Goal: Task Accomplishment & Management: Use online tool/utility

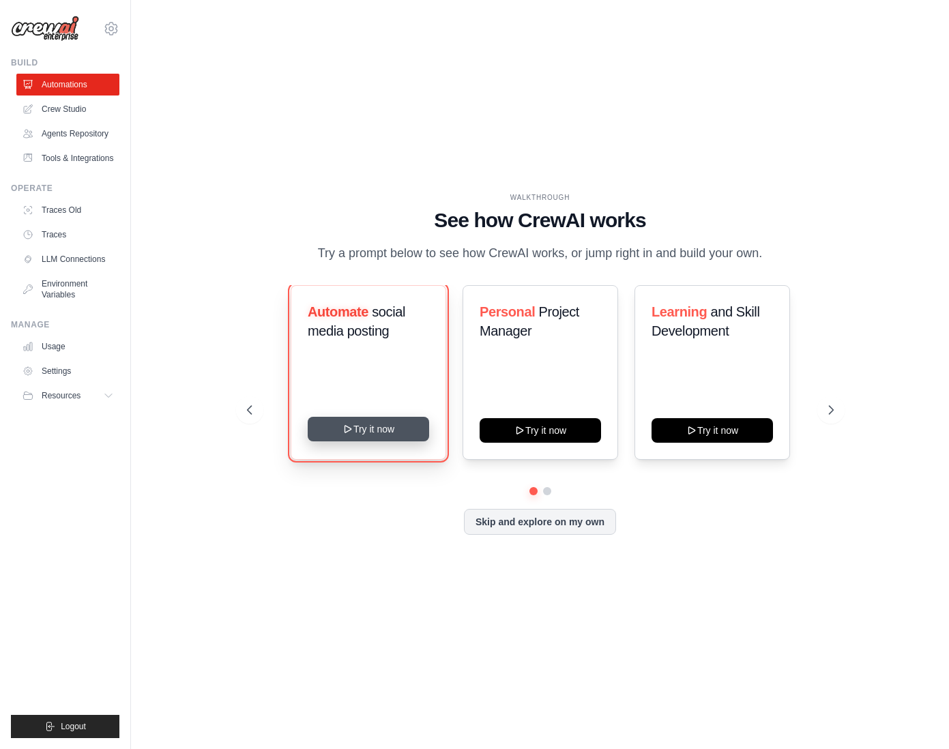
click at [391, 432] on button "Try it now" at bounding box center [368, 429] width 121 height 25
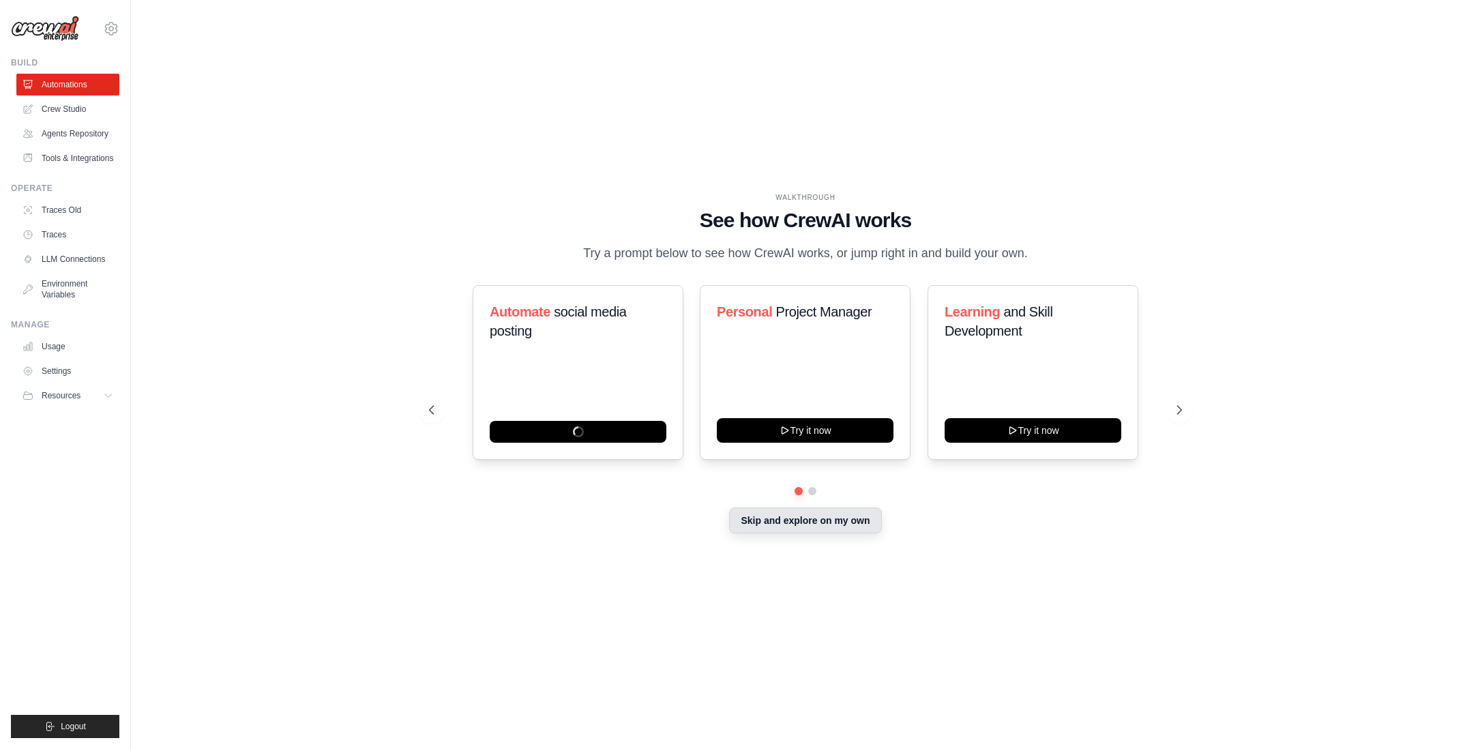
click at [825, 518] on button "Skip and explore on my own" at bounding box center [805, 520] width 152 height 26
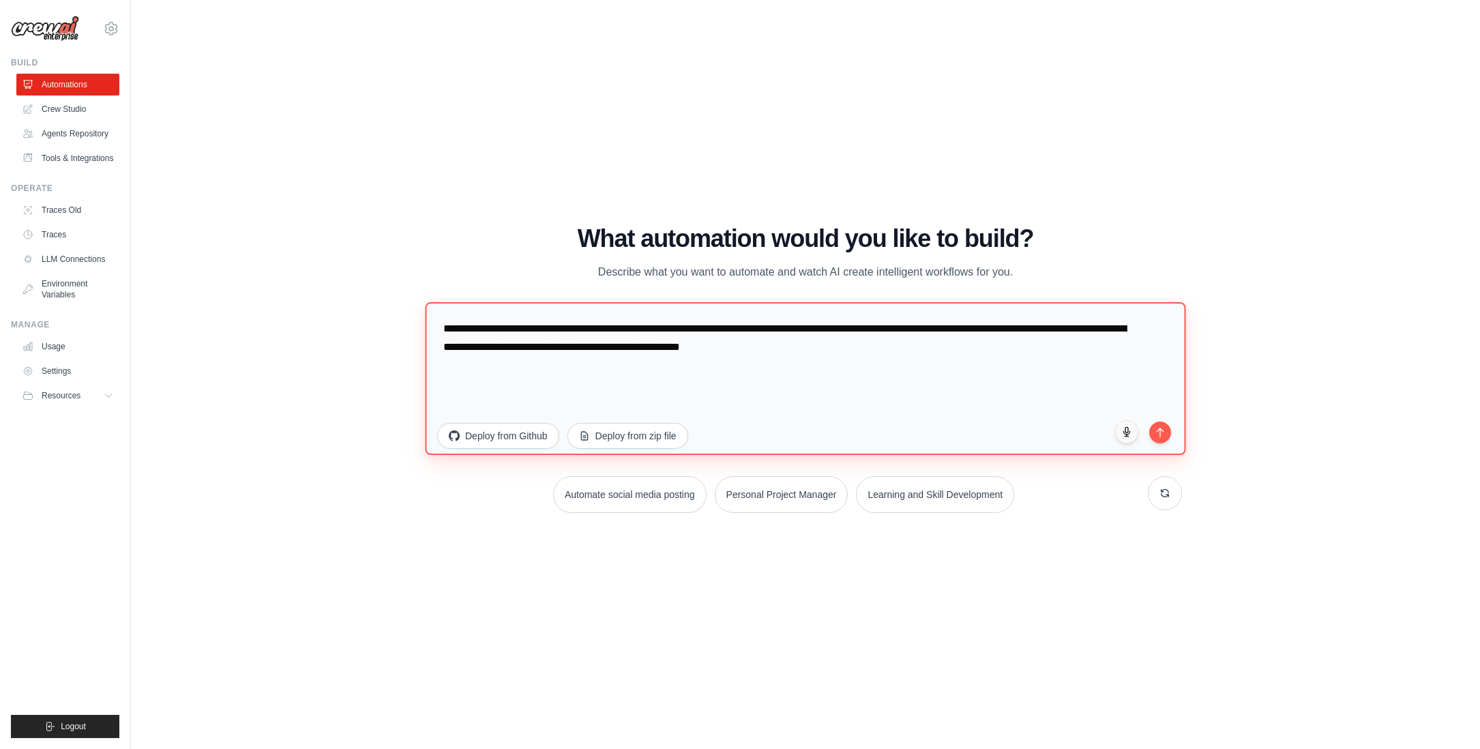
drag, startPoint x: 540, startPoint y: 330, endPoint x: 895, endPoint y: 352, distance: 356.0
click at [895, 352] on textarea "**********" at bounding box center [805, 378] width 760 height 153
paste textarea "**********"
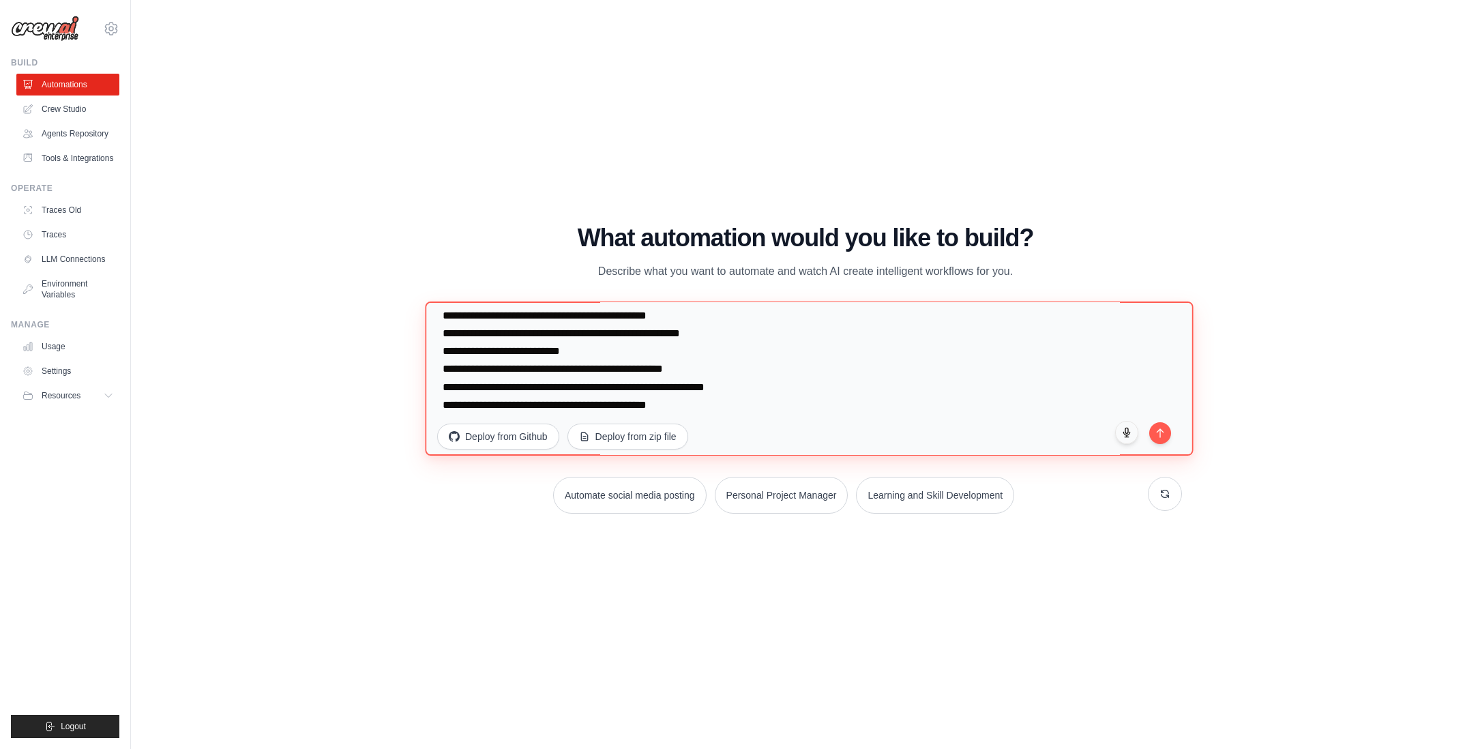
scroll to position [1117, 0]
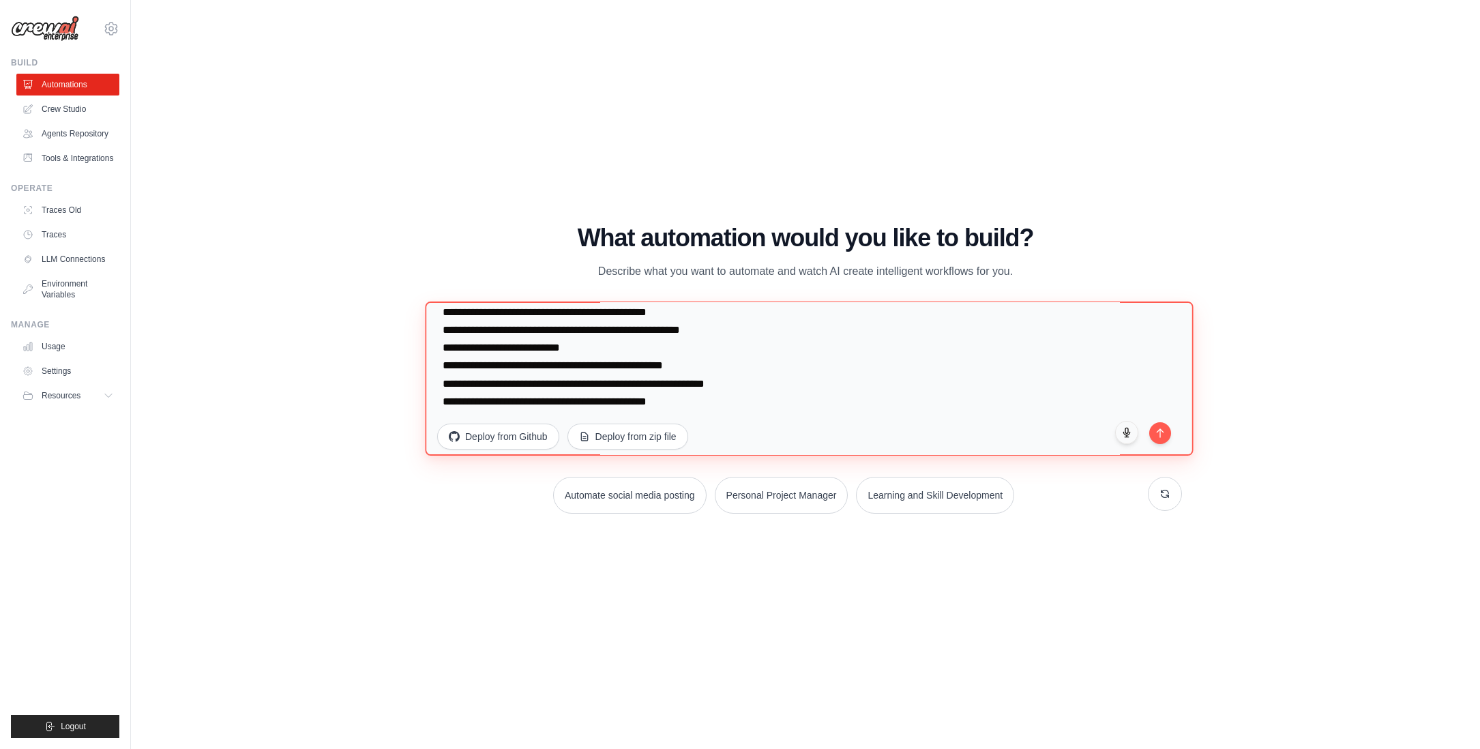
type textarea "**********"
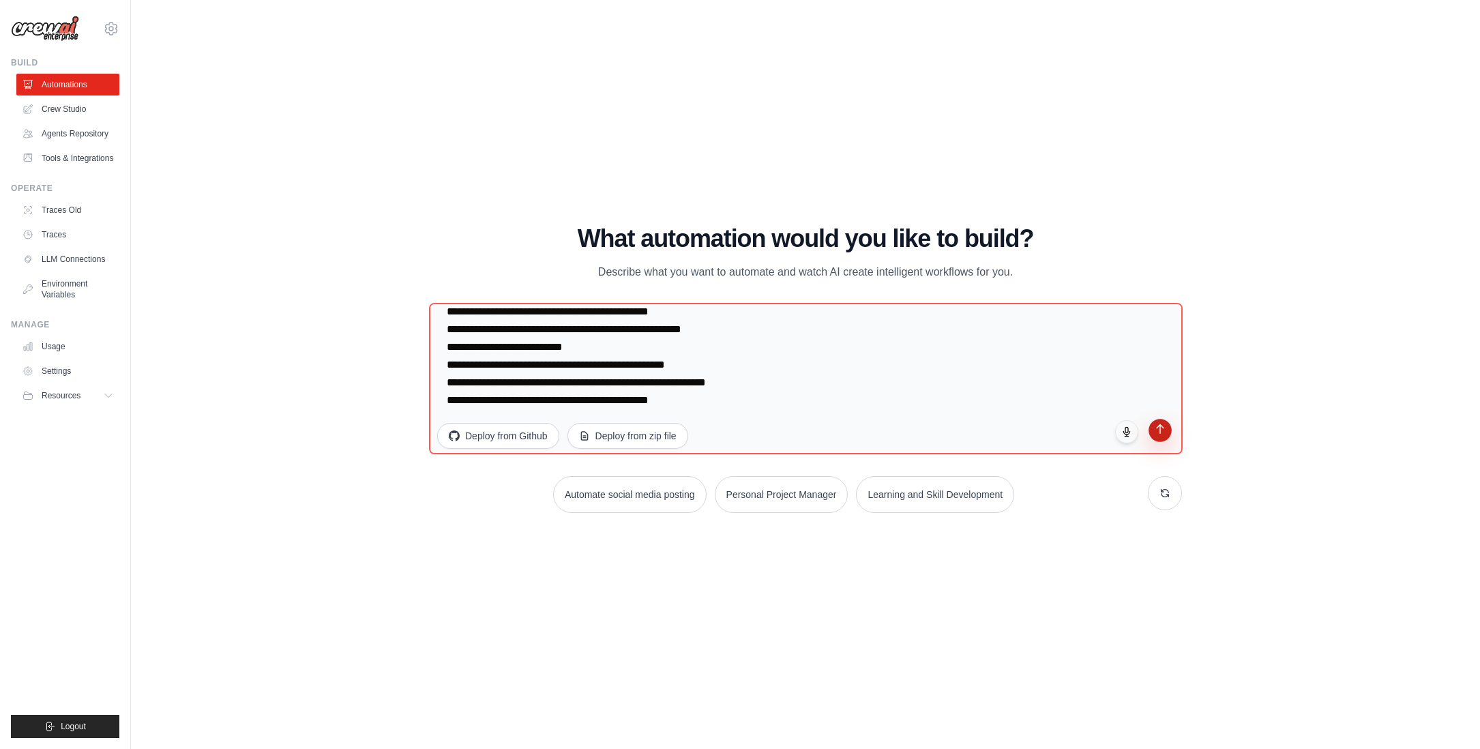
click at [948, 430] on icon "submit" at bounding box center [1161, 430] width 12 height 12
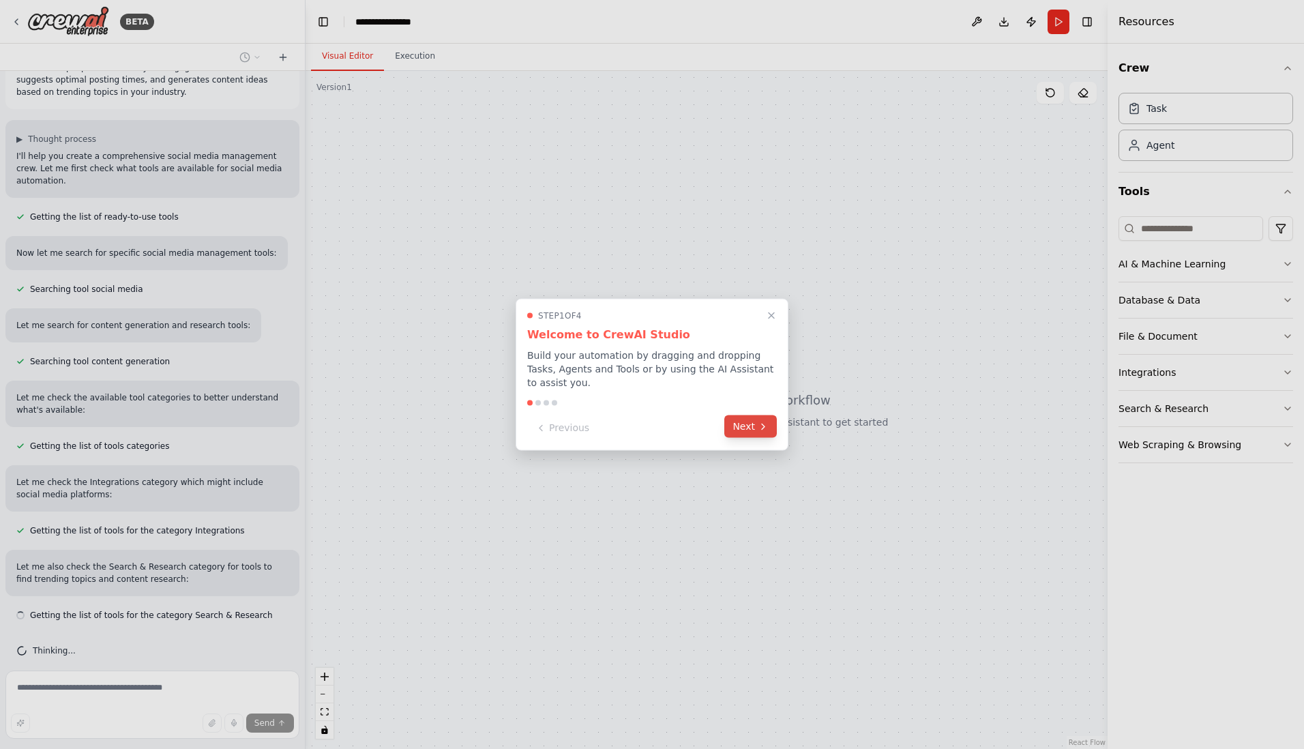
scroll to position [56, 0]
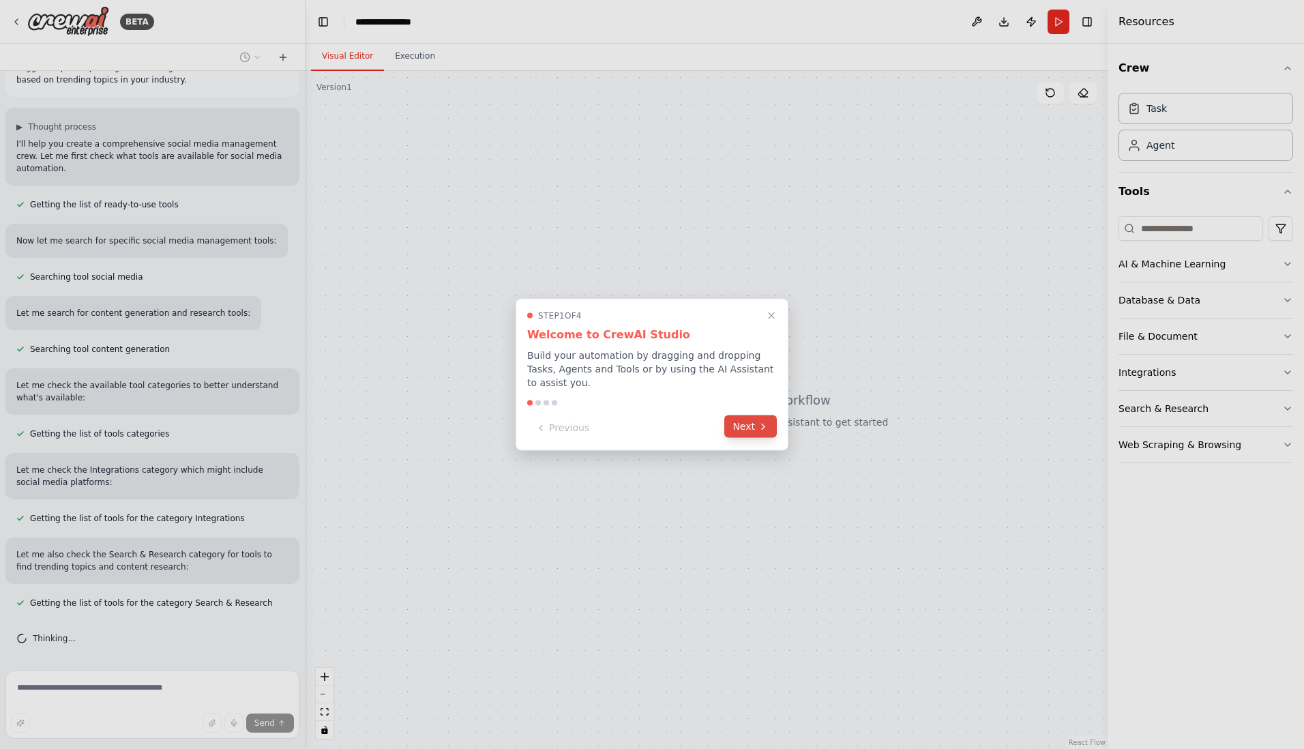
click at [750, 428] on button "Next" at bounding box center [750, 426] width 53 height 23
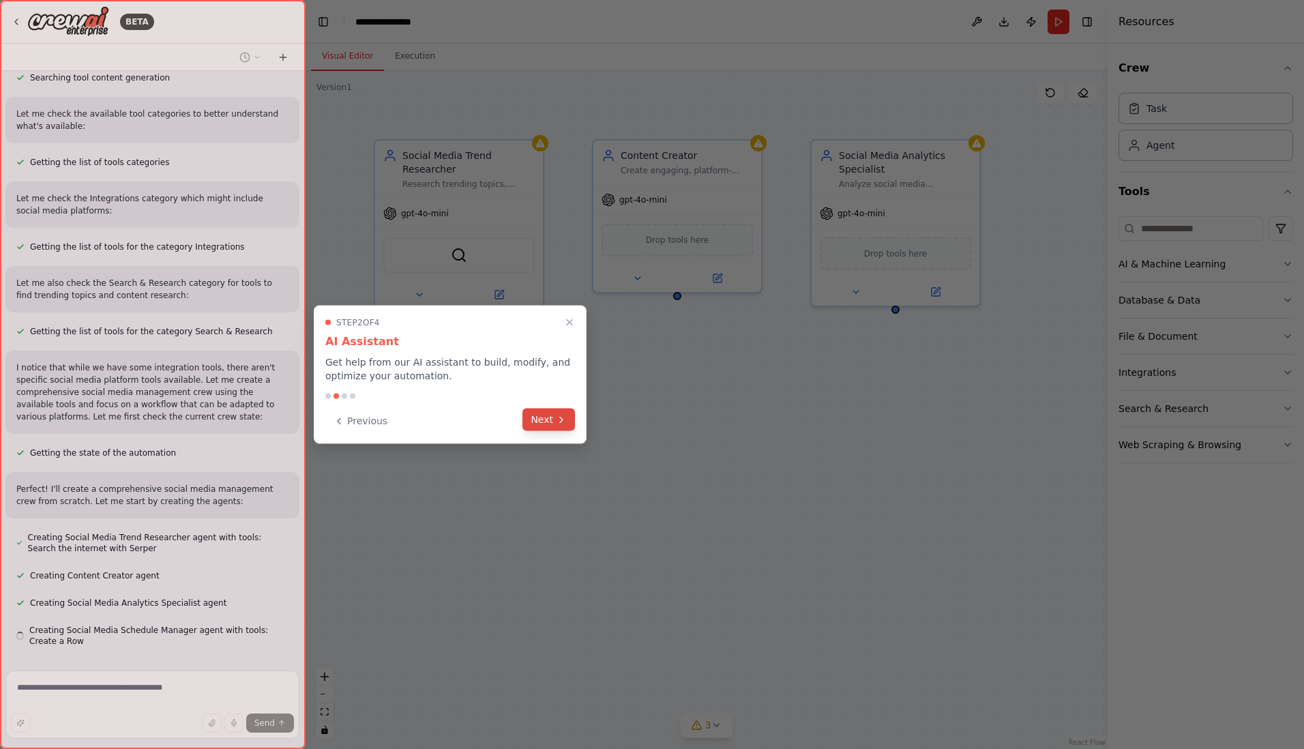
scroll to position [366, 0]
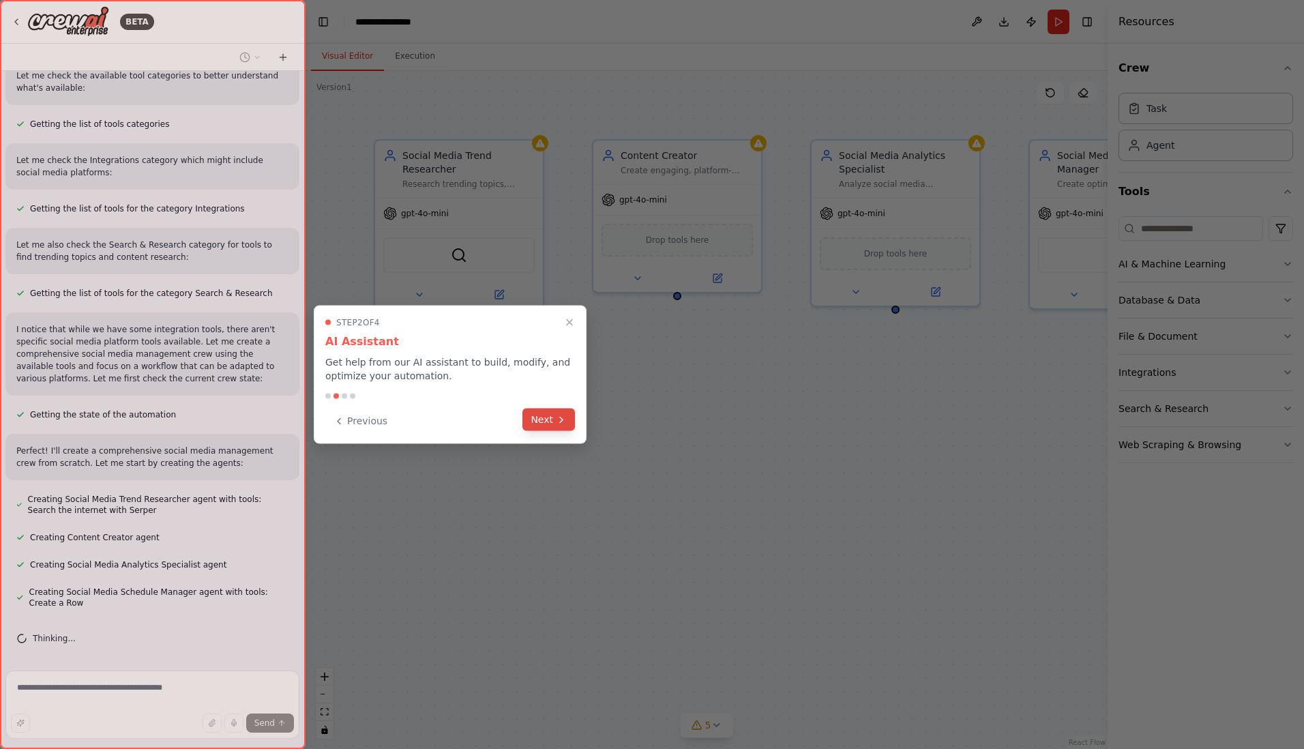
click at [554, 419] on button "Next" at bounding box center [548, 420] width 53 height 23
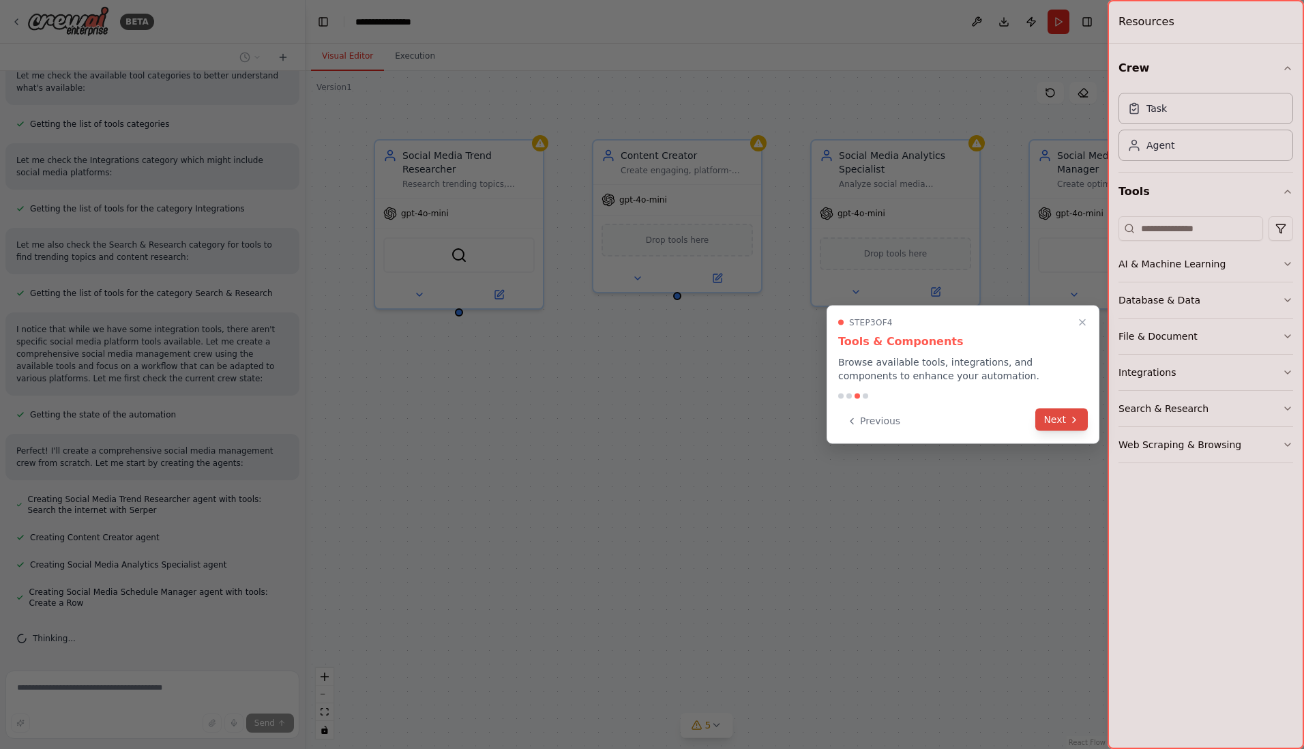
click at [948, 428] on button "Next" at bounding box center [1061, 420] width 53 height 23
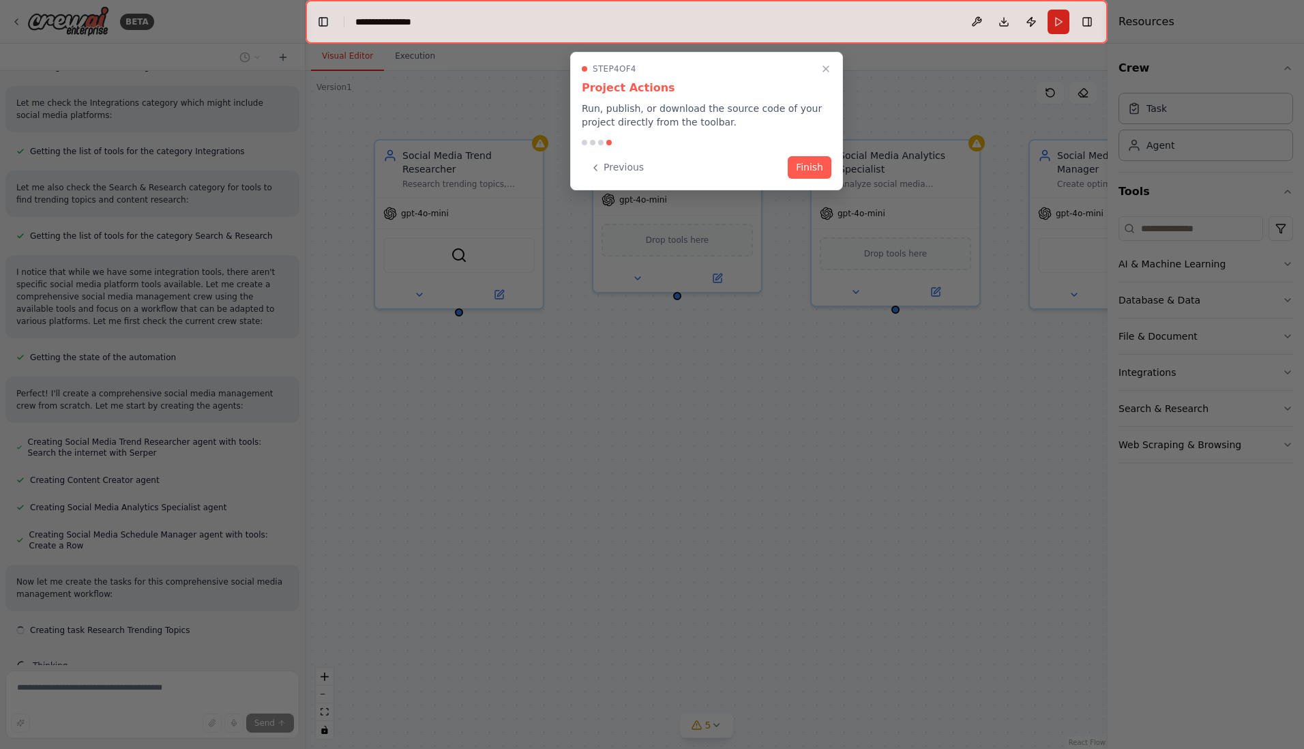
scroll to position [450, 0]
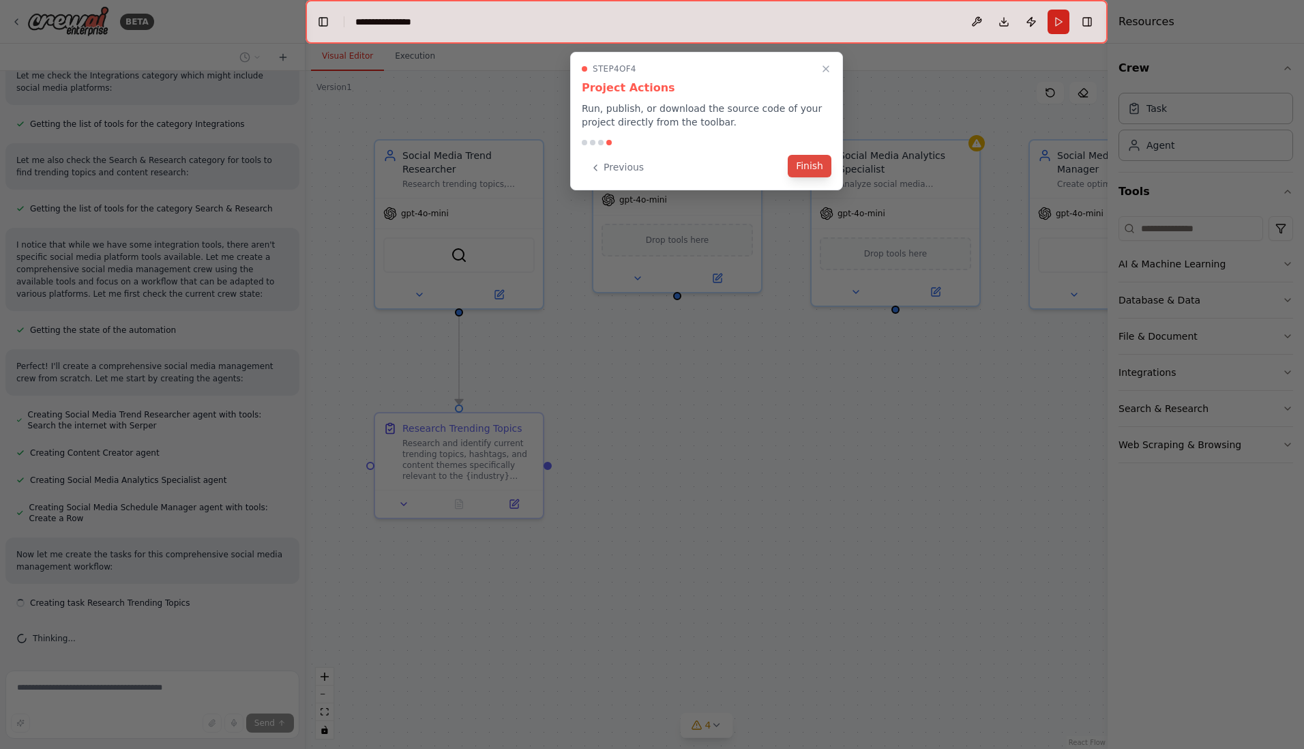
click at [814, 169] on button "Finish" at bounding box center [810, 166] width 44 height 23
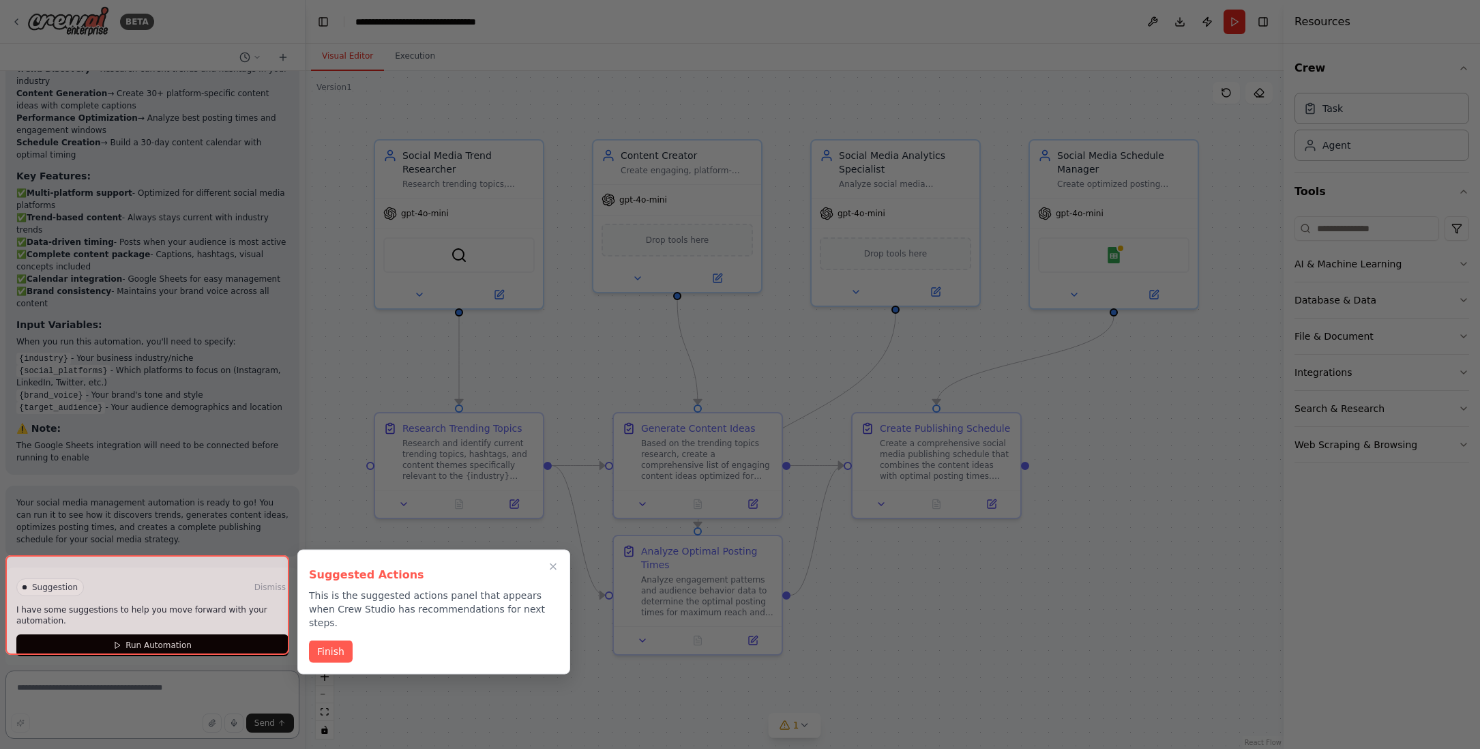
scroll to position [1548, 0]
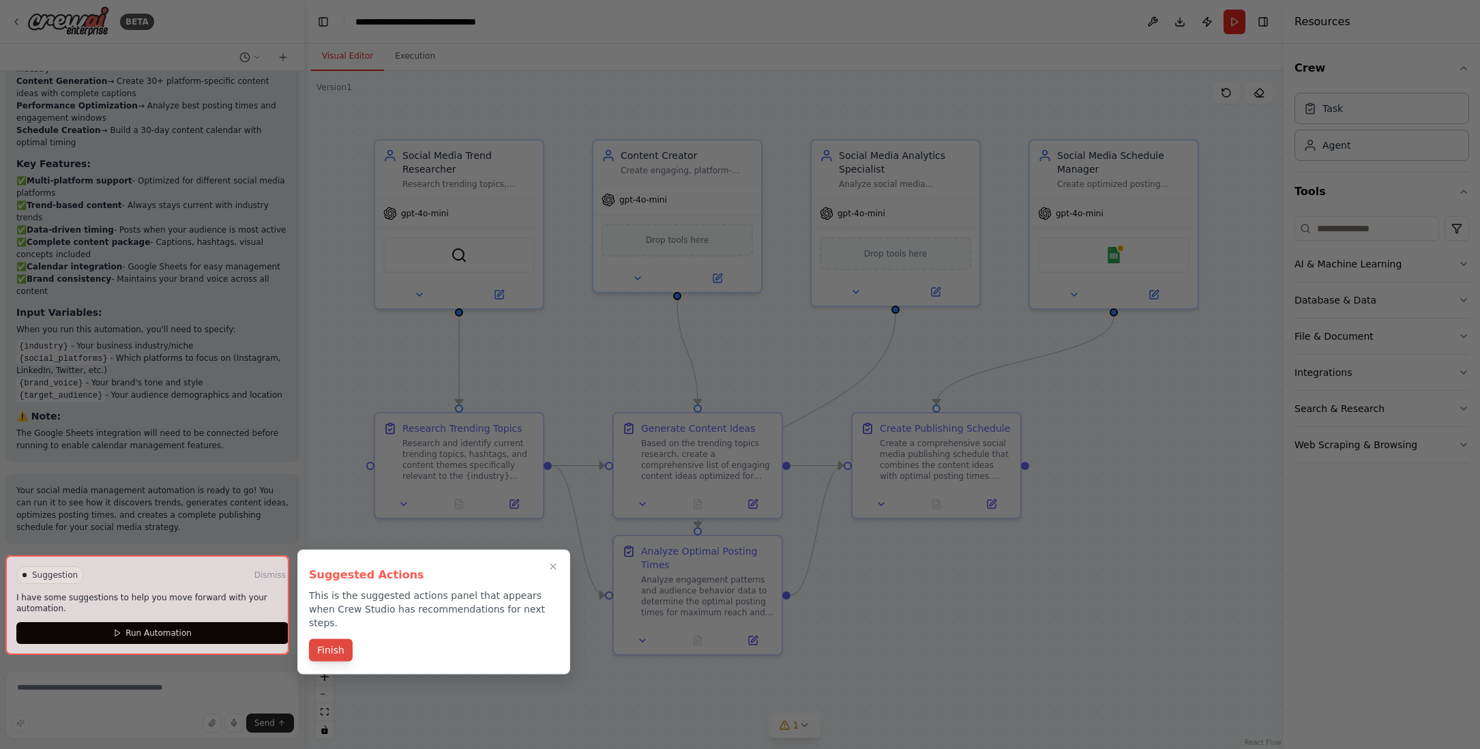
click at [323, 639] on button "Finish" at bounding box center [331, 650] width 44 height 23
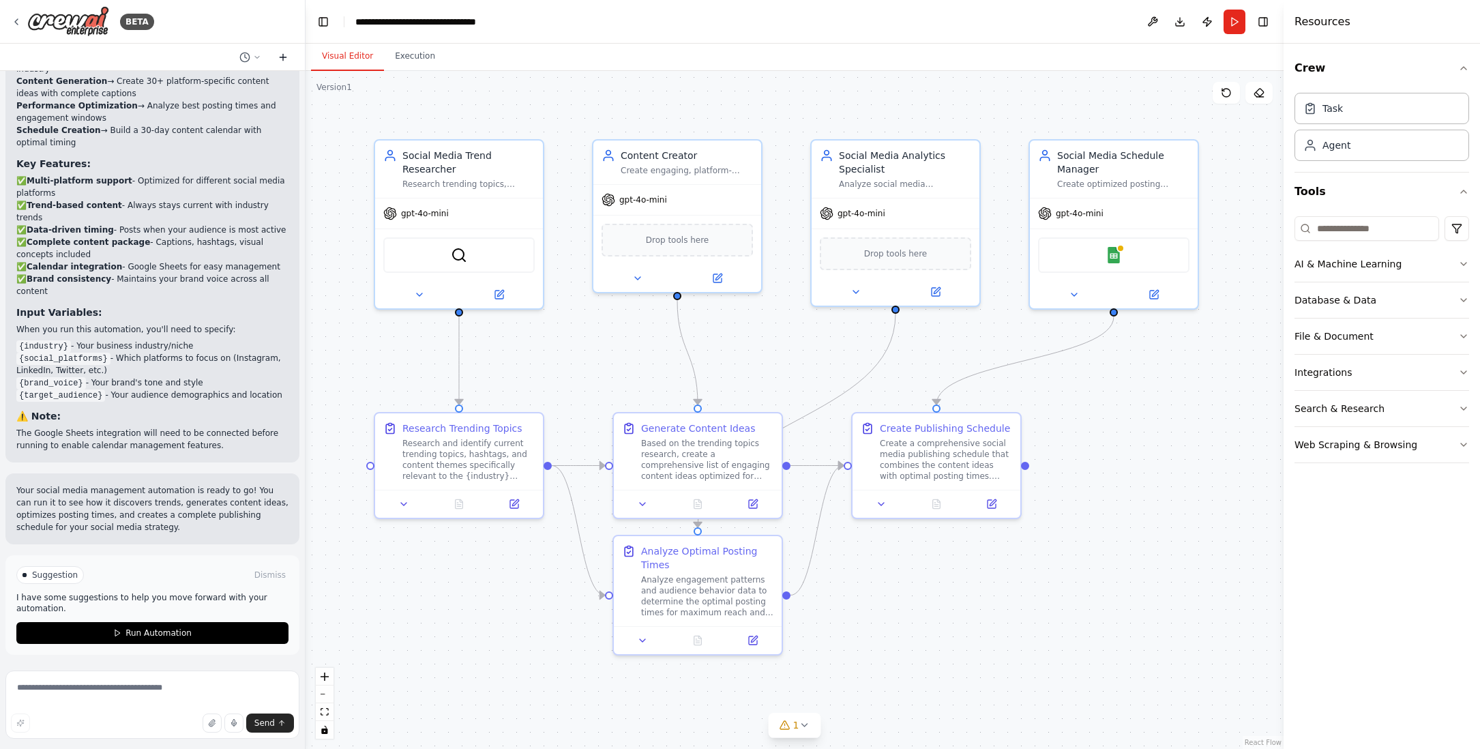
click at [280, 57] on icon at bounding box center [283, 57] width 6 height 0
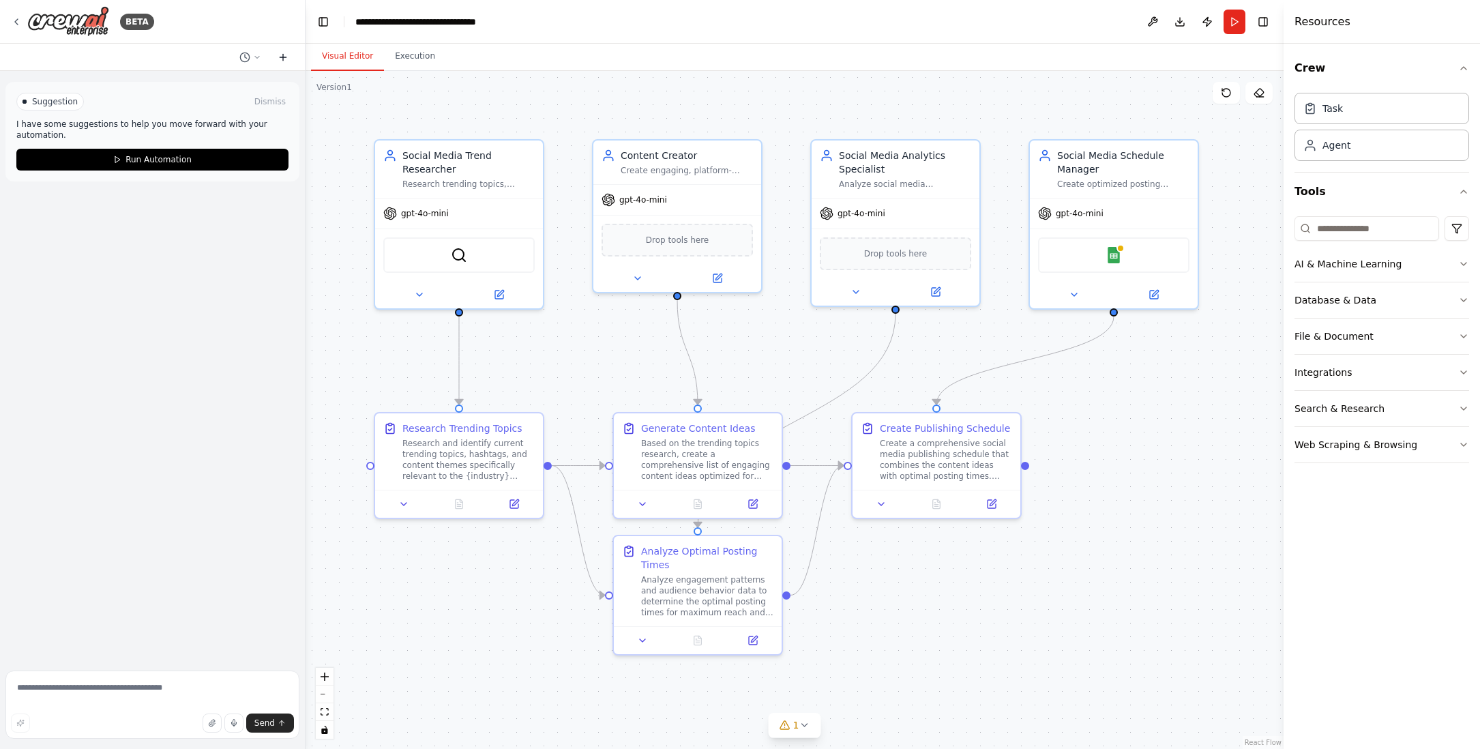
scroll to position [0, 0]
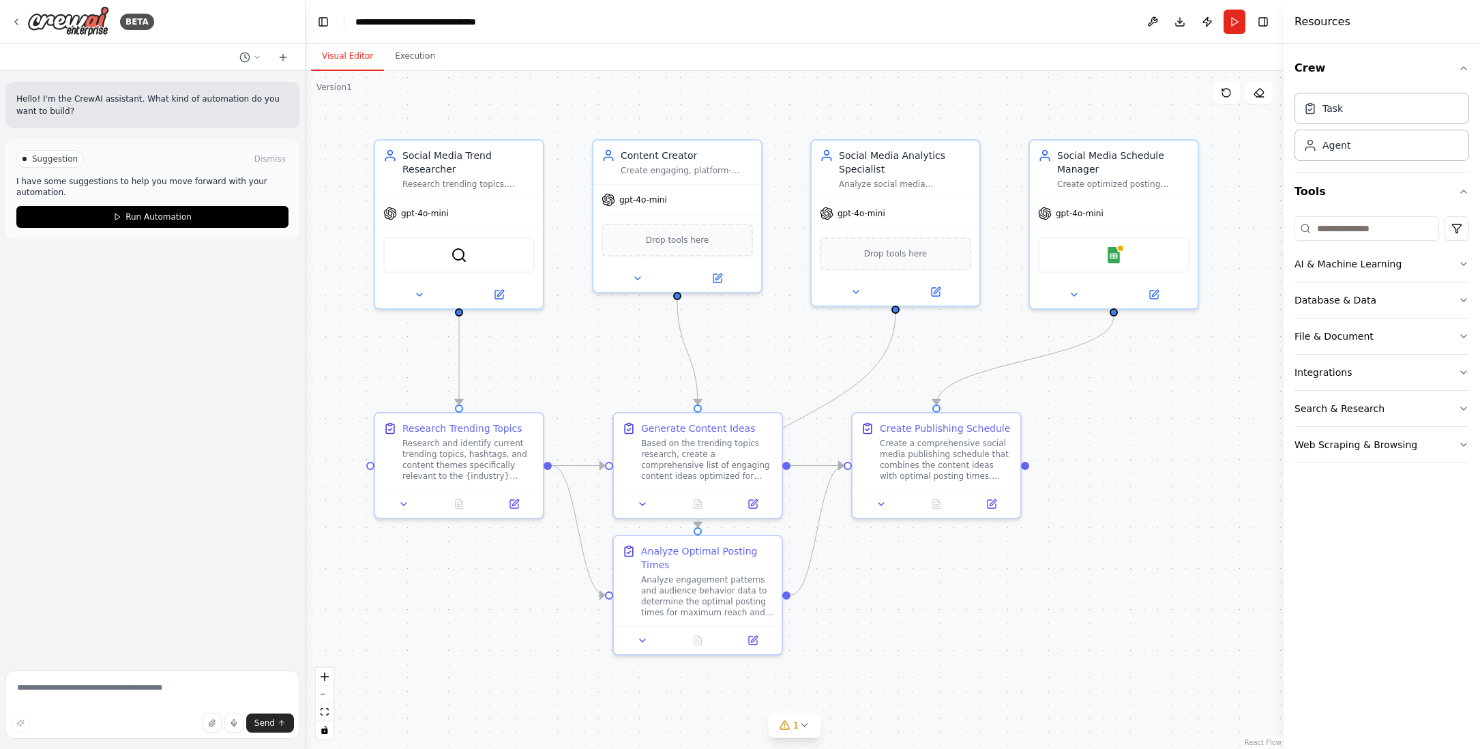
click at [145, 108] on p "Hello! I'm the CrewAI assistant. What kind of automation do you want to build?" at bounding box center [152, 105] width 272 height 25
click at [948, 25] on button "Download" at bounding box center [1180, 22] width 22 height 25
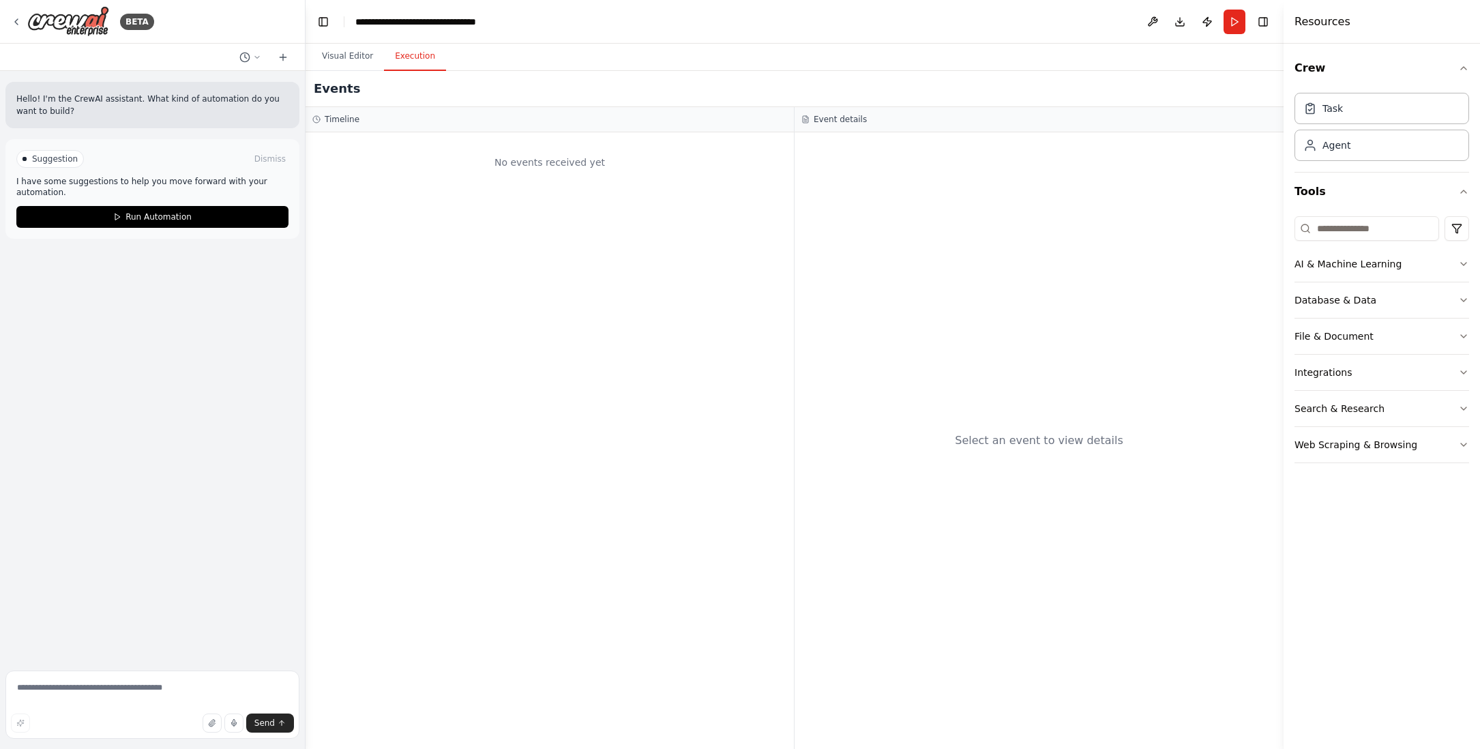
click at [409, 55] on button "Execution" at bounding box center [415, 56] width 62 height 29
click at [20, 20] on icon at bounding box center [16, 21] width 11 height 11
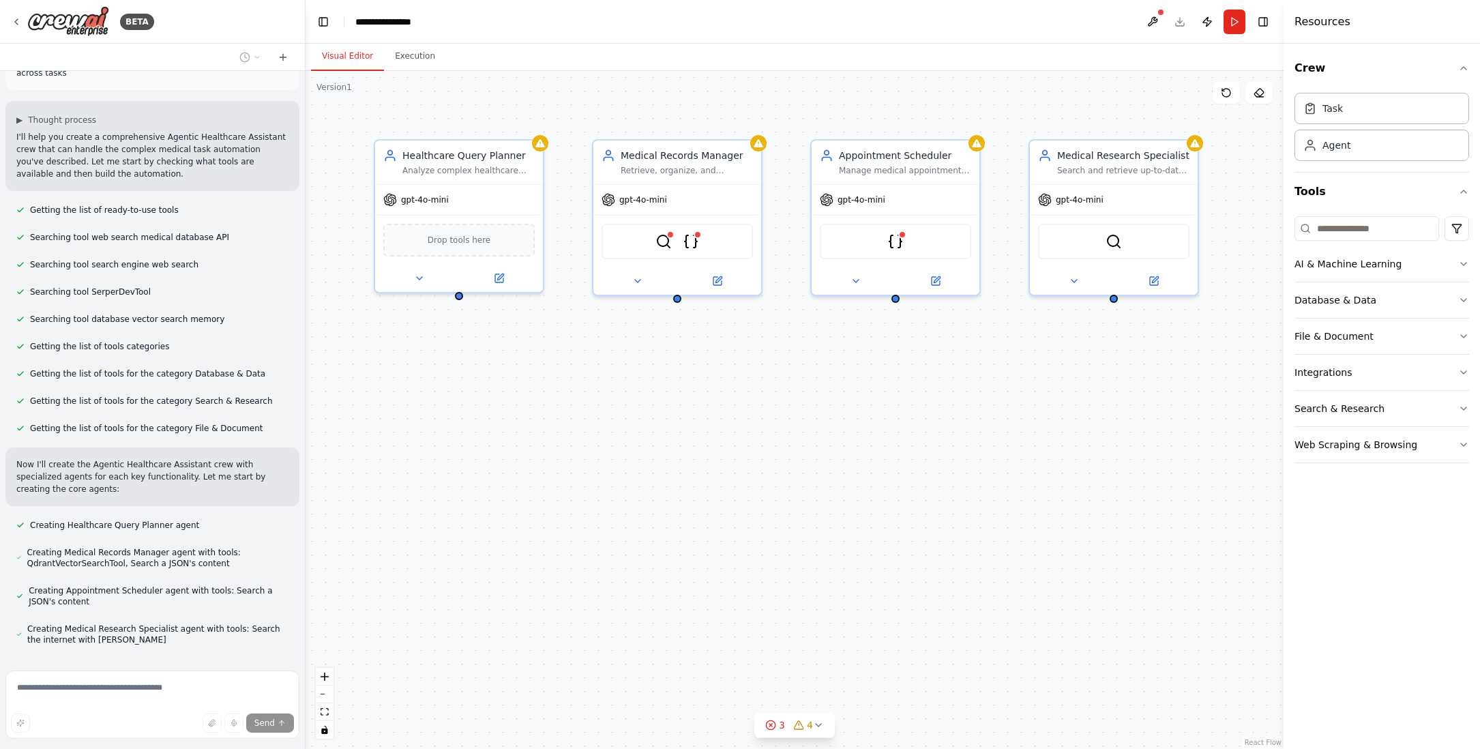
scroll to position [794, 0]
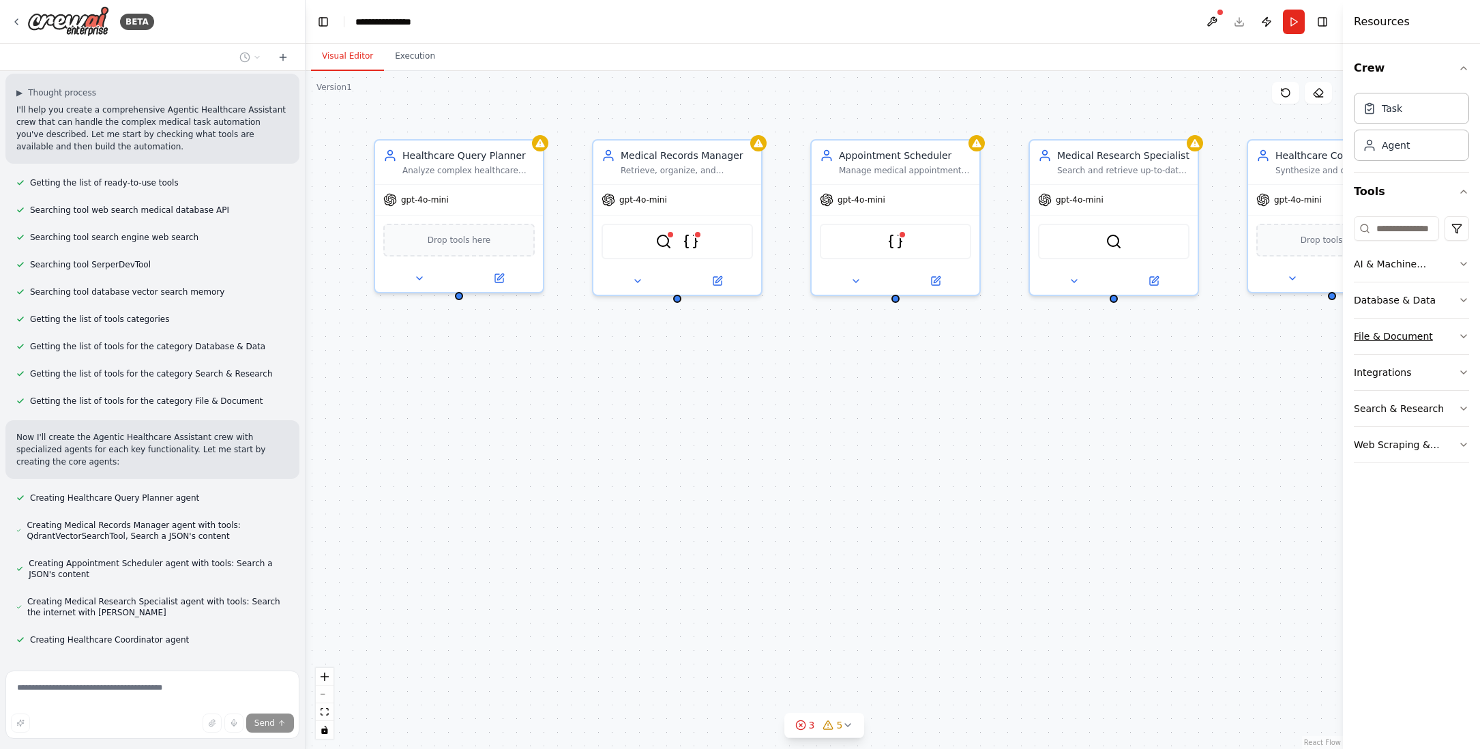
drag, startPoint x: 1283, startPoint y: 350, endPoint x: 1409, endPoint y: 348, distance: 126.2
click at [1409, 348] on div "Resources Crew Task Agent Tools AI & Machine Learning Database & Data File & Do…" at bounding box center [1411, 374] width 137 height 749
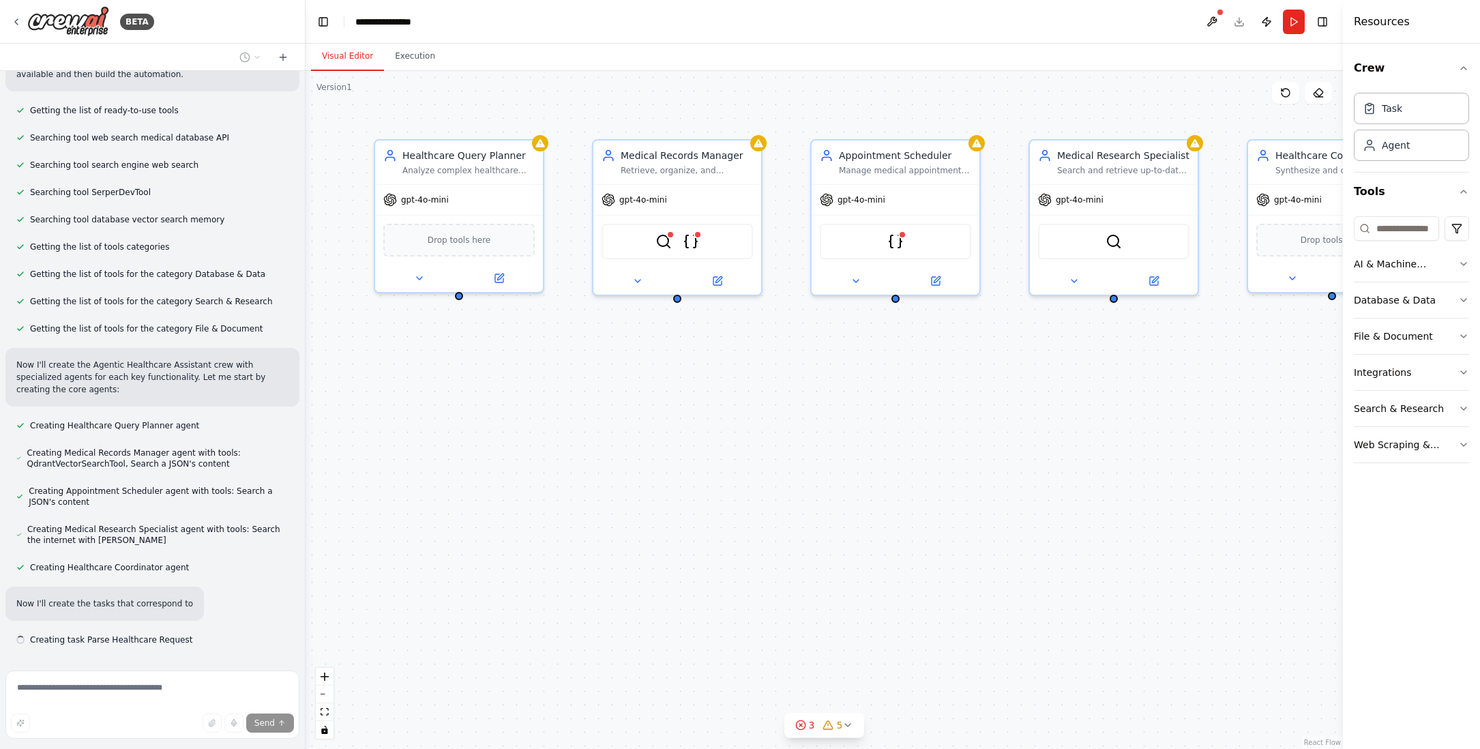
scroll to position [878, 0]
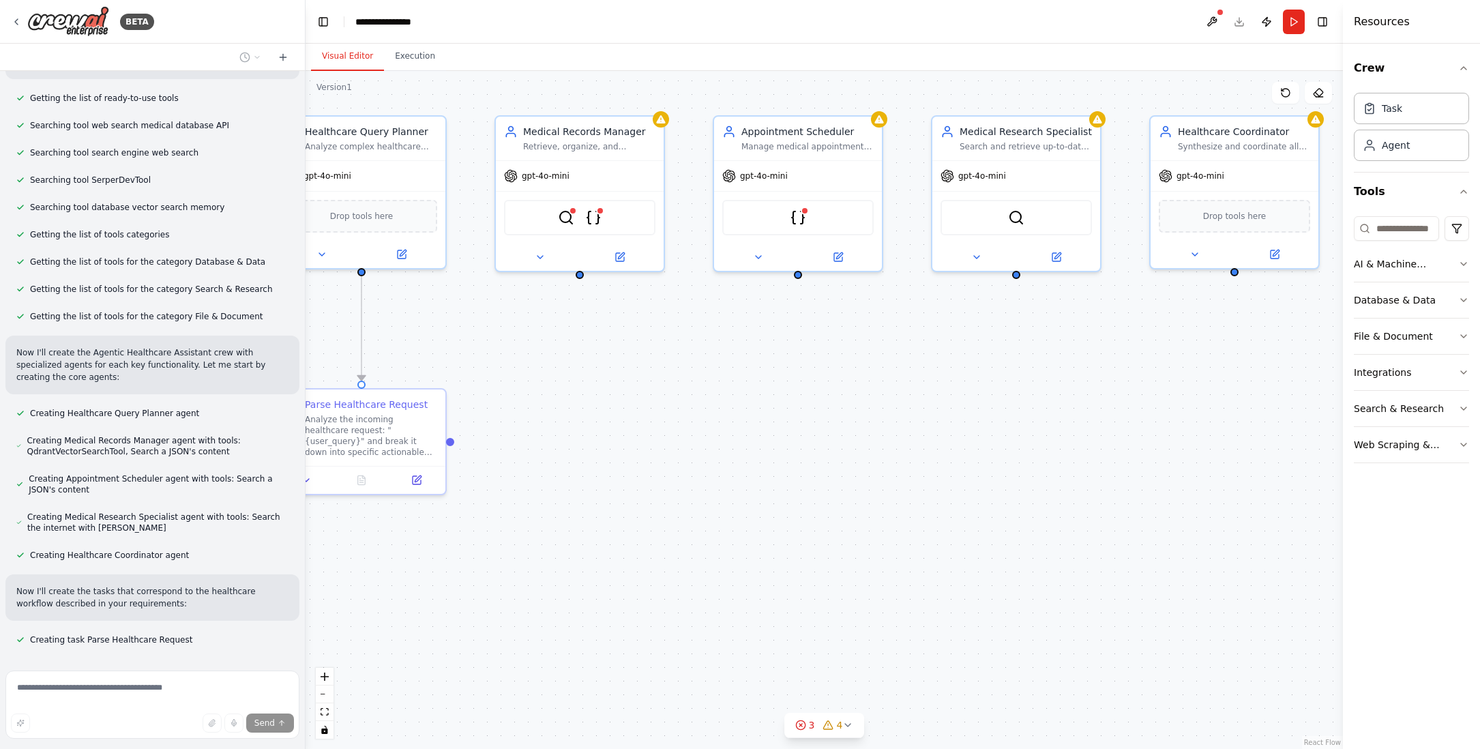
drag, startPoint x: 1314, startPoint y: 348, endPoint x: 1215, endPoint y: 324, distance: 101.9
click at [1215, 324] on div ".deletable-edge-delete-btn { width: 20px; height: 20px; border: 0px solid #ffff…" at bounding box center [824, 410] width 1037 height 678
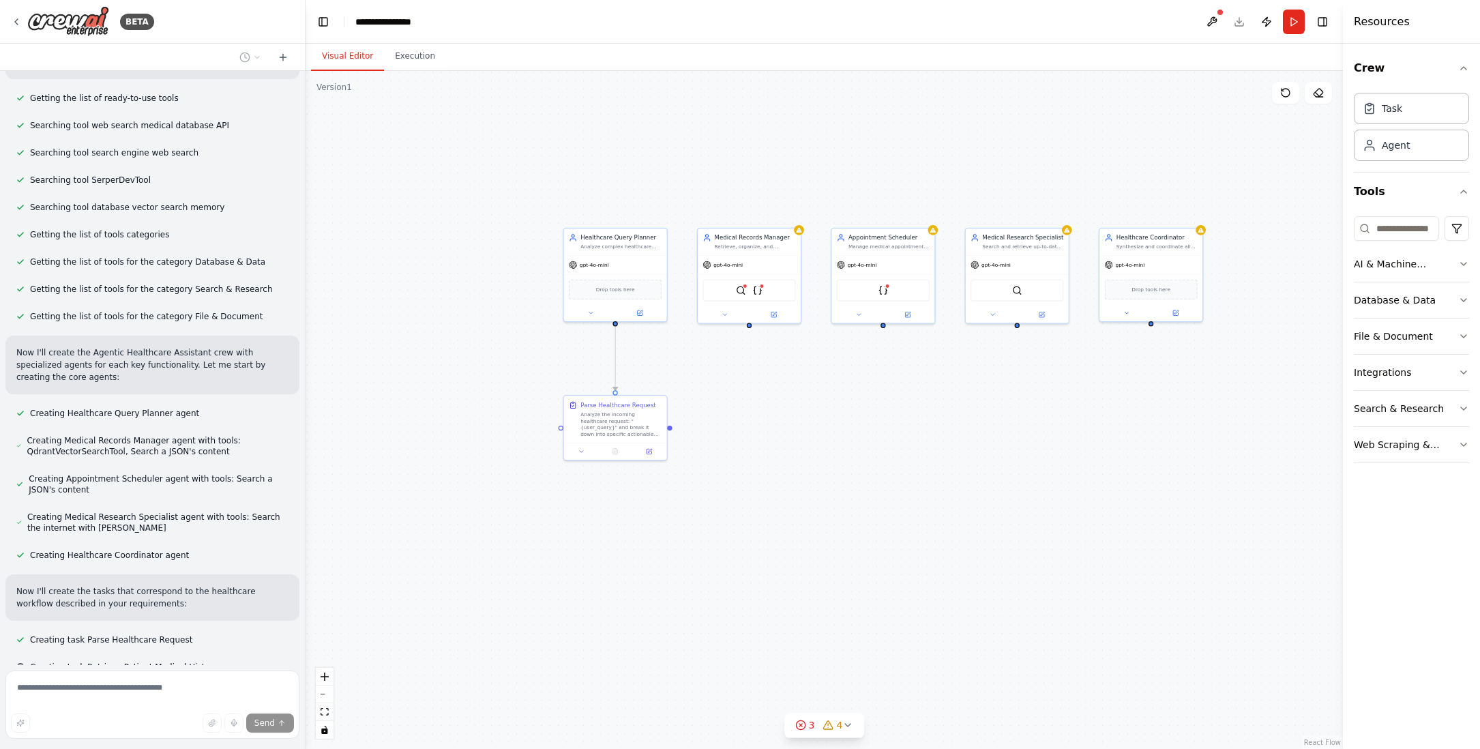
scroll to position [906, 0]
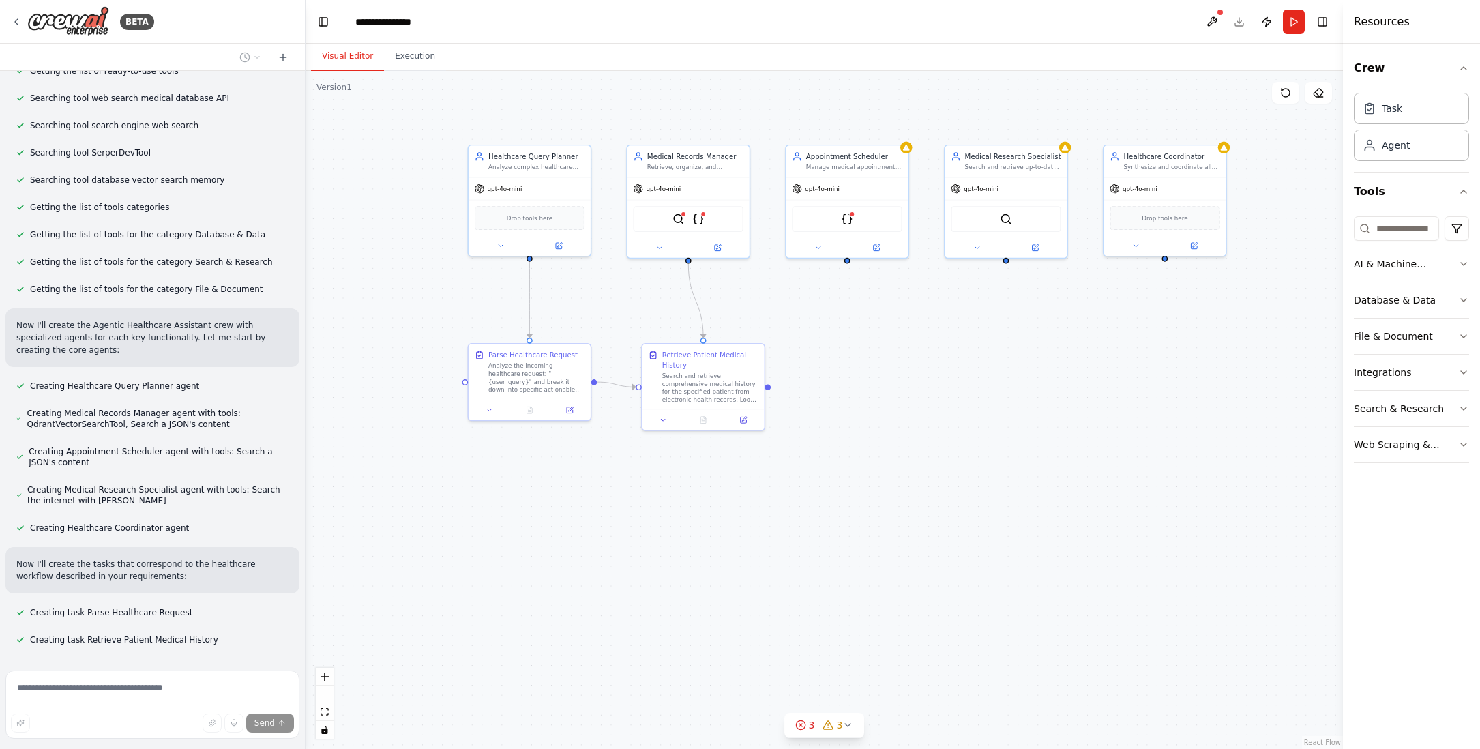
drag, startPoint x: 1022, startPoint y: 406, endPoint x: 1012, endPoint y: 356, distance: 50.8
click at [1012, 356] on div ".deletable-edge-delete-btn { width: 20px; height: 20px; border: 0px solid #ffff…" at bounding box center [824, 410] width 1037 height 678
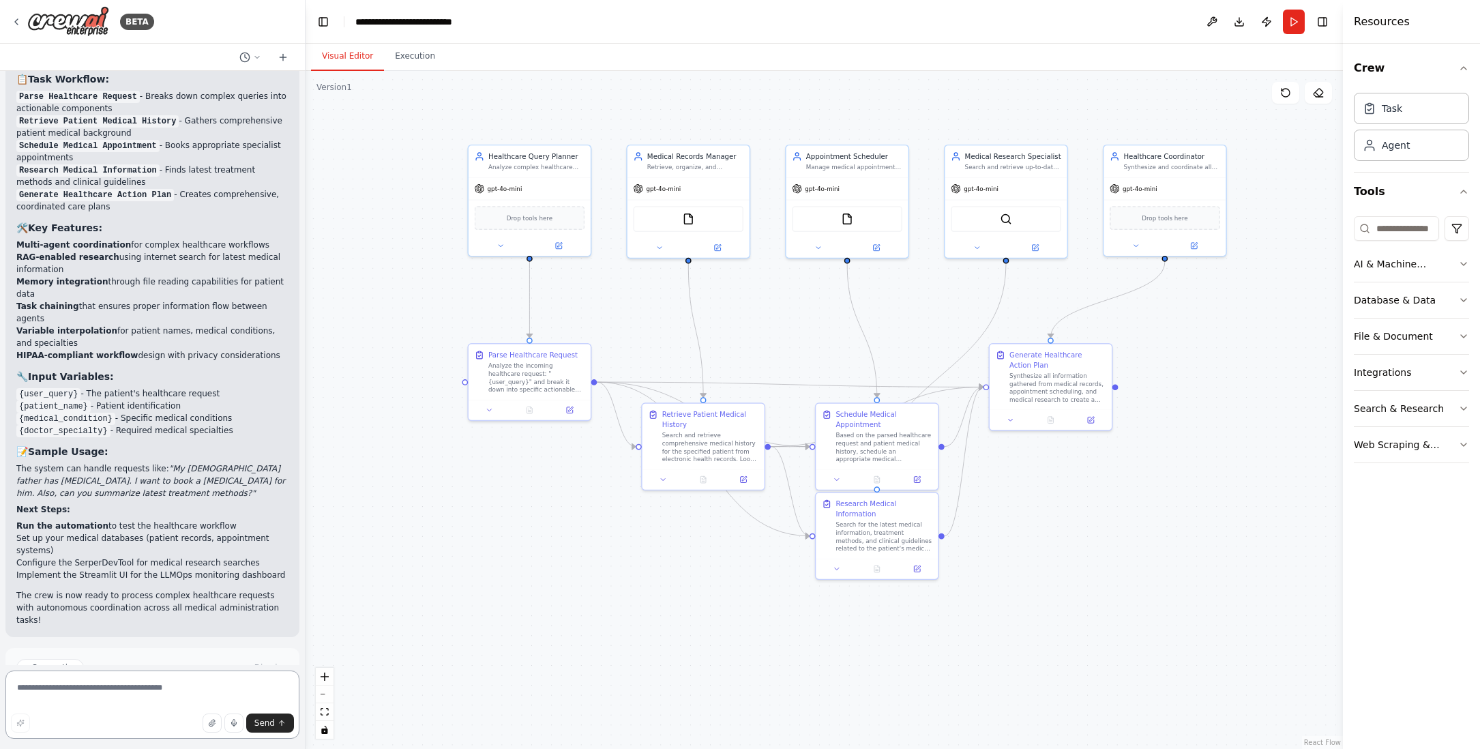
scroll to position [2353, 0]
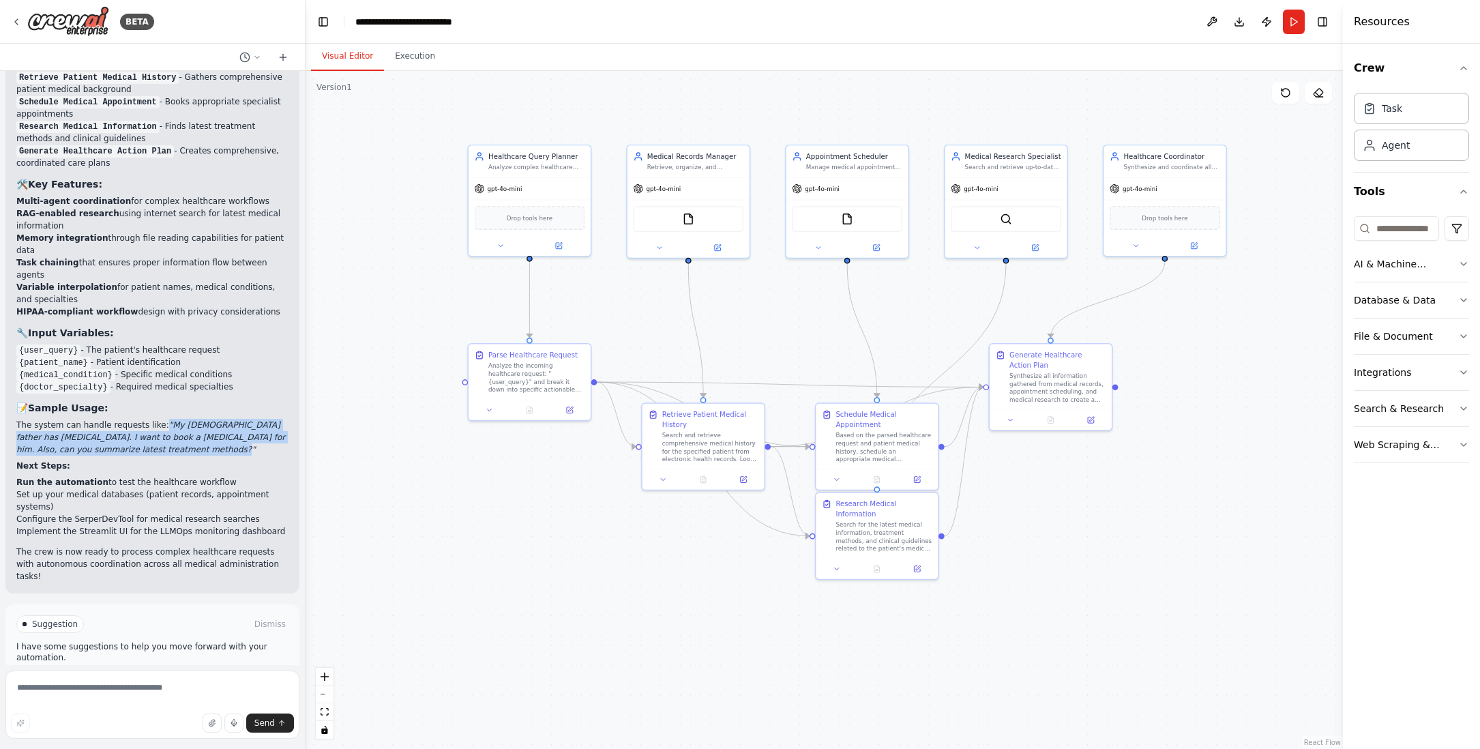
drag, startPoint x: 162, startPoint y: 389, endPoint x: 202, endPoint y: 411, distance: 45.8
click at [202, 419] on p "The system can handle requests like: "My 70-year-old father has chronic kidney …" at bounding box center [152, 437] width 272 height 37
copy em ""My 70-year-old father has chronic kidney disease. I want to book a nephrologis…"
click at [166, 677] on span "Run Automation" at bounding box center [158, 682] width 66 height 11
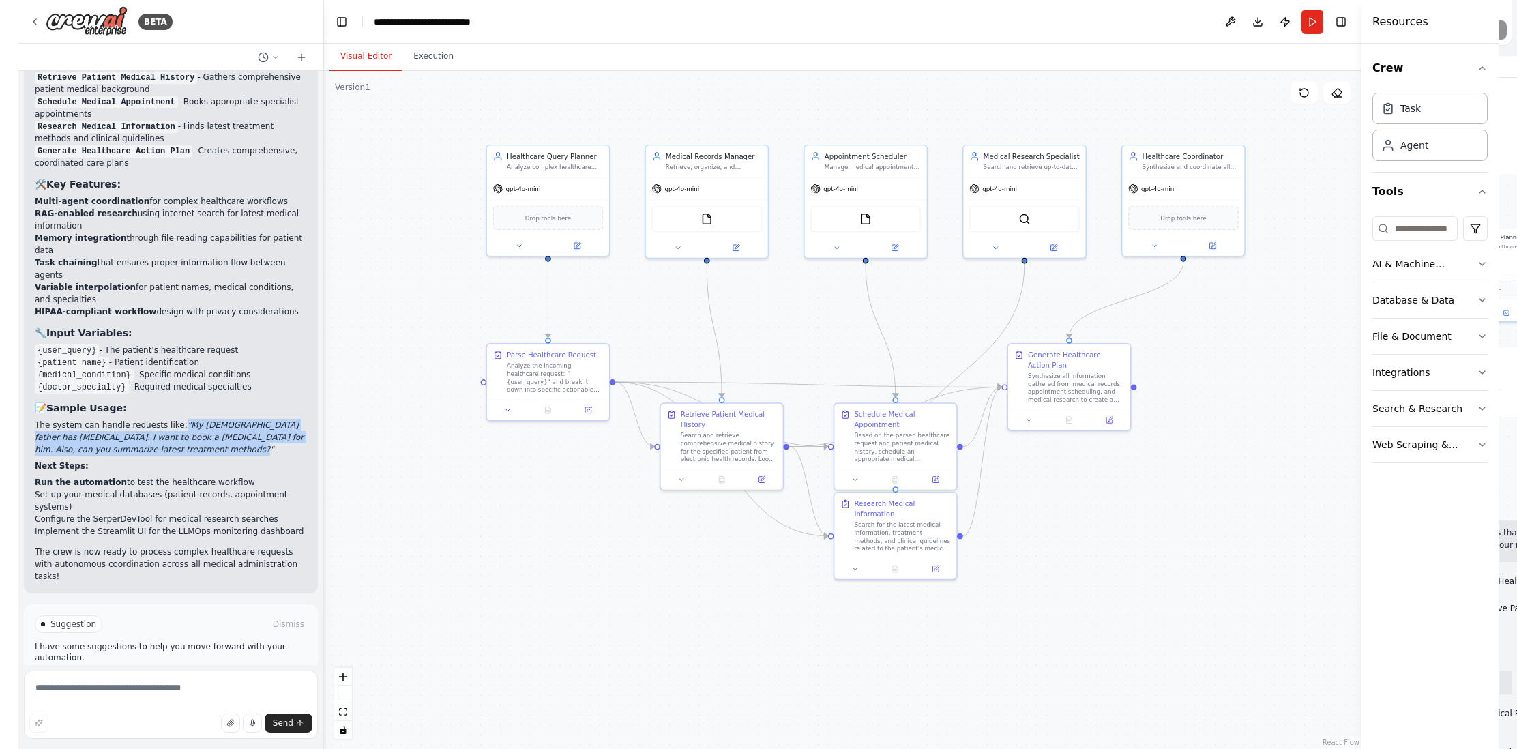
scroll to position [2242, 0]
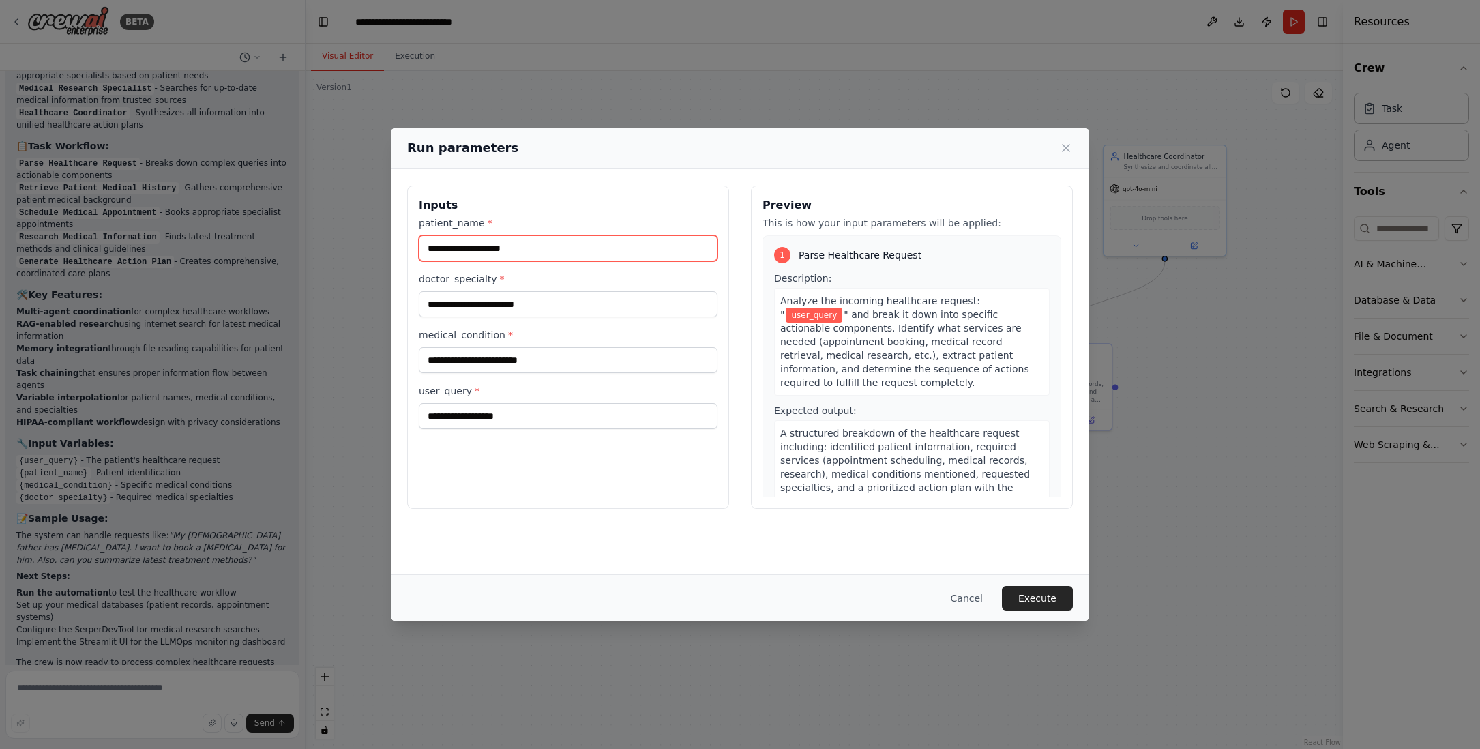
click at [520, 249] on input "patient_name *" at bounding box center [568, 248] width 299 height 26
type input "*********"
click at [524, 306] on input "doctor_specialty *" at bounding box center [568, 304] width 299 height 26
type input "**********"
drag, startPoint x: 537, startPoint y: 302, endPoint x: 410, endPoint y: 306, distance: 127.6
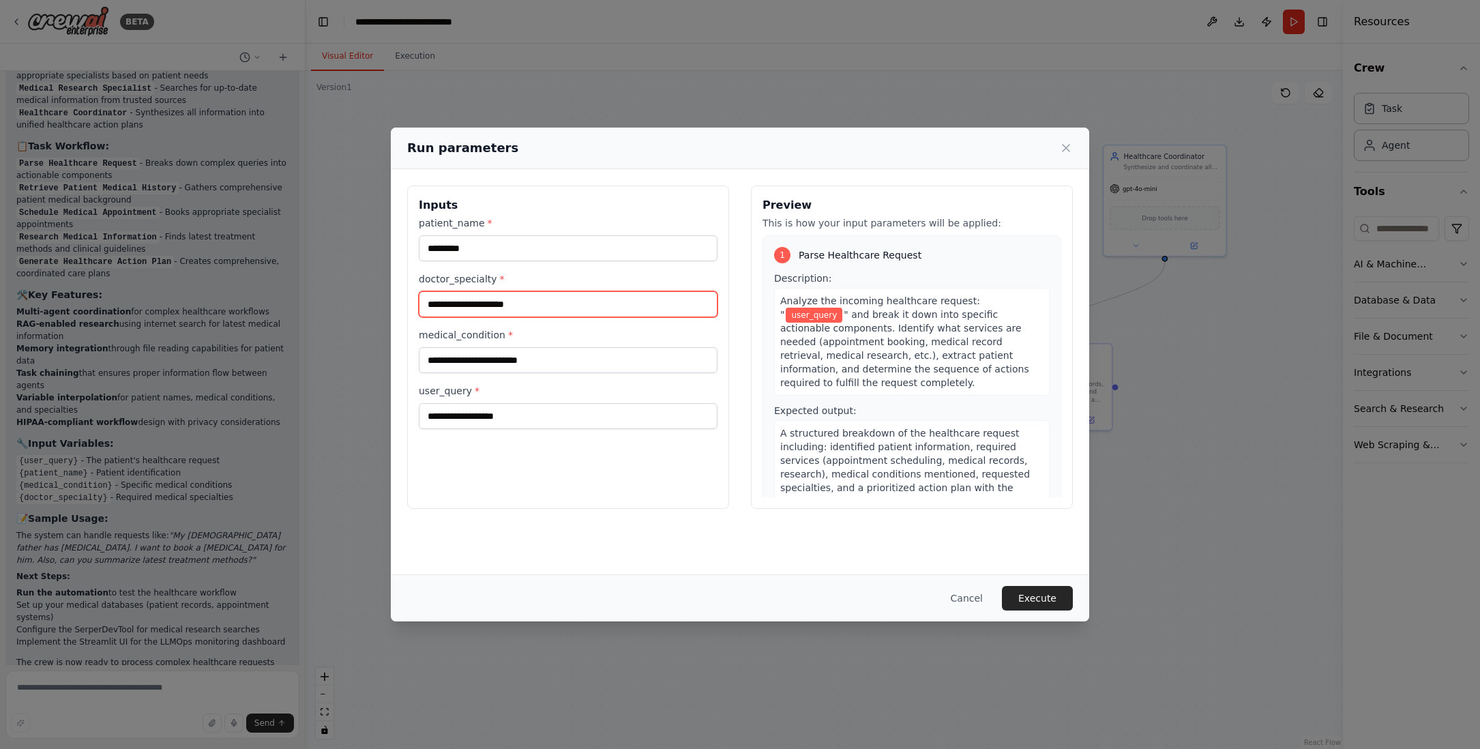
click at [410, 306] on div "**********" at bounding box center [568, 347] width 322 height 323
click at [489, 361] on input "medical_condition *" at bounding box center [568, 360] width 299 height 26
paste input "**********"
click at [514, 362] on input "**********" at bounding box center [568, 360] width 299 height 26
type input "**********"
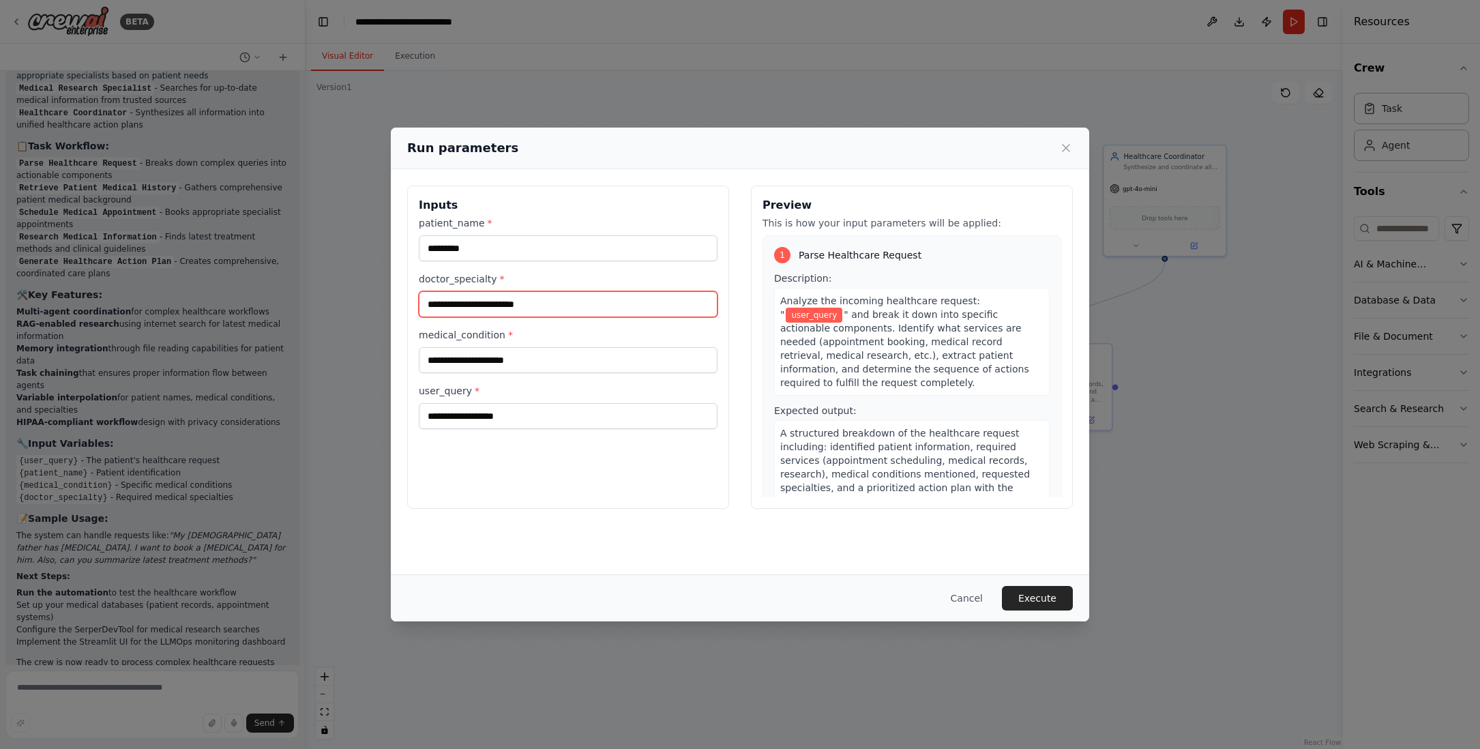
click at [507, 303] on input "doctor_specialty *" at bounding box center [568, 304] width 299 height 26
type input "**********"
click at [492, 417] on input "user_query *" at bounding box center [568, 416] width 299 height 26
click at [186, 497] on div "**********" at bounding box center [740, 374] width 1480 height 749
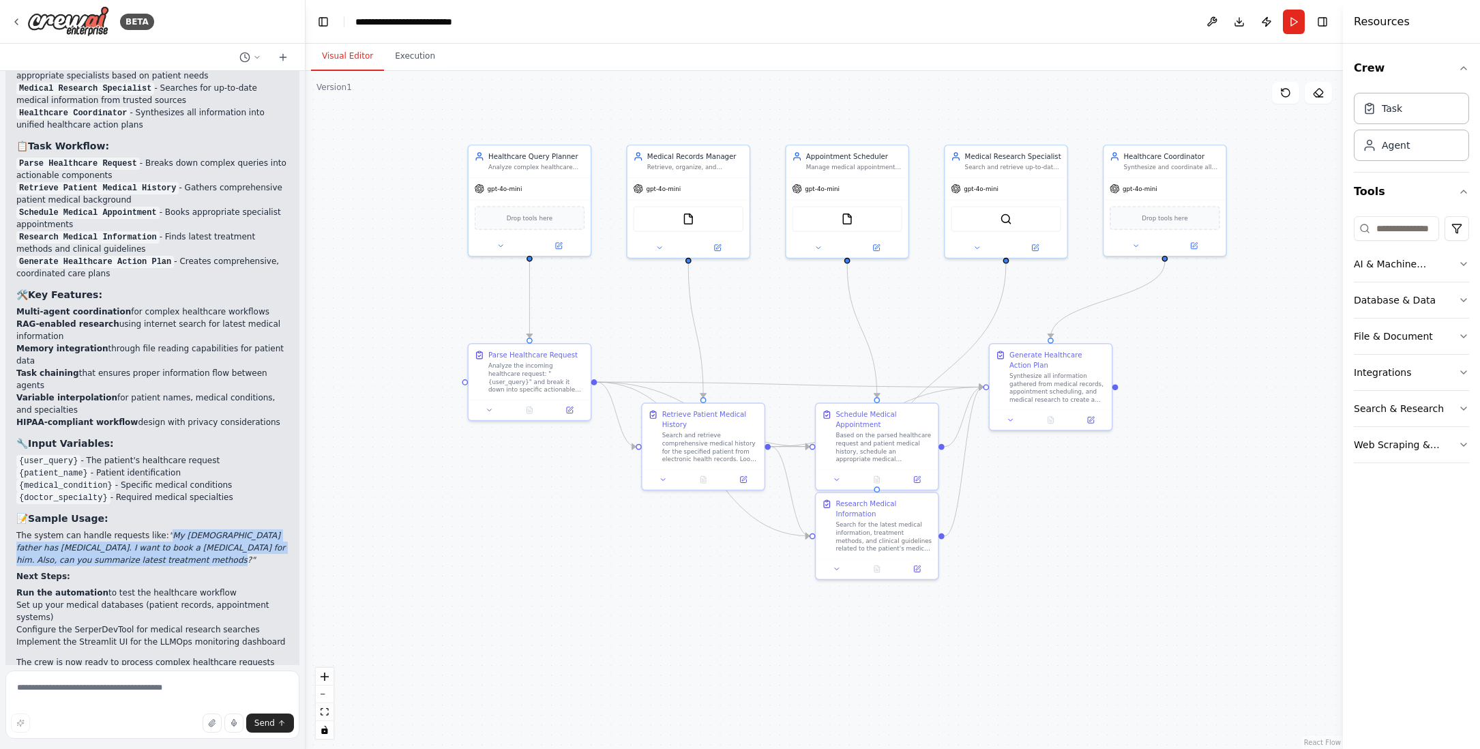
drag, startPoint x: 166, startPoint y: 501, endPoint x: 196, endPoint y: 520, distance: 35.6
click at [196, 531] on em ""My [DEMOGRAPHIC_DATA] father has [MEDICAL_DATA]. I want to book a [MEDICAL_DAT…" at bounding box center [150, 548] width 269 height 34
copy em "My 70-year-old father has chronic kidney disease. I want to book a nephrologist…"
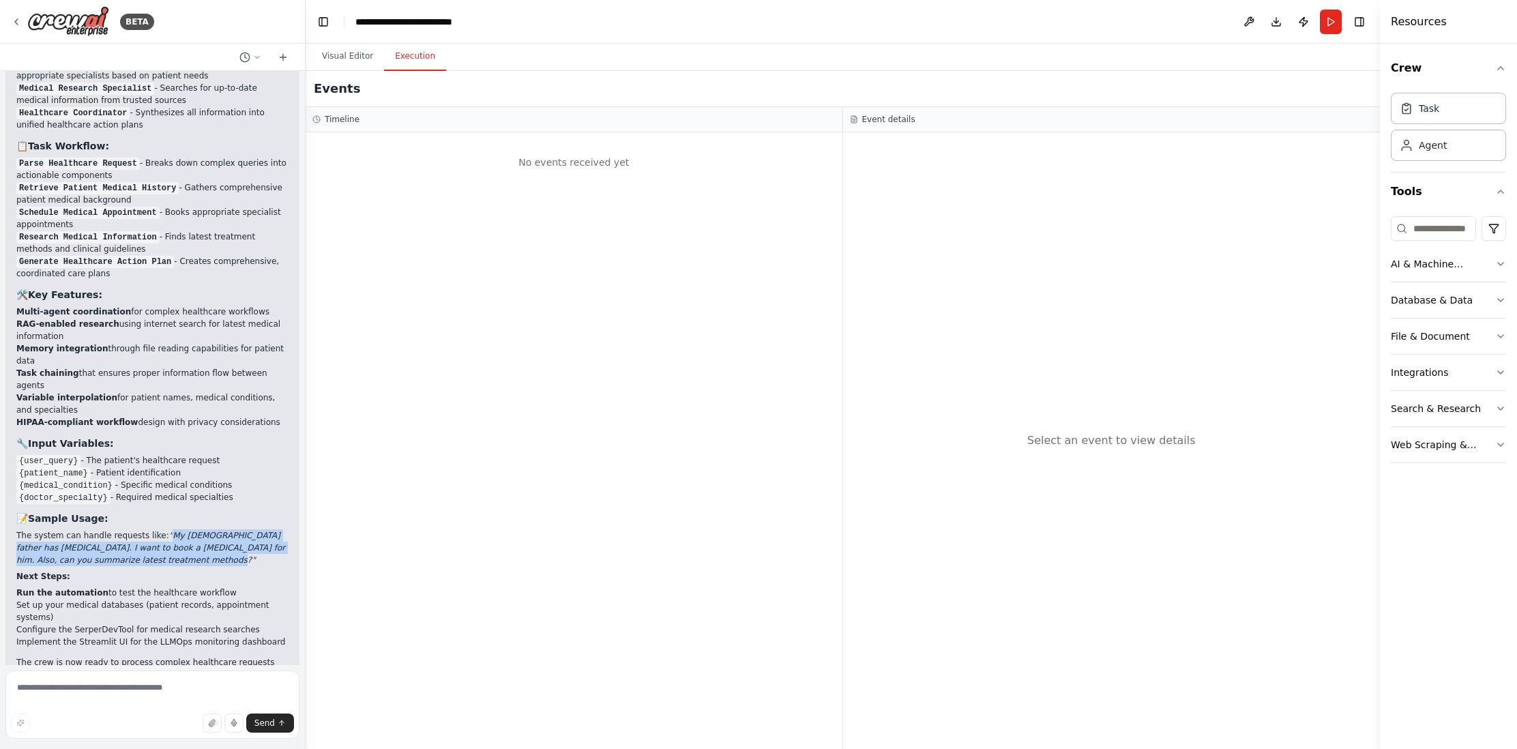
click at [415, 57] on button "Execution" at bounding box center [415, 56] width 62 height 29
click at [208, 656] on p "The crew is now ready to process complex healthcare requests with autonomous co…" at bounding box center [152, 674] width 272 height 37
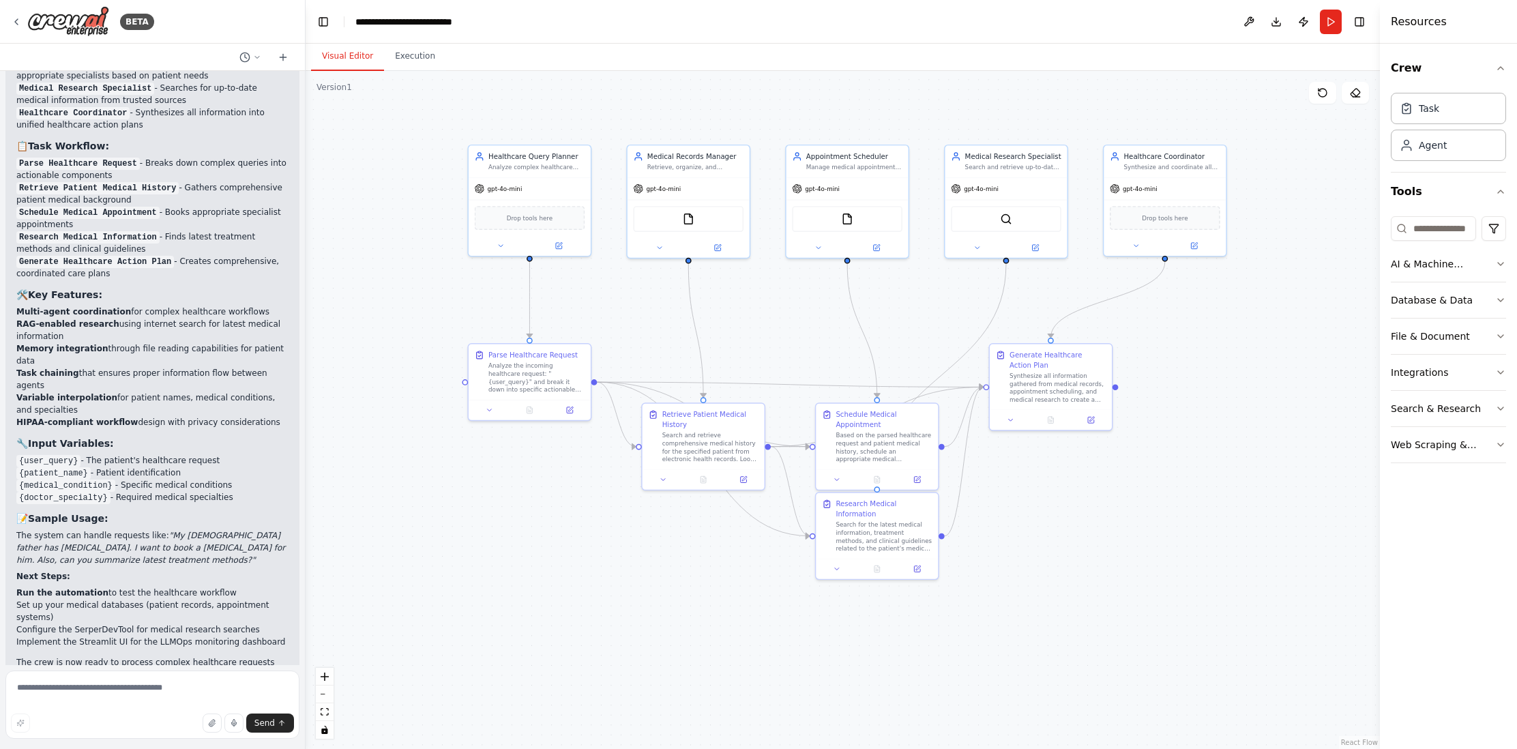
click at [342, 56] on button "Visual Editor" at bounding box center [347, 56] width 73 height 29
click at [324, 22] on button "Toggle Left Sidebar" at bounding box center [323, 21] width 19 height 19
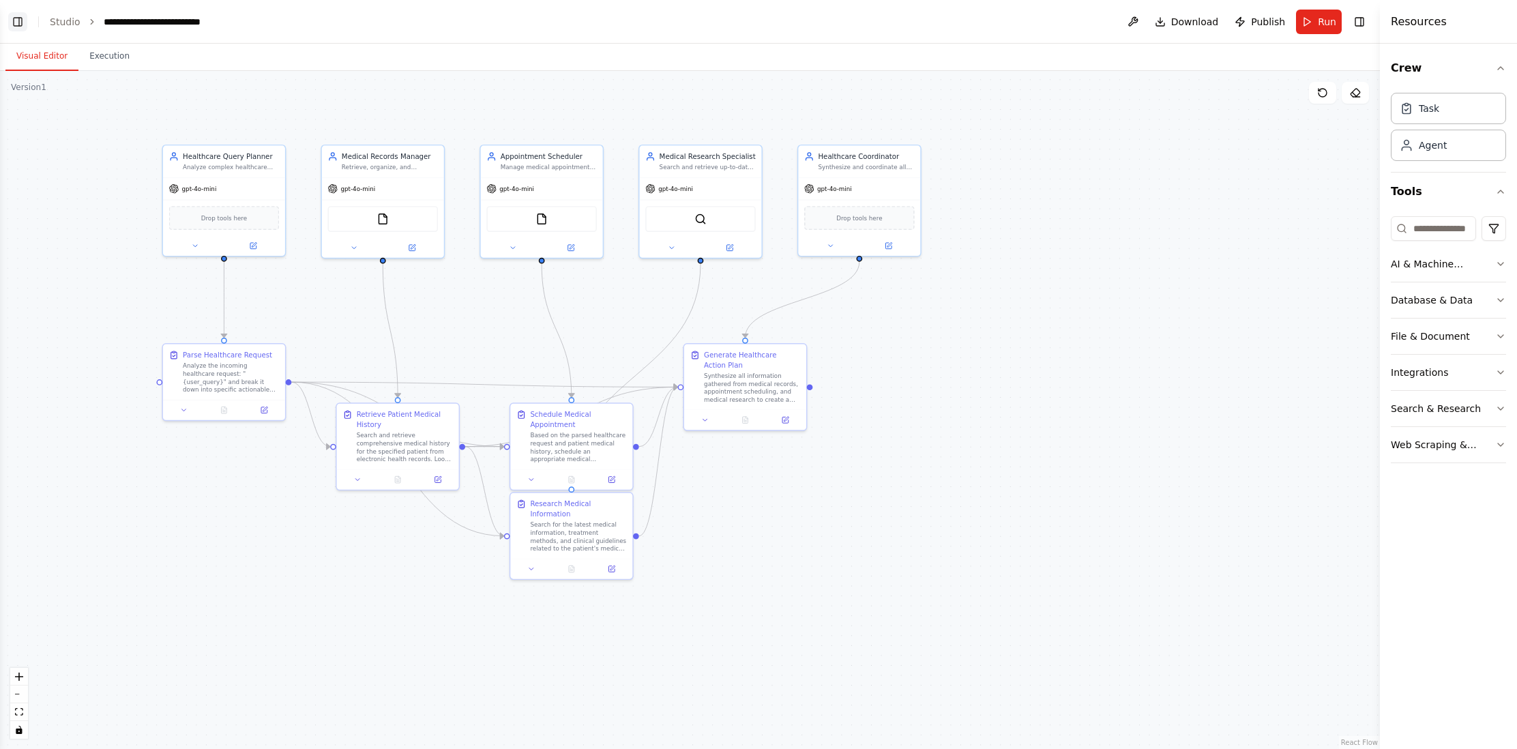
click at [23, 23] on button "Toggle Left Sidebar" at bounding box center [17, 21] width 19 height 19
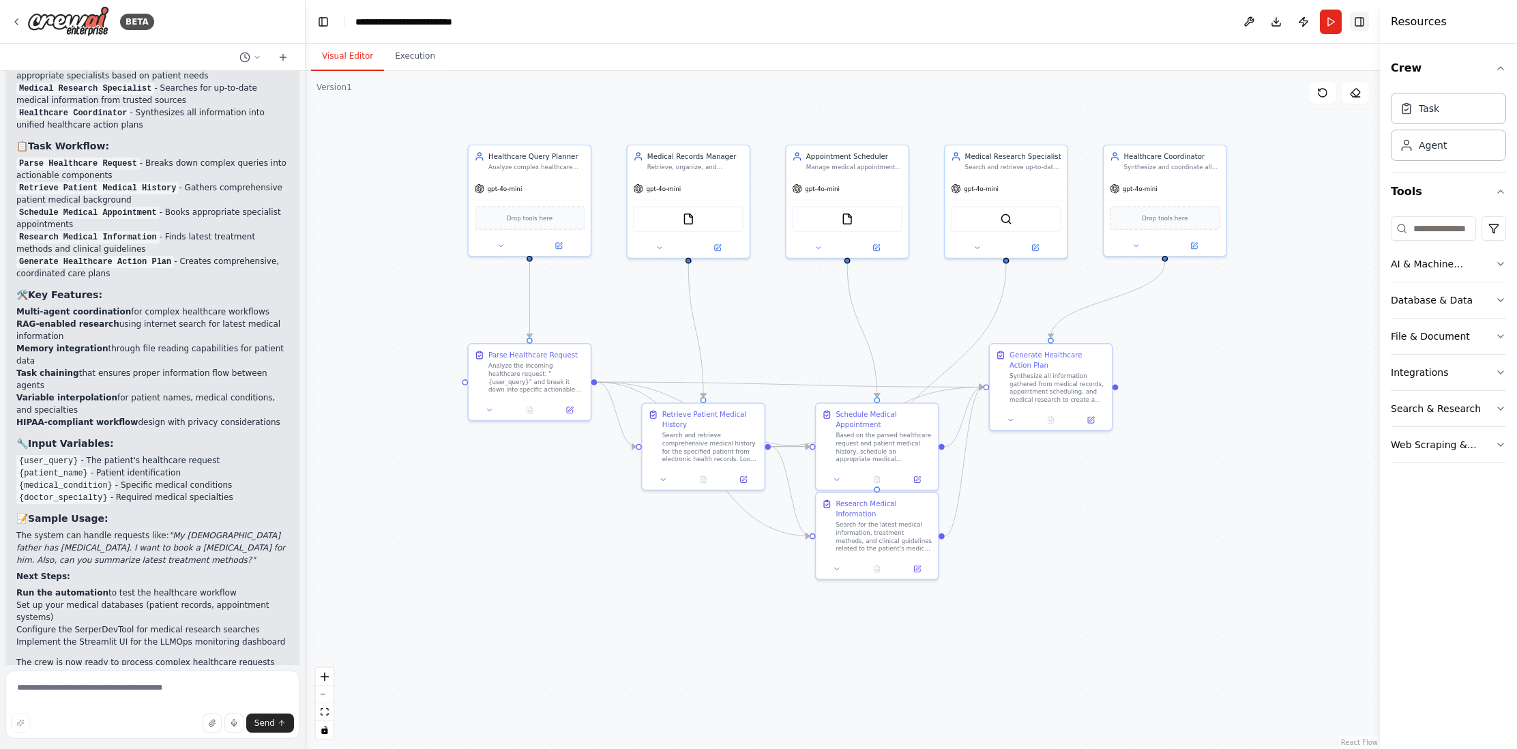
click at [1359, 23] on button "Toggle Right Sidebar" at bounding box center [1359, 21] width 19 height 19
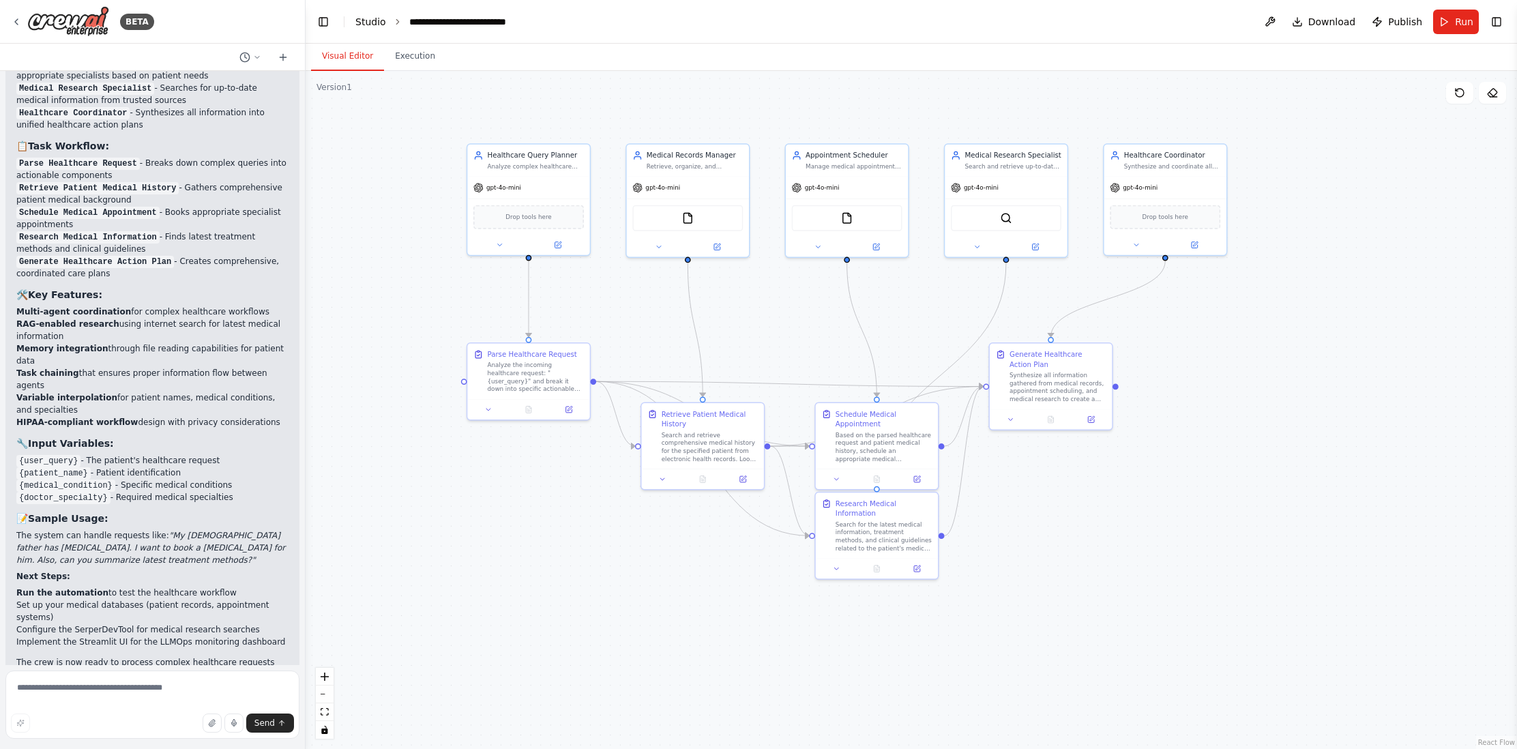
click at [376, 20] on link "Studio" at bounding box center [370, 21] width 31 height 11
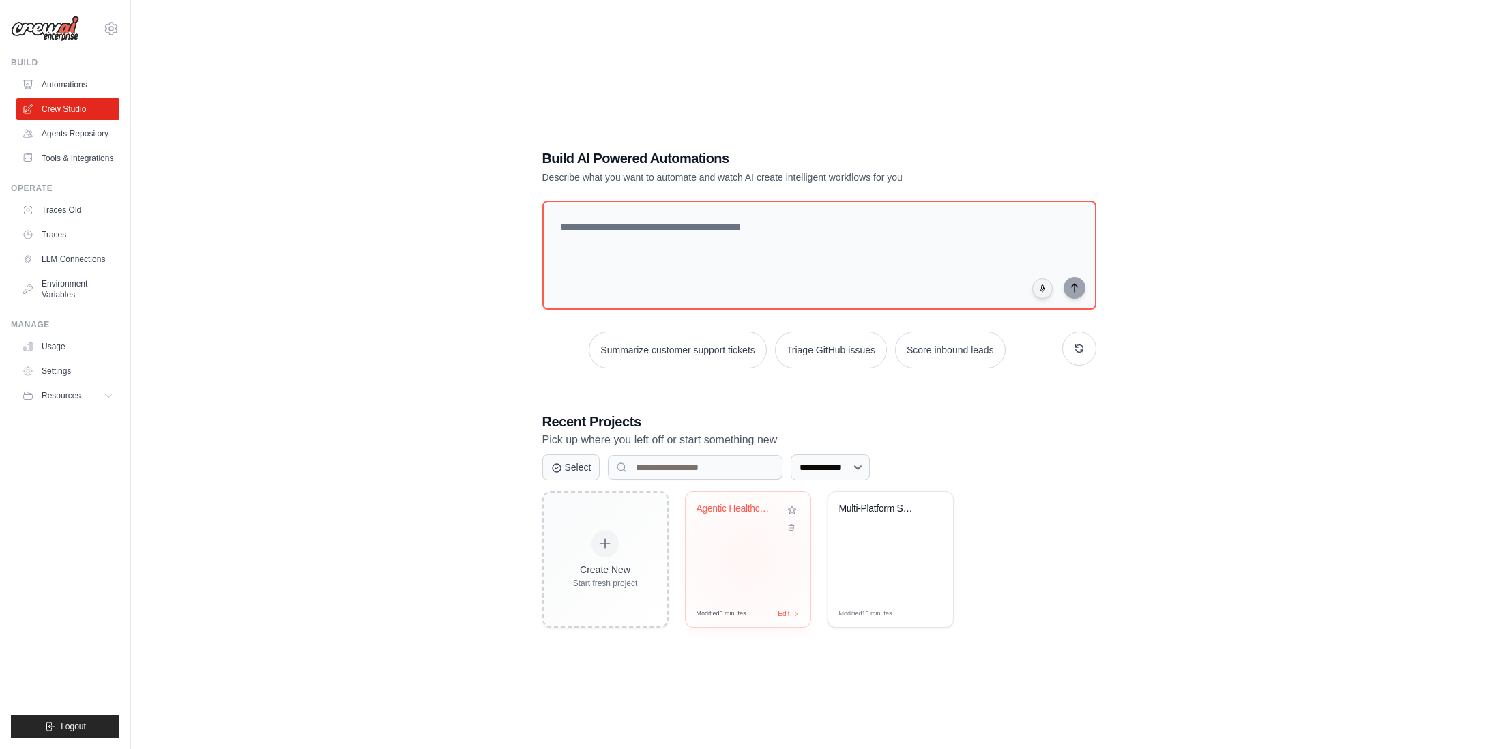
click at [747, 559] on div "Agentic Healthcare Assistant" at bounding box center [747, 546] width 125 height 108
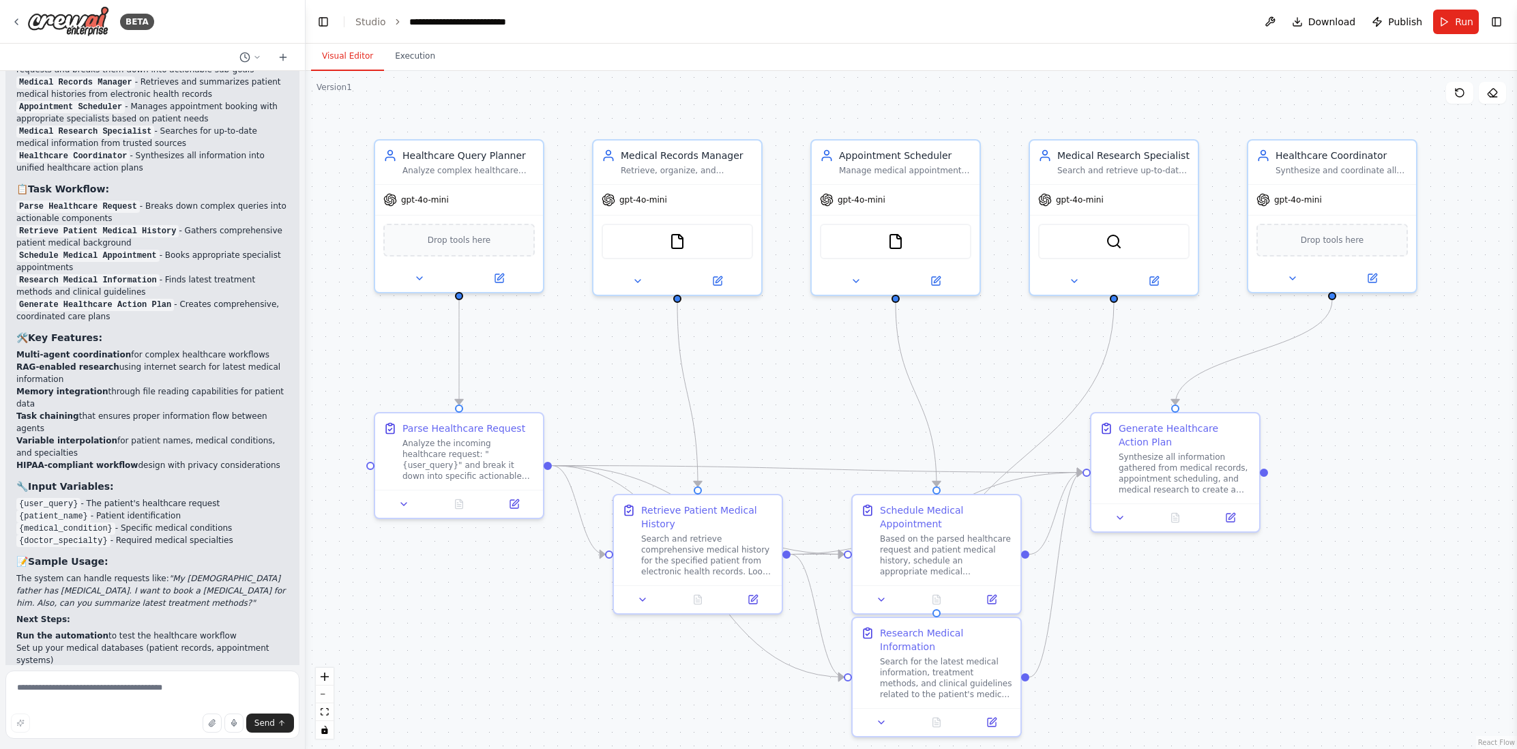
scroll to position [2242, 0]
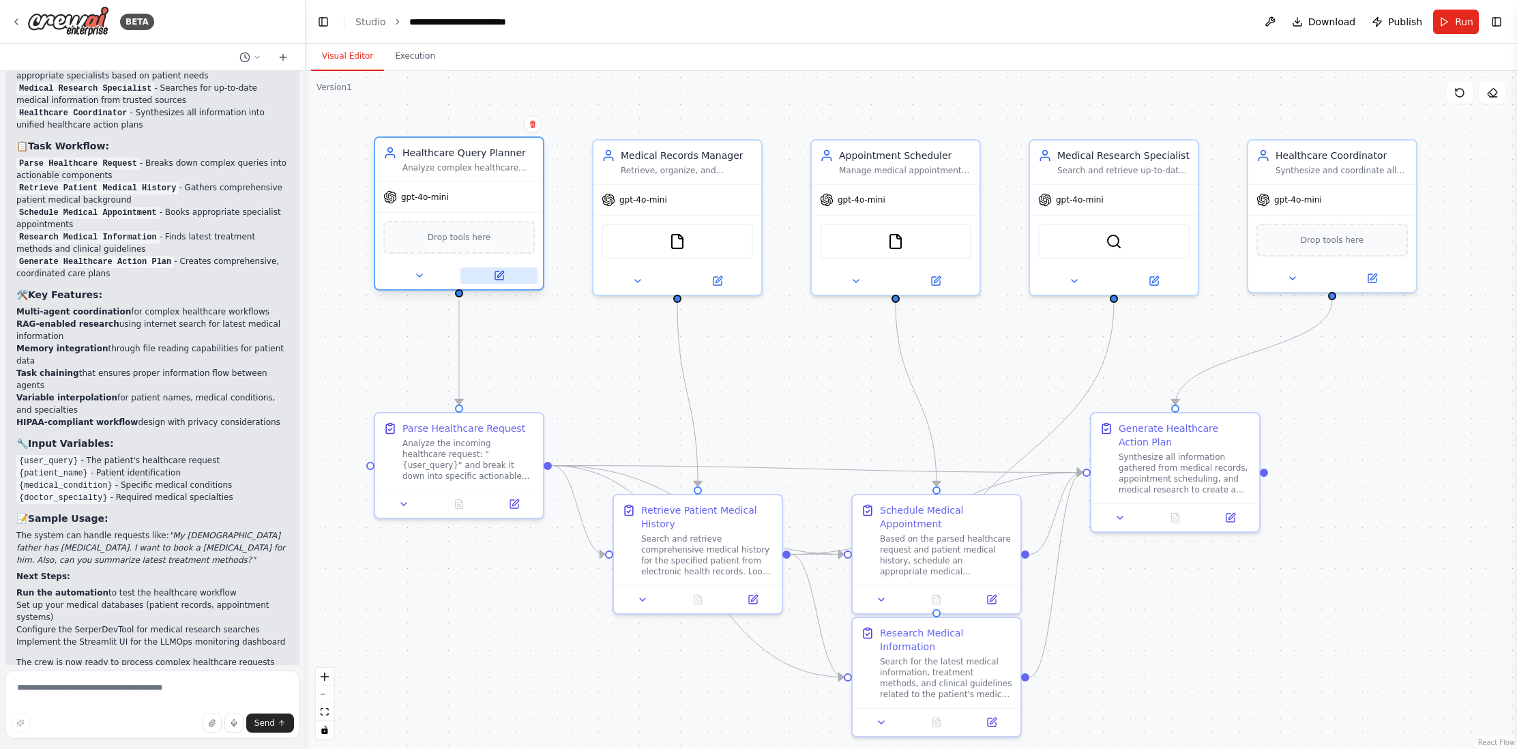
click at [502, 277] on icon at bounding box center [499, 275] width 8 height 8
click at [500, 274] on icon at bounding box center [500, 274] width 6 height 6
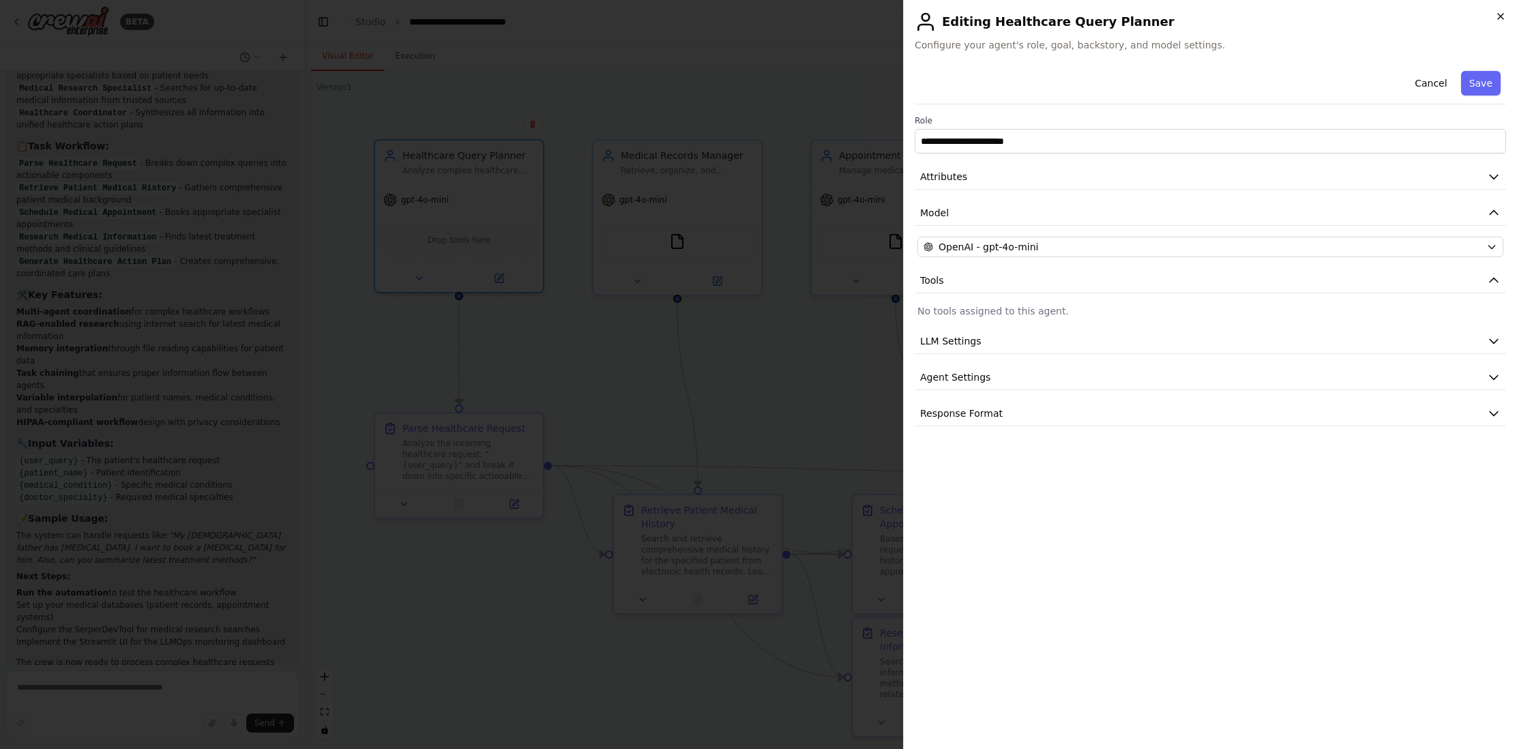
click at [1501, 15] on icon "button" at bounding box center [1500, 16] width 5 height 5
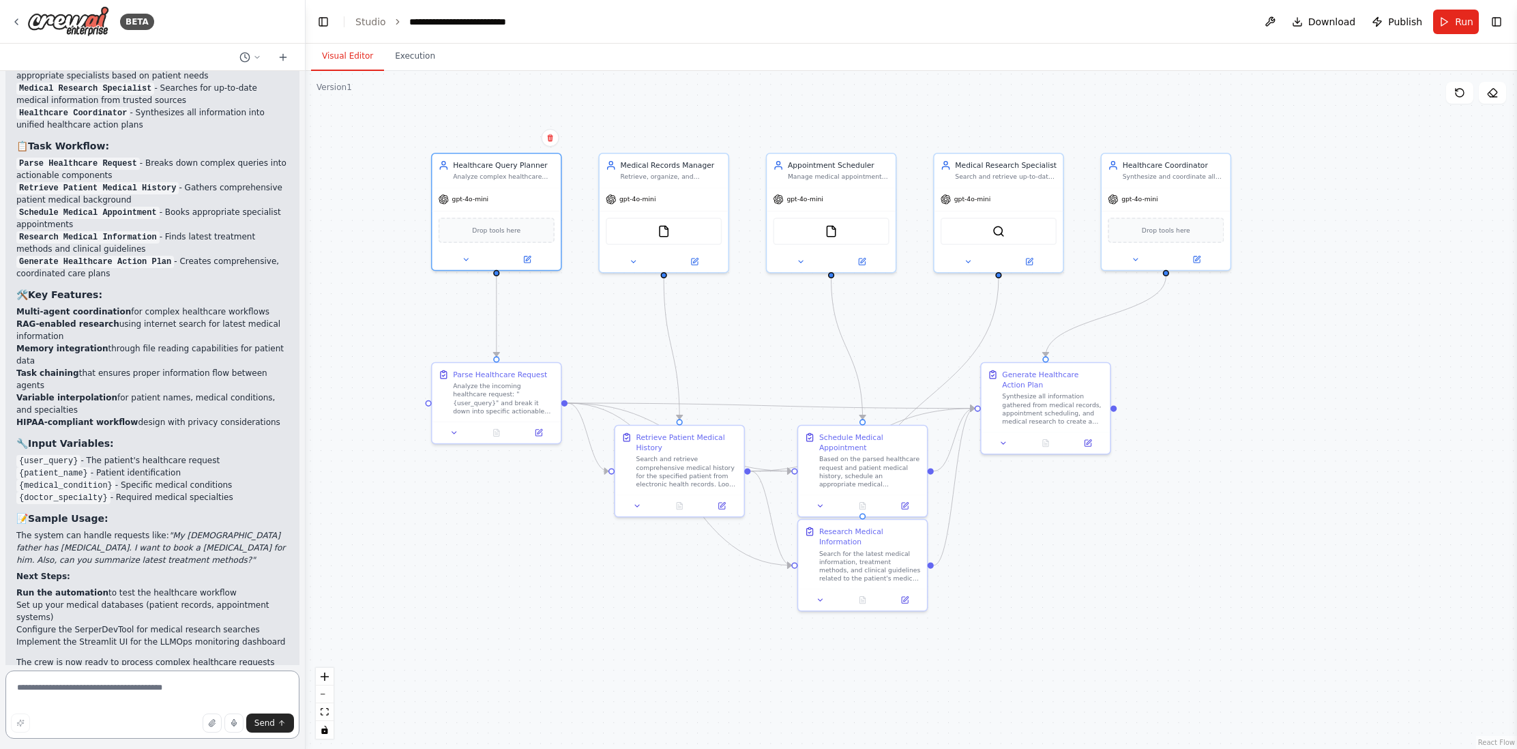
click at [153, 690] on textarea at bounding box center [152, 704] width 294 height 68
type textarea "**********"
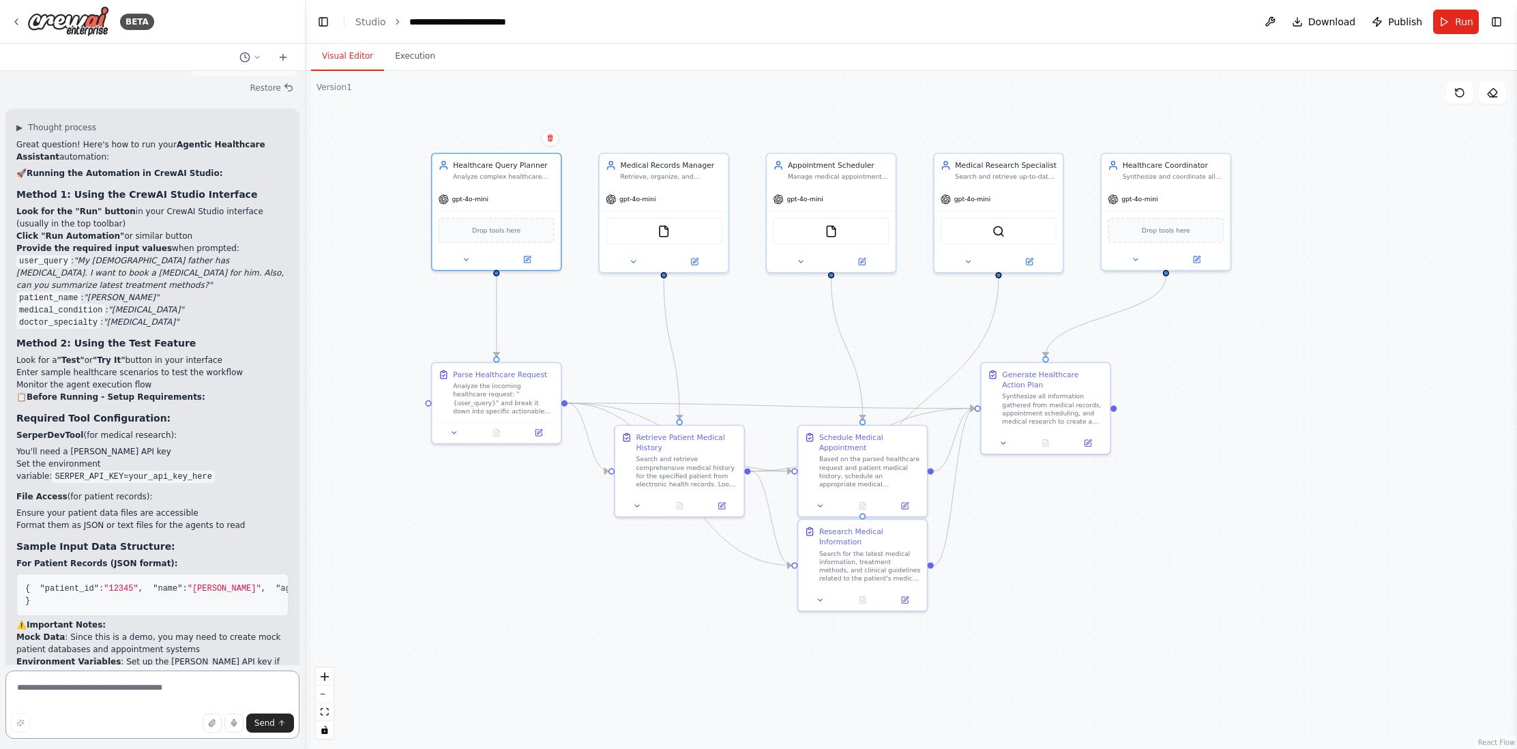
scroll to position [2903, 0]
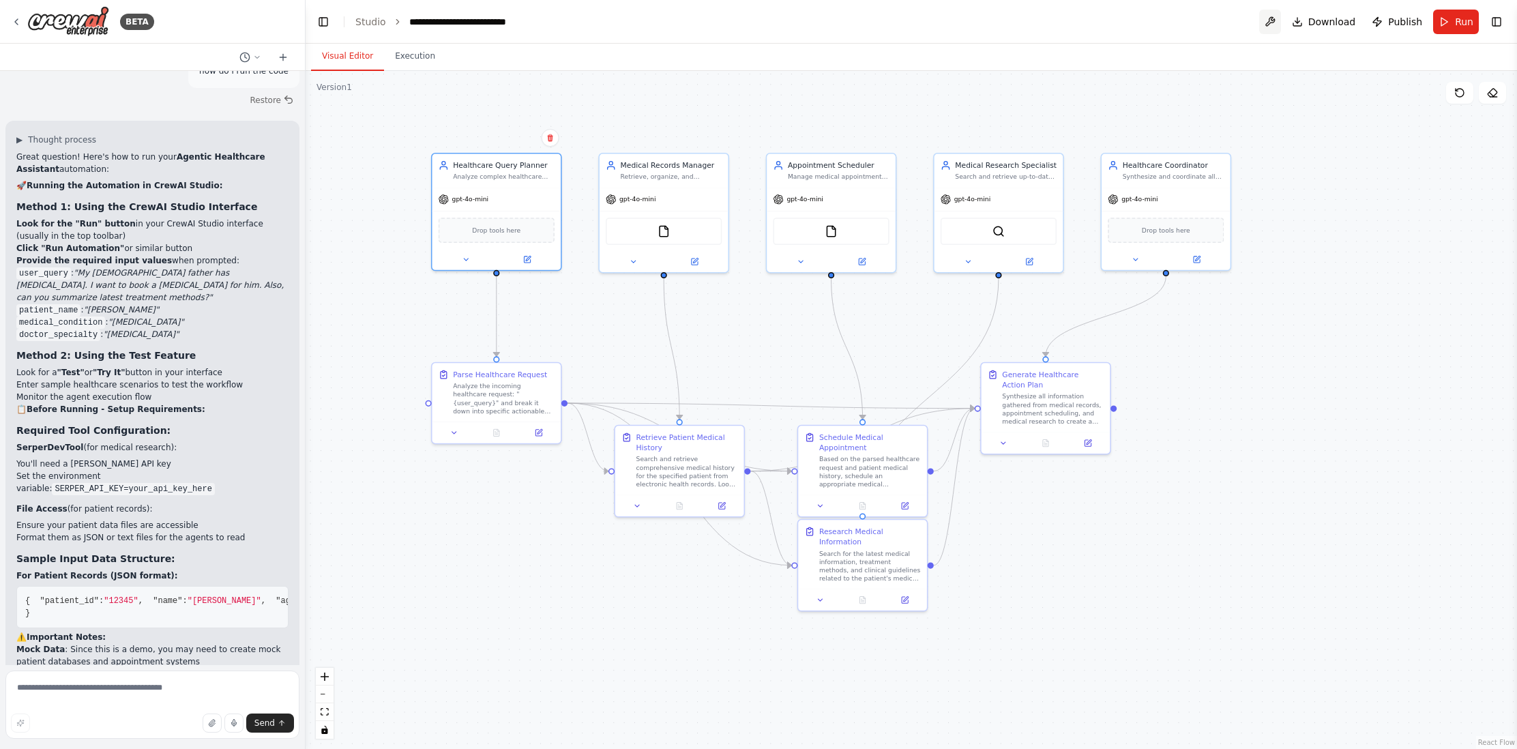
click at [1275, 20] on button at bounding box center [1270, 22] width 22 height 25
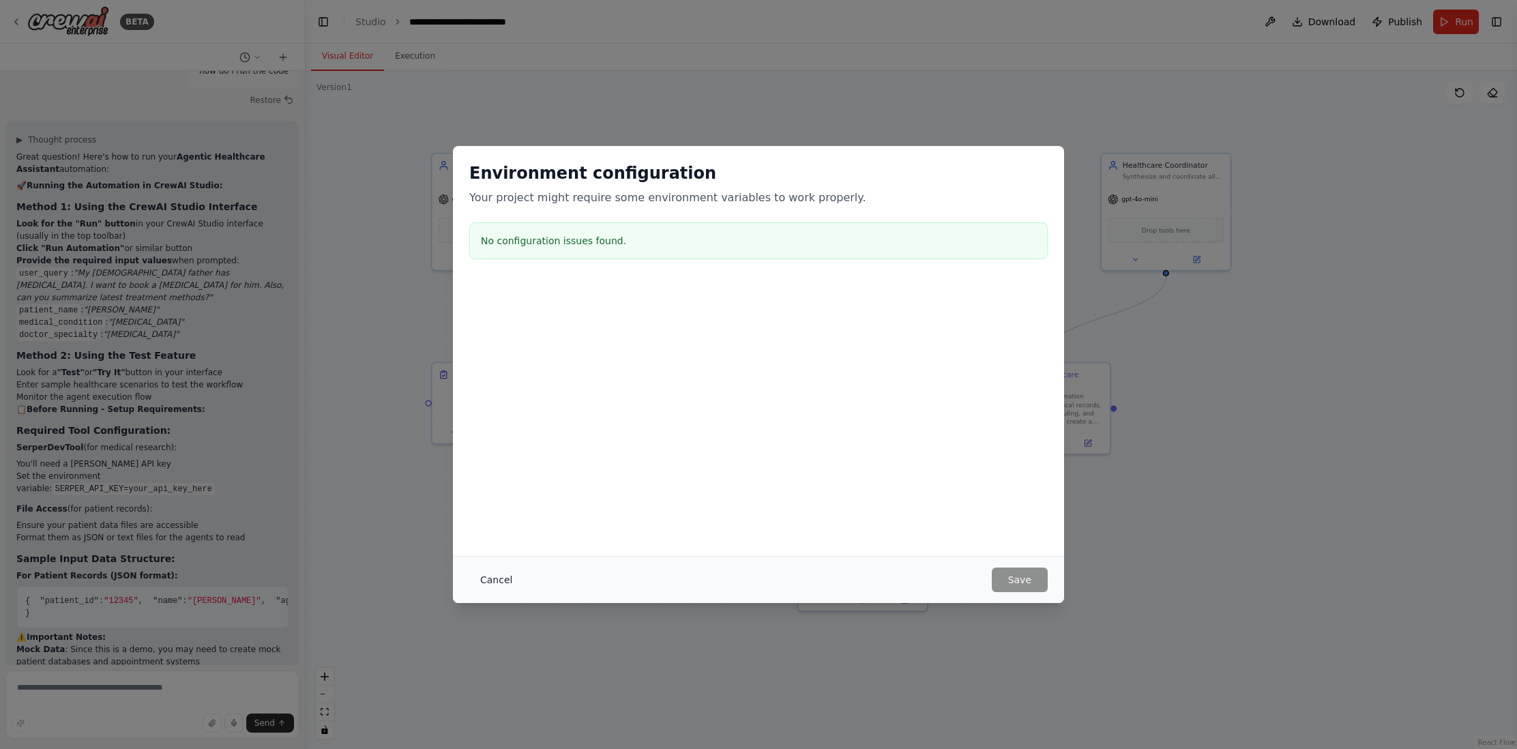
click at [508, 580] on button "Cancel" at bounding box center [496, 579] width 54 height 25
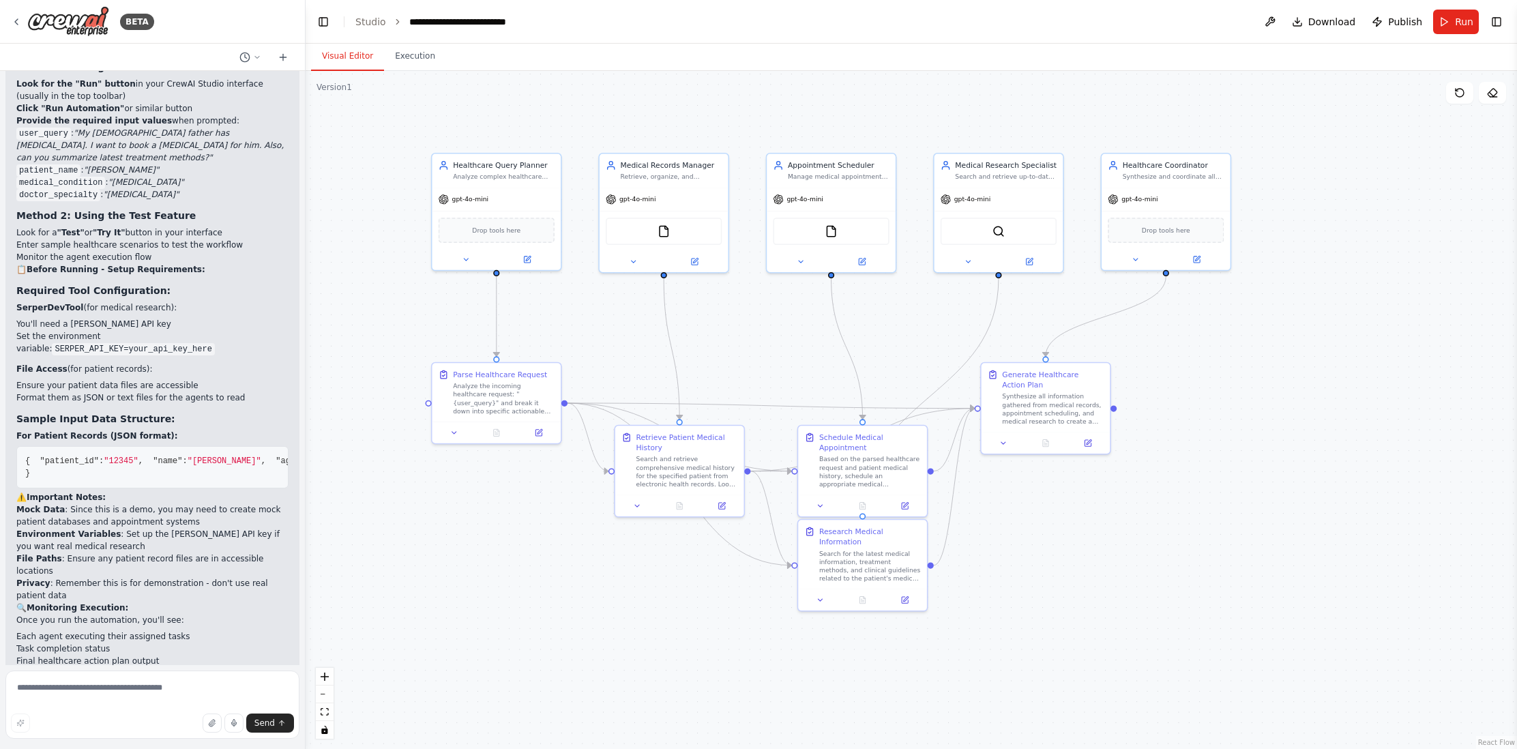
scroll to position [3158, 0]
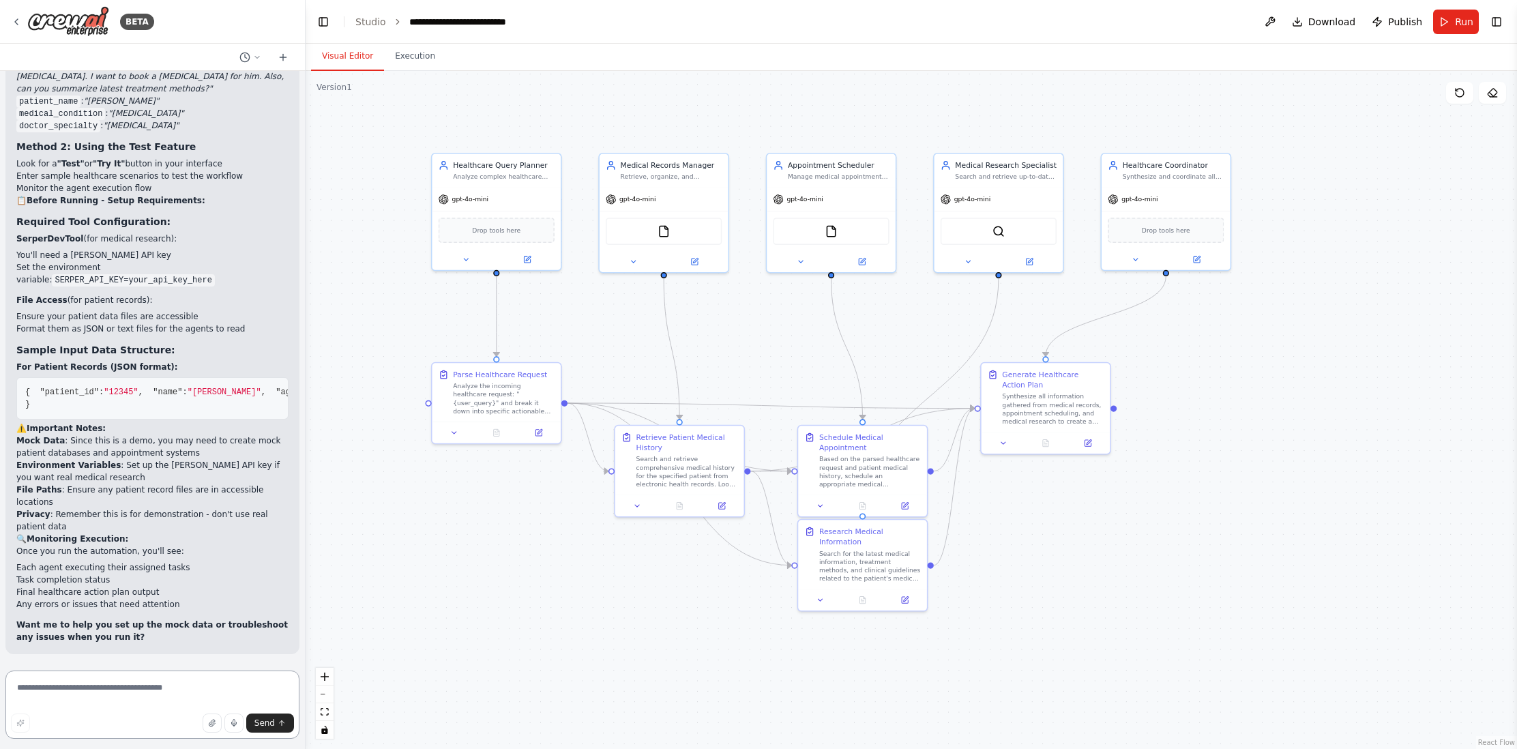
click at [89, 693] on textarea at bounding box center [152, 704] width 294 height 68
type textarea "***"
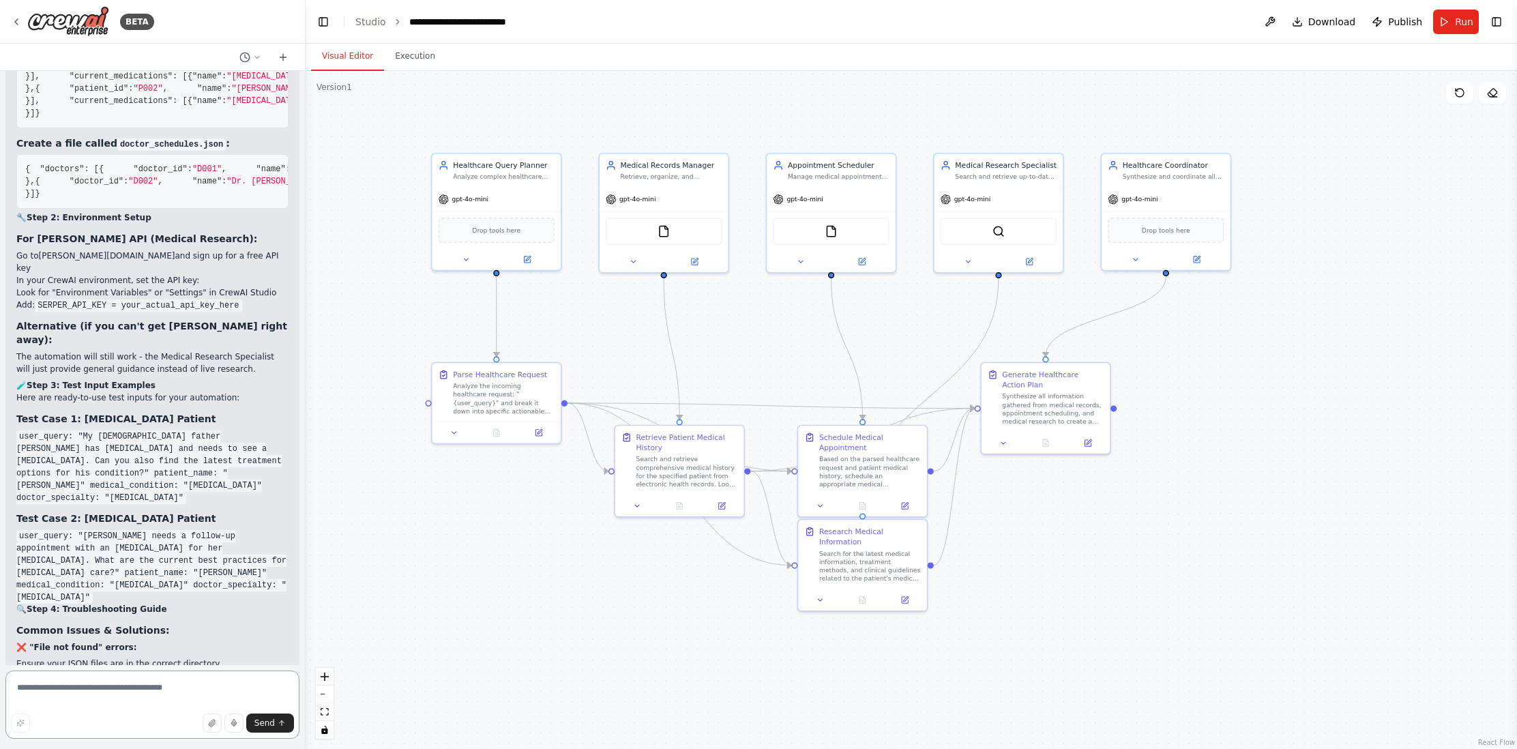
scroll to position [3691, 0]
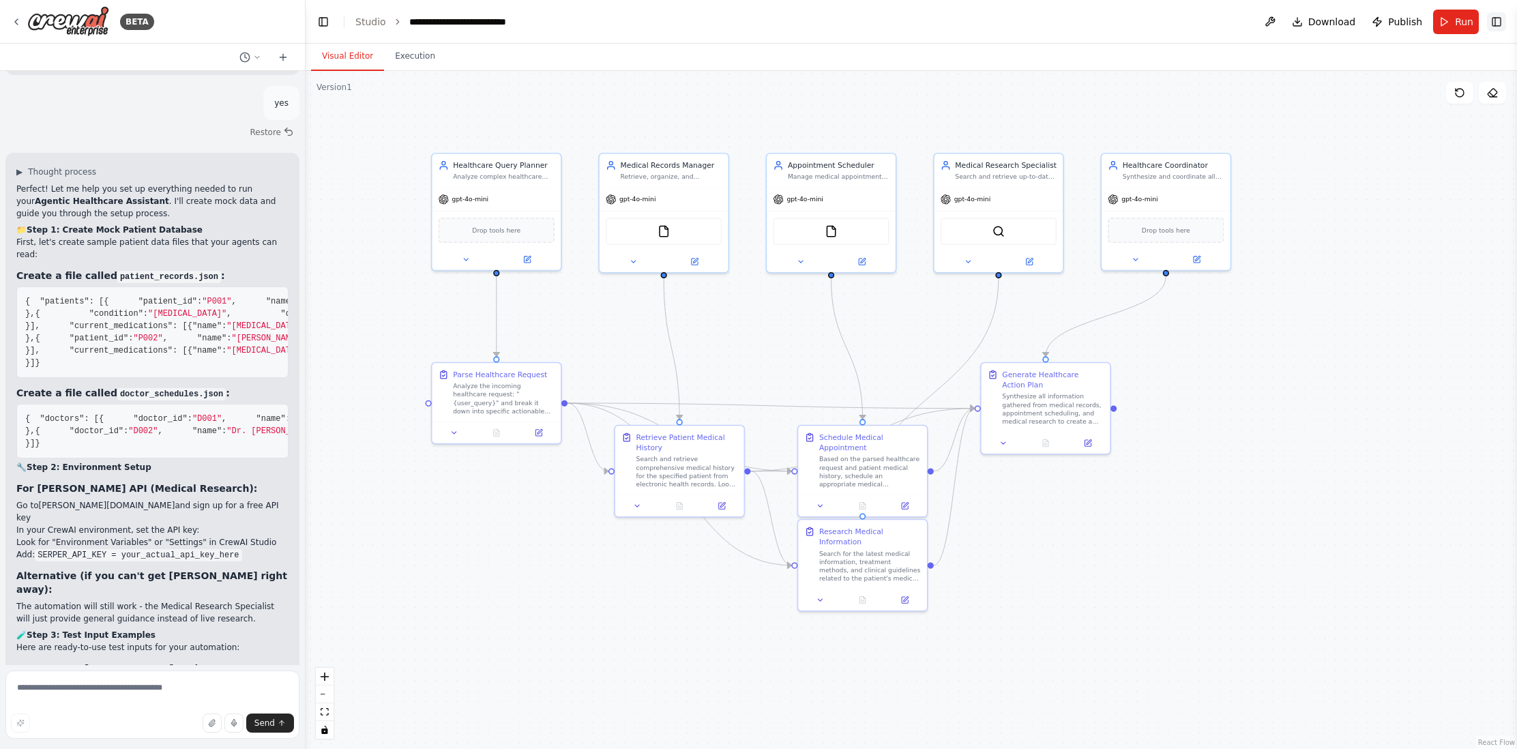
click at [1494, 23] on button "Toggle Right Sidebar" at bounding box center [1496, 21] width 19 height 19
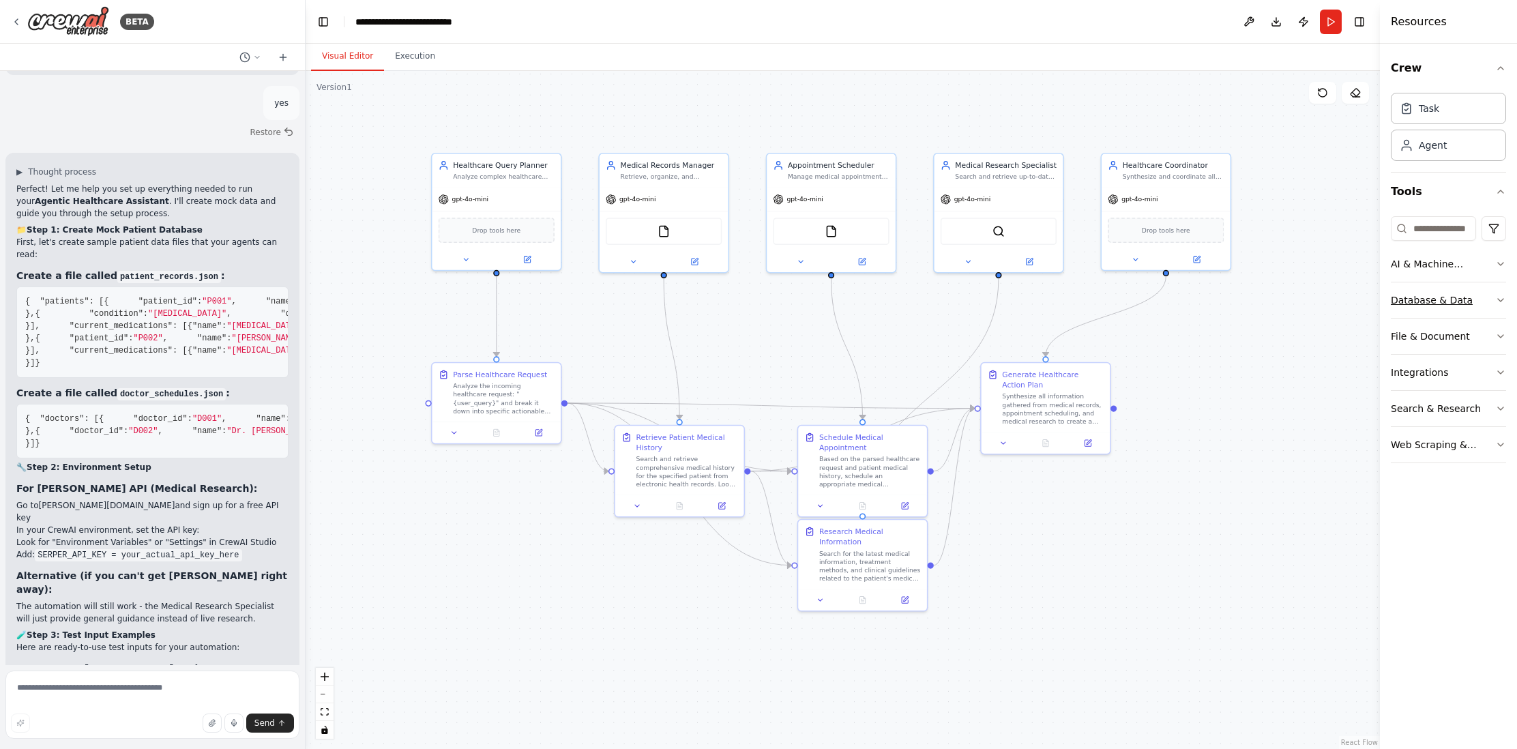
click at [1502, 299] on icon "button" at bounding box center [1500, 300] width 5 height 3
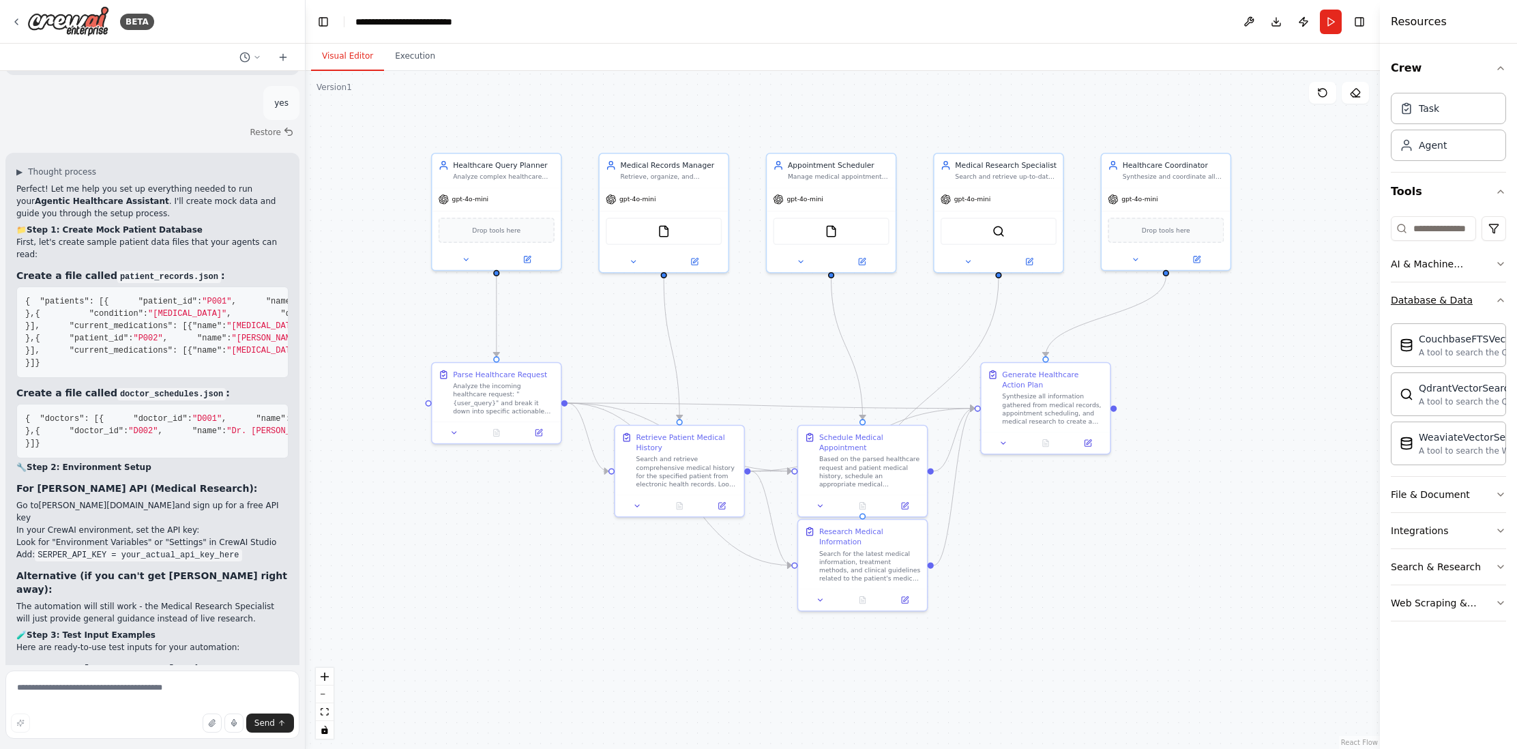
click at [1500, 299] on icon "button" at bounding box center [1500, 300] width 11 height 11
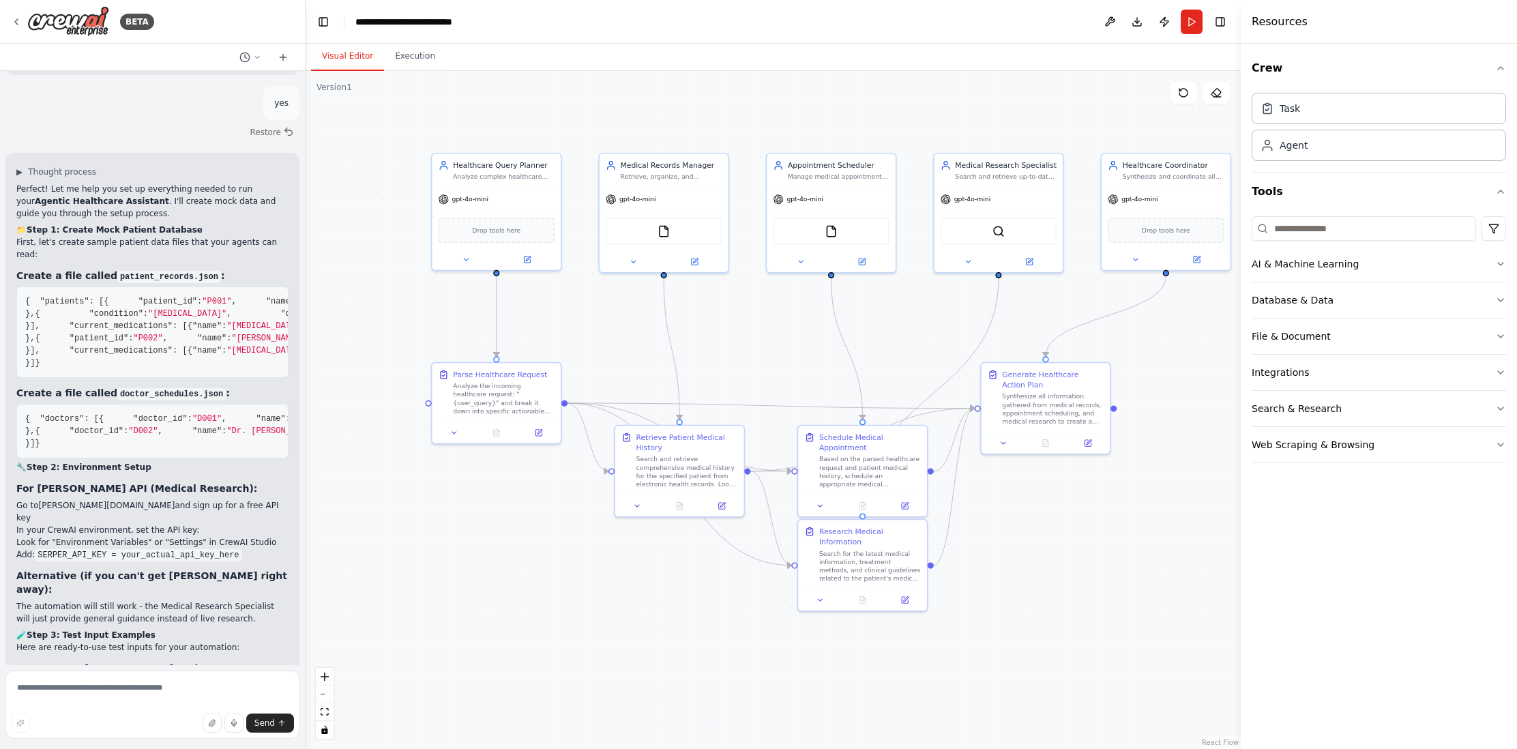
drag, startPoint x: 1380, startPoint y: 296, endPoint x: 1240, endPoint y: 355, distance: 152.2
click at [1241, 352] on div at bounding box center [1243, 374] width 5 height 749
click at [1501, 336] on icon "button" at bounding box center [1500, 336] width 5 height 3
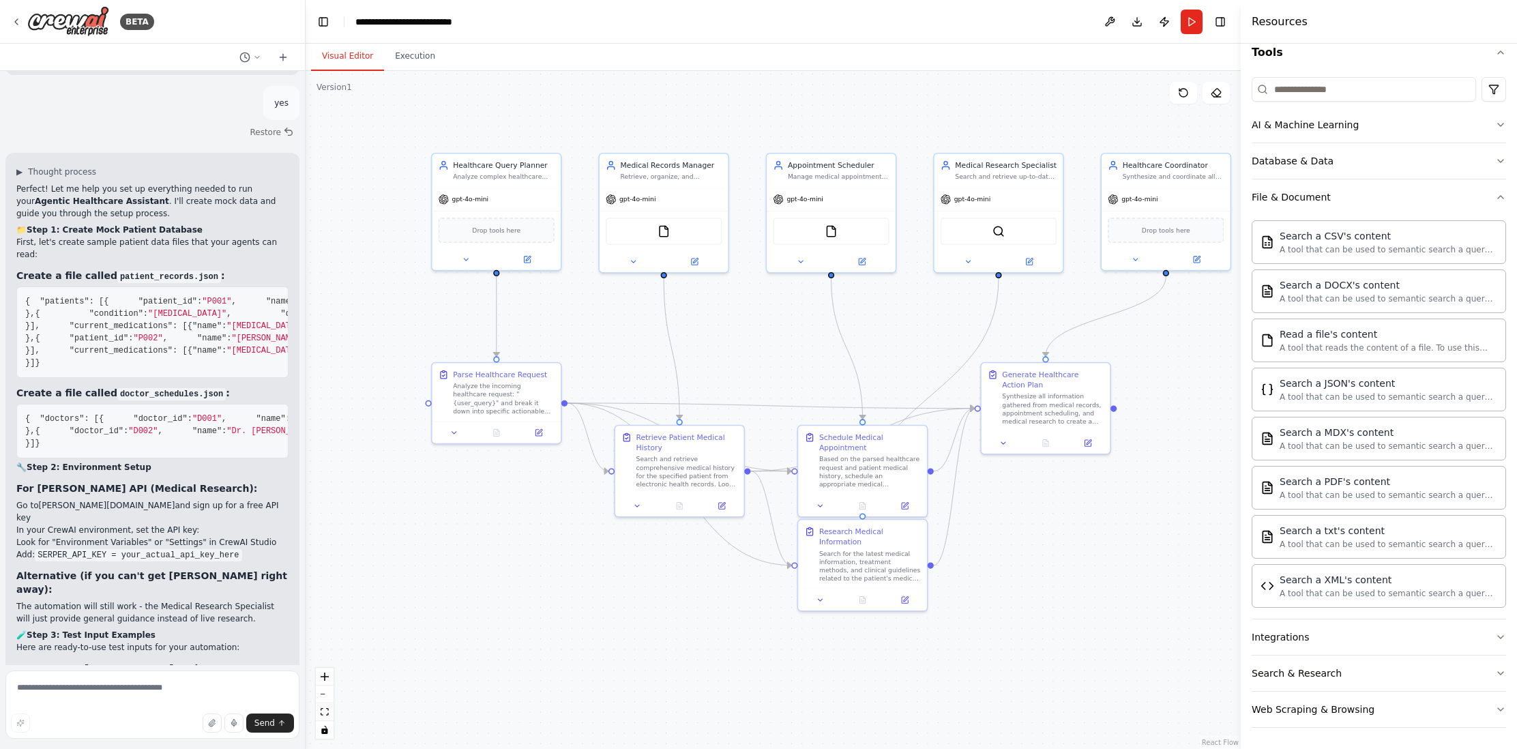
scroll to position [140, 0]
click at [1498, 196] on icon "button" at bounding box center [1500, 196] width 5 height 3
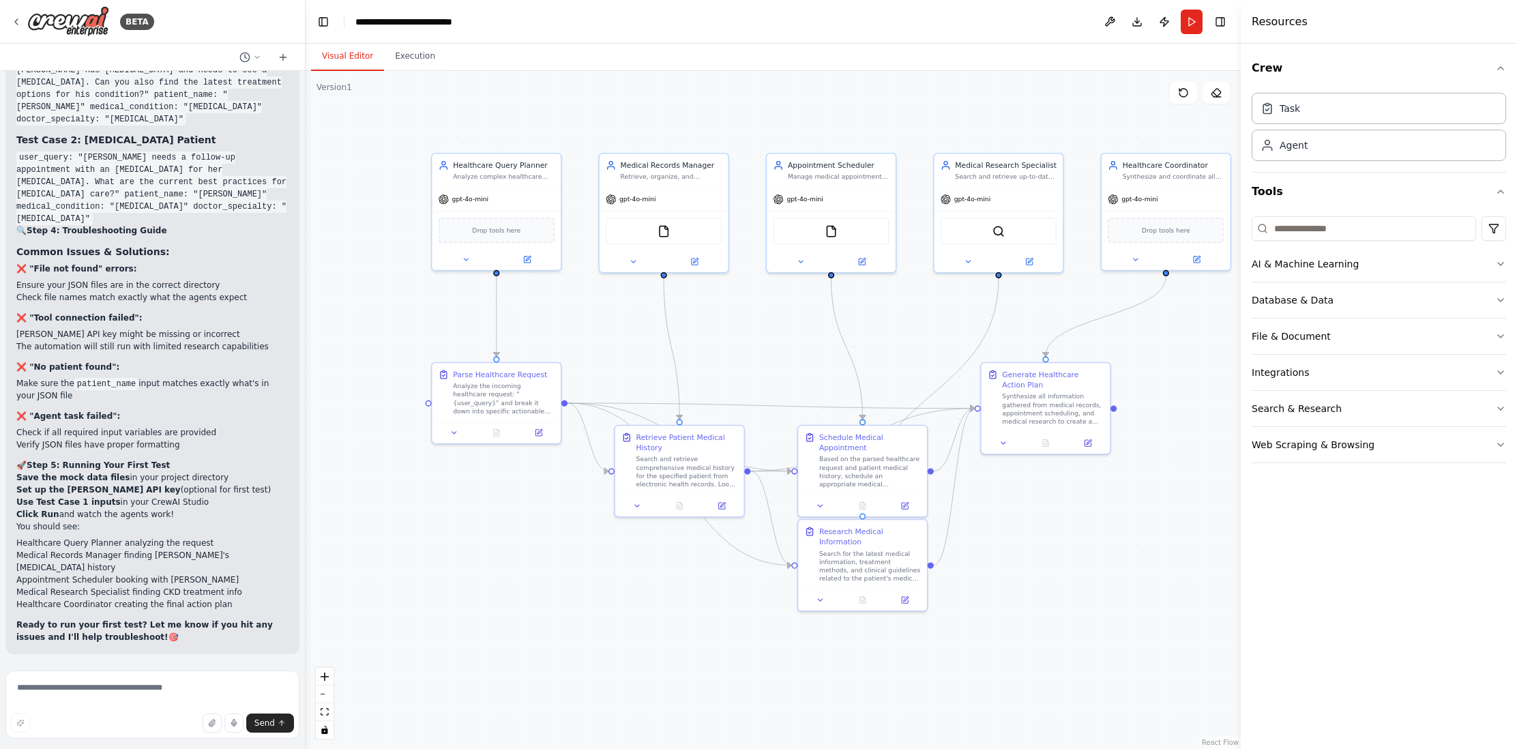
scroll to position [5232, 0]
click at [69, 688] on textarea at bounding box center [152, 704] width 294 height 68
type textarea "**********"
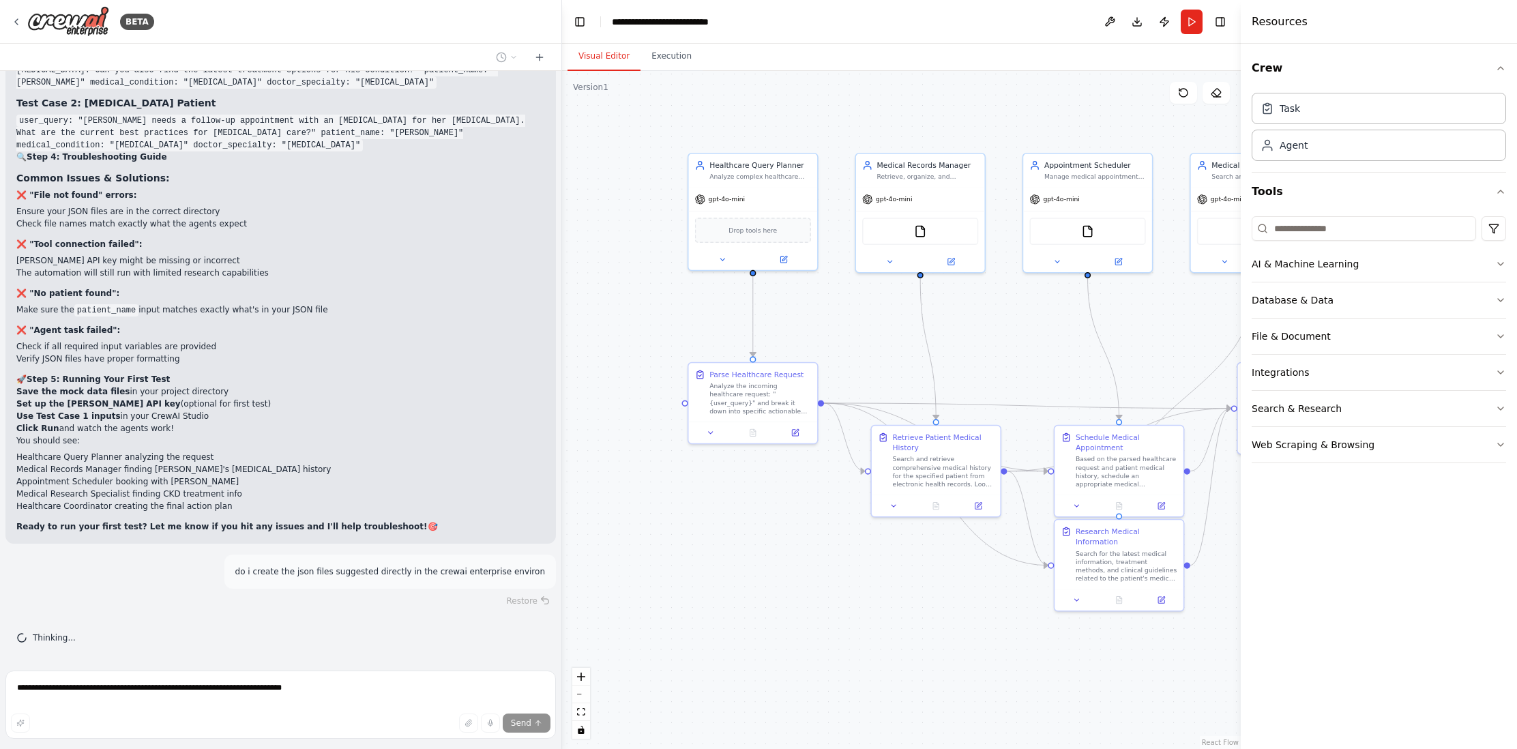
scroll to position [4398, 0]
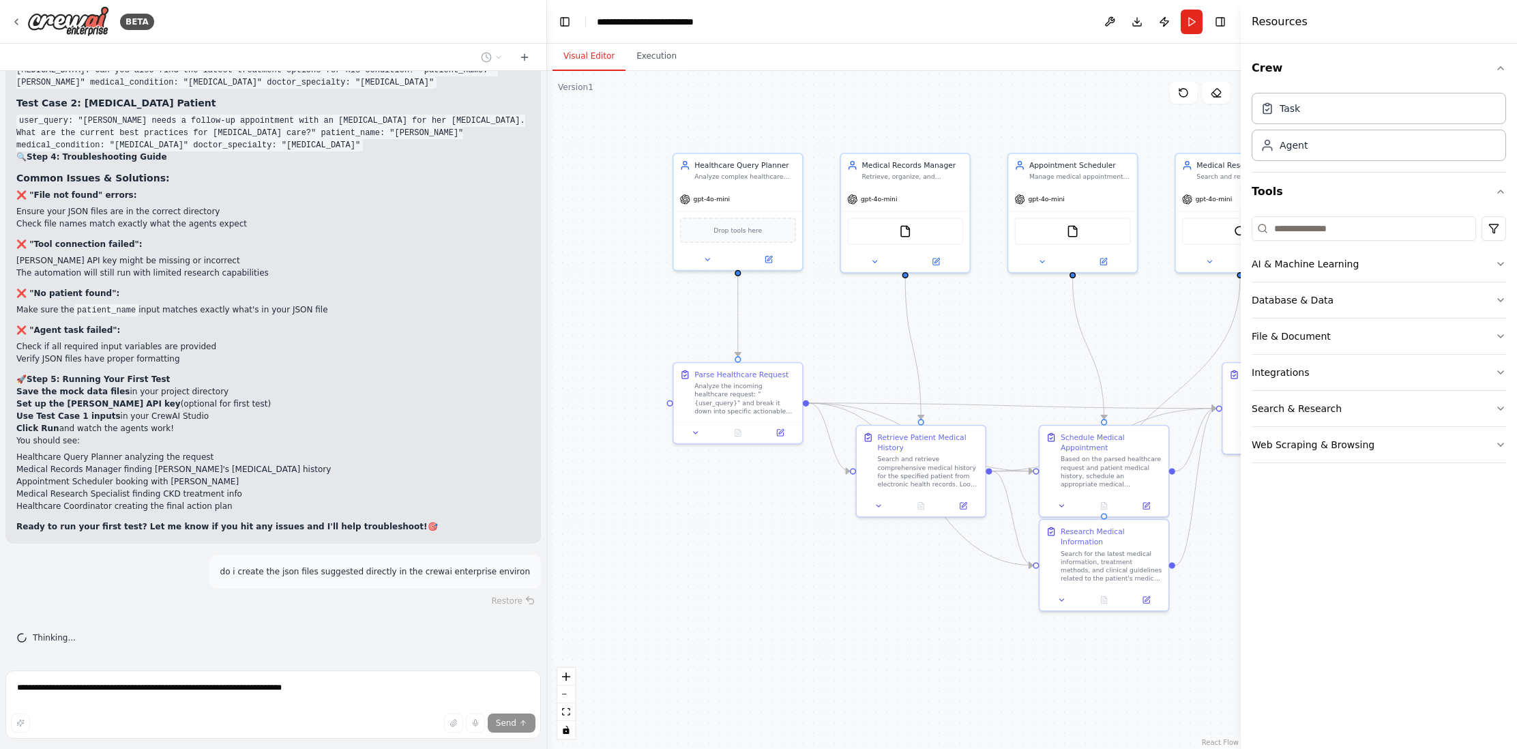
drag, startPoint x: 303, startPoint y: 451, endPoint x: 547, endPoint y: 479, distance: 245.2
click at [547, 479] on div "BETA Agent Planning and Goal Decomposition • Use a planner to interpret multi-s…" at bounding box center [758, 374] width 1517 height 749
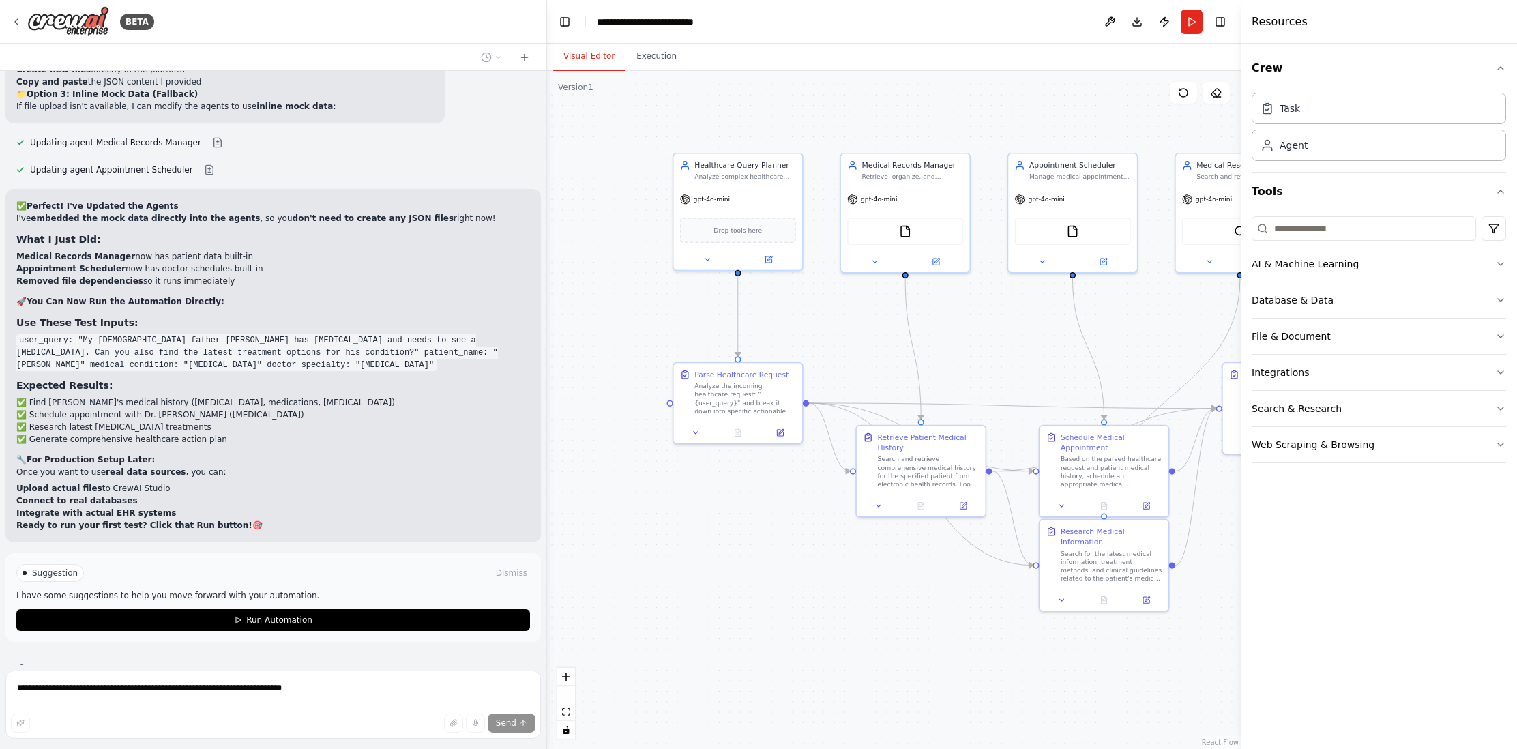
scroll to position [4182, 0]
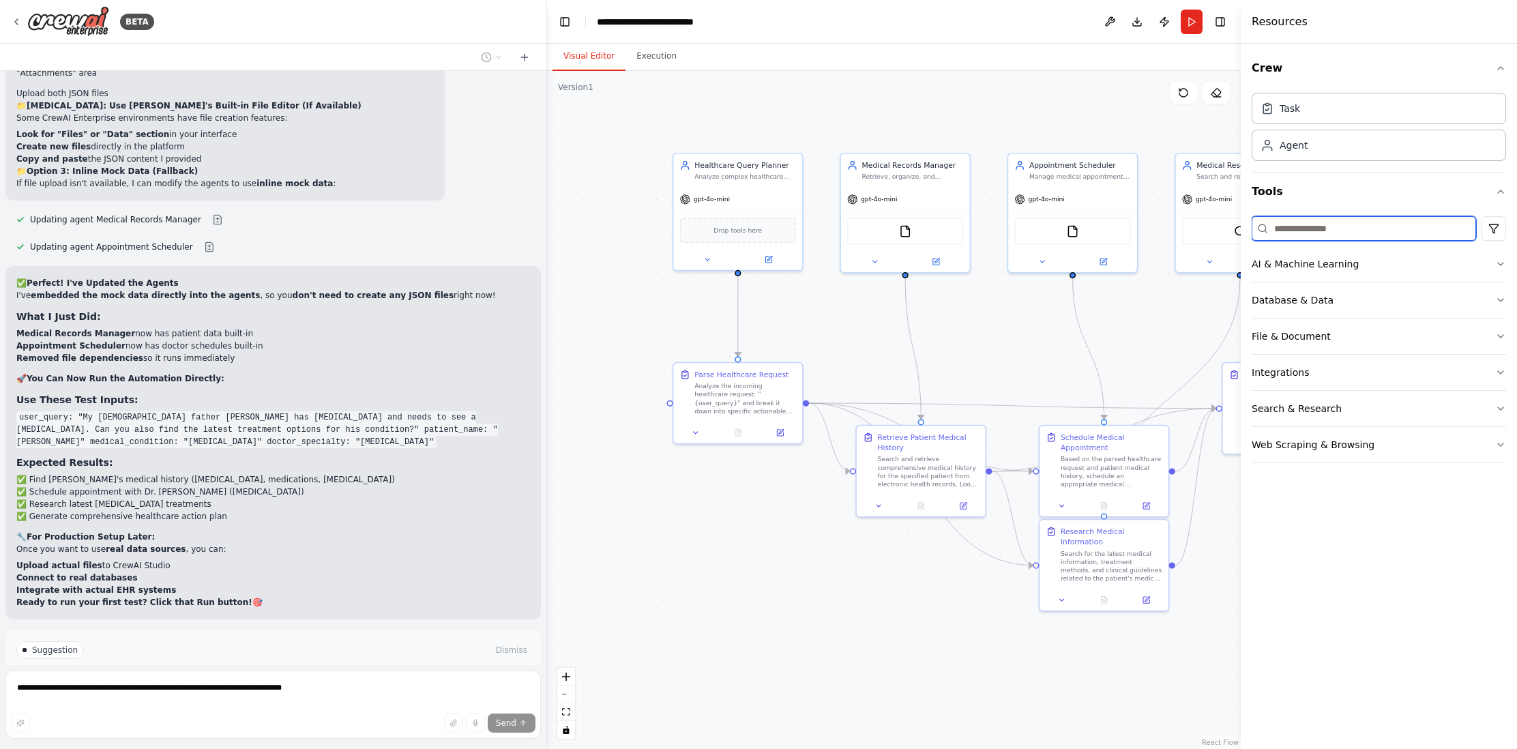
click at [1358, 226] on input at bounding box center [1363, 228] width 224 height 25
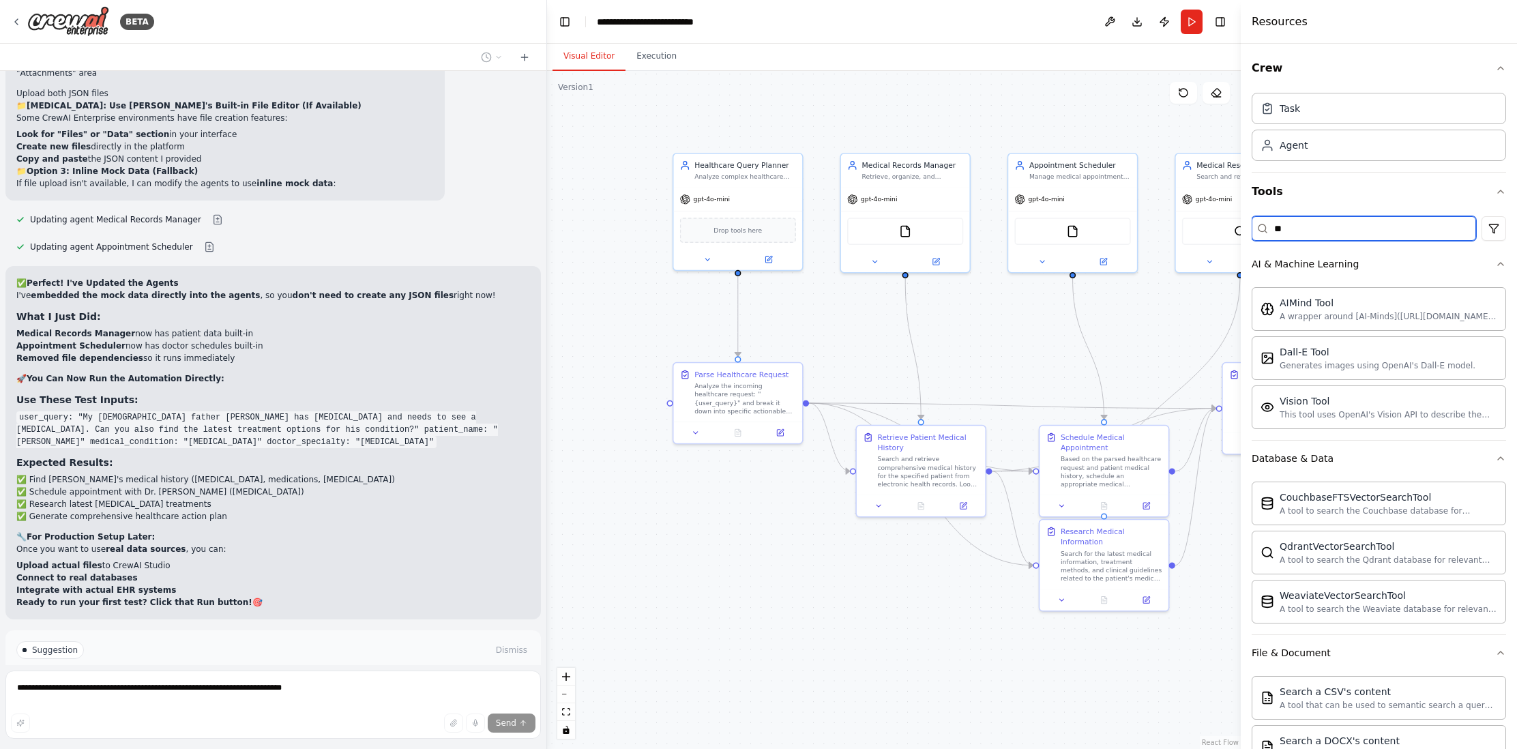
type input "*"
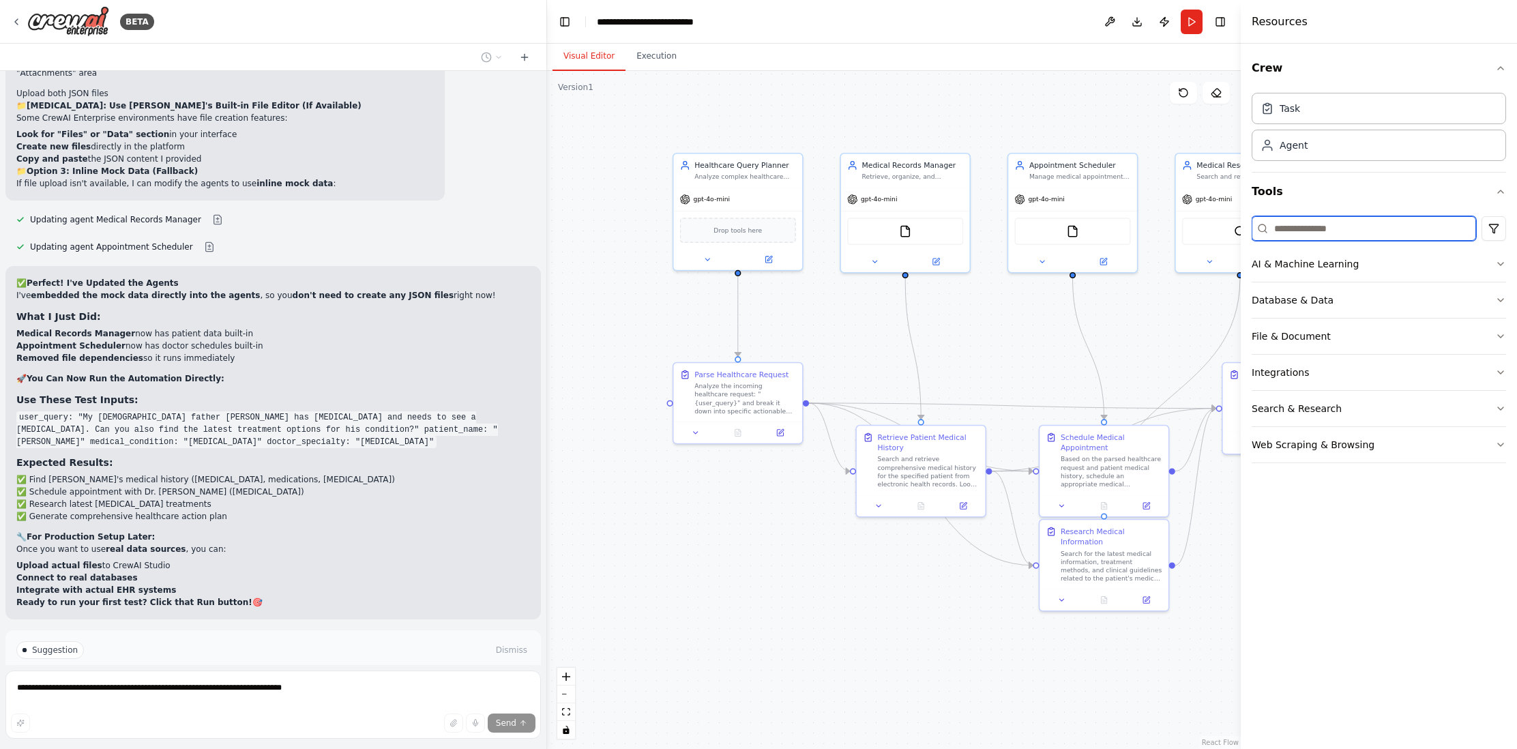
type input "*"
click at [18, 23] on icon at bounding box center [16, 21] width 11 height 11
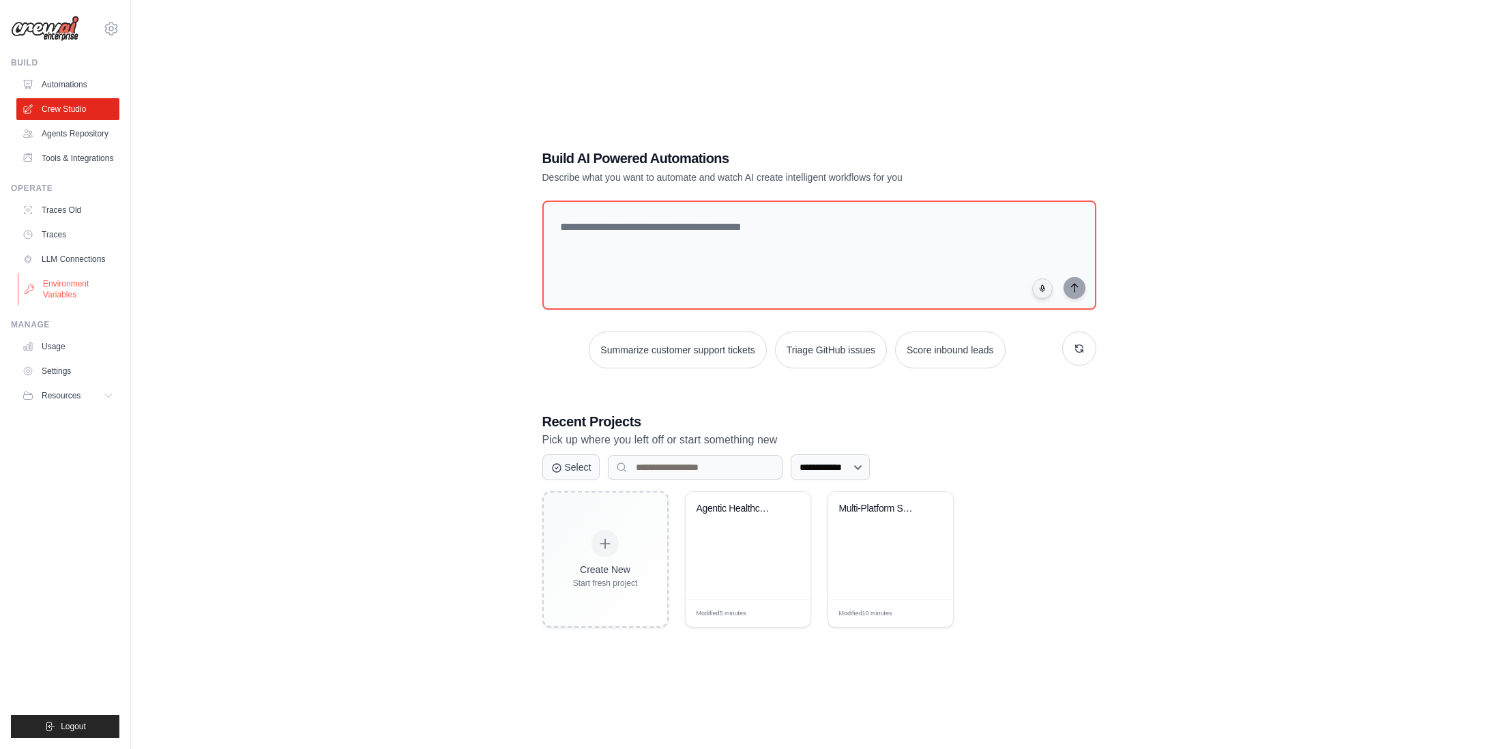
click at [60, 290] on link "Environment Variables" at bounding box center [69, 289] width 103 height 33
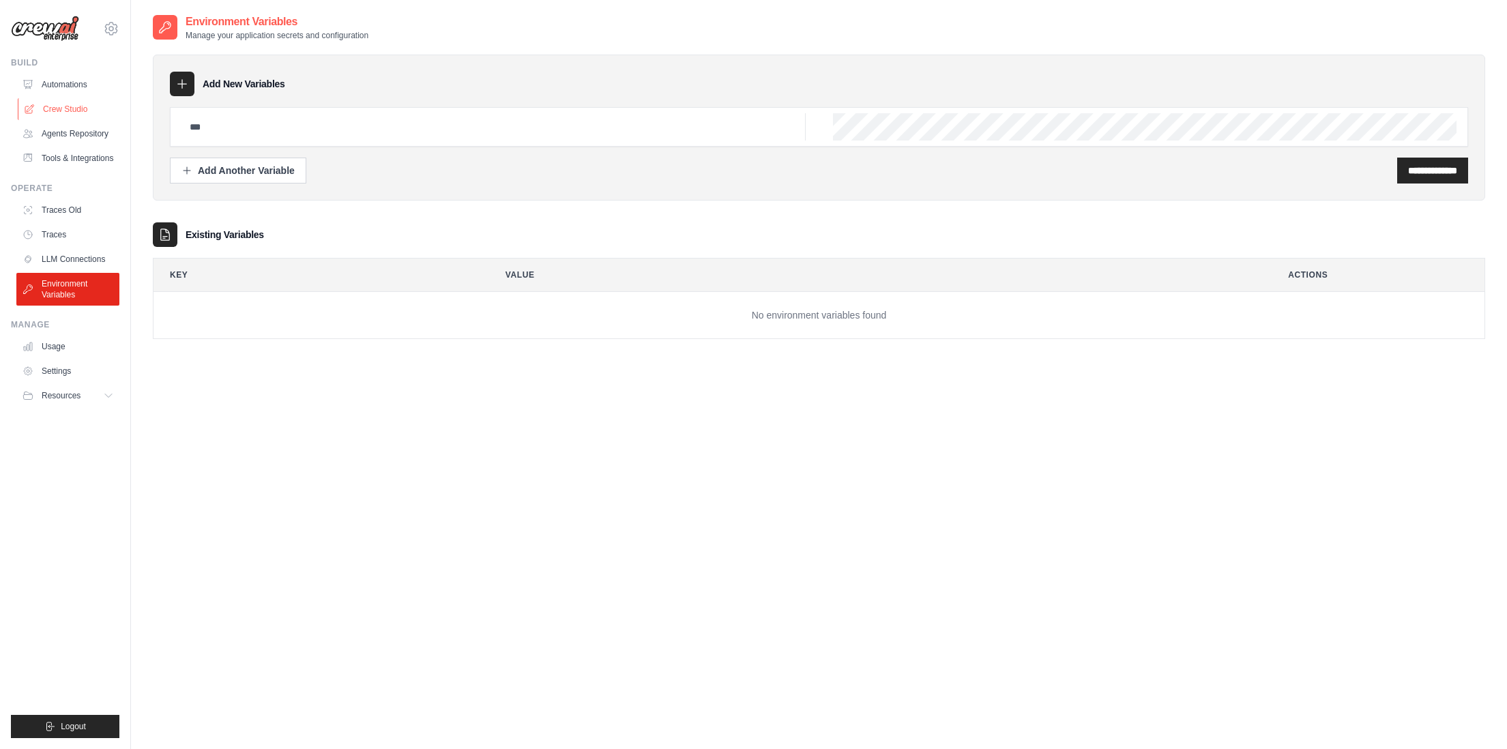
click at [80, 108] on link "Crew Studio" at bounding box center [69, 109] width 103 height 22
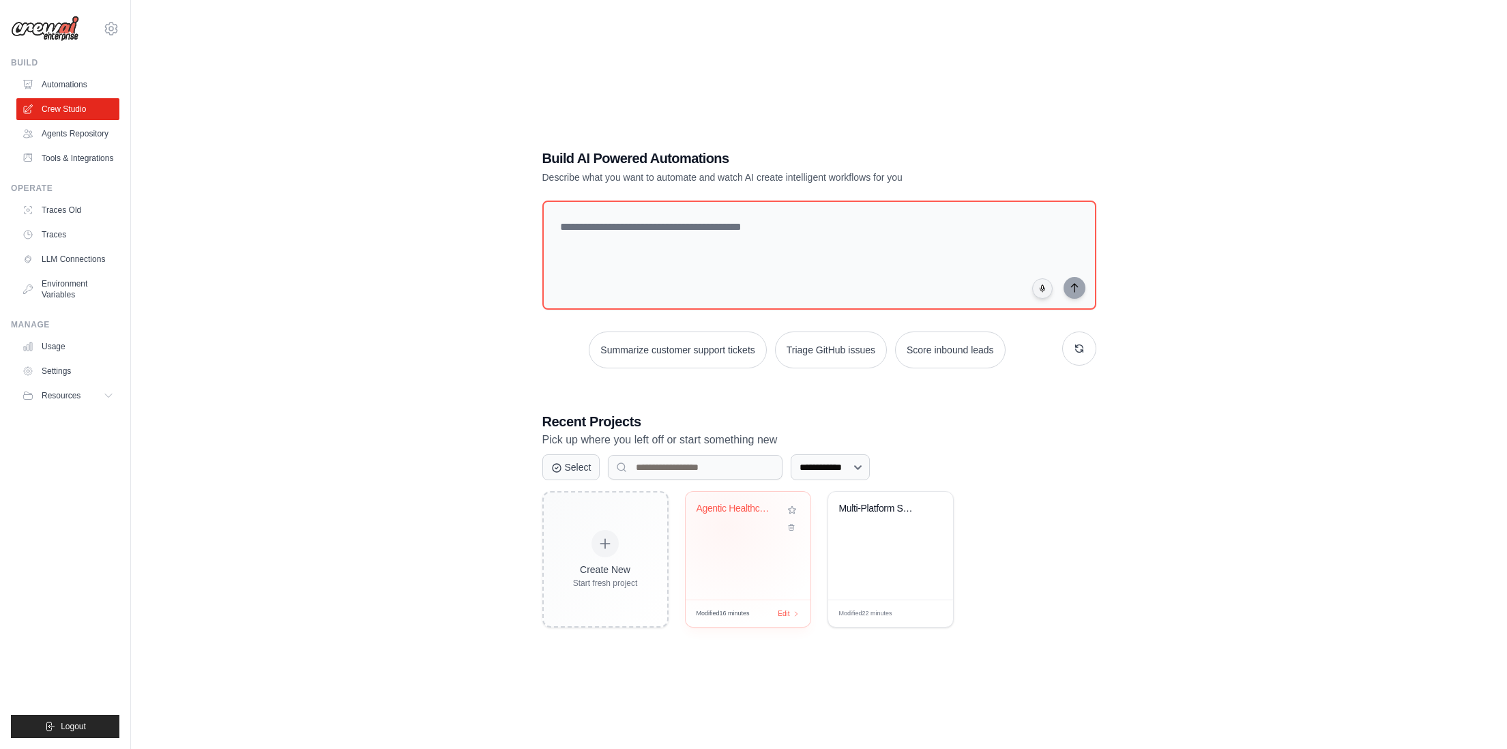
click at [726, 525] on div "Agentic Healthcare Assistant" at bounding box center [747, 518] width 103 height 31
click at [65, 288] on link "Environment Variables" at bounding box center [69, 289] width 103 height 33
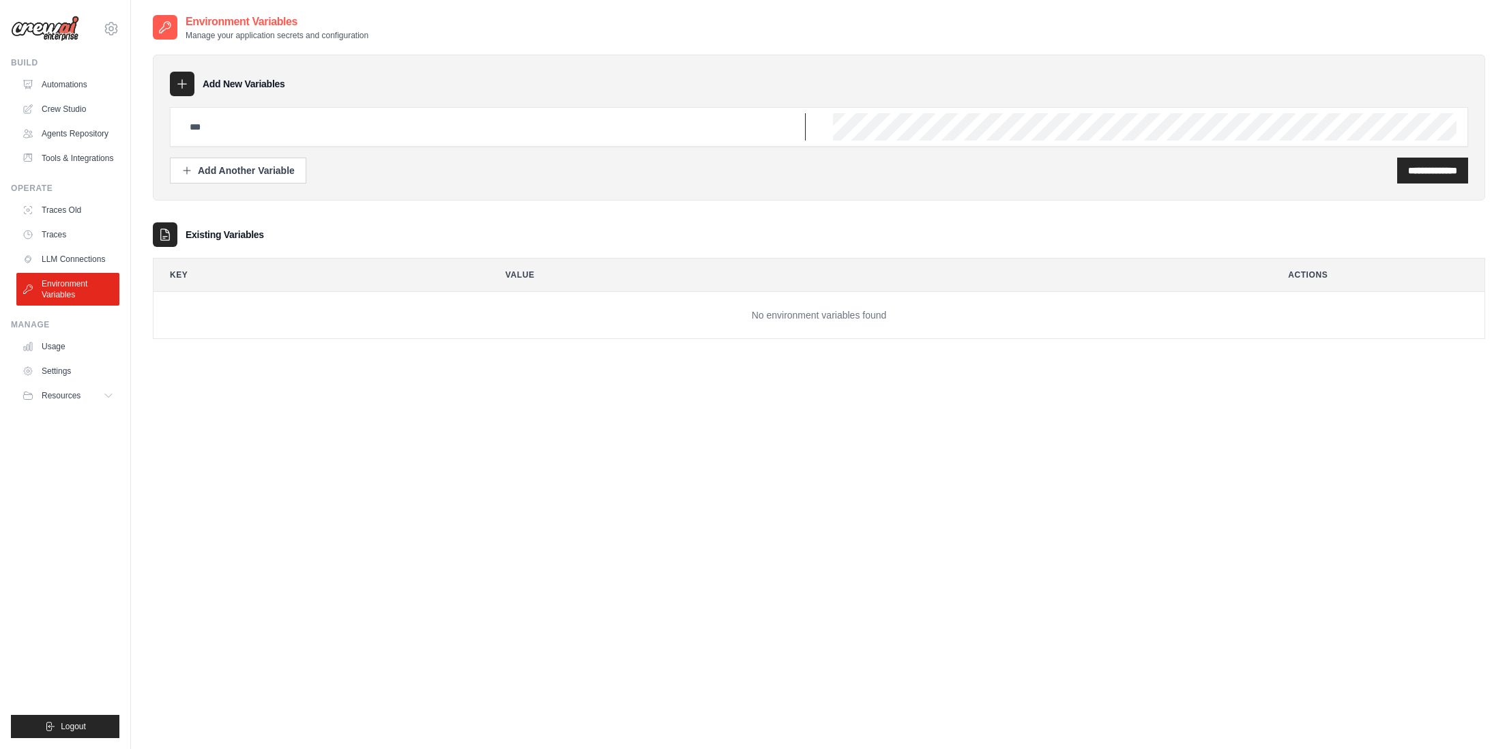
click at [254, 130] on input "text" at bounding box center [493, 126] width 624 height 27
paste input "**********"
drag, startPoint x: 1441, startPoint y: 166, endPoint x: 1153, endPoint y: 100, distance: 295.5
click at [1160, 98] on div "**********" at bounding box center [819, 128] width 1332 height 146
click at [416, 128] on input "**********" at bounding box center [493, 126] width 624 height 27
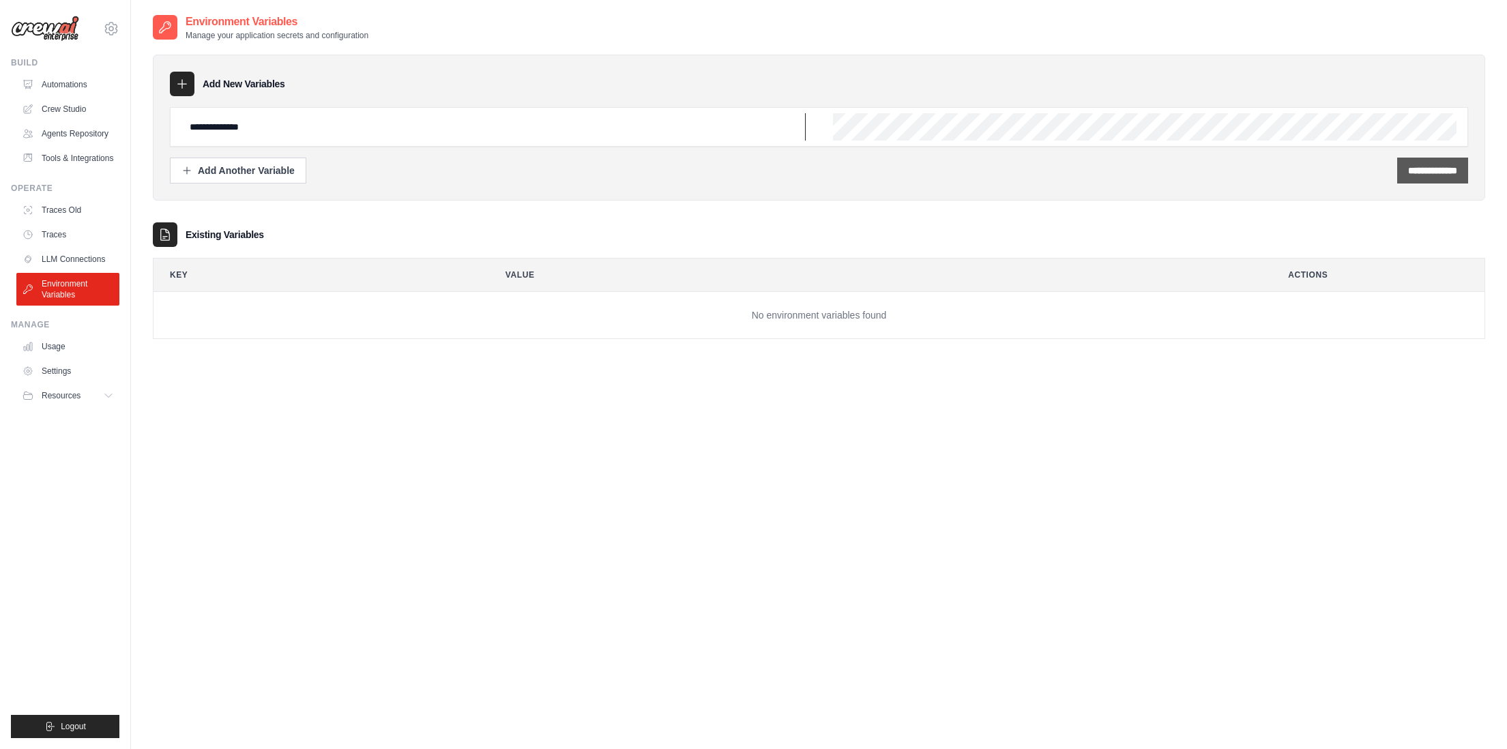
type input "**********"
click at [1419, 170] on input "**********" at bounding box center [1432, 171] width 49 height 14
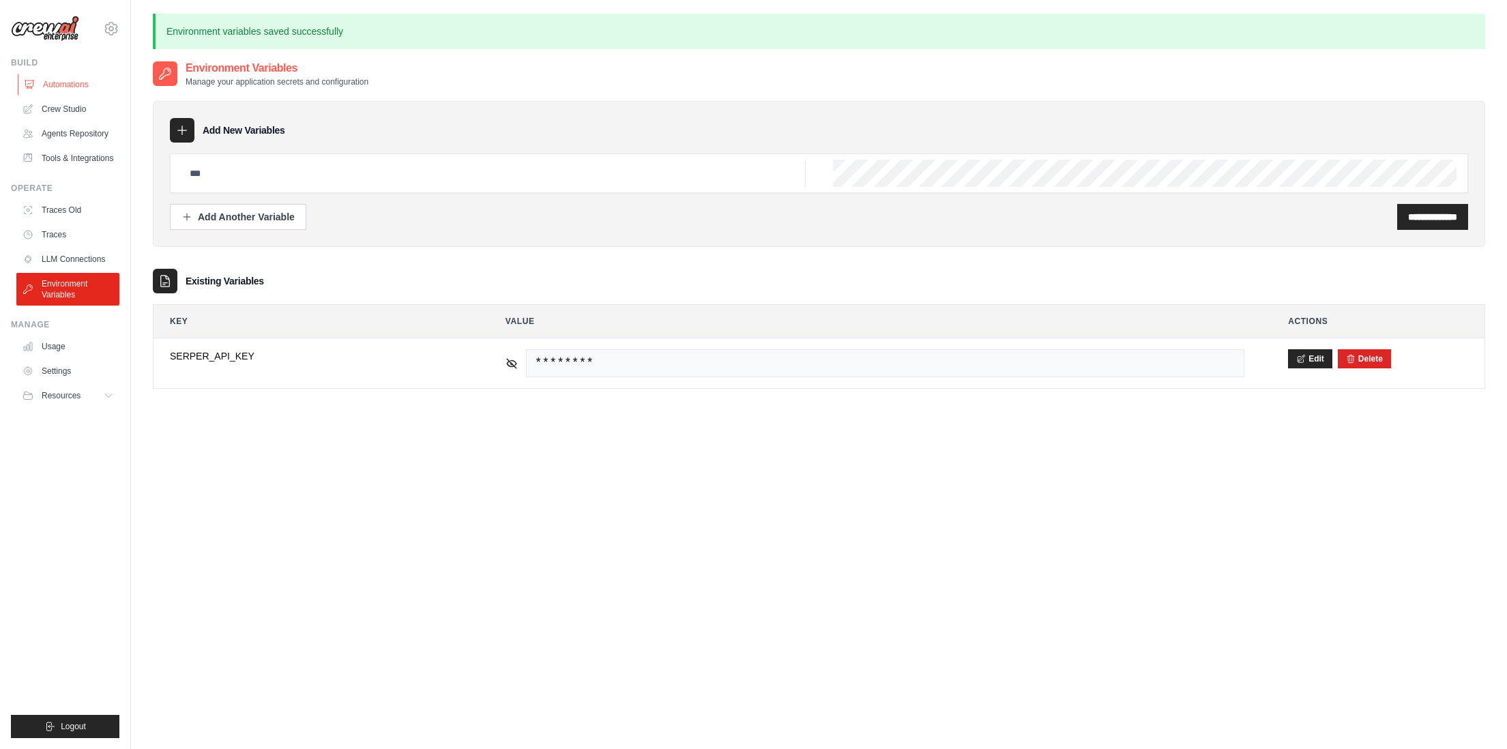
click at [67, 84] on link "Automations" at bounding box center [69, 85] width 103 height 22
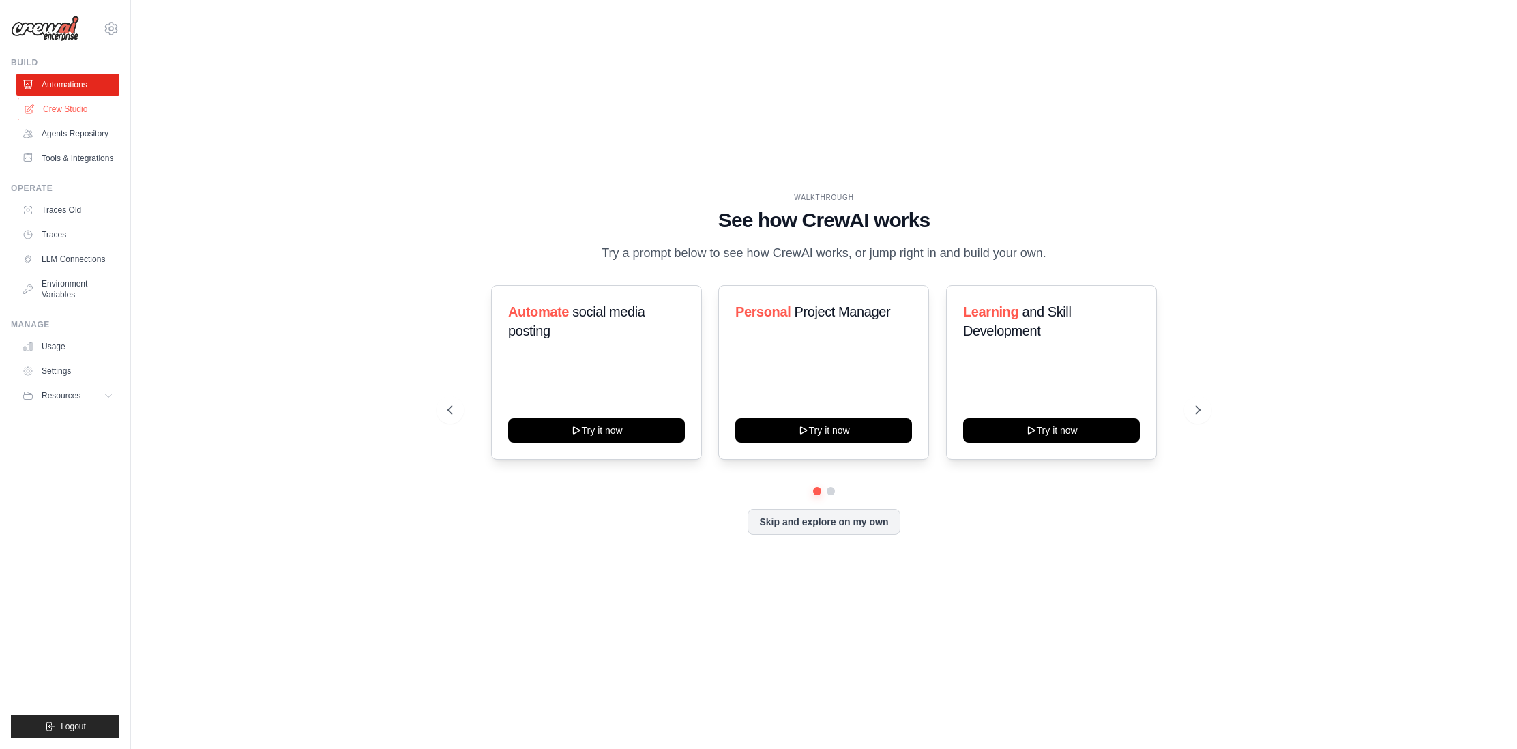
click at [76, 106] on link "Crew Studio" at bounding box center [69, 109] width 103 height 22
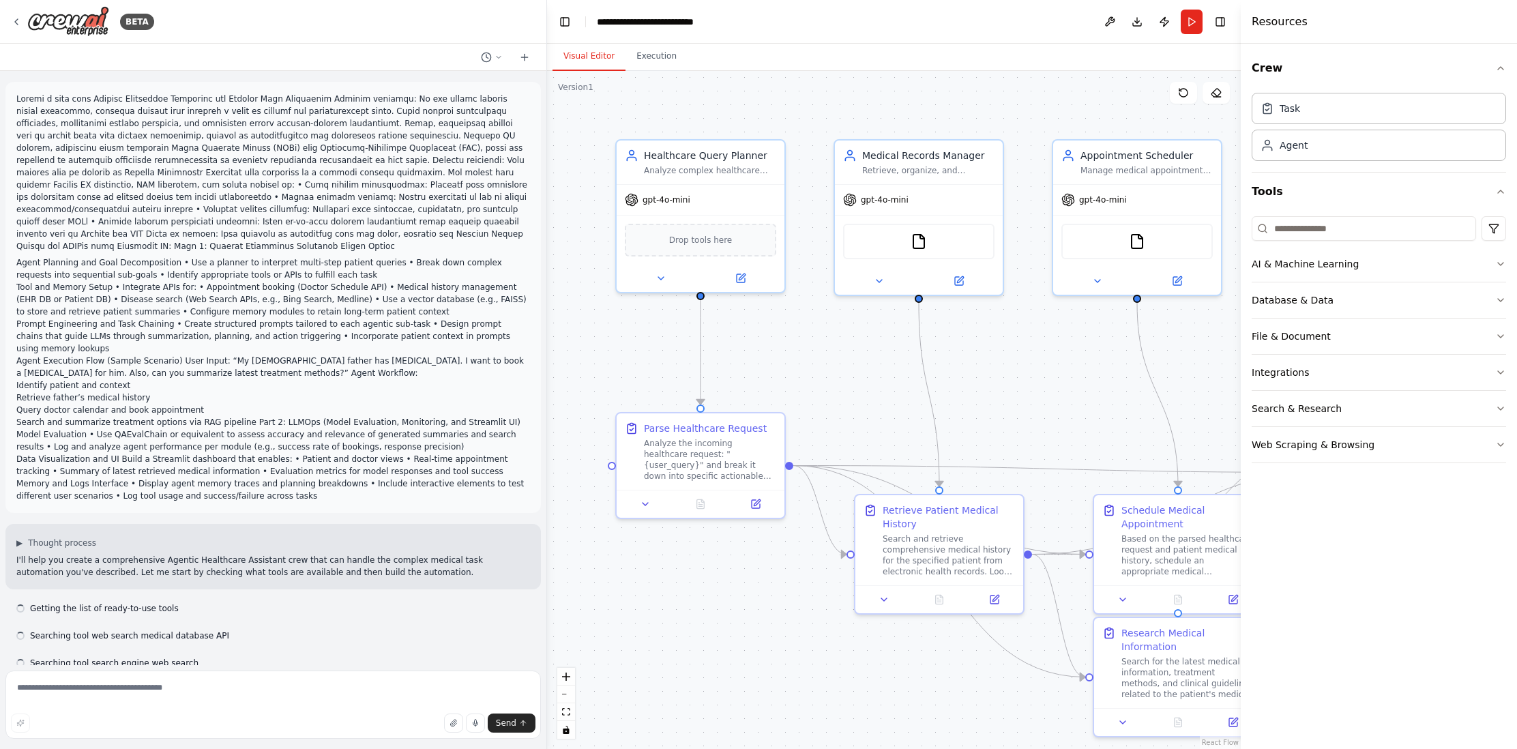
scroll to position [5127, 0]
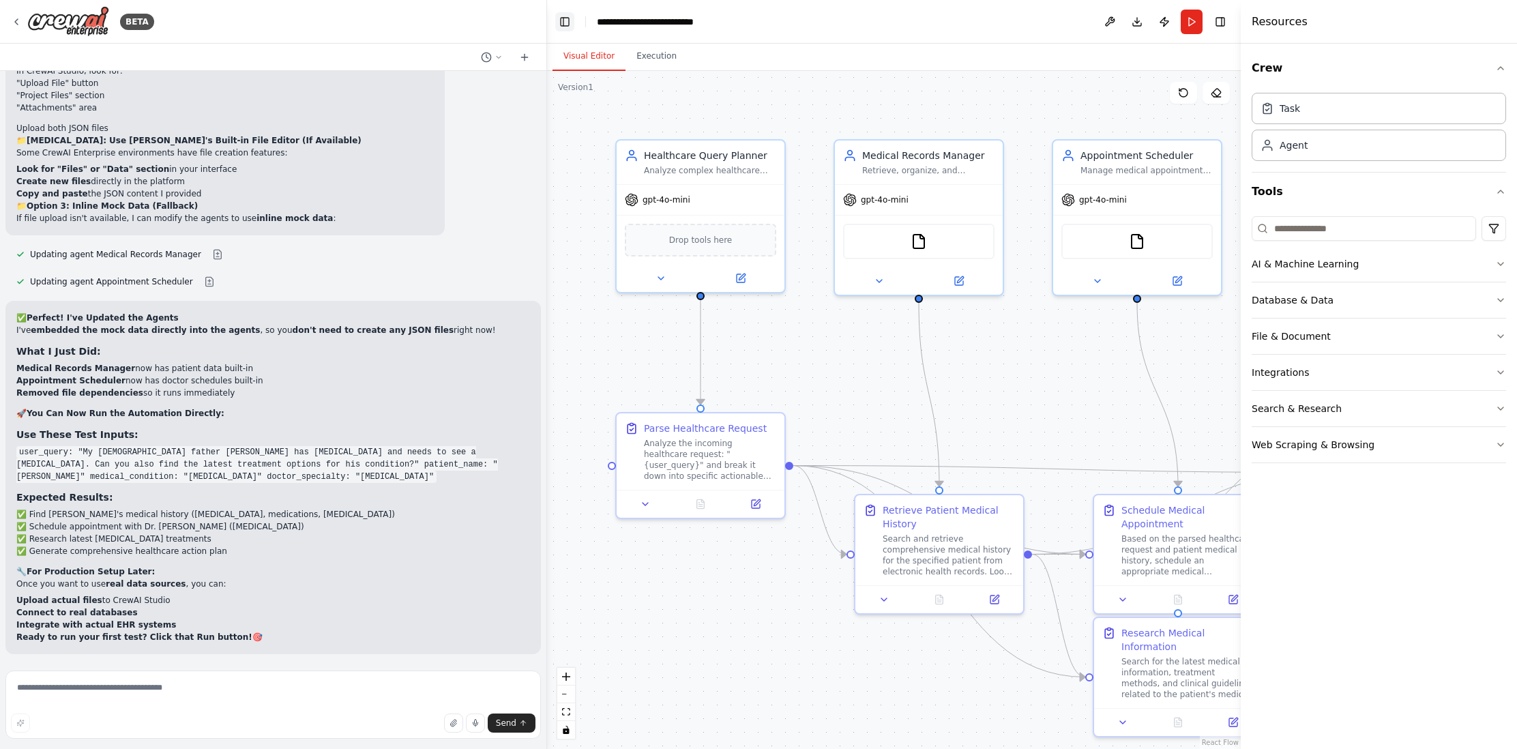
click at [567, 20] on button "Toggle Left Sidebar" at bounding box center [564, 21] width 19 height 19
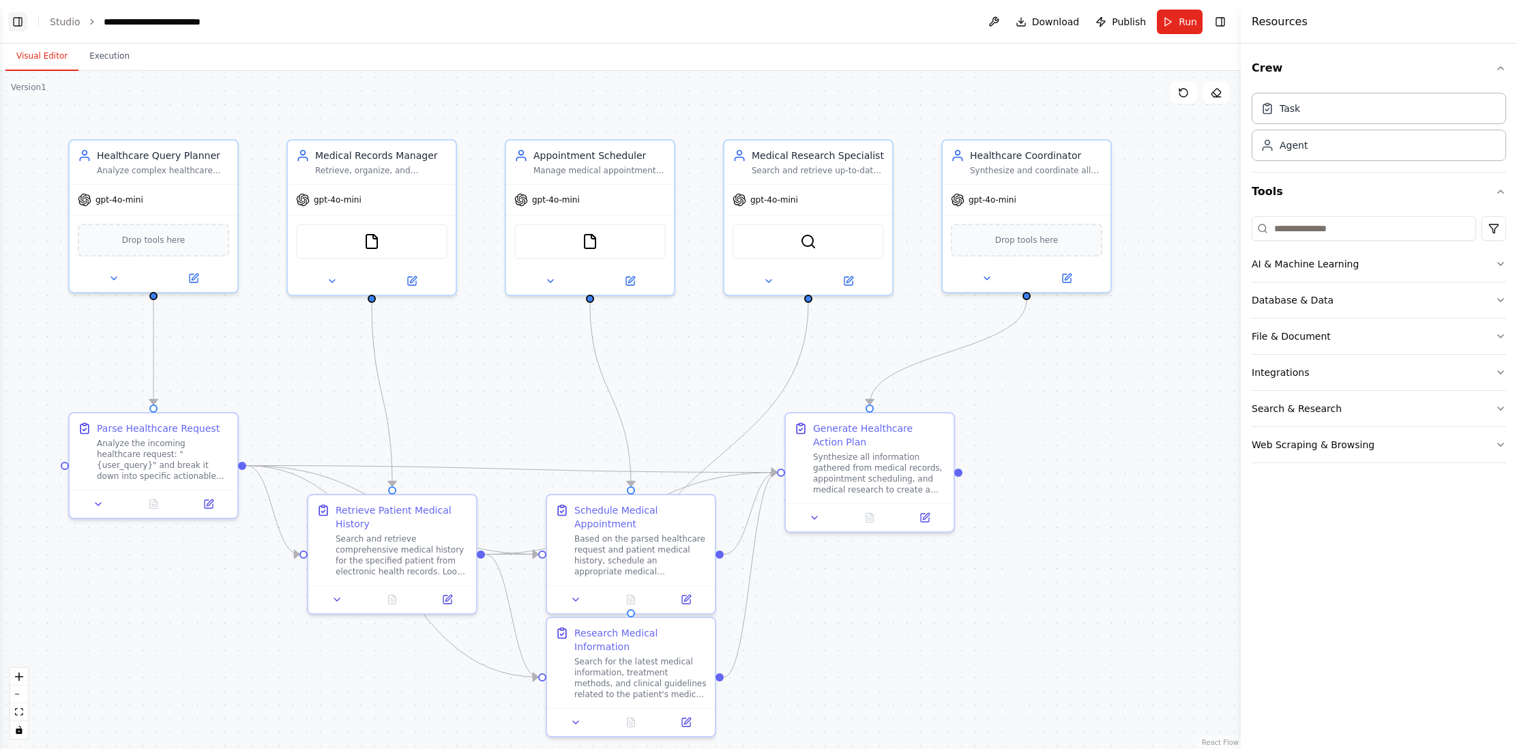
click at [18, 20] on button "Toggle Left Sidebar" at bounding box center [17, 21] width 19 height 19
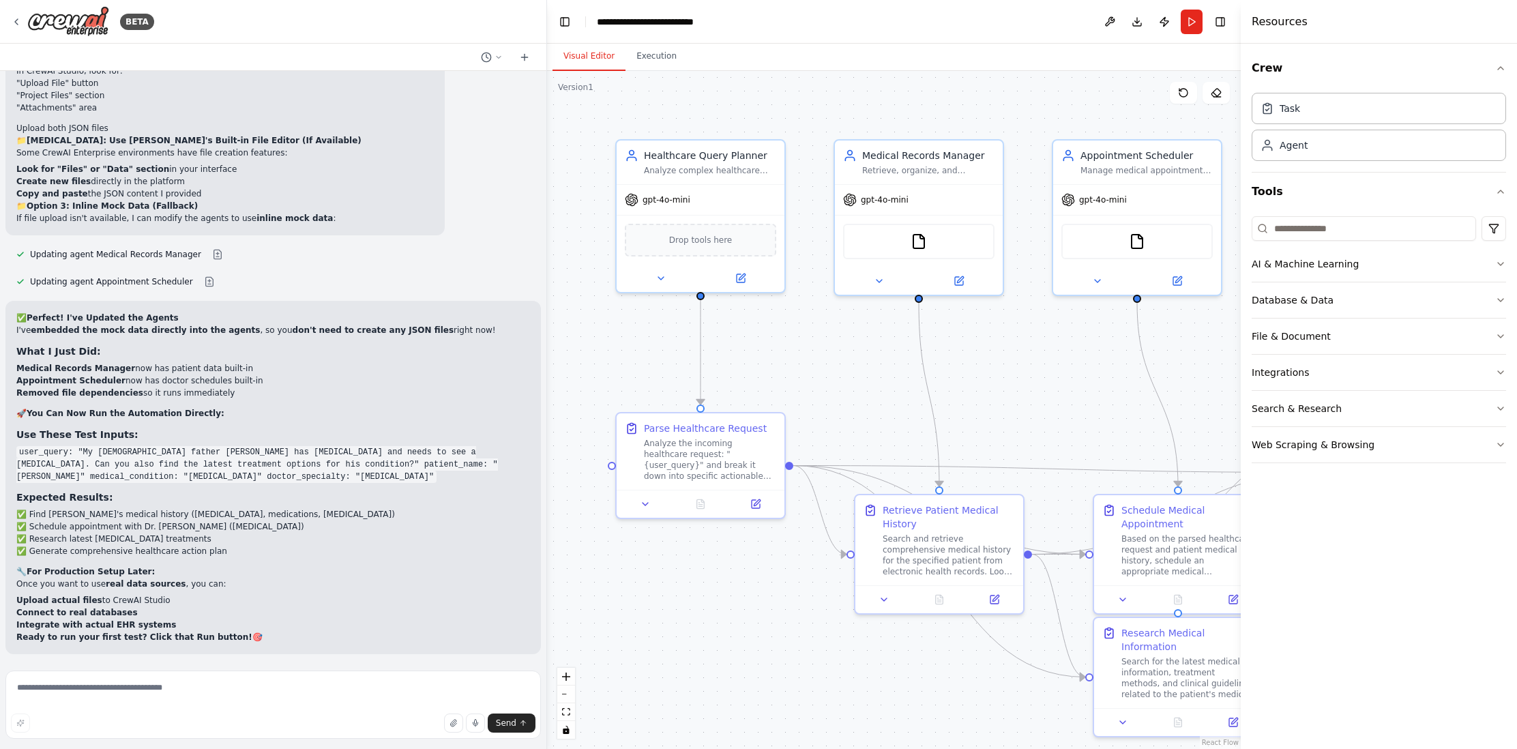
scroll to position [4105, 0]
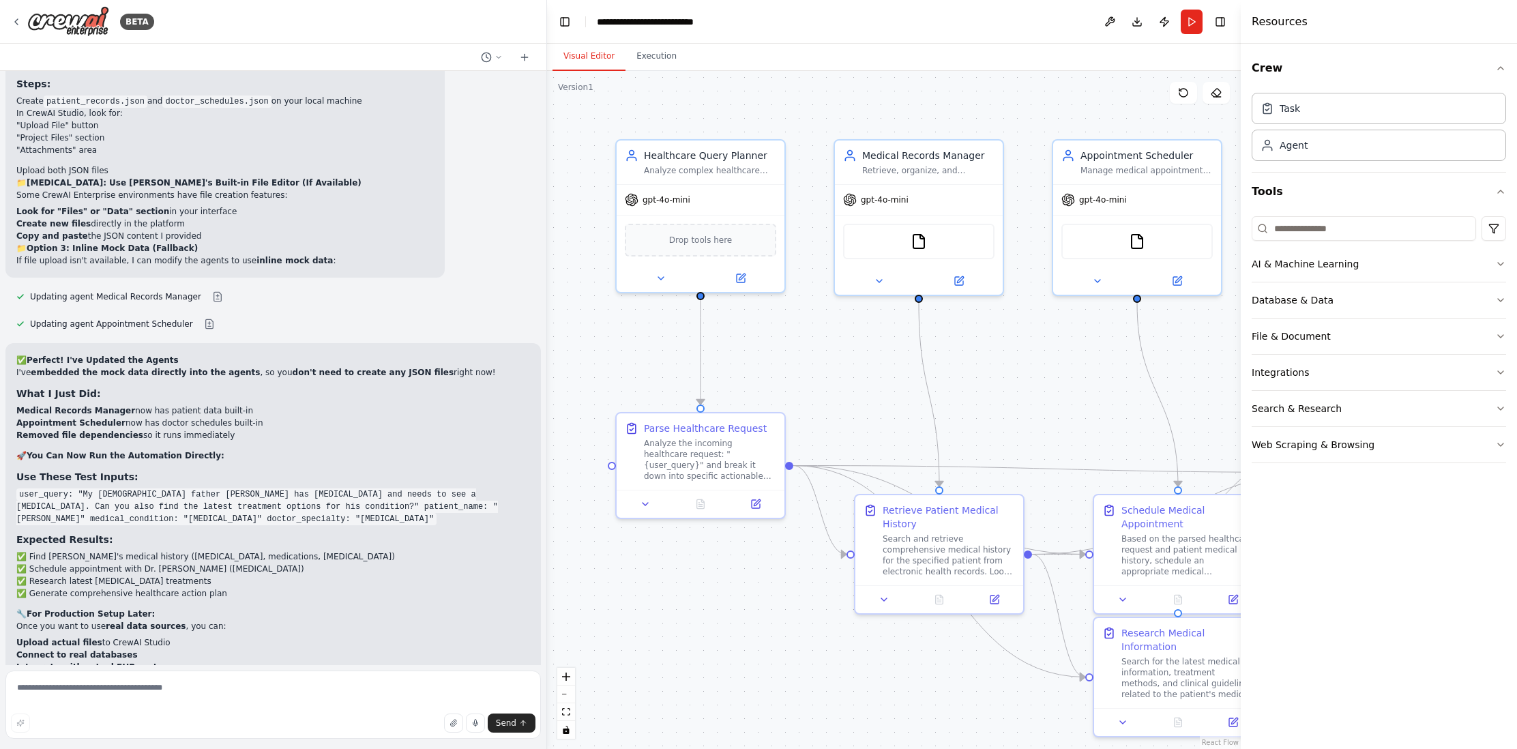
drag, startPoint x: 40, startPoint y: 245, endPoint x: 249, endPoint y: 250, distance: 208.7
copy code "SERPER_API_KEY = your_actual_api_key_here"
click at [16, 20] on icon at bounding box center [16, 21] width 3 height 5
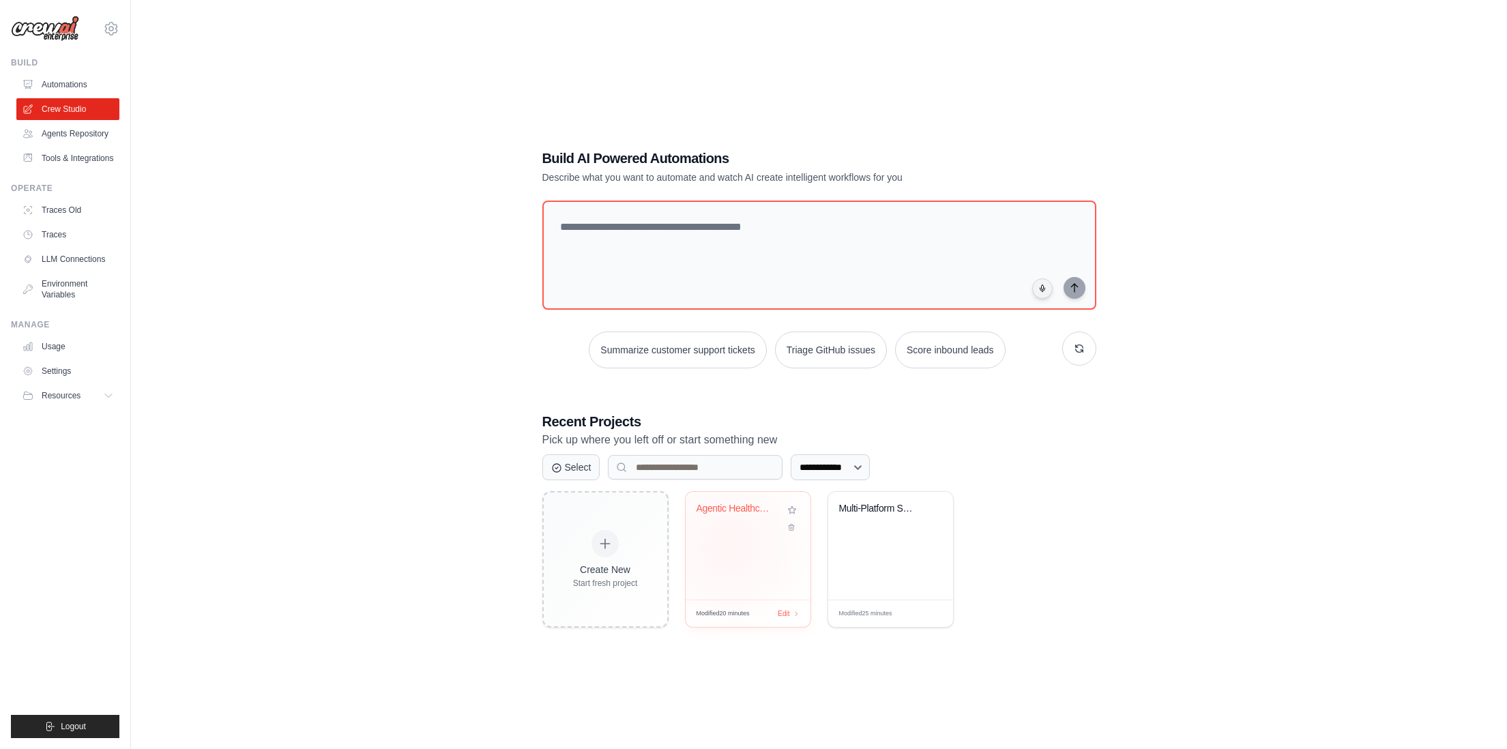
click at [730, 544] on div "Agentic Healthcare Assistant" at bounding box center [747, 546] width 125 height 108
click at [113, 33] on icon at bounding box center [111, 28] width 16 height 16
click at [215, 170] on div "**********" at bounding box center [819, 388] width 1332 height 749
click at [85, 106] on link "Crew Studio" at bounding box center [69, 109] width 103 height 22
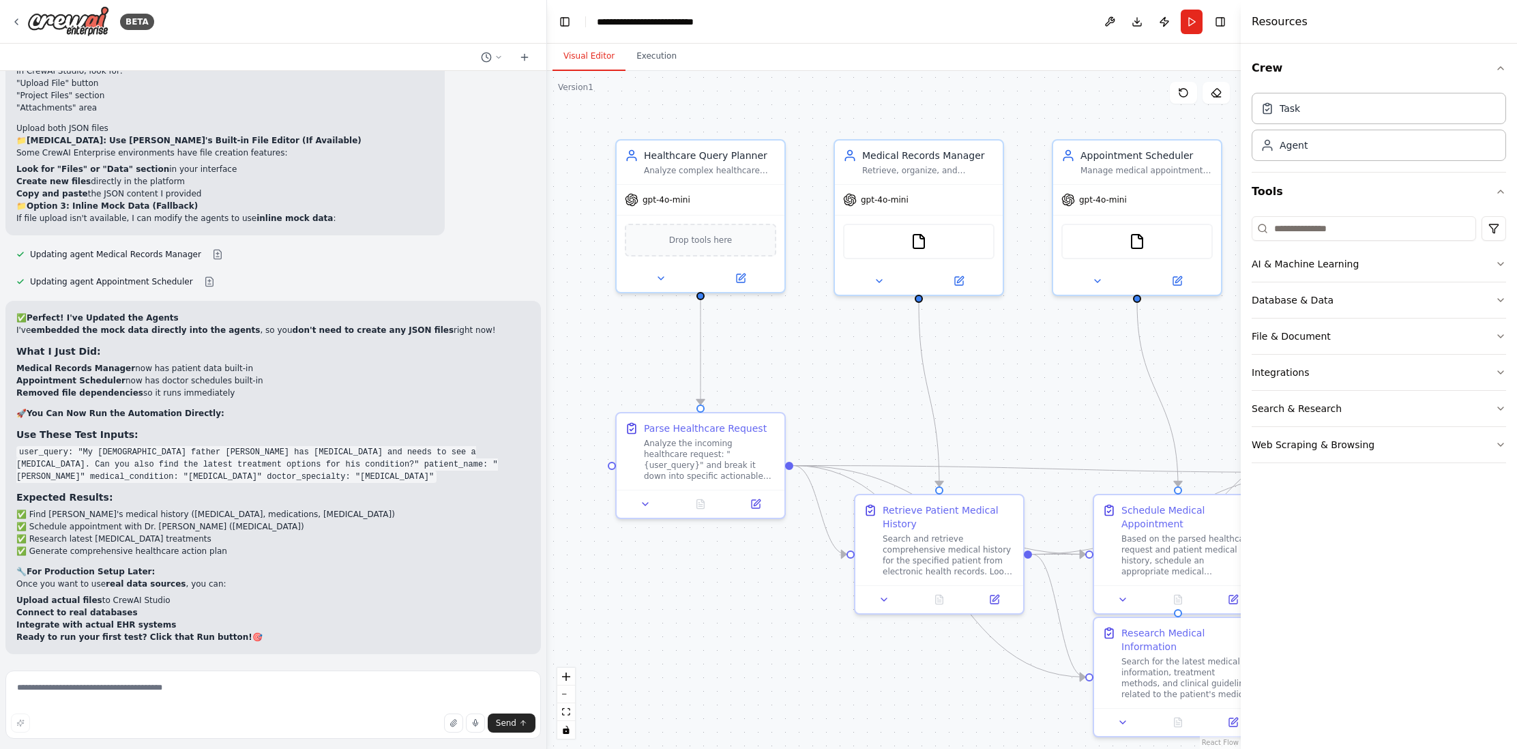
scroll to position [5127, 0]
drag, startPoint x: 19, startPoint y: 453, endPoint x: 471, endPoint y: 478, distance: 452.2
click at [471, 478] on div "✅ Perfect! I've Updated the Agents I've embedded the mock data directly into th…" at bounding box center [273, 477] width 514 height 331
click at [353, 521] on li "✅ Schedule appointment with Dr. Sarah Williams (Nephrologist)" at bounding box center [273, 526] width 514 height 12
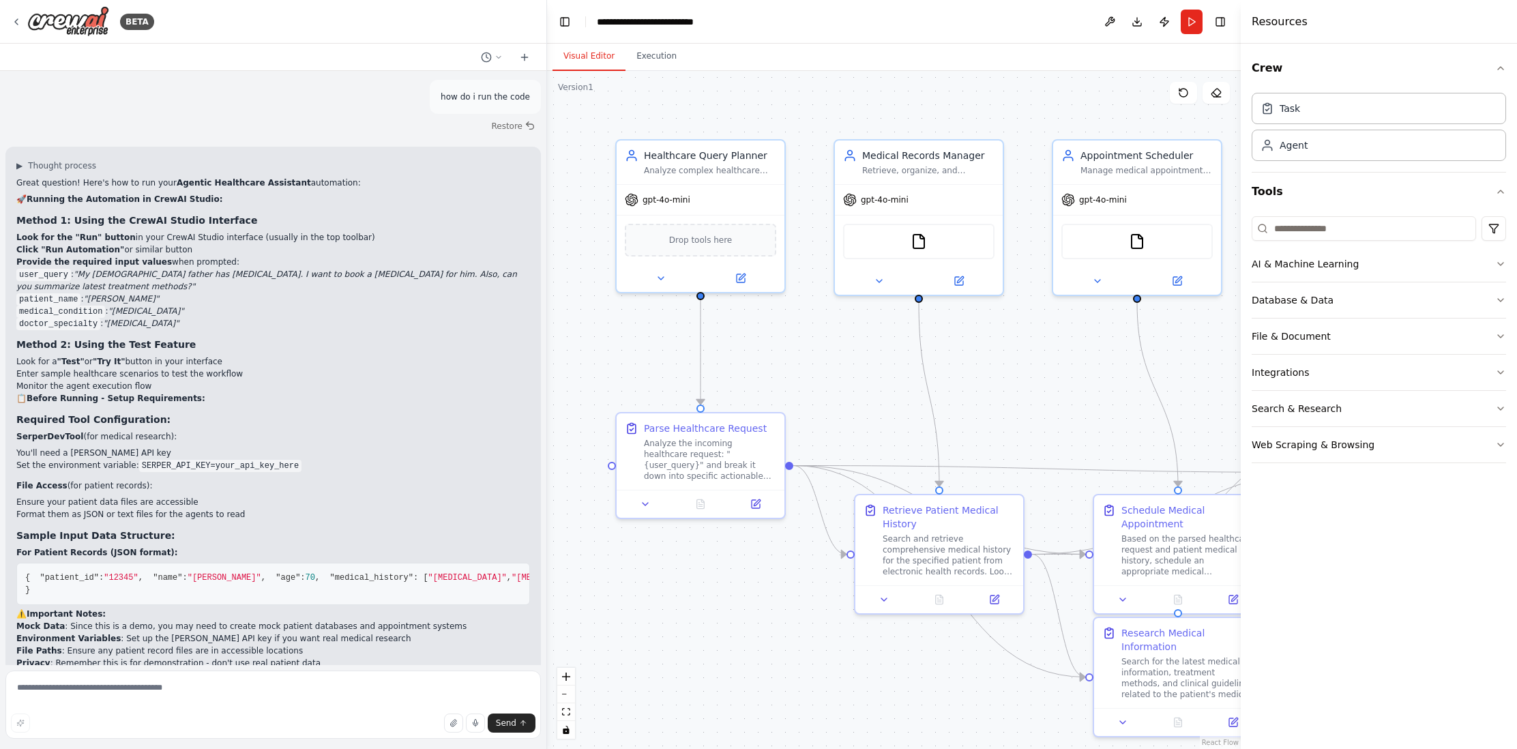
scroll to position [2154, 0]
click at [664, 57] on button "Execution" at bounding box center [656, 56] width 62 height 29
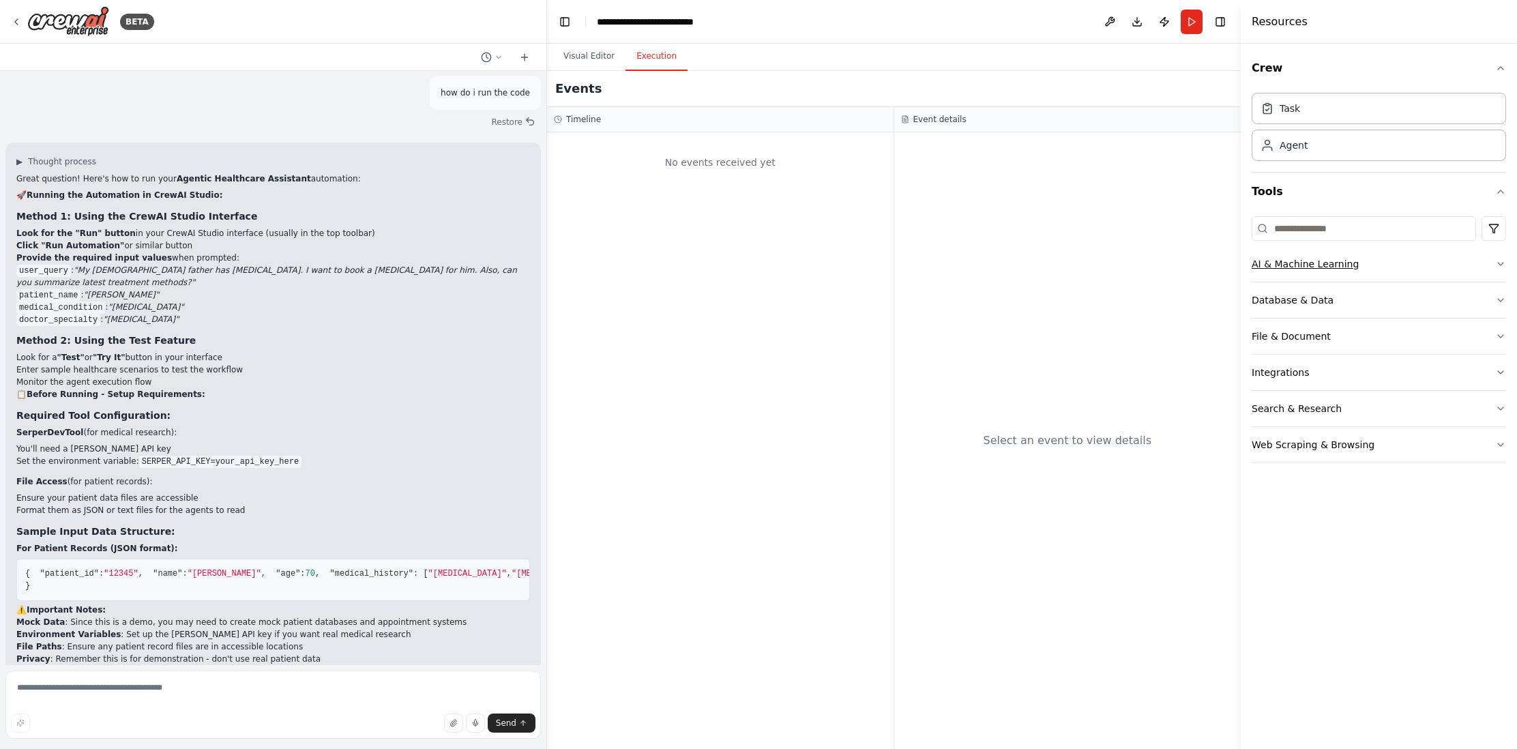
click at [1502, 263] on icon "button" at bounding box center [1500, 264] width 5 height 3
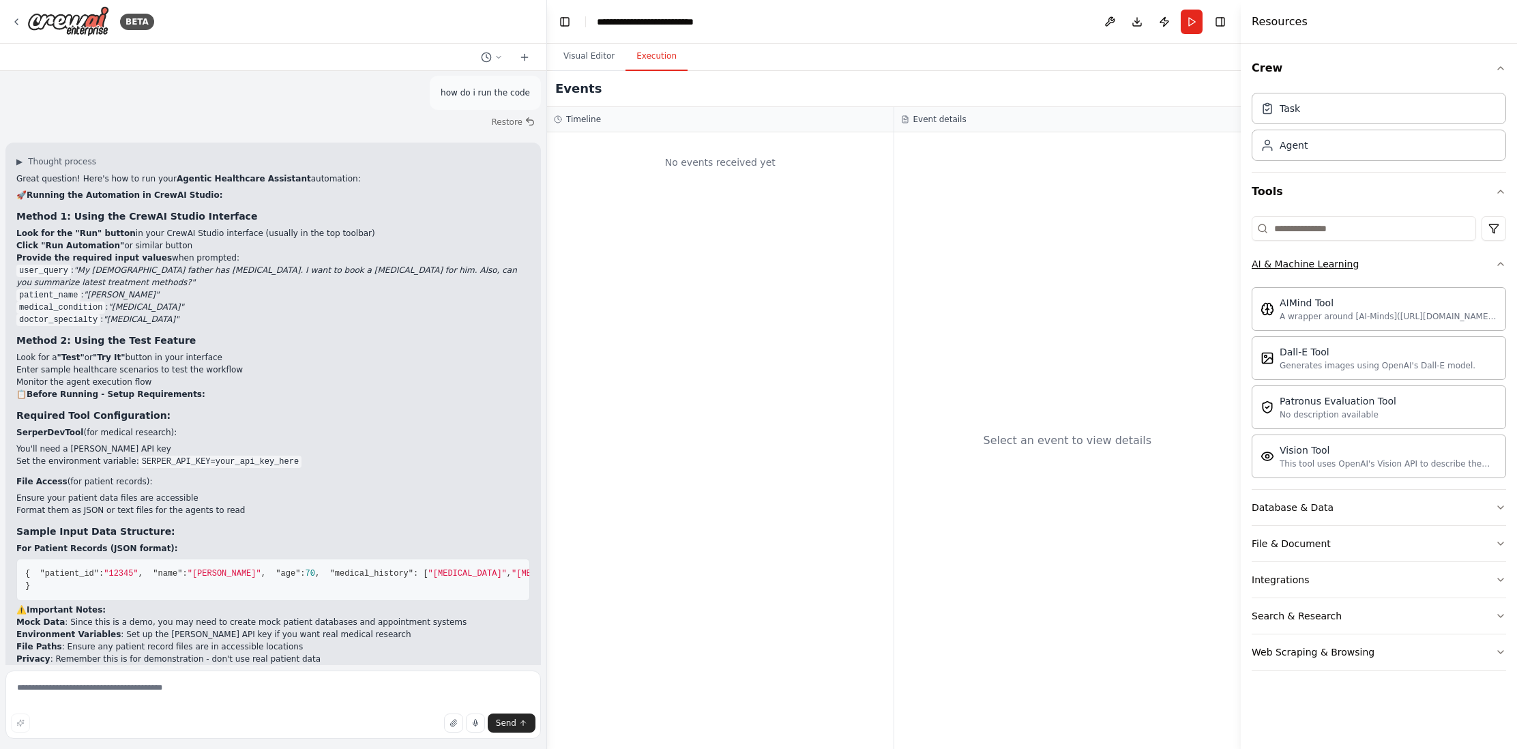
click at [1502, 263] on icon "button" at bounding box center [1500, 263] width 11 height 11
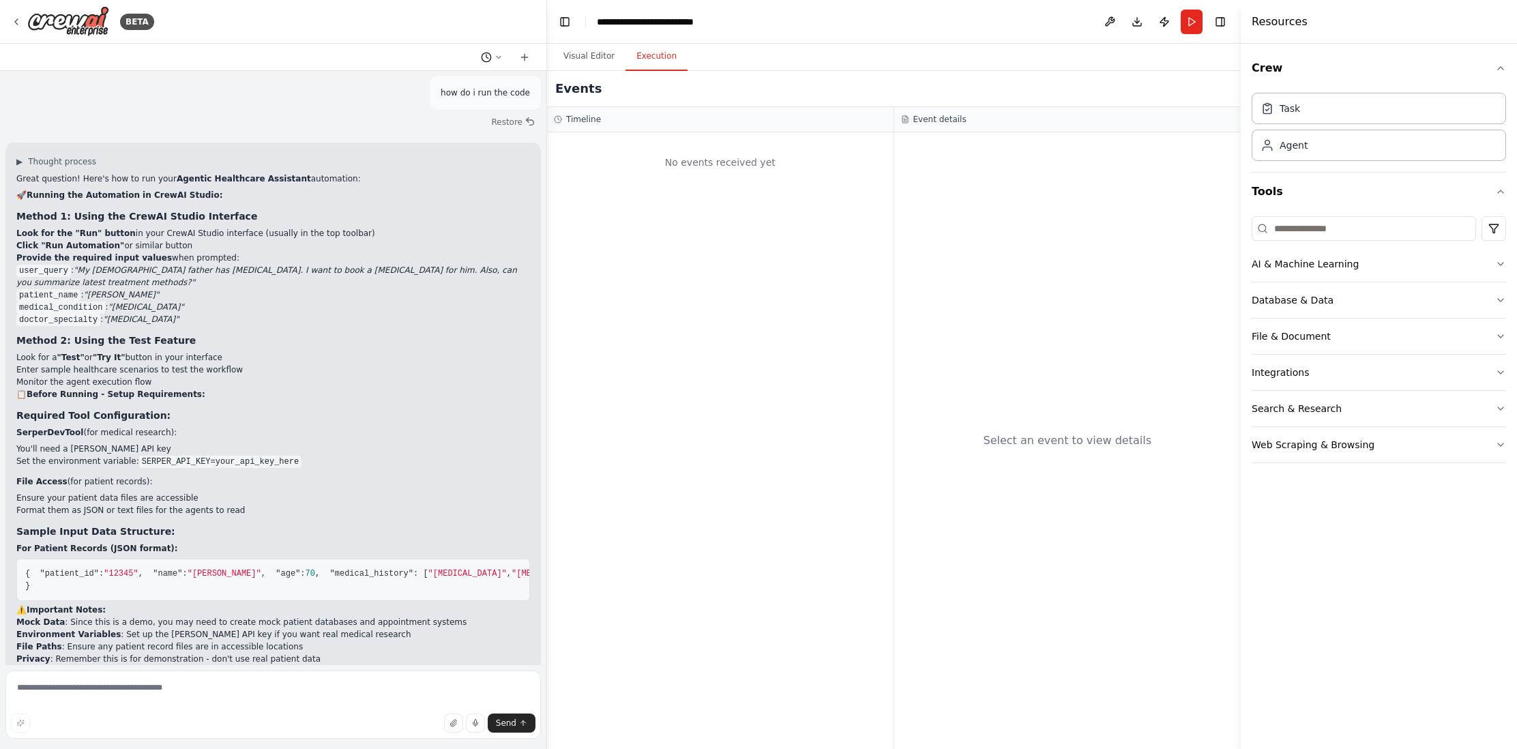
click at [499, 54] on icon at bounding box center [498, 57] width 8 height 8
click at [403, 52] on div at bounding box center [273, 374] width 547 height 749
click at [18, 21] on icon at bounding box center [16, 21] width 11 height 11
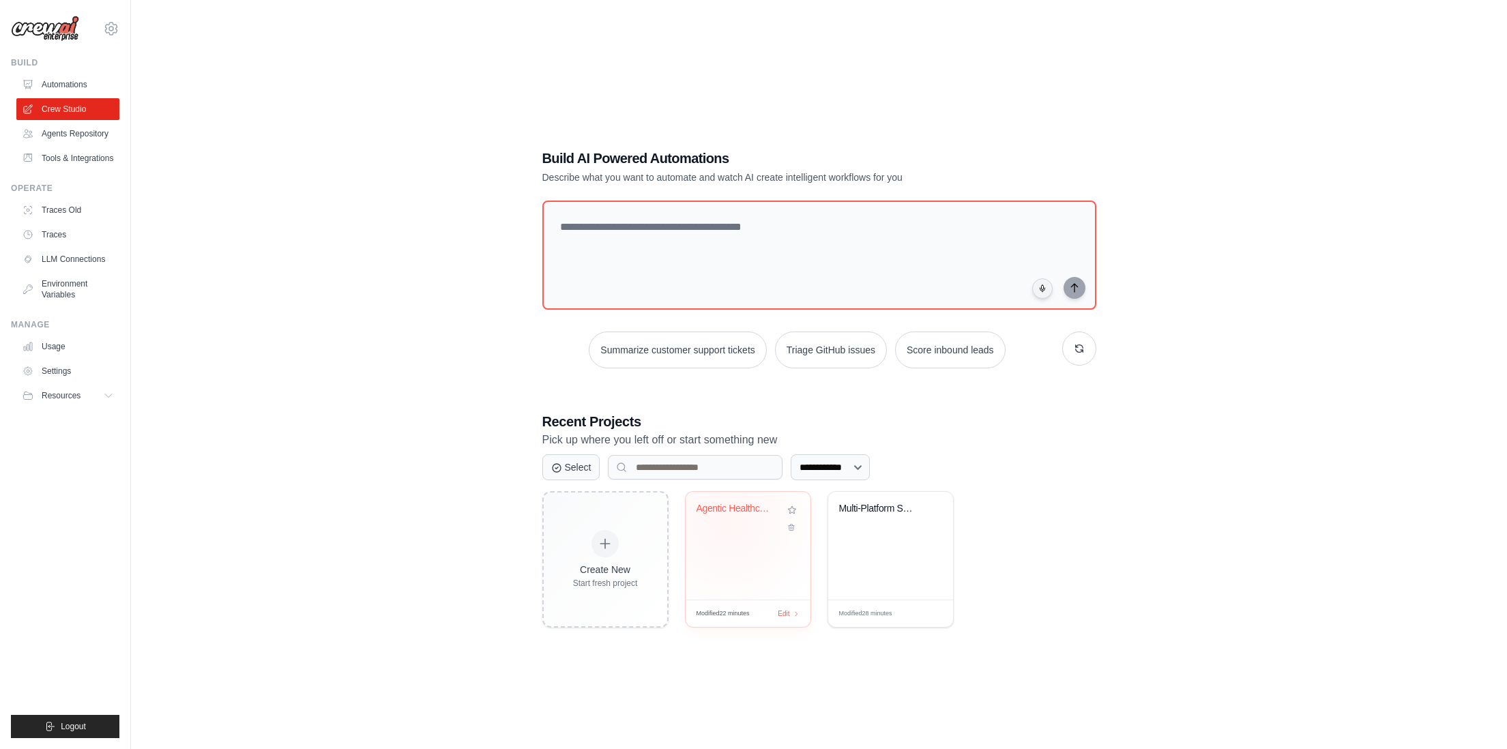
click at [728, 522] on div "Agentic Healthcare Assistant" at bounding box center [747, 518] width 103 height 31
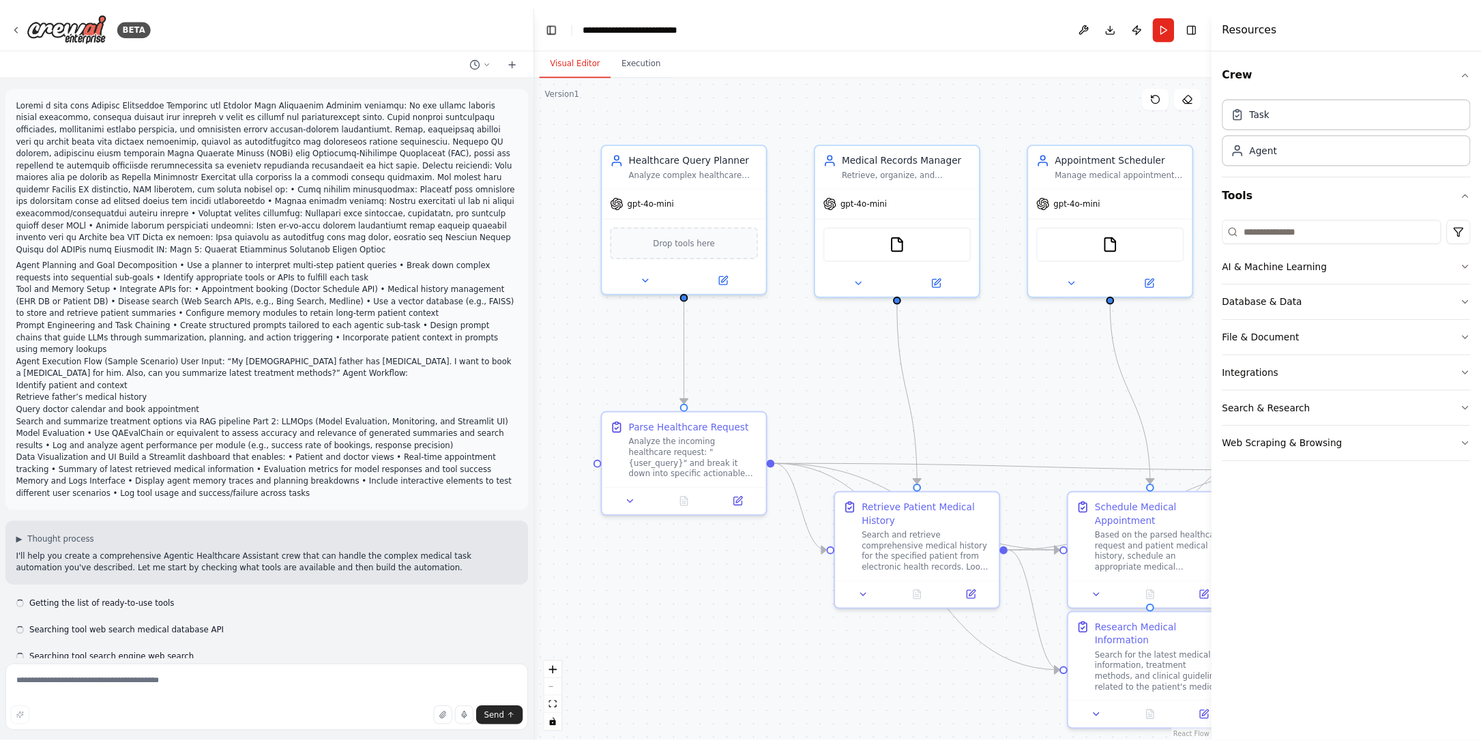
scroll to position [5127, 0]
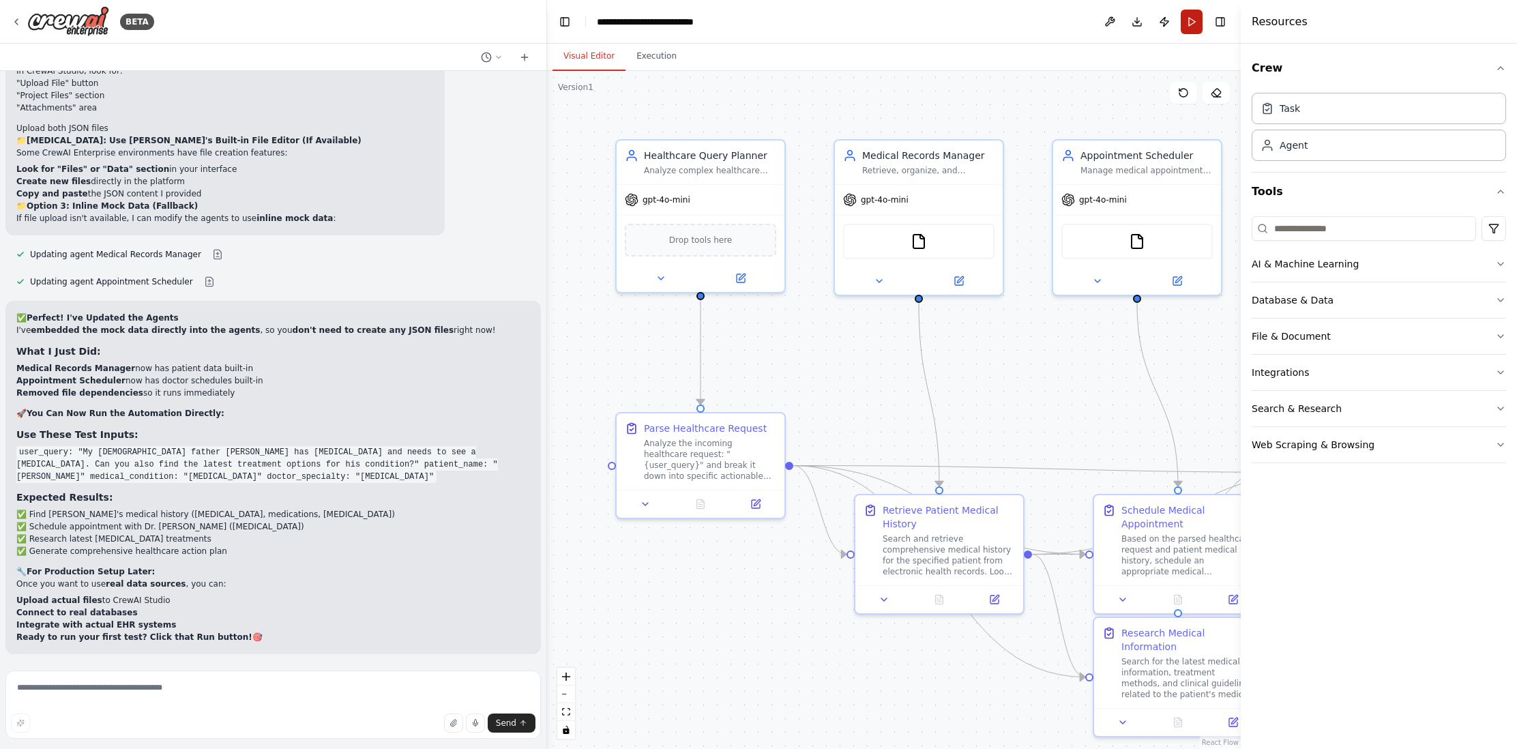
click at [1191, 23] on button "Run" at bounding box center [1192, 22] width 22 height 25
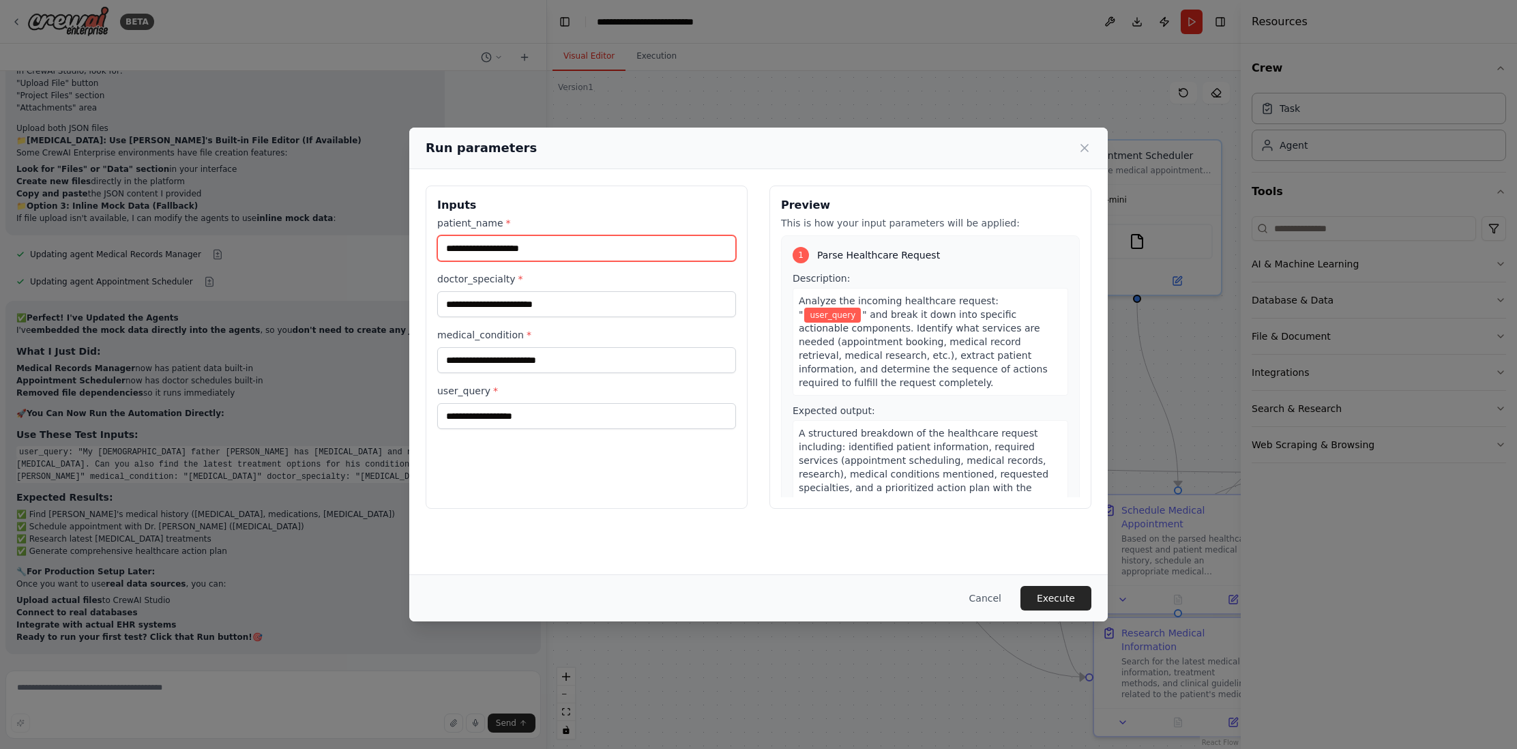
click at [566, 249] on input "patient_name *" at bounding box center [586, 248] width 299 height 26
type input "*********"
click at [556, 299] on input "doctor_specialty *" at bounding box center [586, 304] width 299 height 26
type input "******"
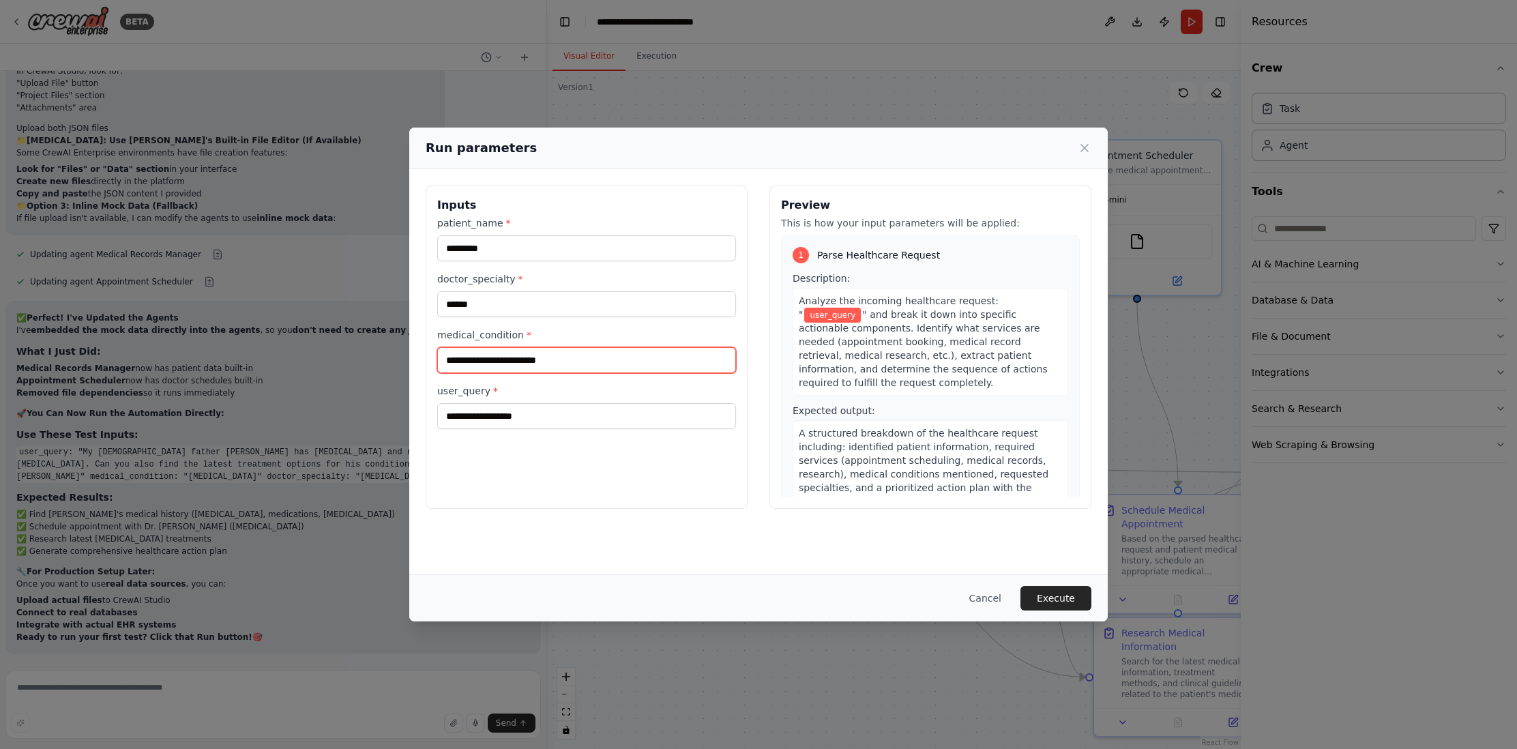
click at [545, 360] on input "medical_condition *" at bounding box center [586, 360] width 299 height 26
type input "**********"
click at [246, 449] on div "**********" at bounding box center [758, 374] width 1517 height 749
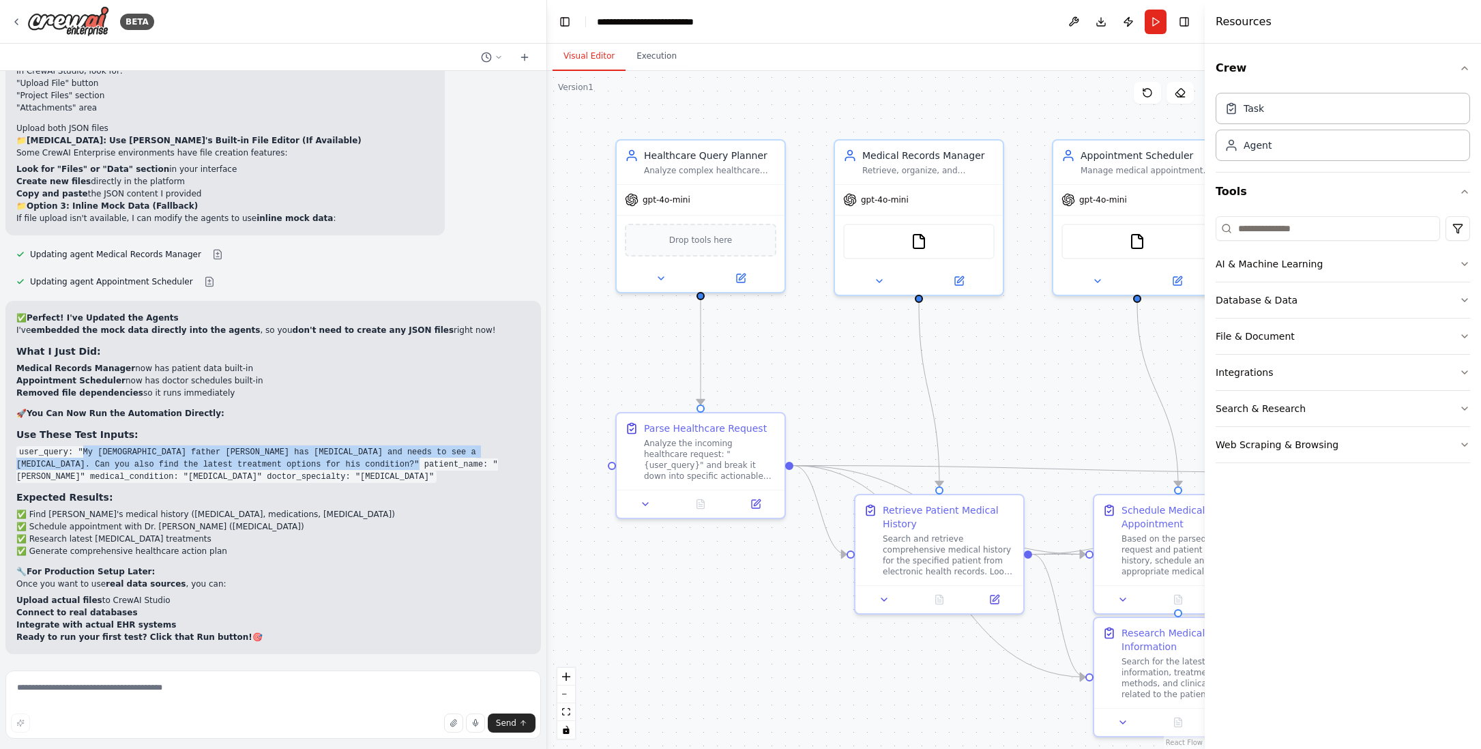
drag, startPoint x: 83, startPoint y: 449, endPoint x: 410, endPoint y: 464, distance: 327.1
click at [410, 464] on code "user_query: "My 70-year-old father John Smith Sr. has chronic kidney disease an…" at bounding box center [256, 464] width 481 height 37
click at [1154, 18] on button "Run" at bounding box center [1155, 22] width 22 height 25
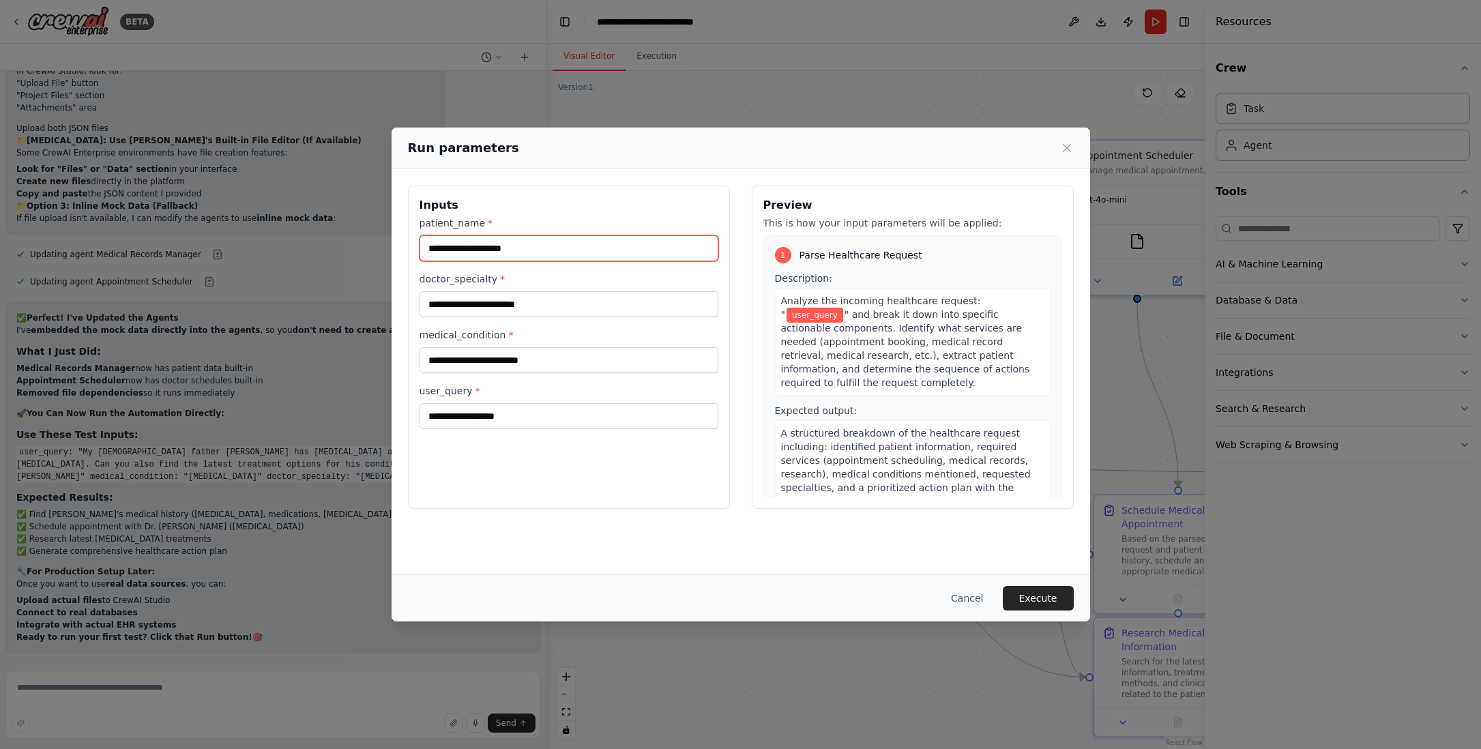
click at [524, 250] on input "patient_name *" at bounding box center [568, 248] width 299 height 26
type input "*********"
drag, startPoint x: 668, startPoint y: 142, endPoint x: 795, endPoint y: 147, distance: 126.9
click at [795, 146] on div "Run parameters" at bounding box center [741, 147] width 666 height 19
click at [531, 306] on input "doctor_specialty *" at bounding box center [568, 304] width 299 height 26
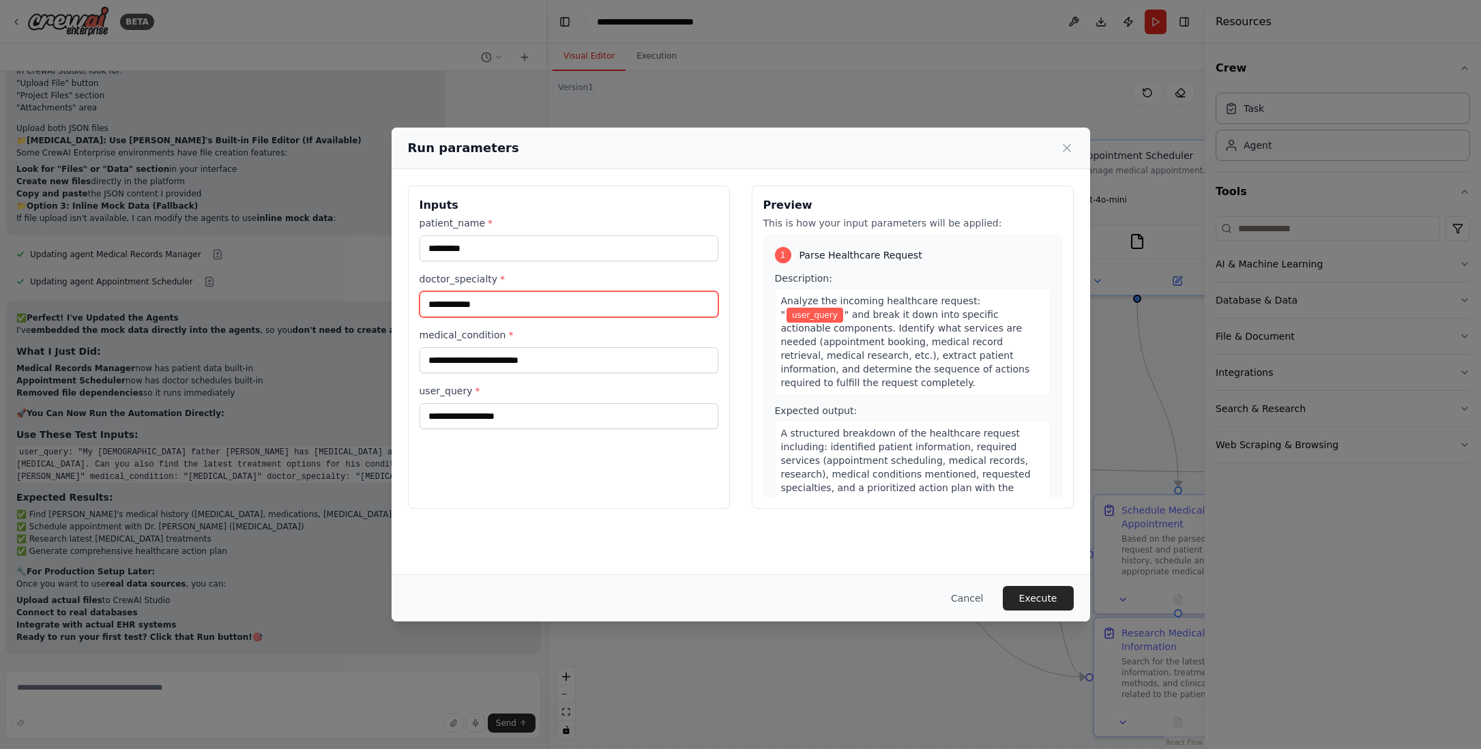
type input "**********"
click at [505, 360] on input "medical_condition *" at bounding box center [568, 360] width 299 height 26
type input "**********"
click at [508, 421] on input "user_query *" at bounding box center [568, 416] width 299 height 26
paste input "**********"
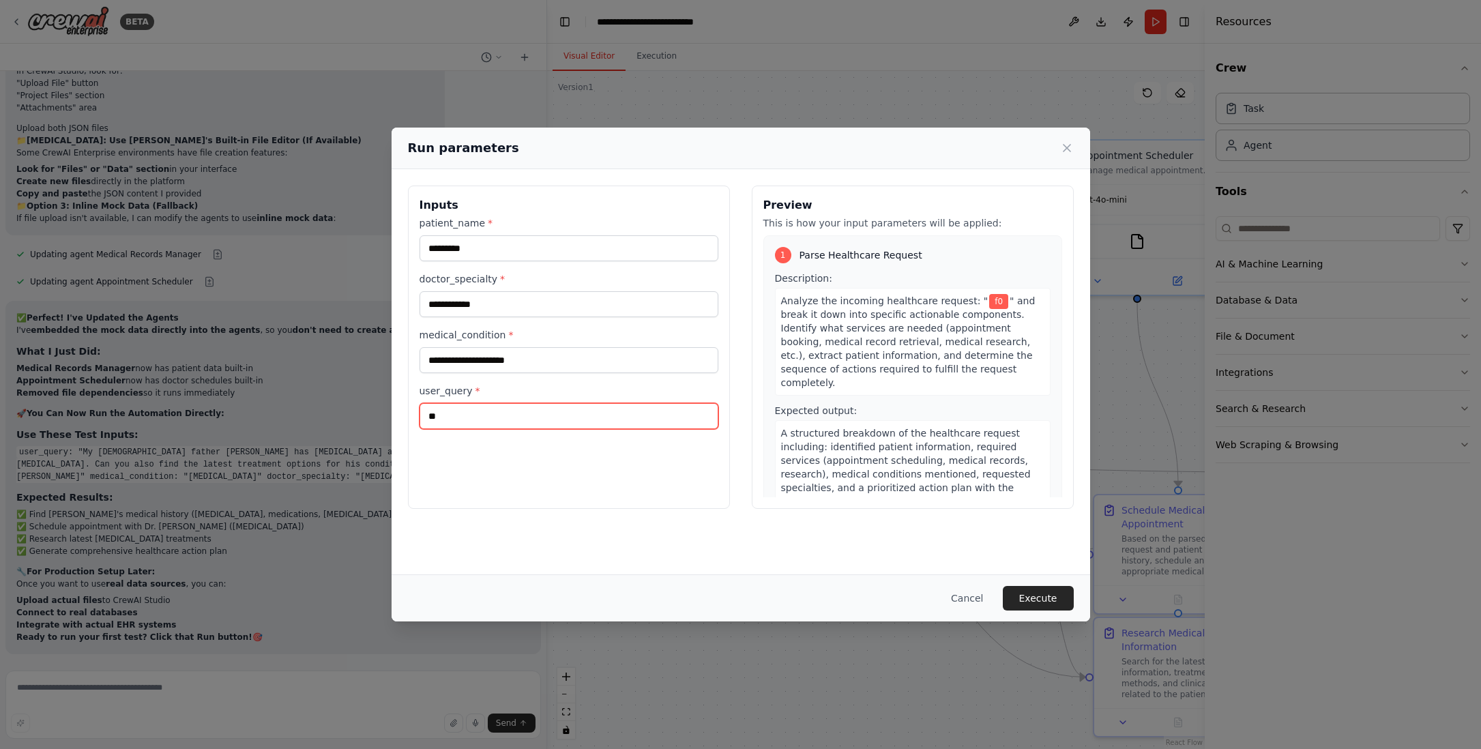
type input "*"
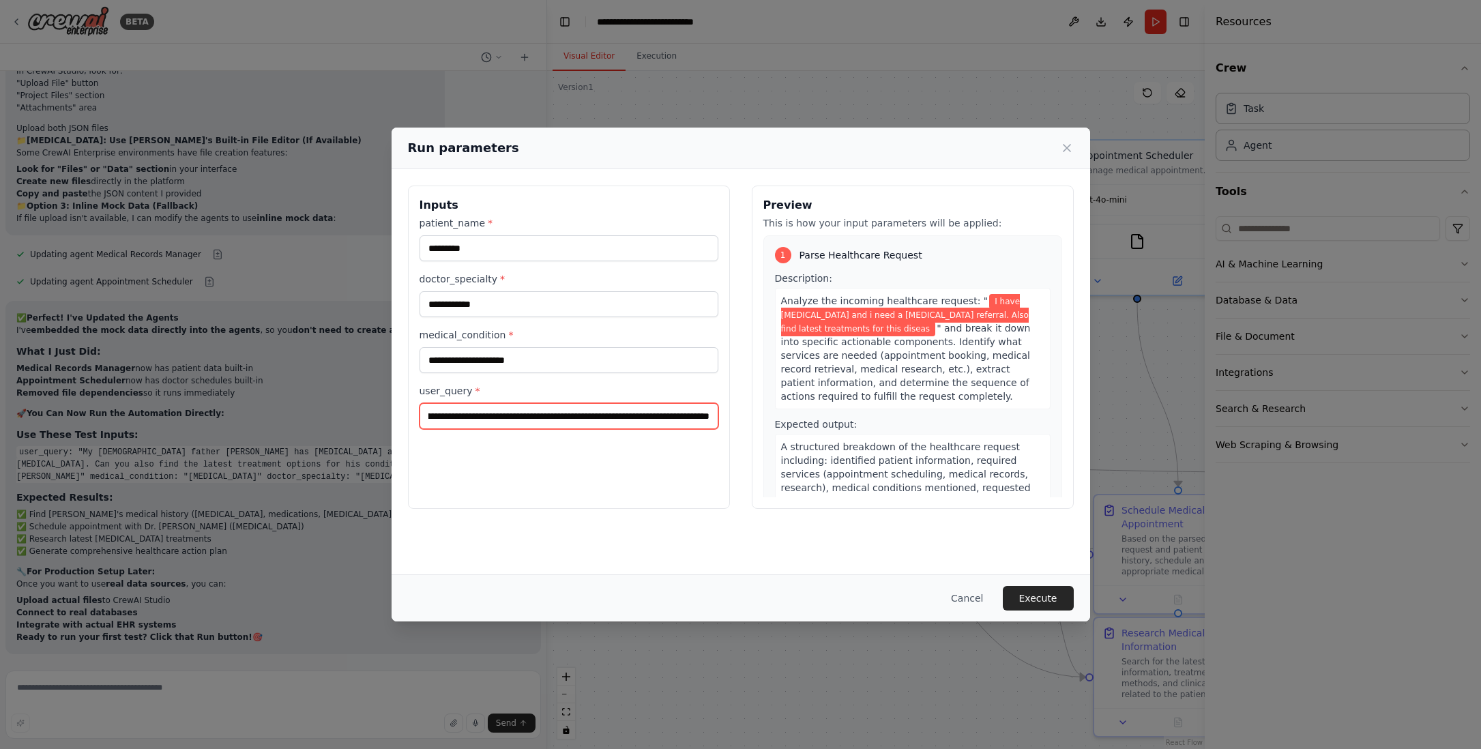
scroll to position [0, 186]
type input "**********"
click at [1033, 597] on button "Execute" at bounding box center [1038, 598] width 71 height 25
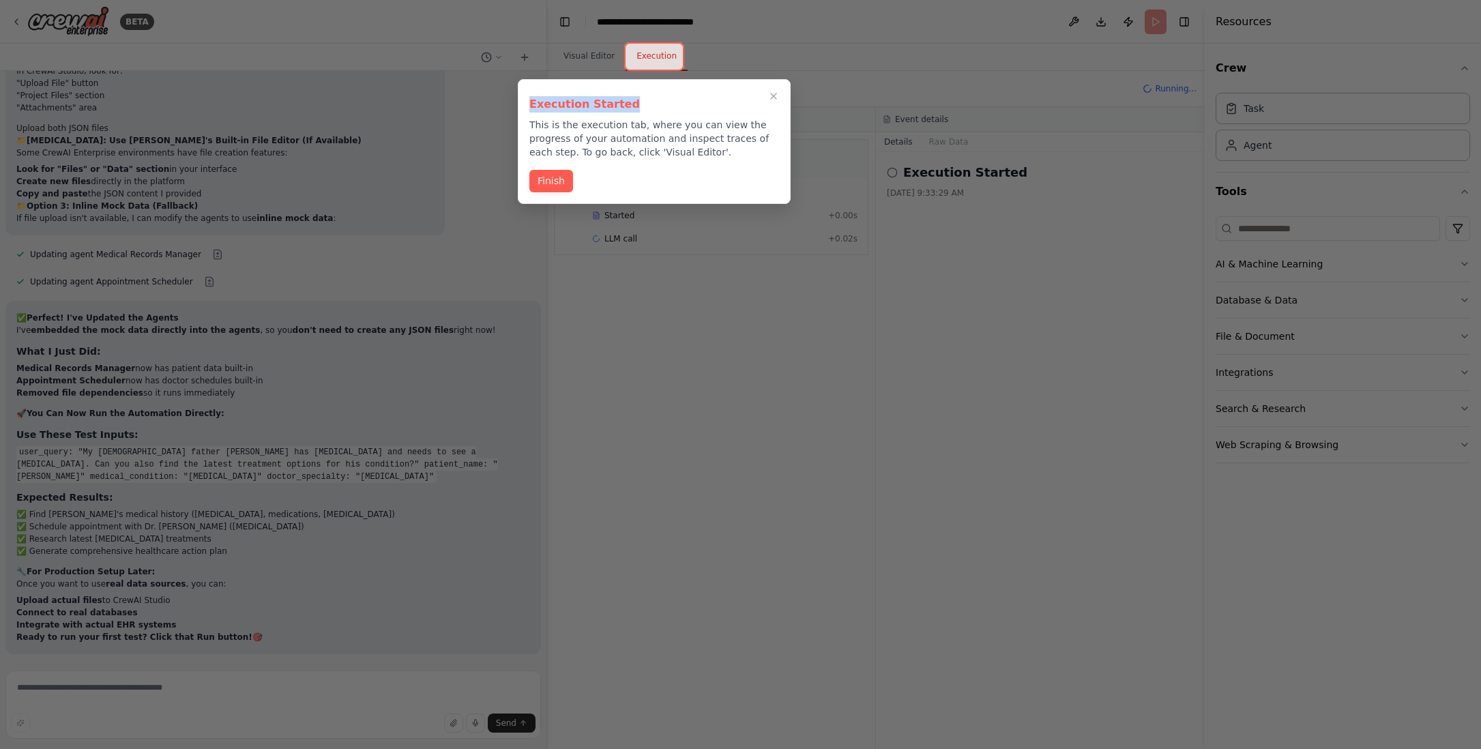
drag, startPoint x: 712, startPoint y: 91, endPoint x: 691, endPoint y: 104, distance: 24.4
click at [691, 104] on div "Execution Started This is the execution tab, where you can view the progress of…" at bounding box center [654, 125] width 250 height 68
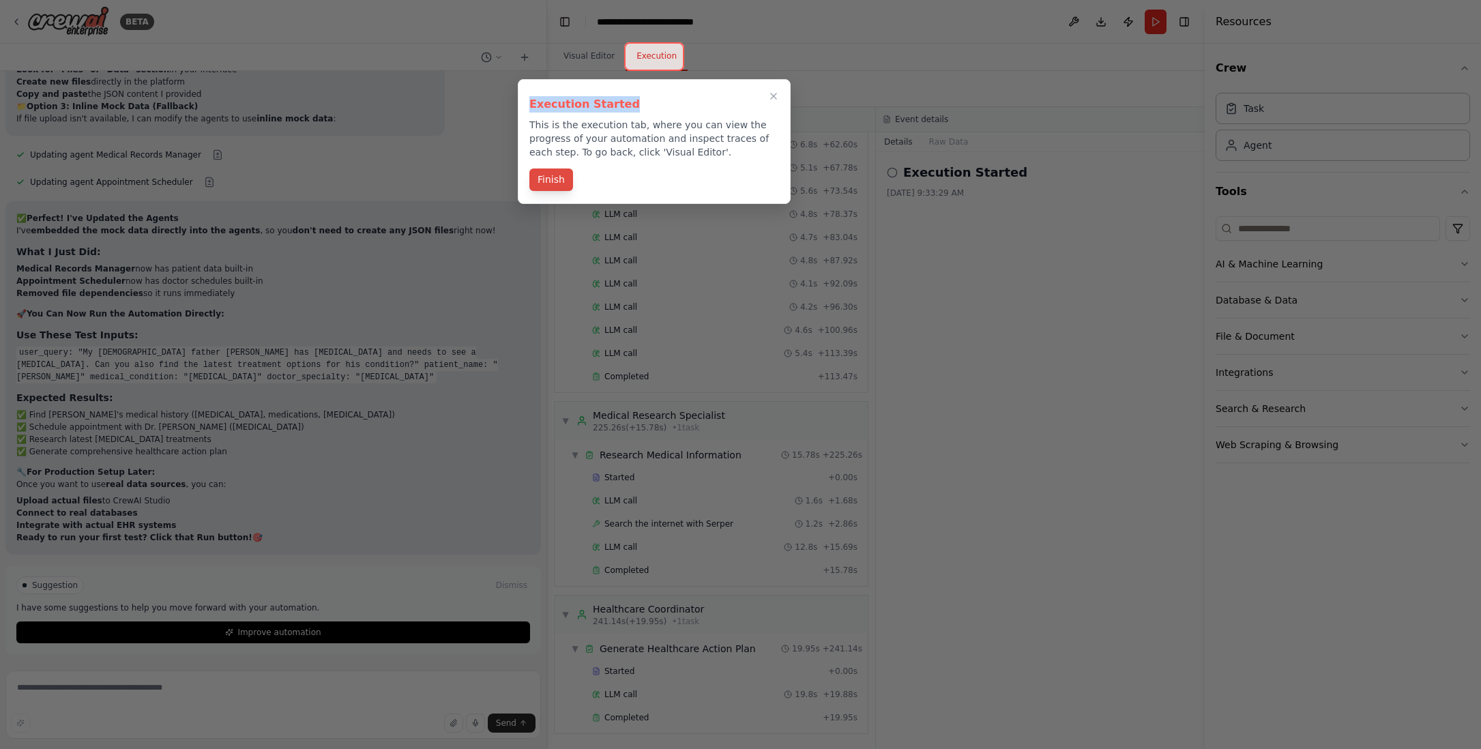
click at [556, 179] on button "Finish" at bounding box center [551, 179] width 44 height 23
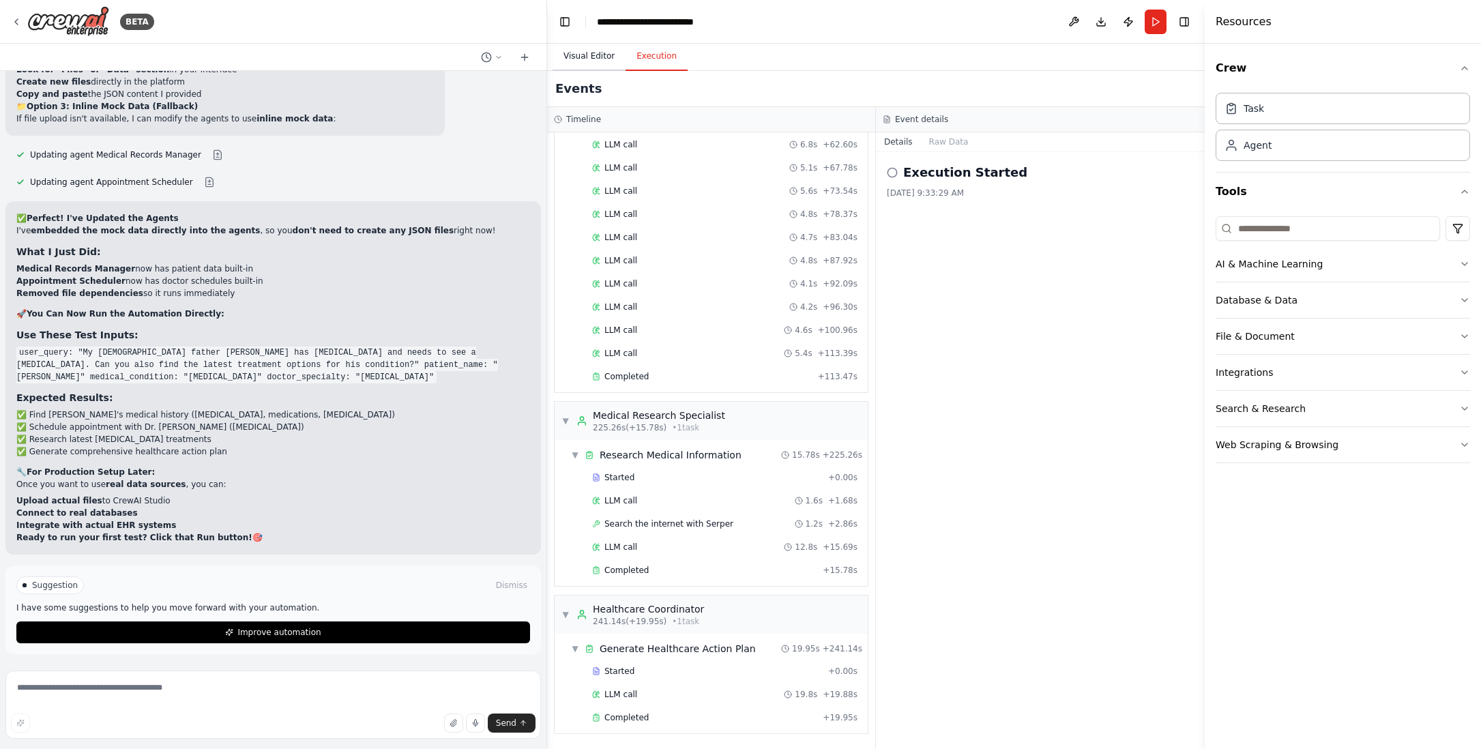
click at [589, 54] on button "Visual Editor" at bounding box center [588, 56] width 73 height 29
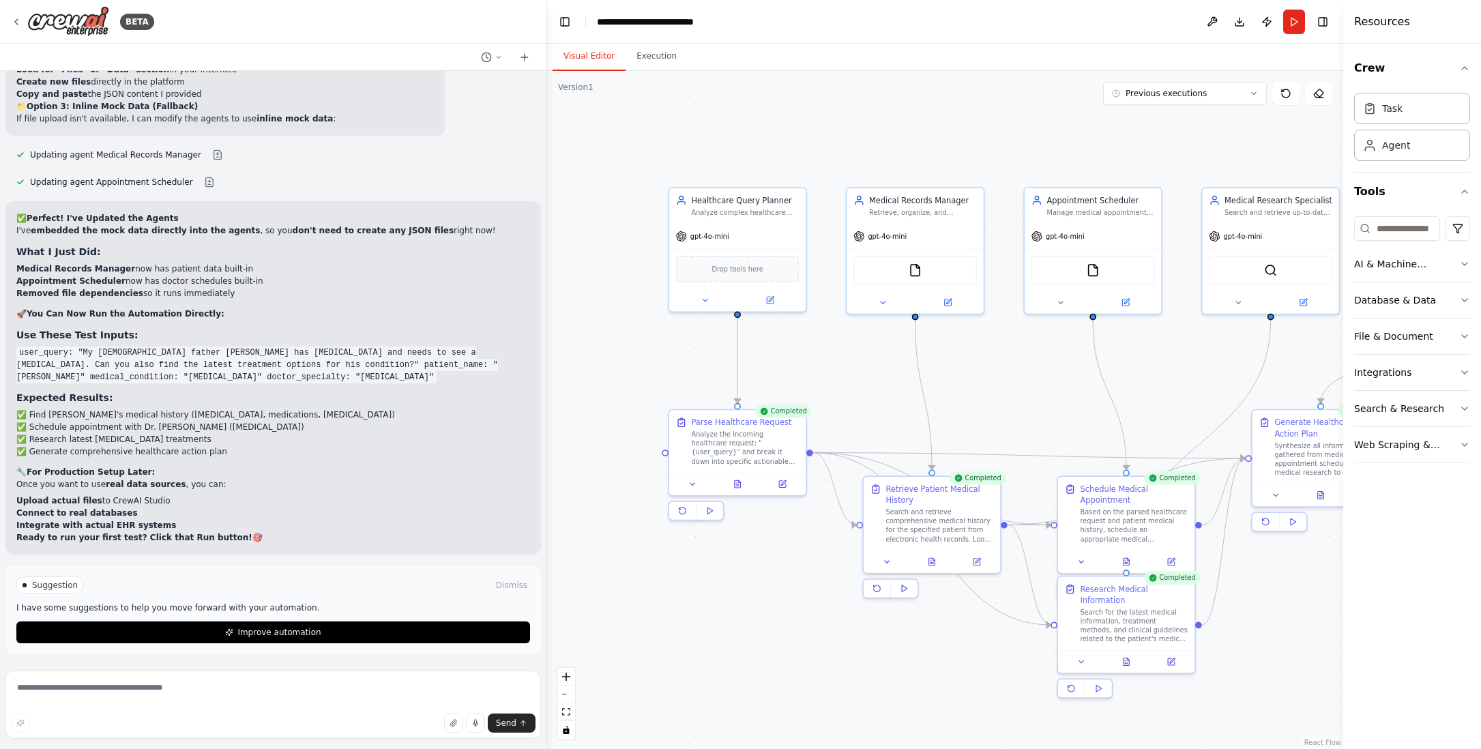
drag, startPoint x: 1206, startPoint y: 455, endPoint x: 1421, endPoint y: 480, distance: 216.3
click at [1421, 480] on div "Resources Crew Task Agent Tools AI & Machine Learning Database & Data File & Do…" at bounding box center [1412, 374] width 138 height 749
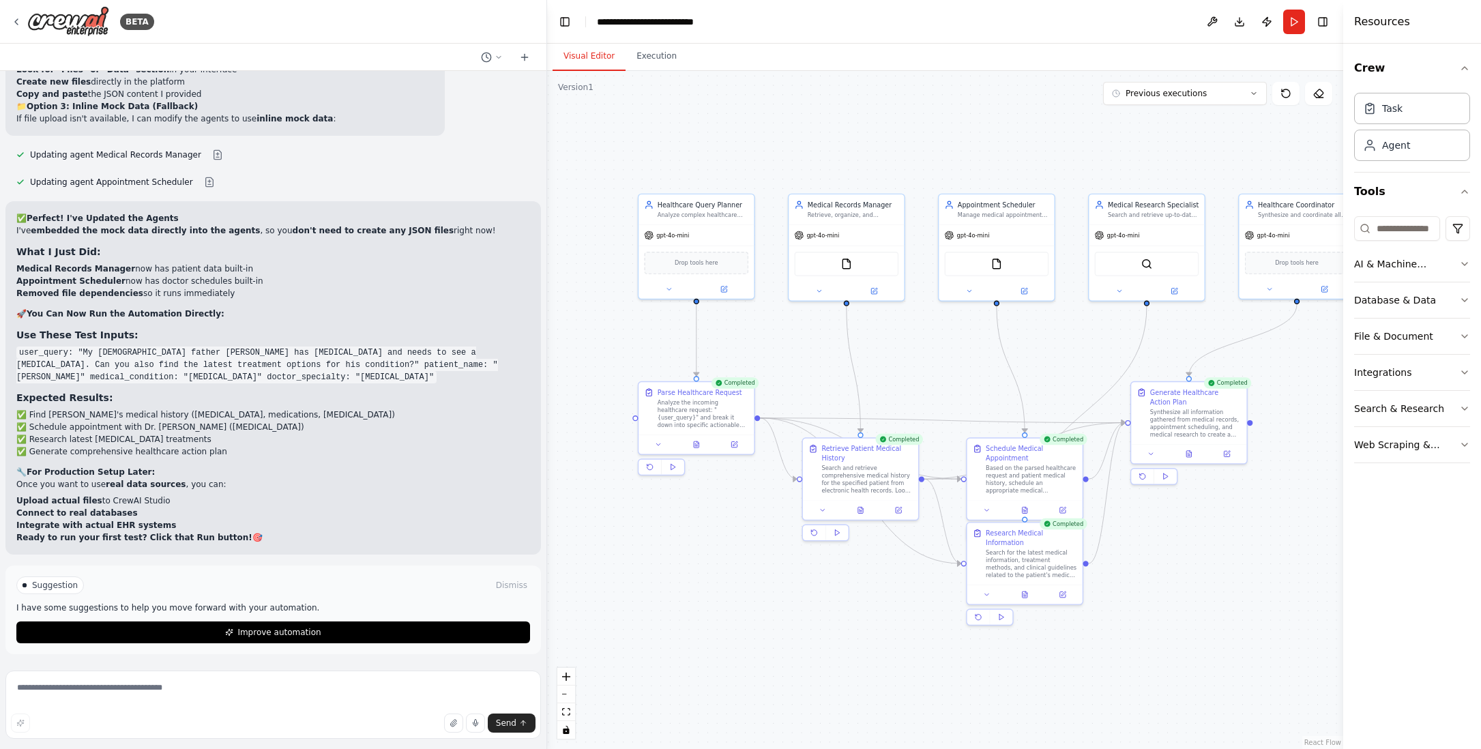
drag, startPoint x: 1305, startPoint y: 561, endPoint x: 1176, endPoint y: 513, distance: 138.1
click at [1176, 513] on div ".deletable-edge-delete-btn { width: 20px; height: 20px; border: 0px solid #ffff…" at bounding box center [945, 410] width 796 height 678
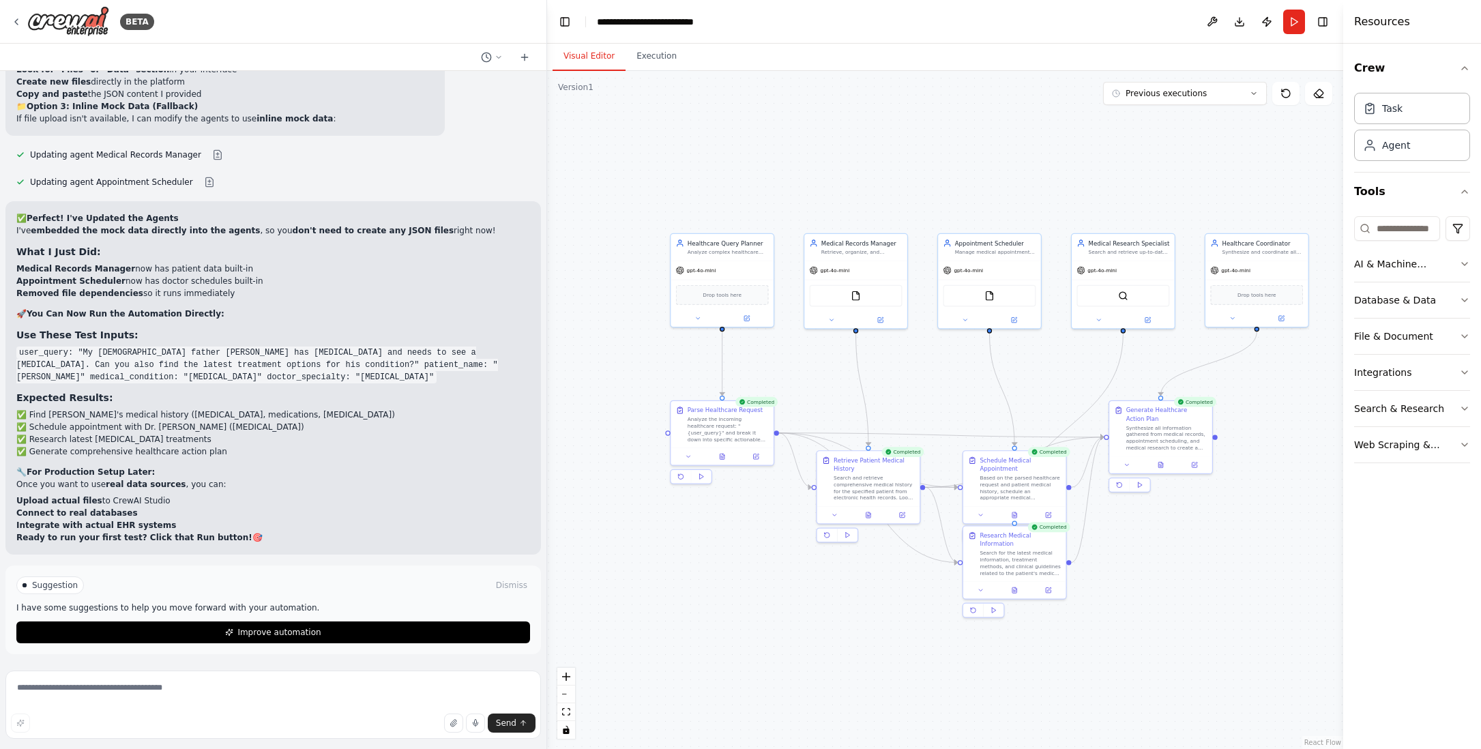
drag, startPoint x: 1241, startPoint y: 532, endPoint x: 1209, endPoint y: 536, distance: 31.6
click at [1209, 536] on div ".deletable-edge-delete-btn { width: 20px; height: 20px; border: 0px solid #ffff…" at bounding box center [945, 410] width 796 height 678
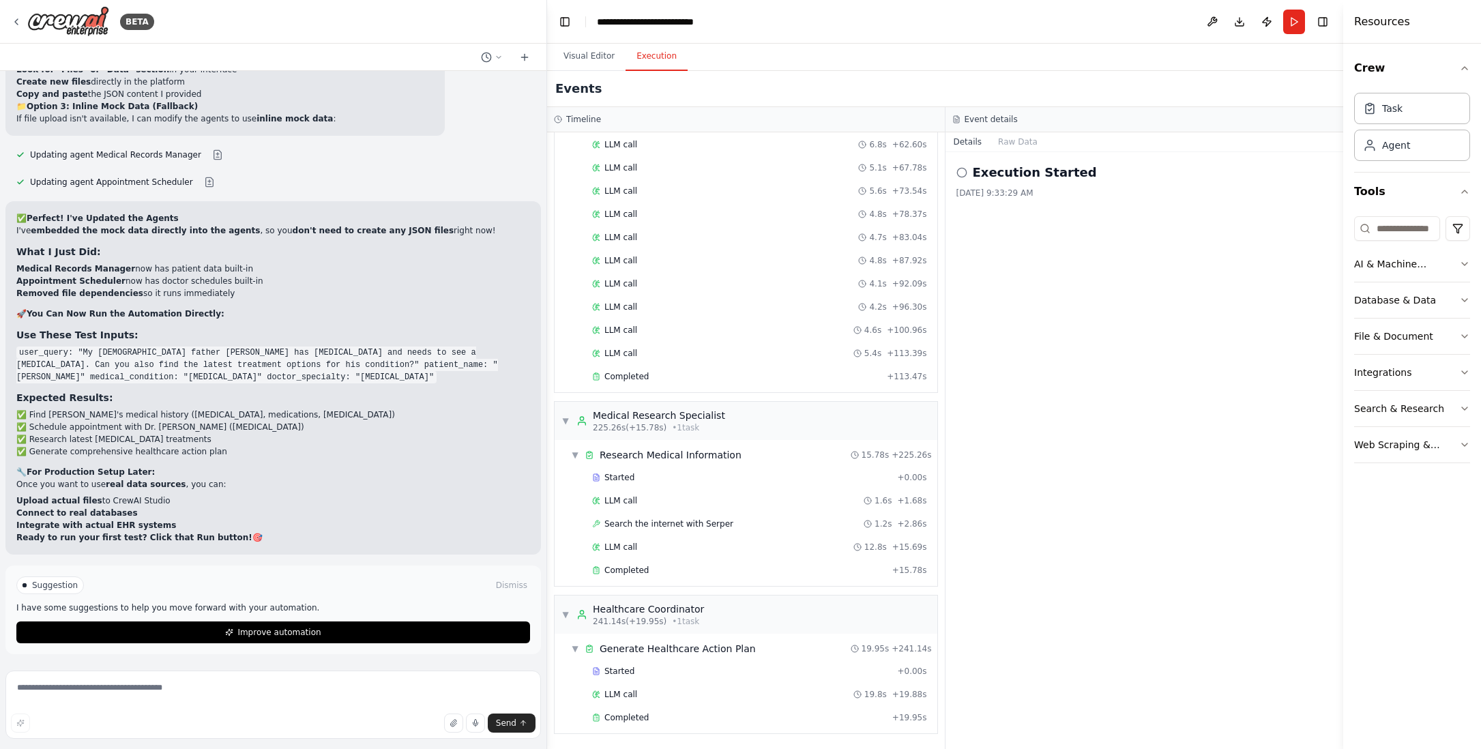
click at [657, 57] on button "Execution" at bounding box center [656, 56] width 62 height 29
click at [1020, 140] on button "Raw Data" at bounding box center [1018, 141] width 56 height 19
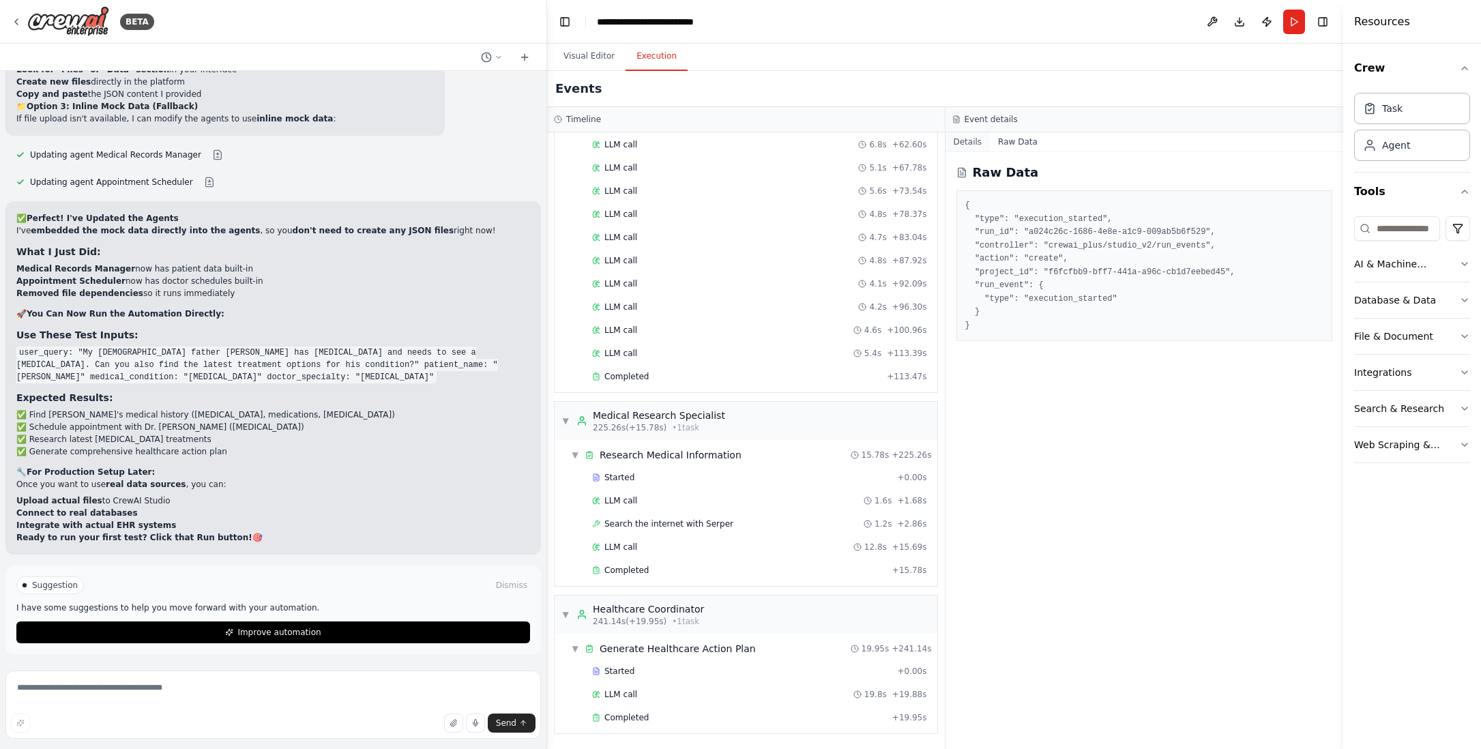
click at [973, 140] on button "Details" at bounding box center [967, 141] width 45 height 19
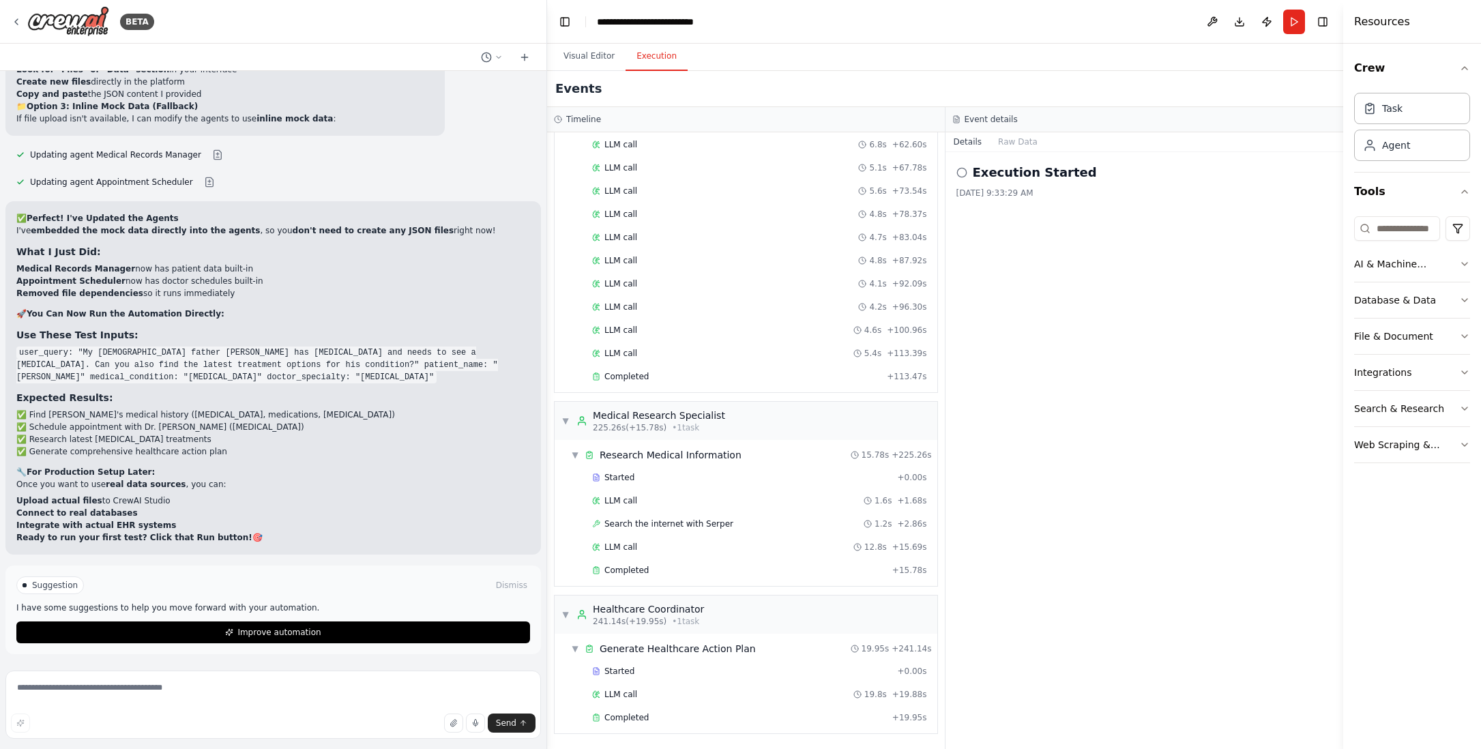
click at [962, 172] on icon at bounding box center [961, 172] width 11 height 11
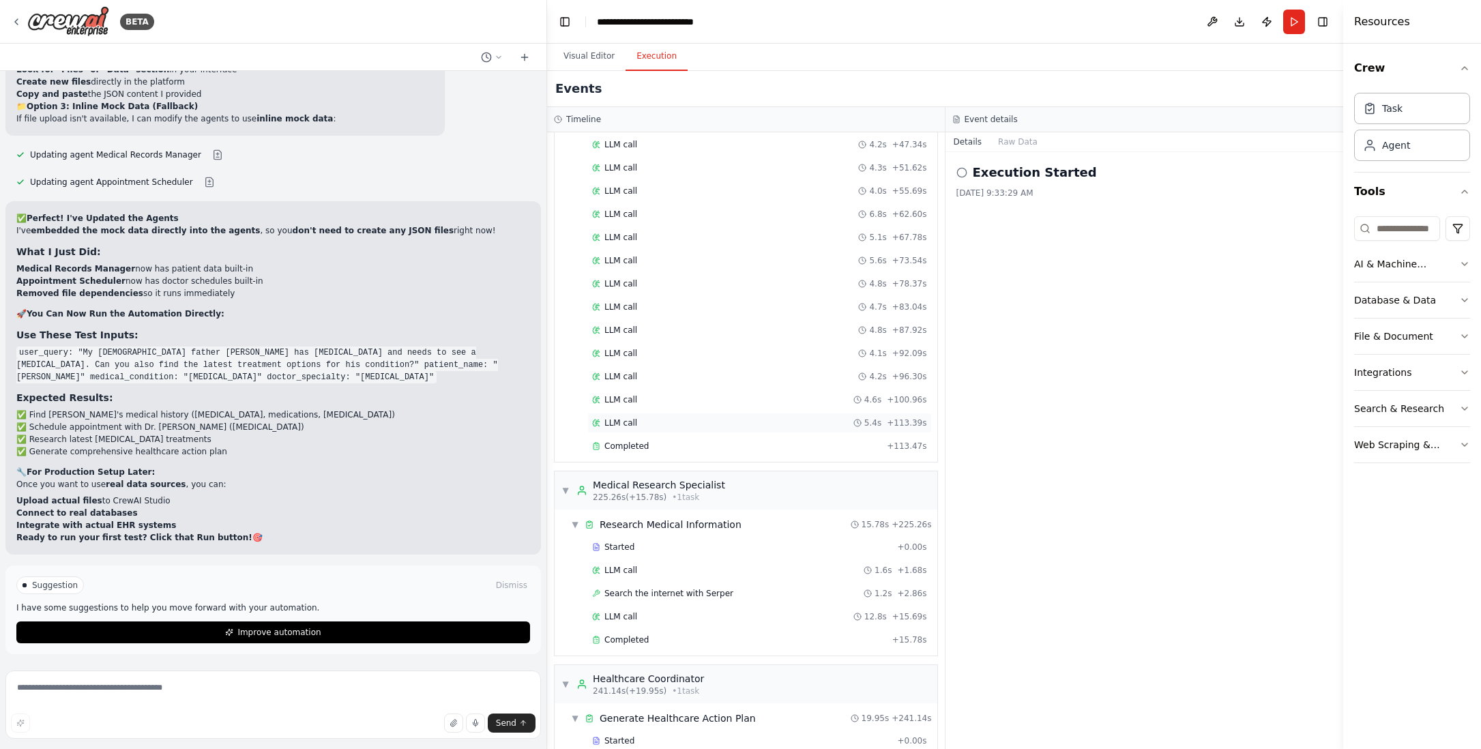
scroll to position [1480, 0]
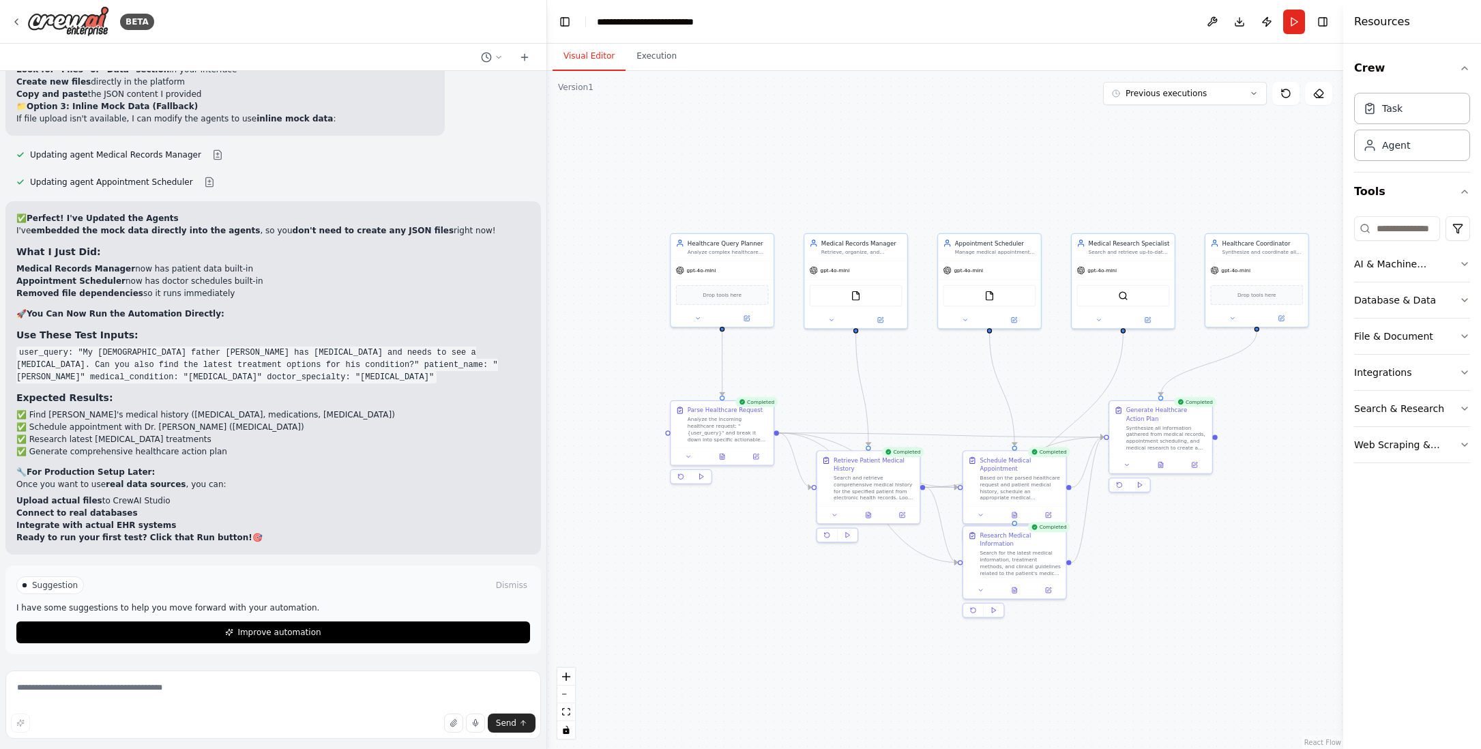
click at [592, 55] on button "Visual Editor" at bounding box center [588, 56] width 73 height 29
click at [1160, 464] on icon at bounding box center [1160, 462] width 5 height 5
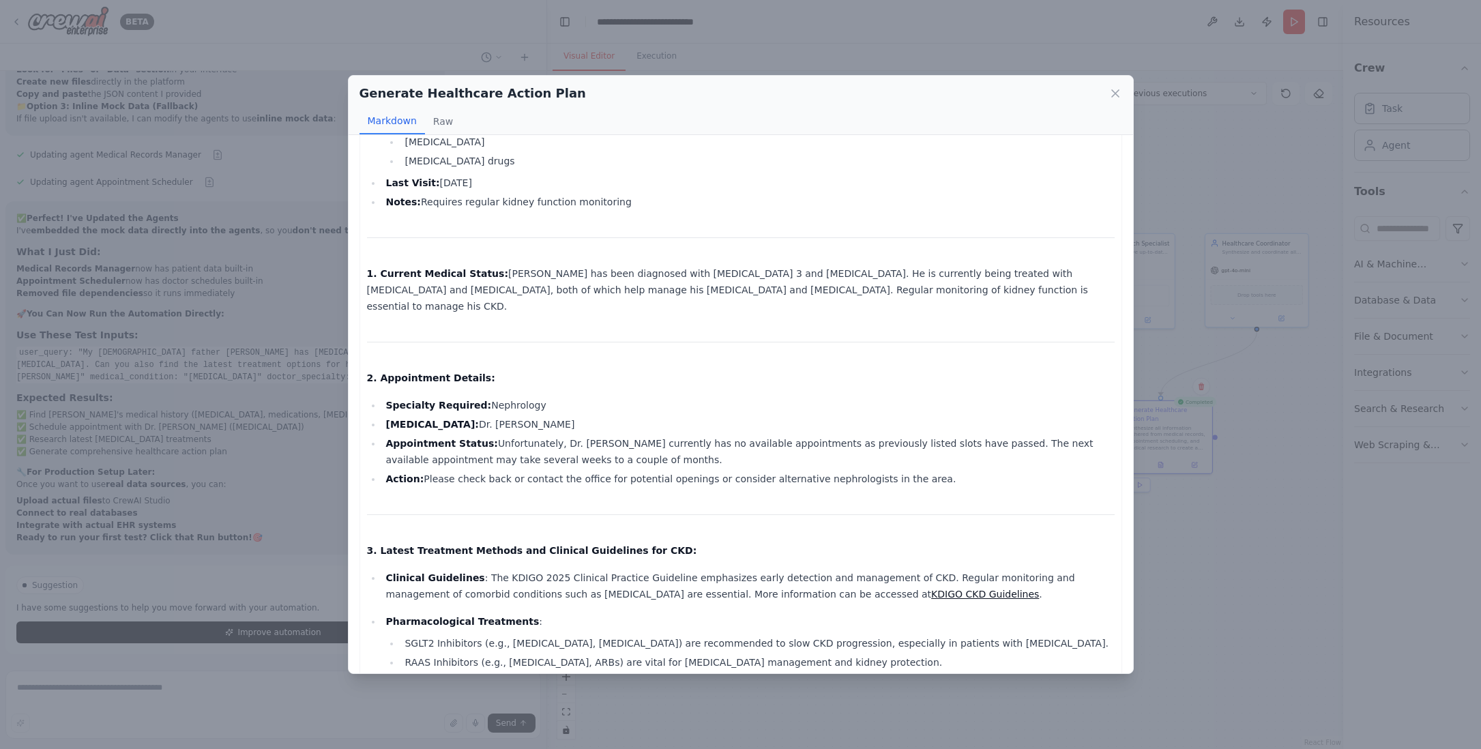
scroll to position [0, 0]
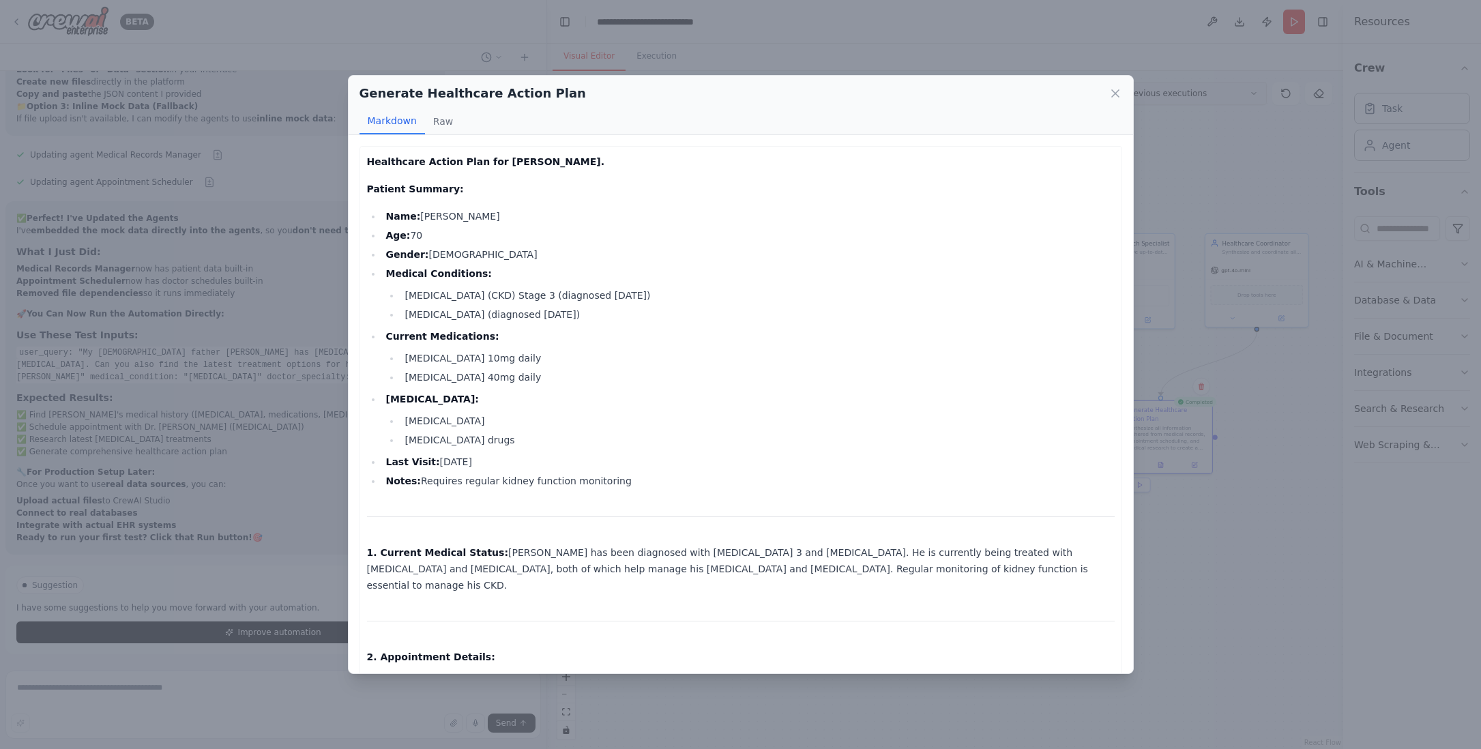
click at [1115, 93] on icon at bounding box center [1115, 93] width 7 height 7
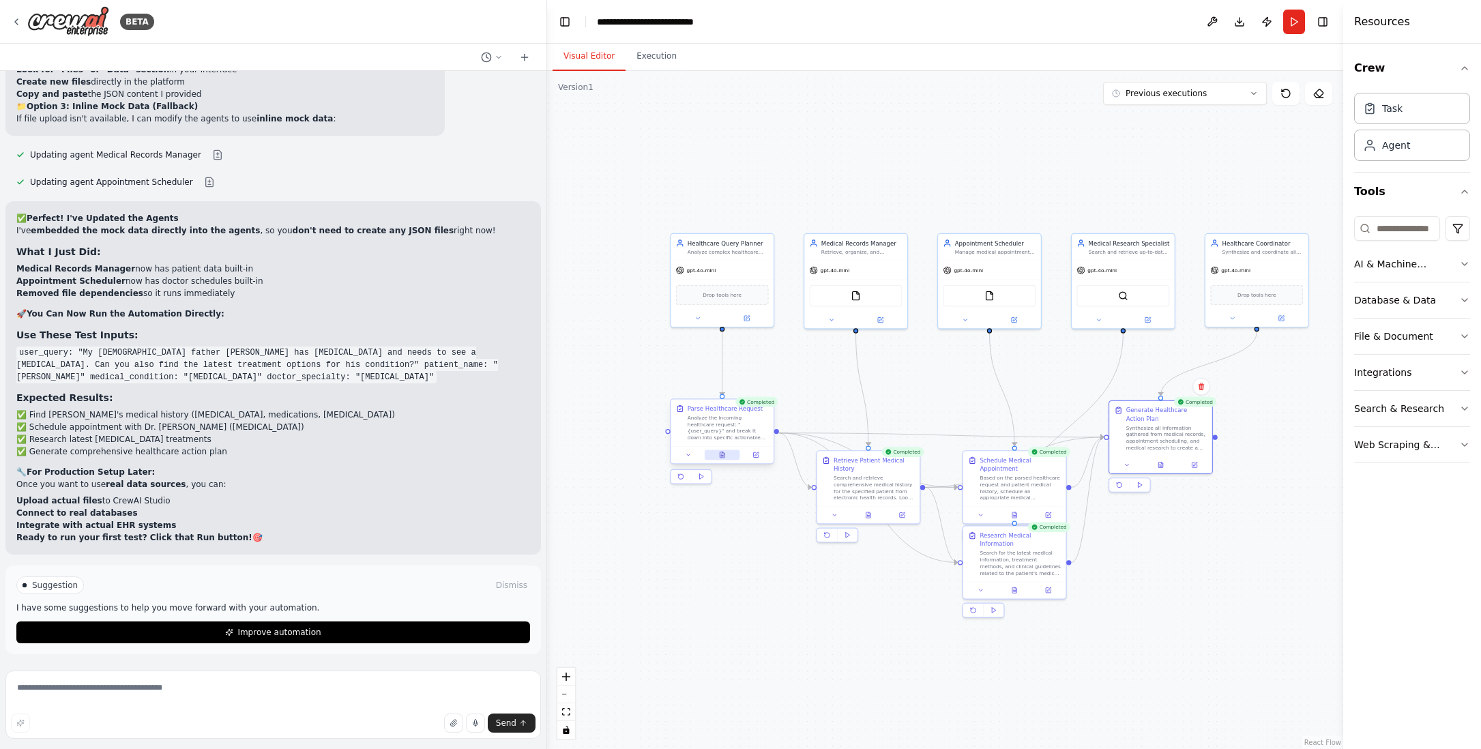
click at [724, 455] on icon at bounding box center [722, 454] width 5 height 5
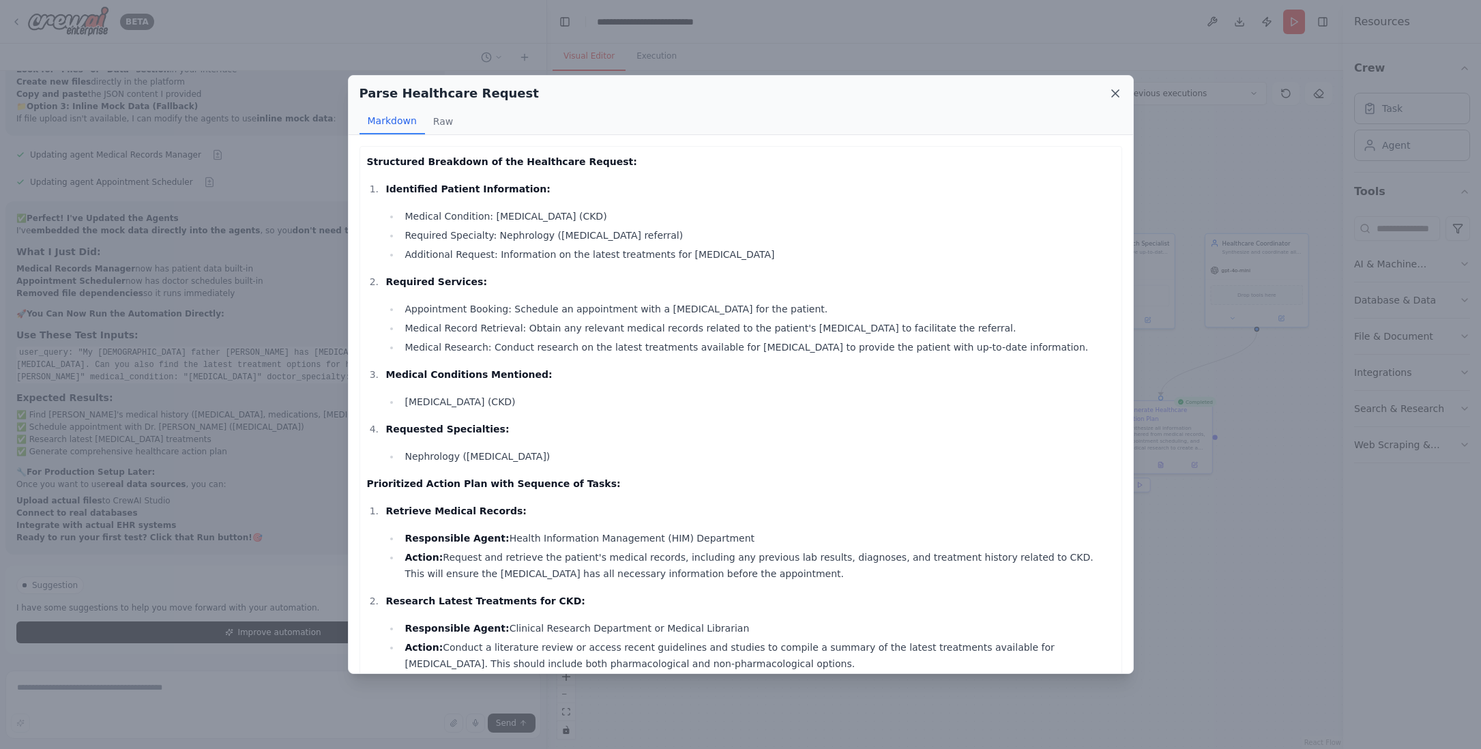
click at [1112, 92] on icon at bounding box center [1115, 94] width 14 height 14
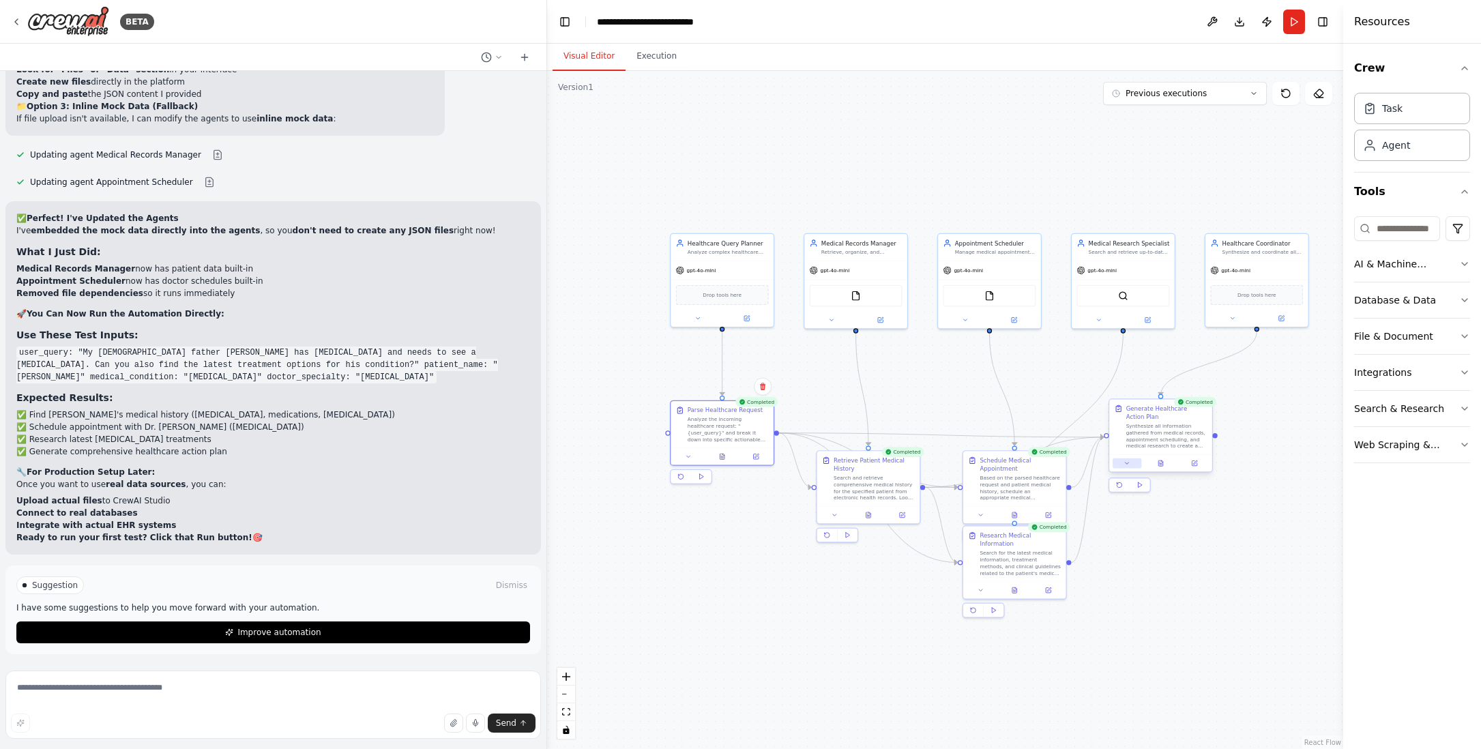
click at [1129, 462] on icon at bounding box center [1126, 463] width 7 height 7
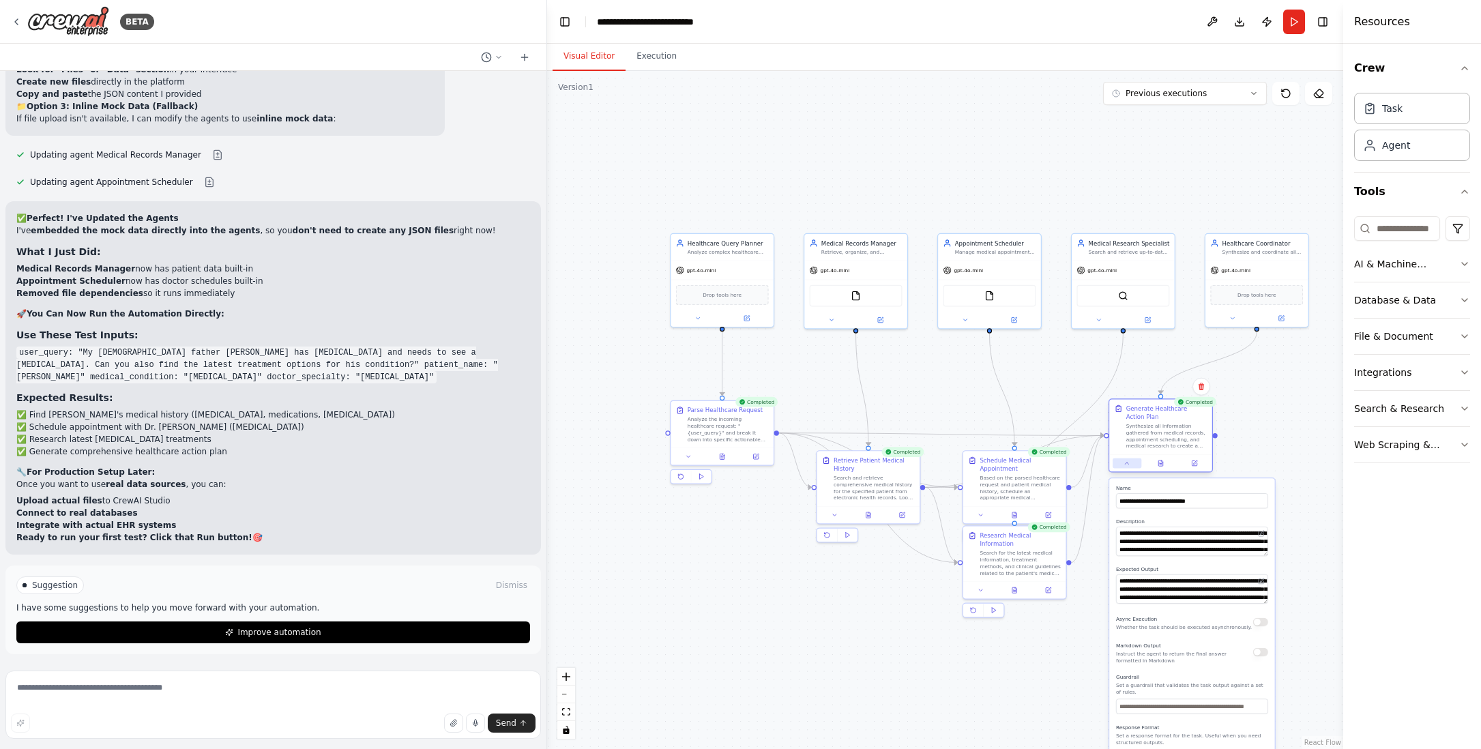
click at [1129, 462] on icon at bounding box center [1126, 463] width 7 height 7
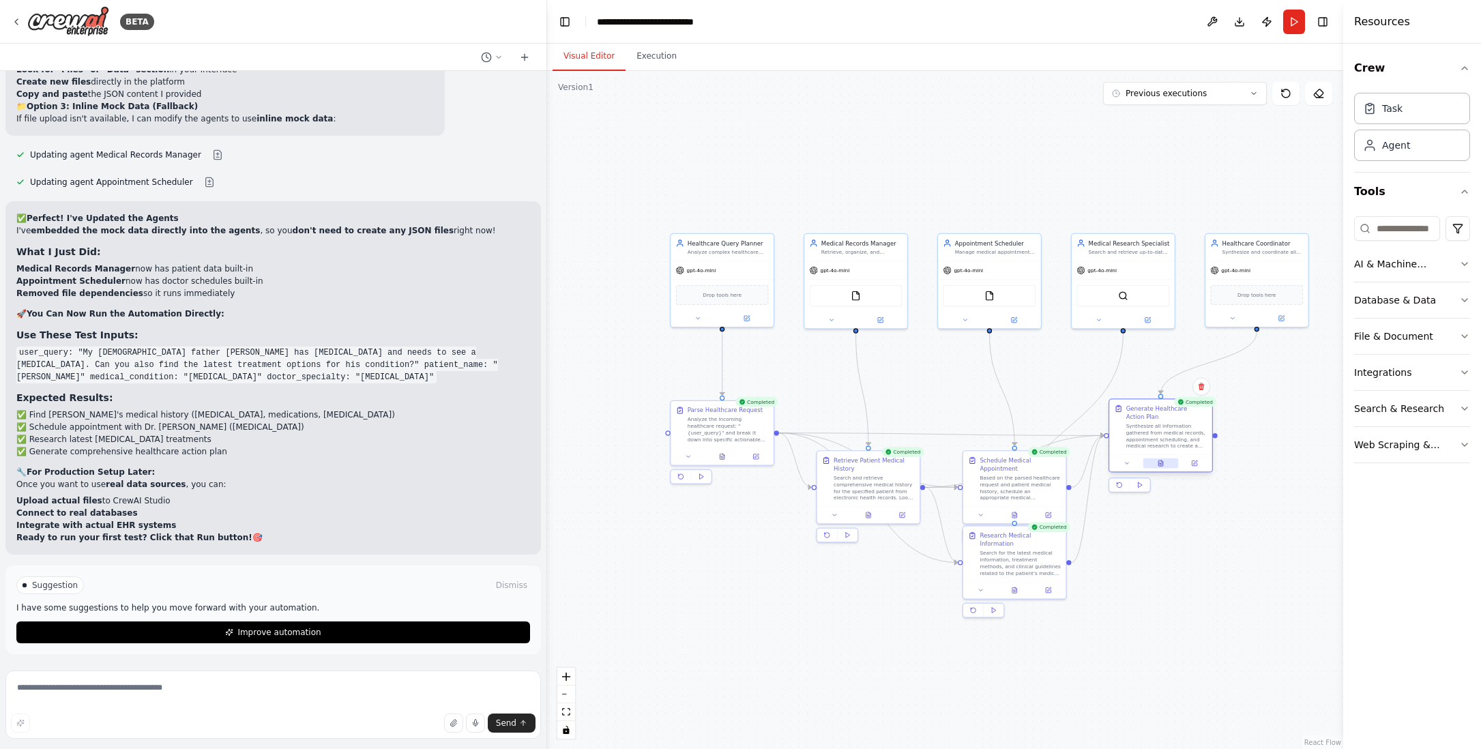
click at [1158, 462] on icon at bounding box center [1160, 462] width 5 height 5
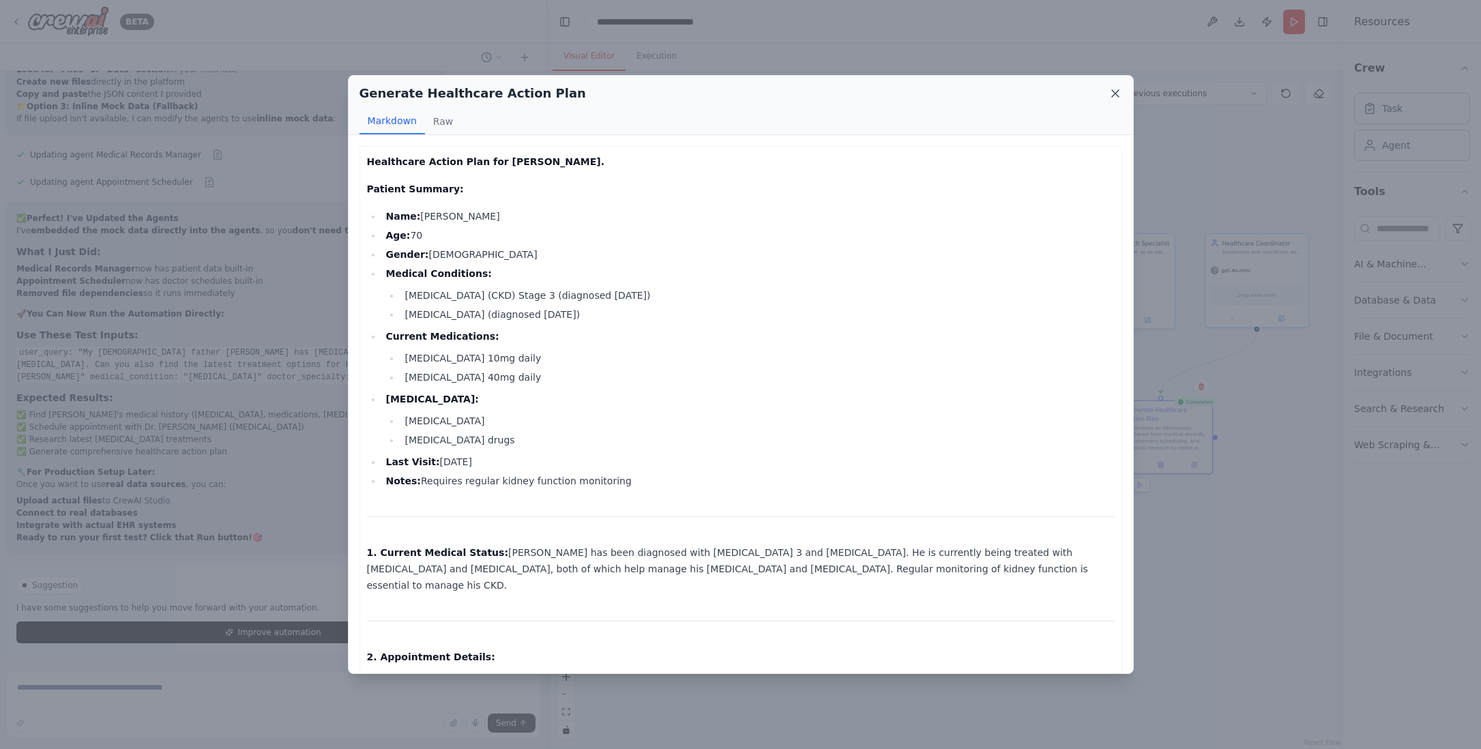
click at [1117, 94] on icon at bounding box center [1115, 94] width 14 height 14
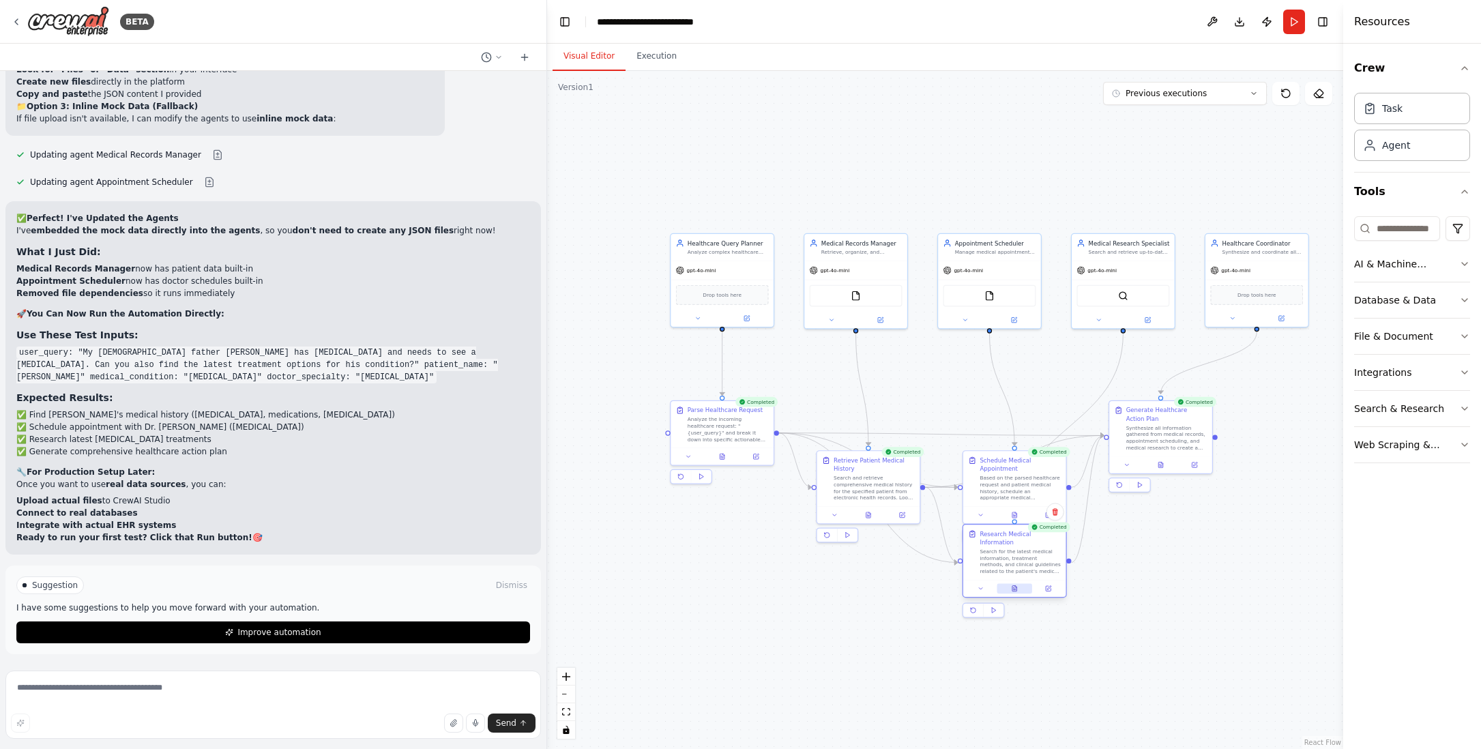
click at [1015, 586] on icon at bounding box center [1015, 586] width 1 height 1
click at [1015, 590] on icon at bounding box center [1014, 590] width 2 height 0
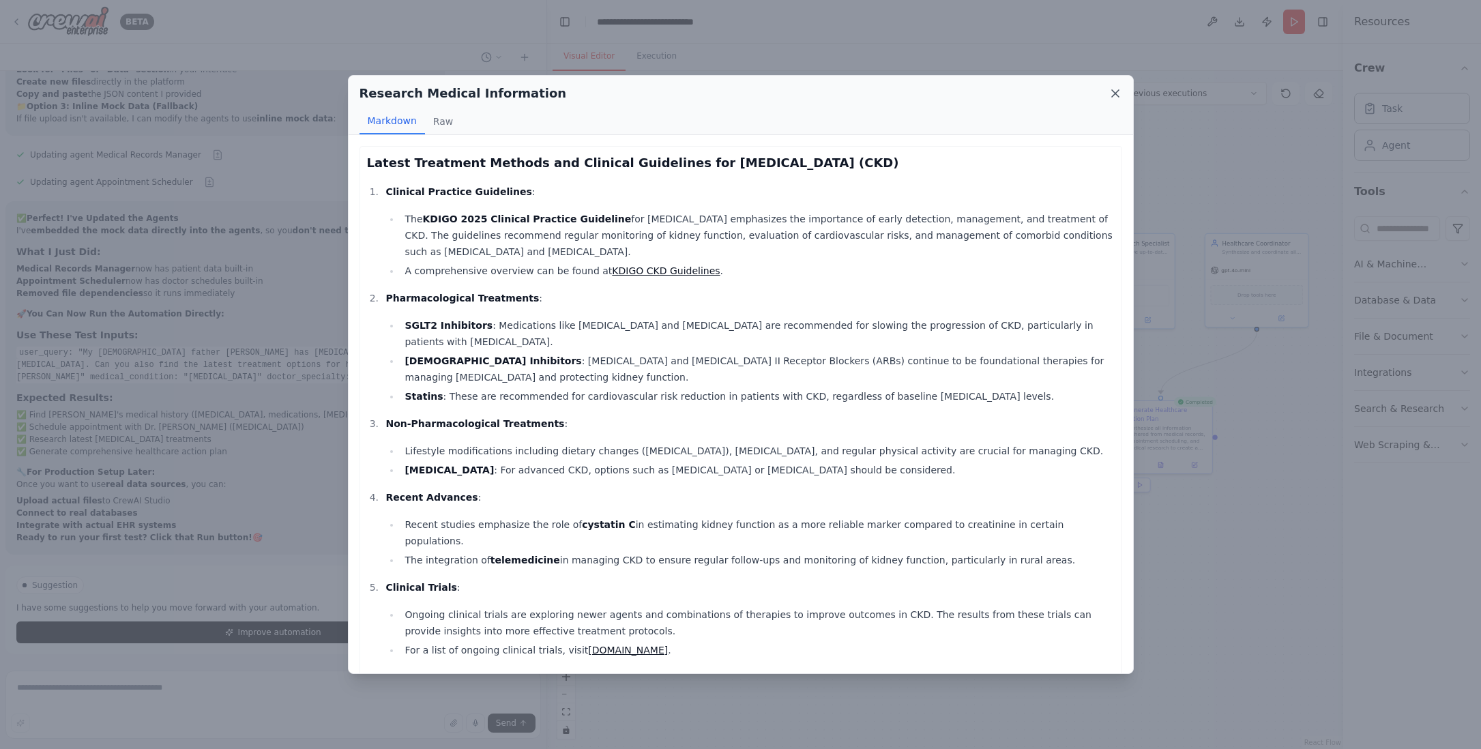
click at [1118, 92] on icon at bounding box center [1115, 94] width 14 height 14
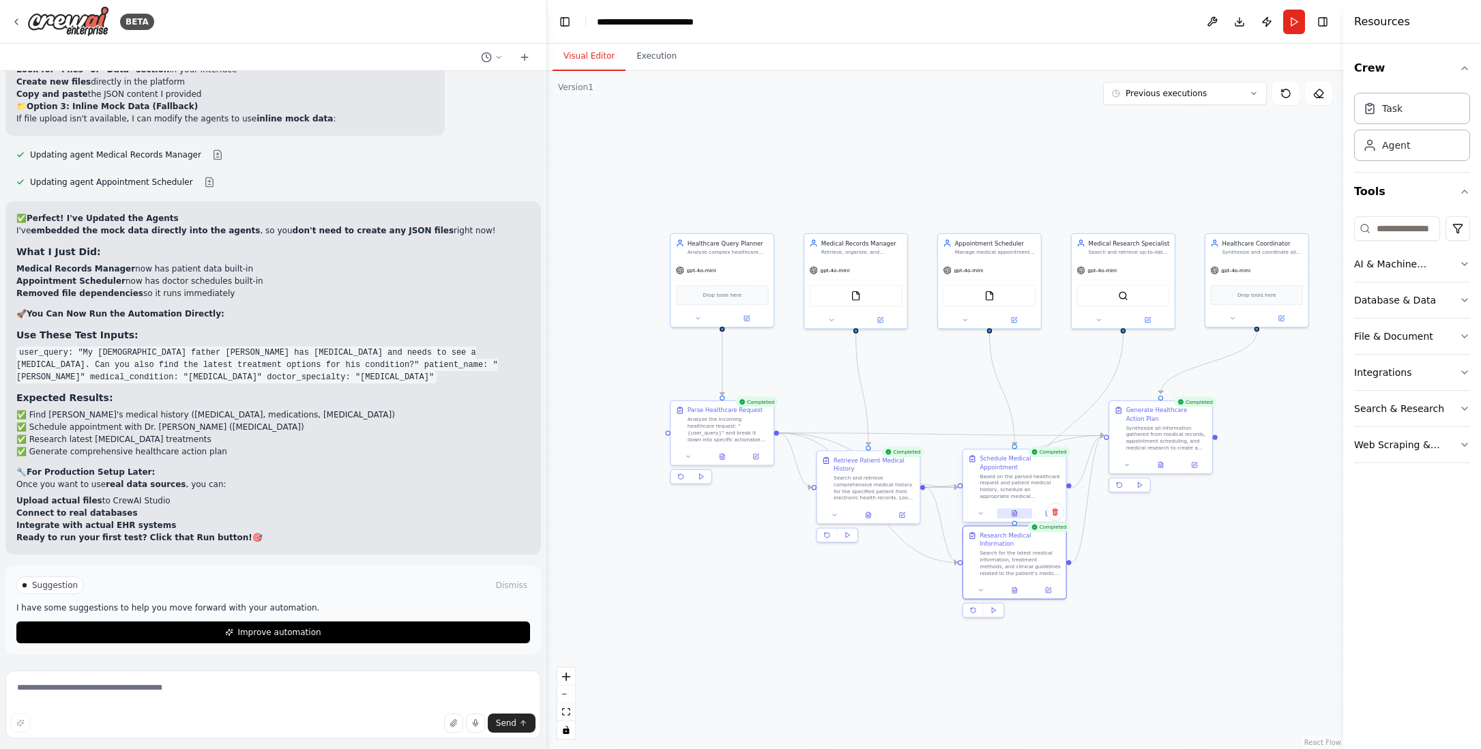
click at [1015, 510] on icon at bounding box center [1014, 513] width 7 height 7
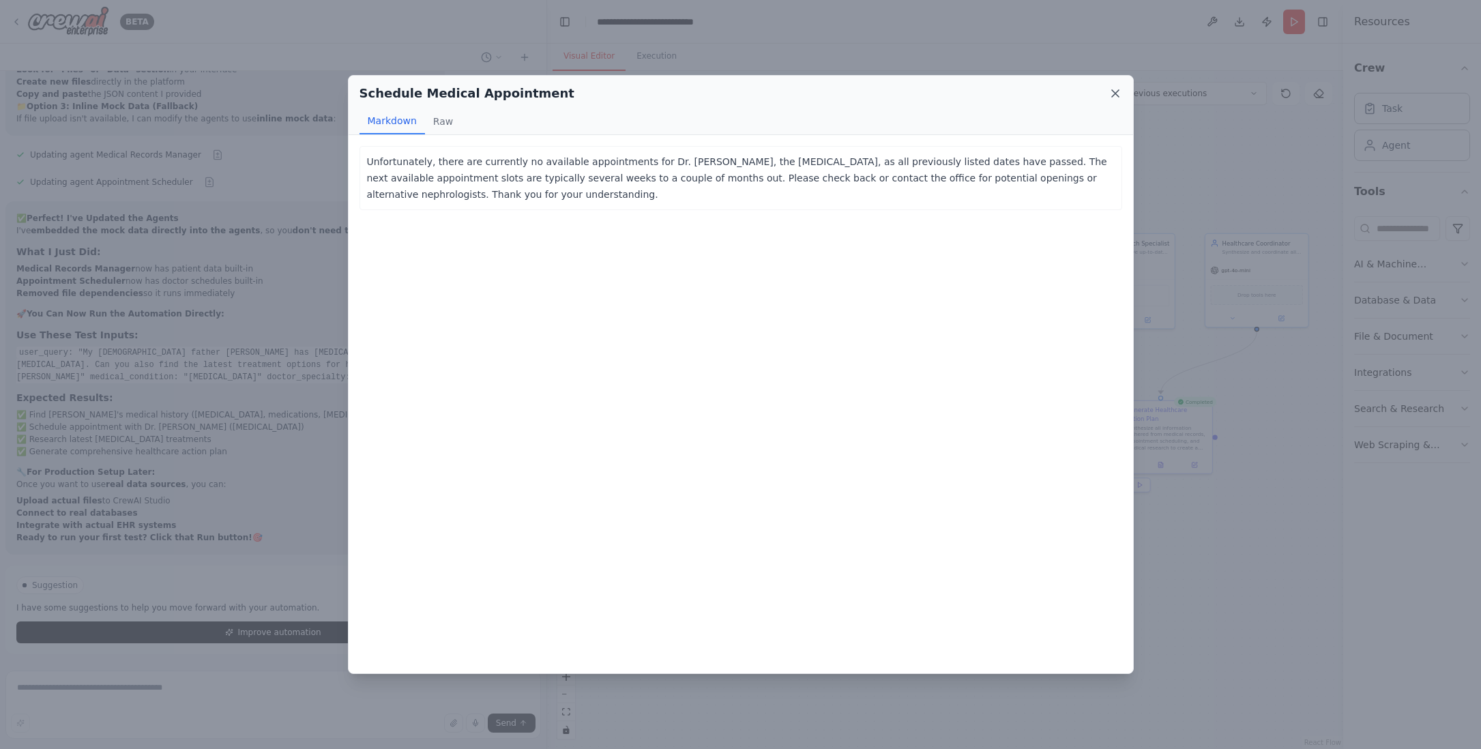
click at [1115, 91] on icon at bounding box center [1115, 94] width 14 height 14
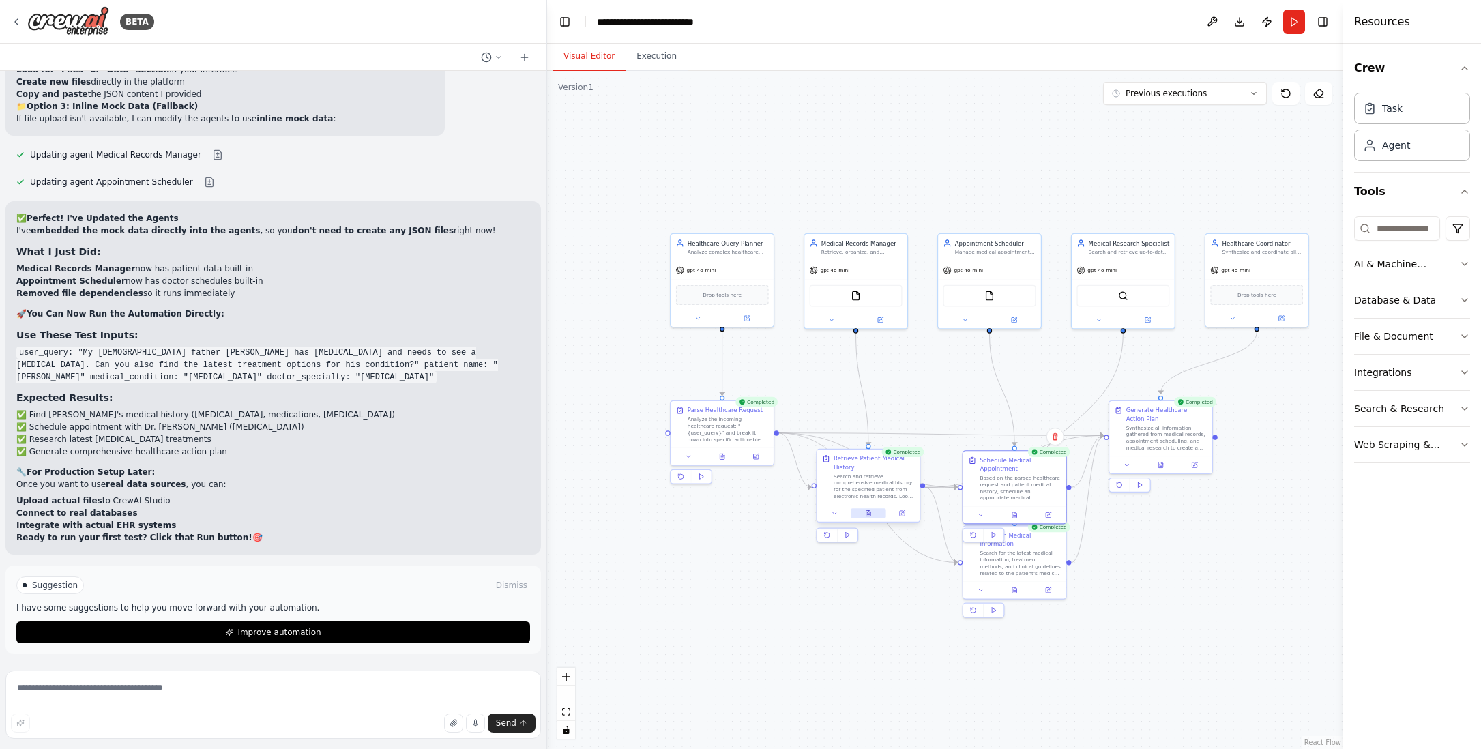
click at [868, 513] on icon at bounding box center [868, 513] width 5 height 5
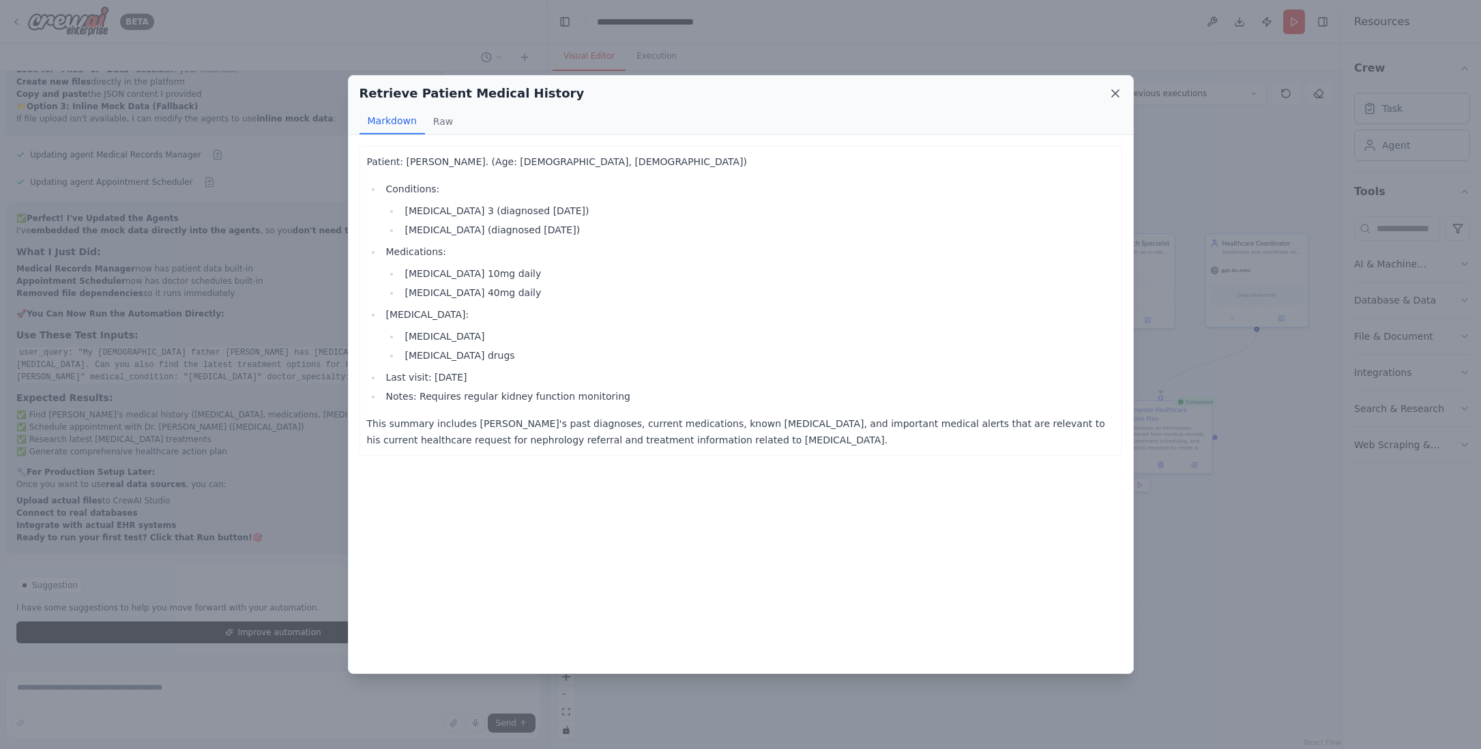
click at [1115, 92] on icon at bounding box center [1115, 93] width 7 height 7
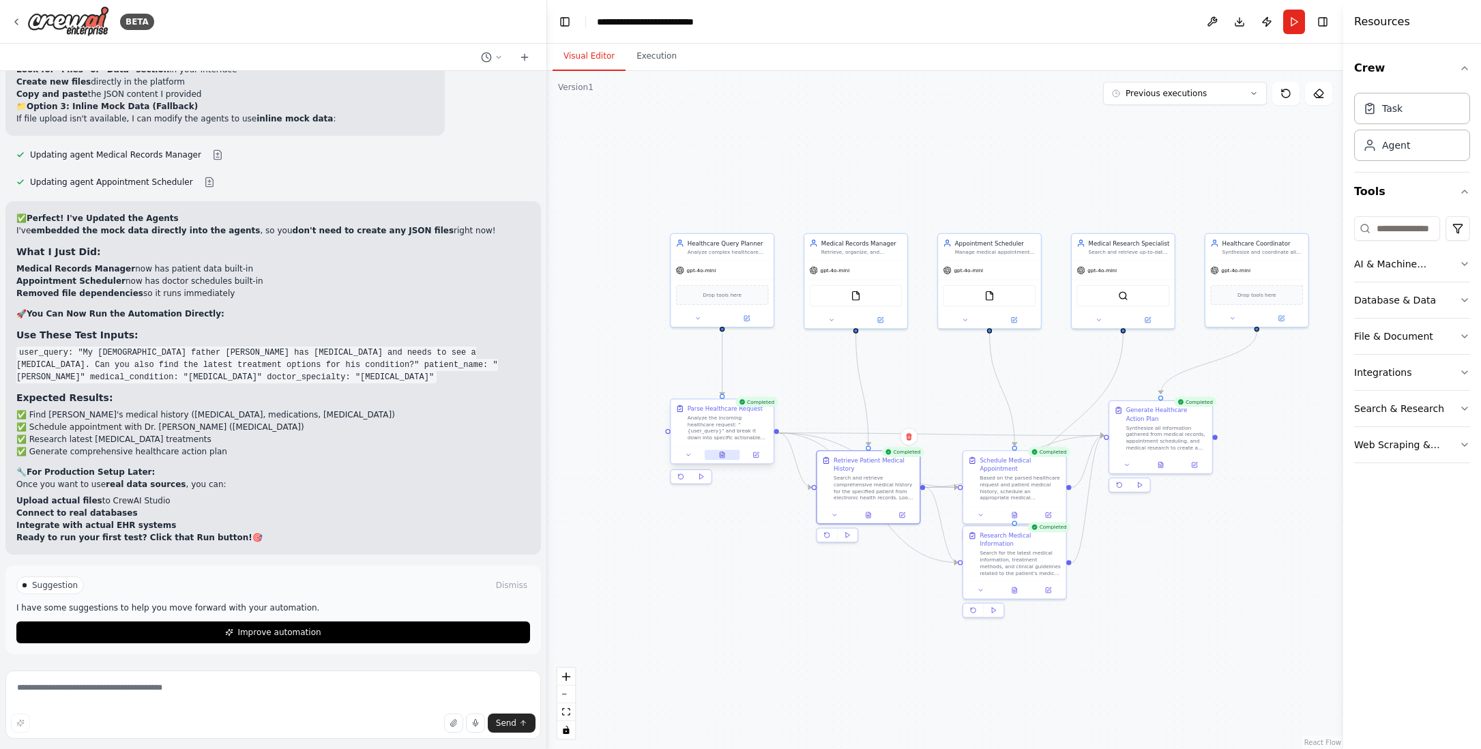
click at [722, 455] on icon at bounding box center [722, 455] width 2 height 0
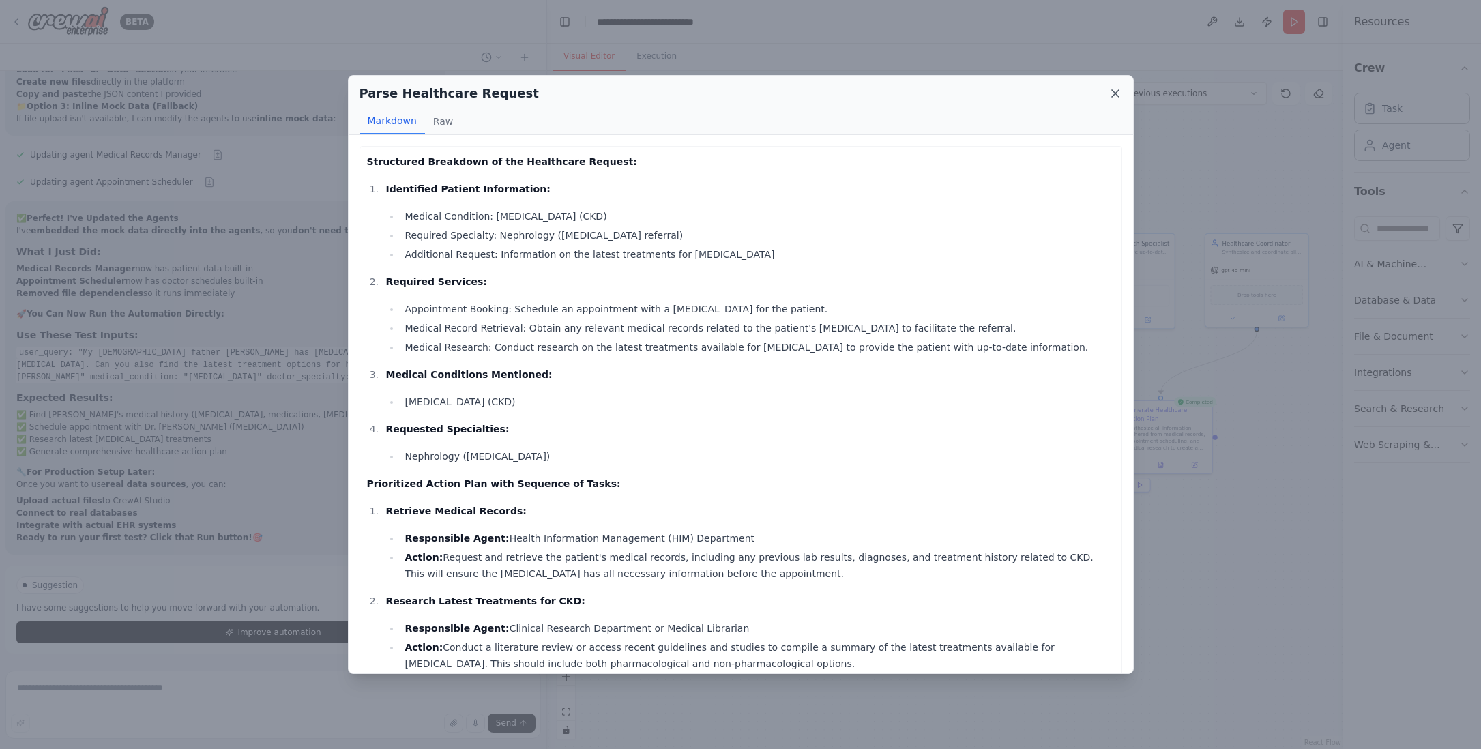
click at [1114, 91] on icon at bounding box center [1115, 94] width 14 height 14
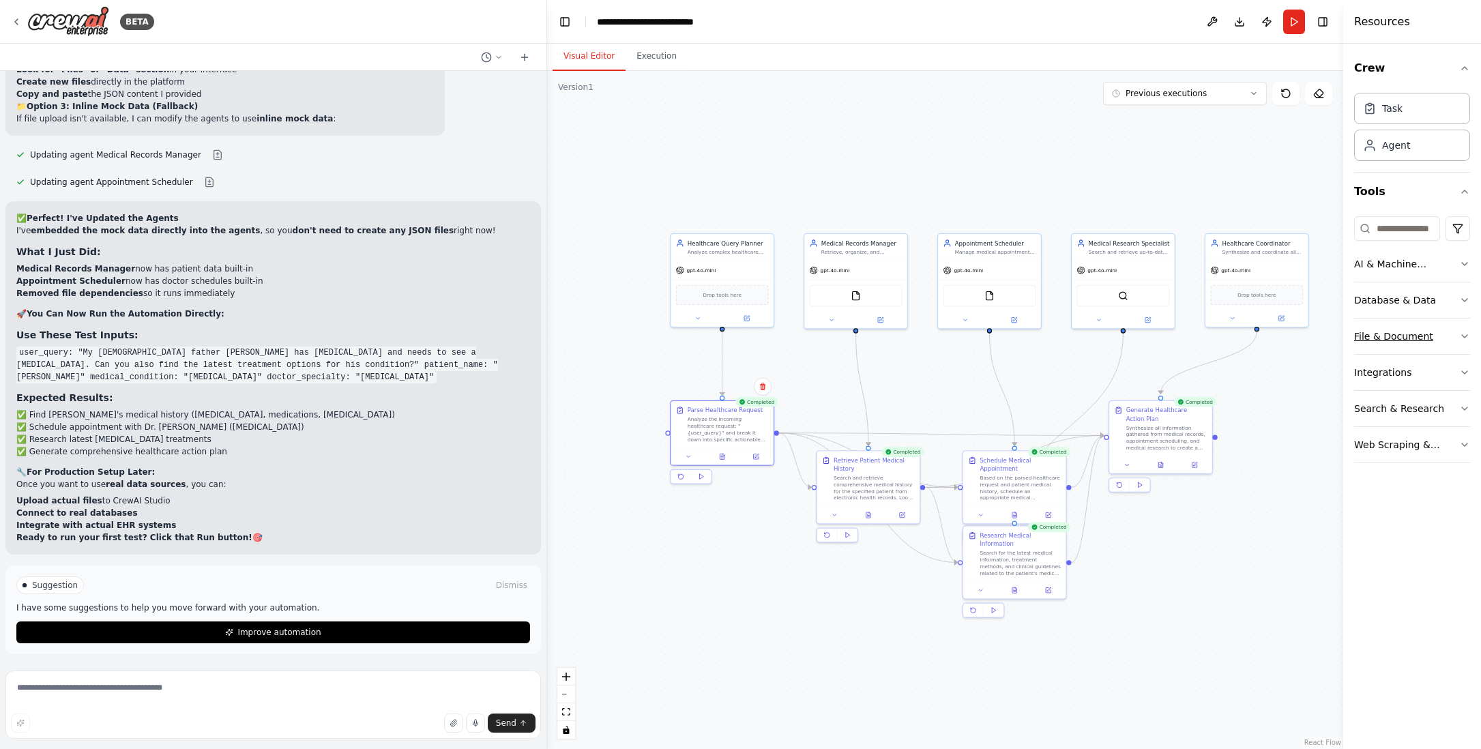
drag, startPoint x: 1344, startPoint y: 344, endPoint x: 1391, endPoint y: 344, distance: 47.1
click at [1391, 344] on div "Resources Crew Task Agent Tools AI & Machine Learning Database & Data File & Do…" at bounding box center [1412, 374] width 138 height 749
click at [1324, 20] on button "Toggle Right Sidebar" at bounding box center [1322, 21] width 19 height 19
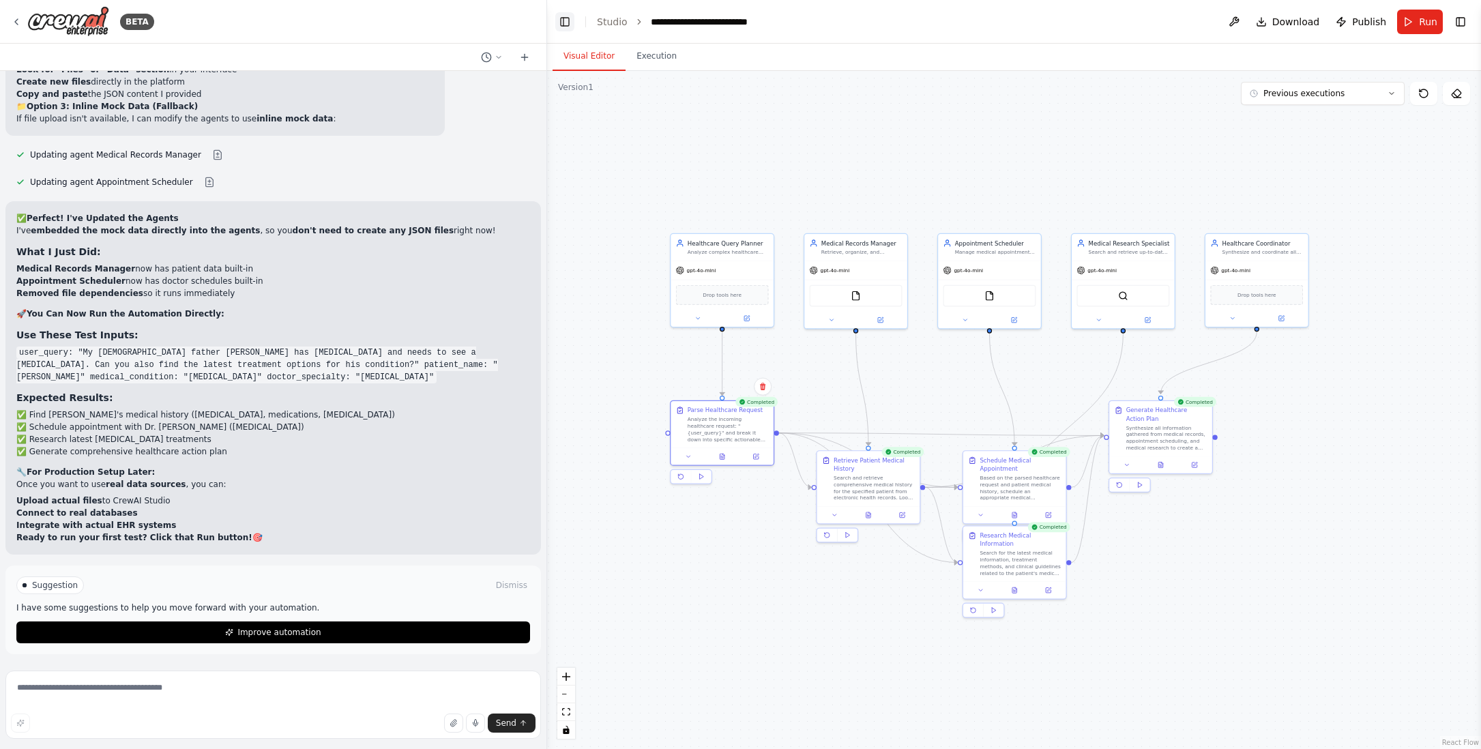
click at [567, 17] on button "Toggle Left Sidebar" at bounding box center [564, 21] width 19 height 19
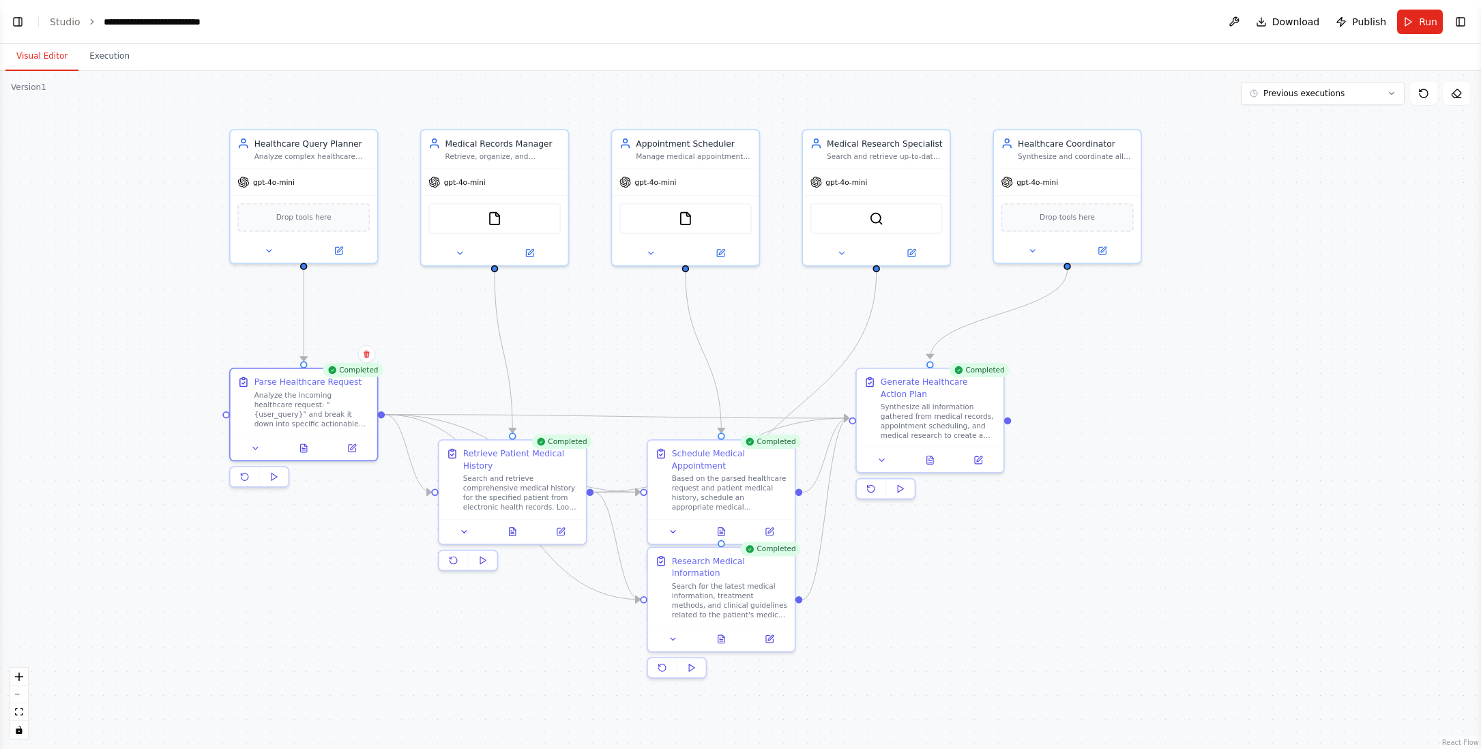
drag, startPoint x: 638, startPoint y: 364, endPoint x: 926, endPoint y: 277, distance: 301.4
click at [926, 277] on div ".deletable-edge-delete-btn { width: 20px; height: 20px; border: 0px solid #ffff…" at bounding box center [740, 410] width 1481 height 678
click at [305, 448] on icon at bounding box center [303, 448] width 3 height 0
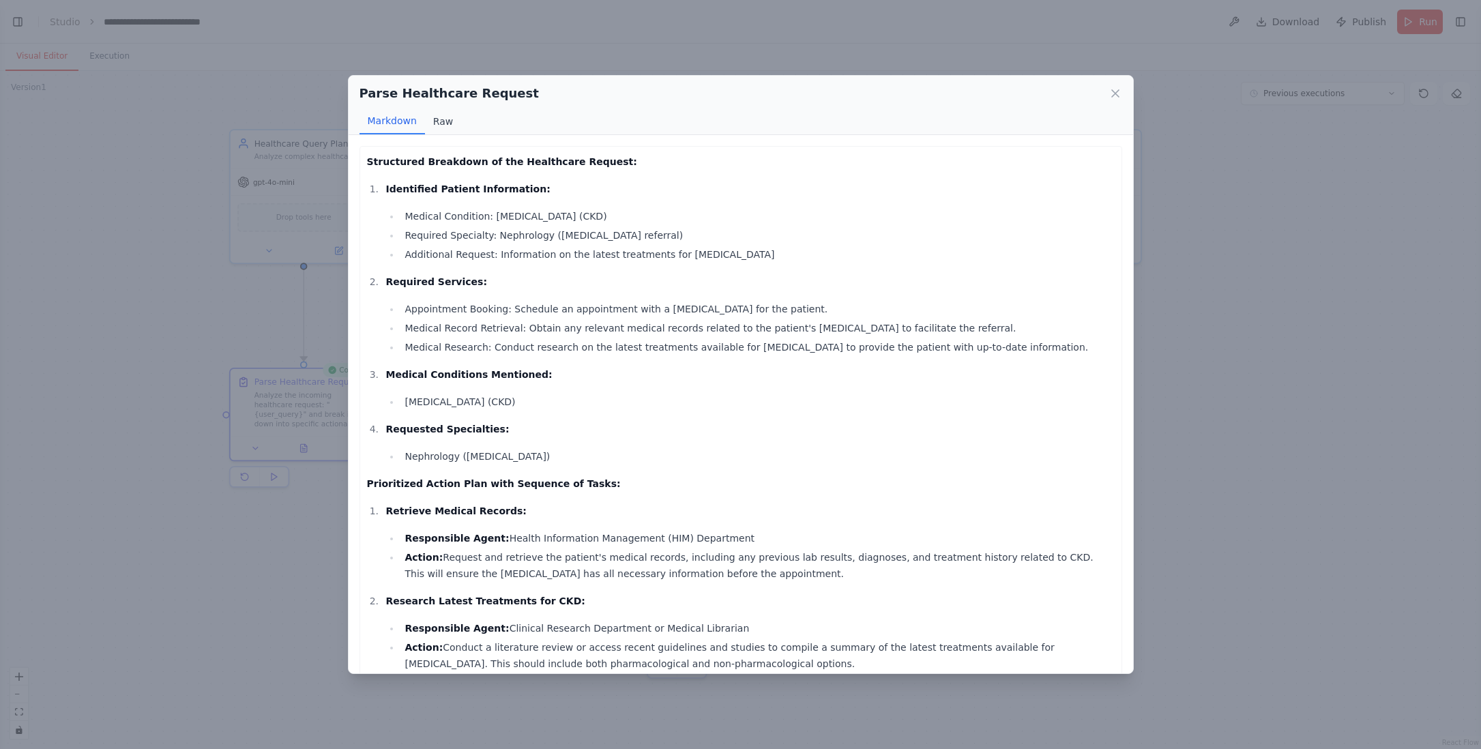
click at [441, 120] on button "Raw" at bounding box center [443, 121] width 36 height 26
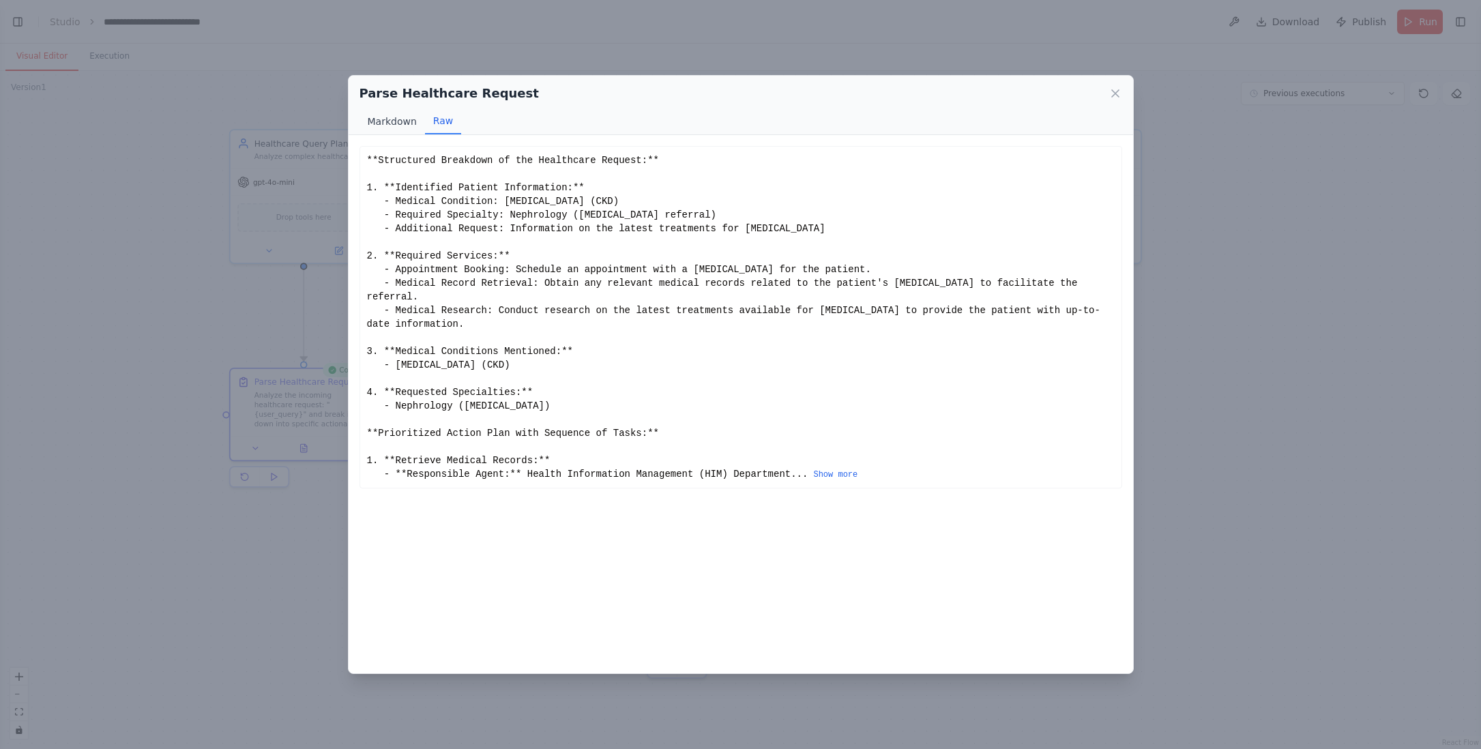
click at [398, 120] on button "Markdown" at bounding box center [391, 121] width 65 height 26
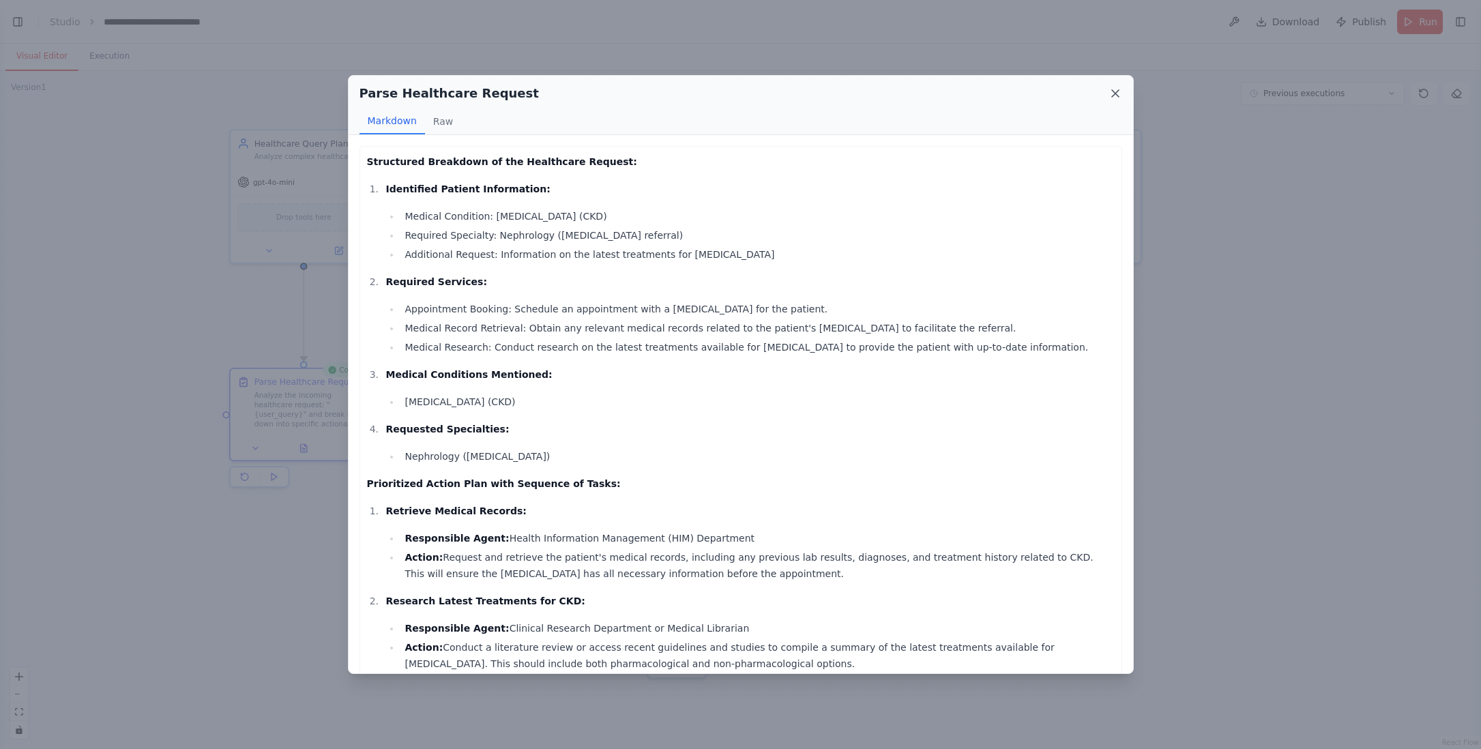
click at [1114, 91] on icon at bounding box center [1115, 94] width 14 height 14
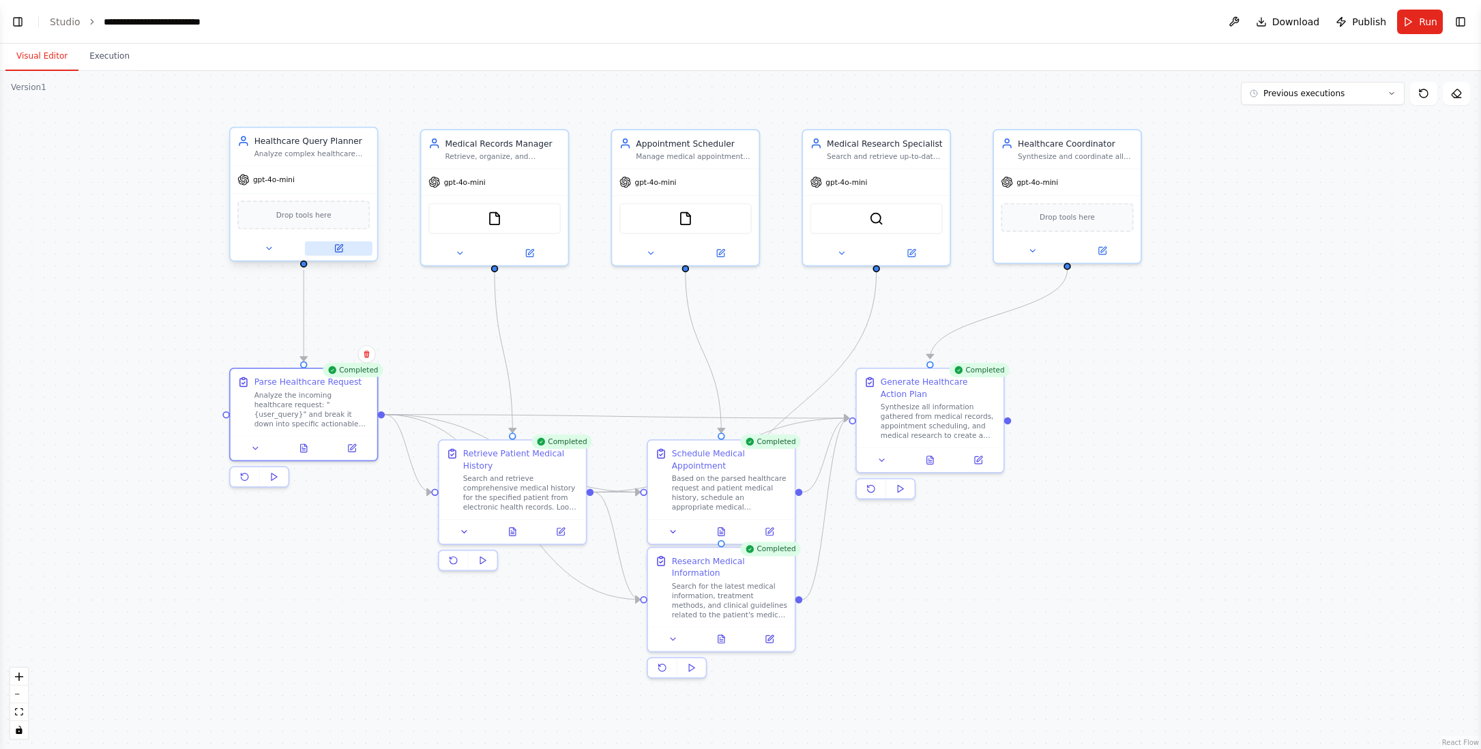
click at [338, 248] on icon at bounding box center [339, 246] width 5 height 5
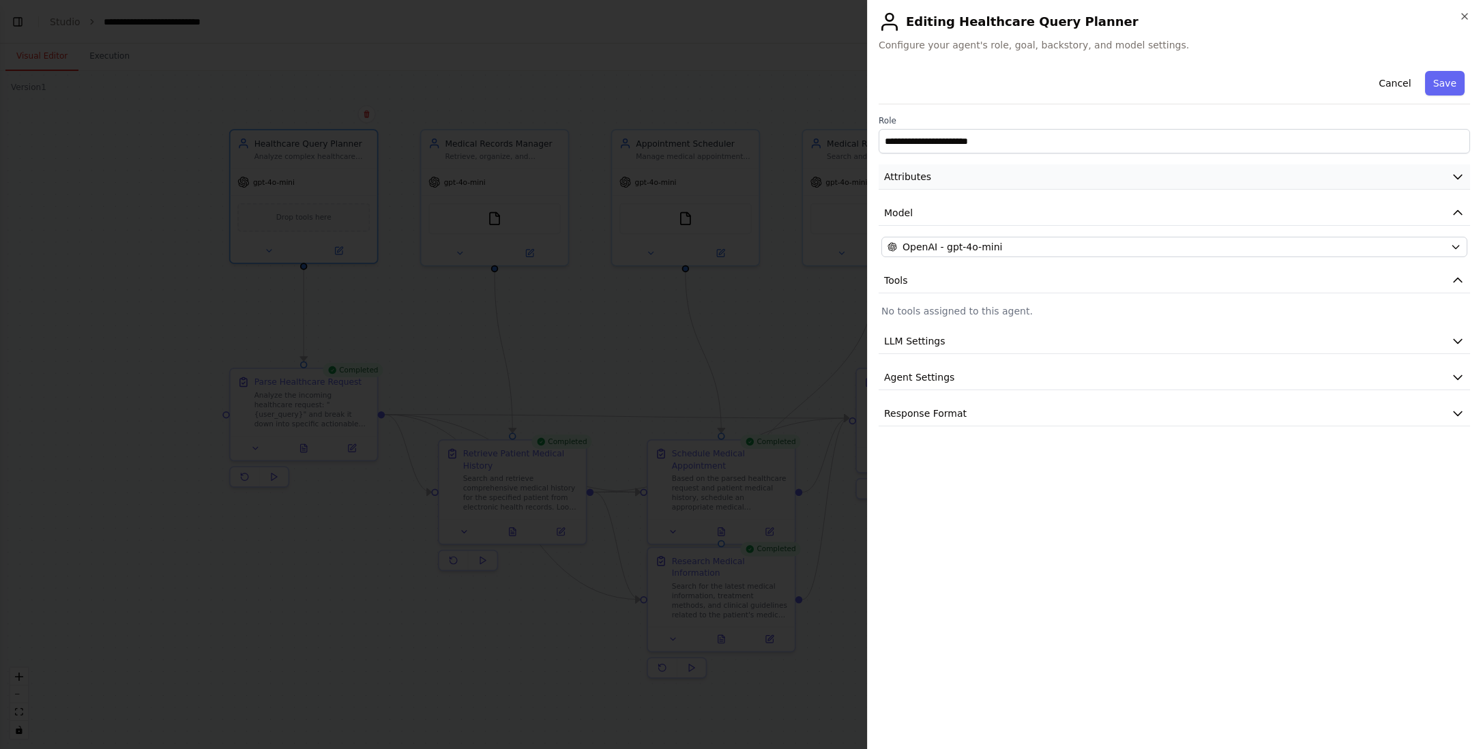
click at [1460, 176] on icon "button" at bounding box center [1457, 177] width 8 height 4
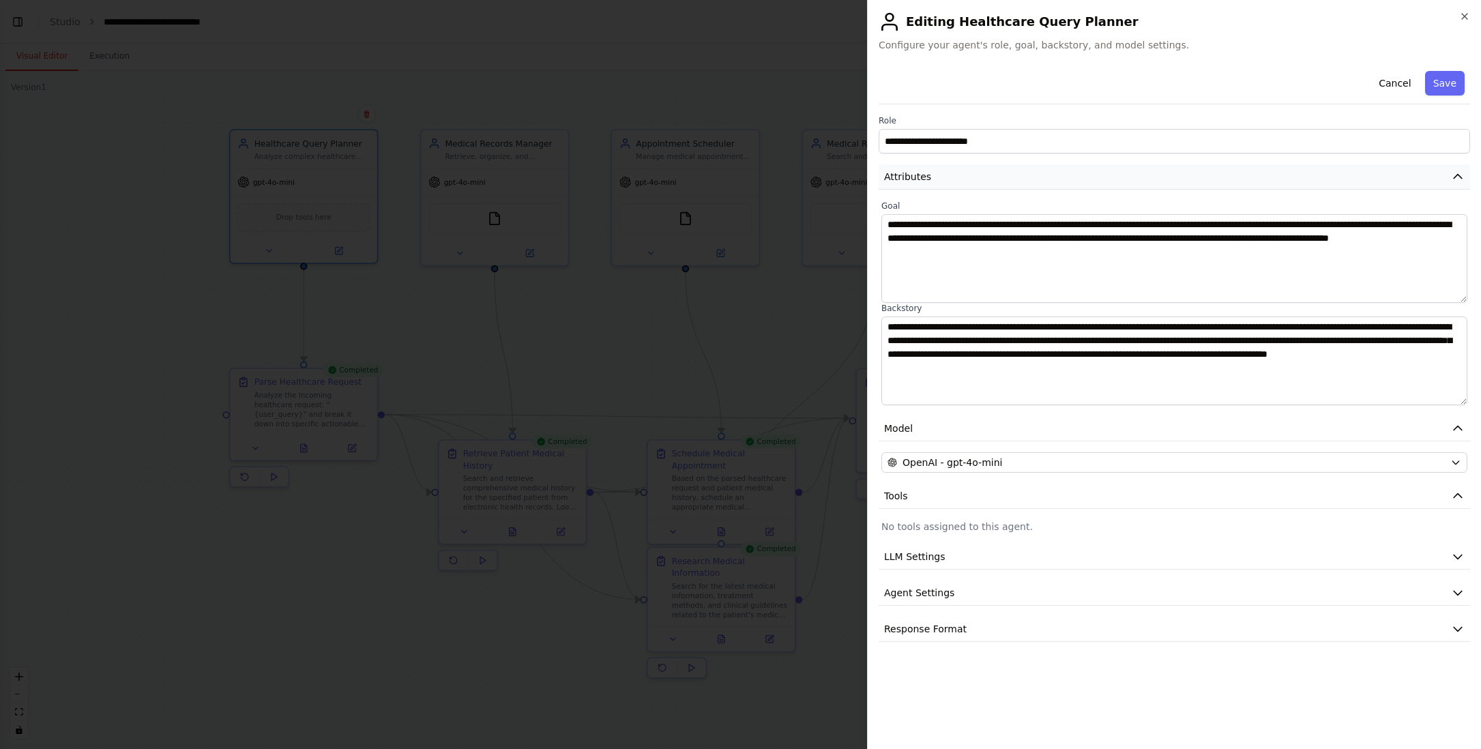
click at [1460, 176] on icon "button" at bounding box center [1458, 177] width 14 height 14
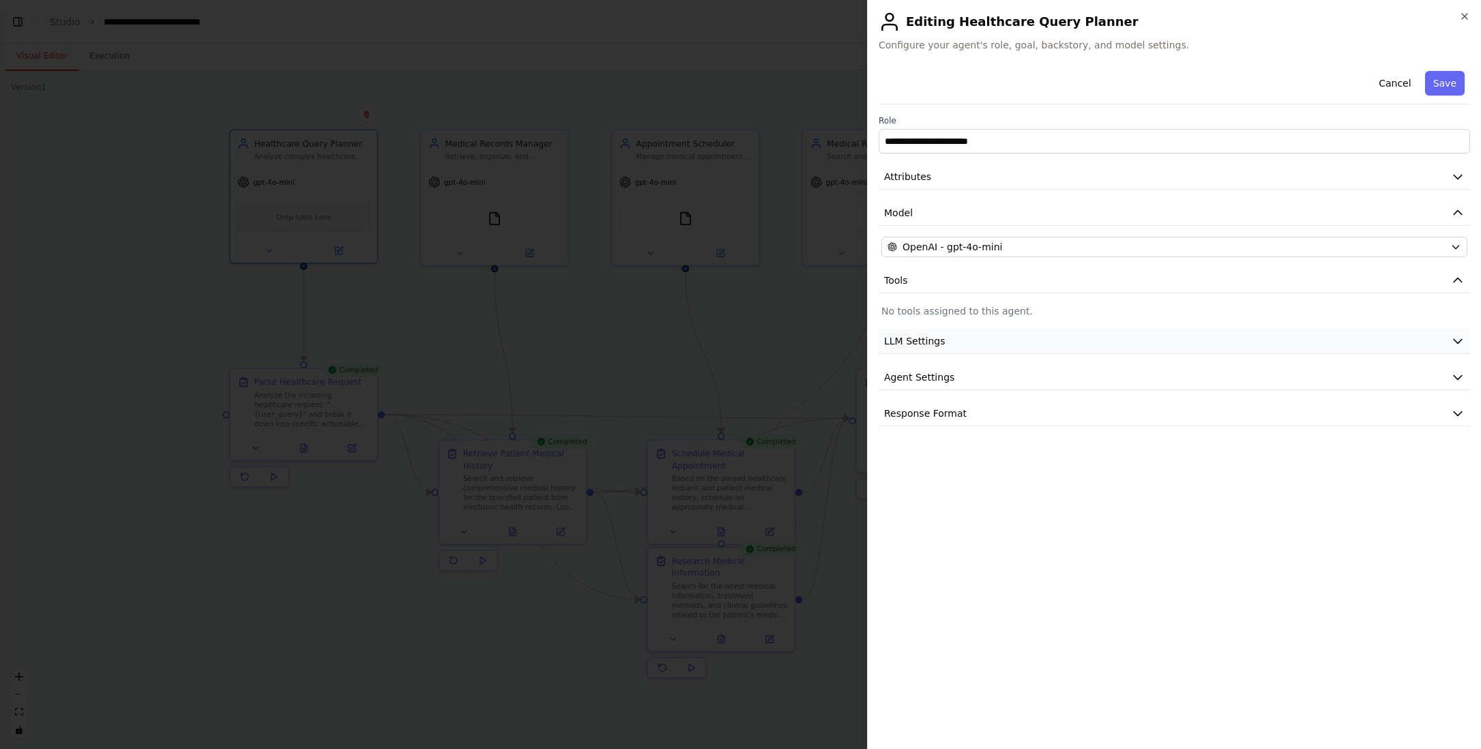
click at [1461, 341] on icon "button" at bounding box center [1458, 341] width 14 height 14
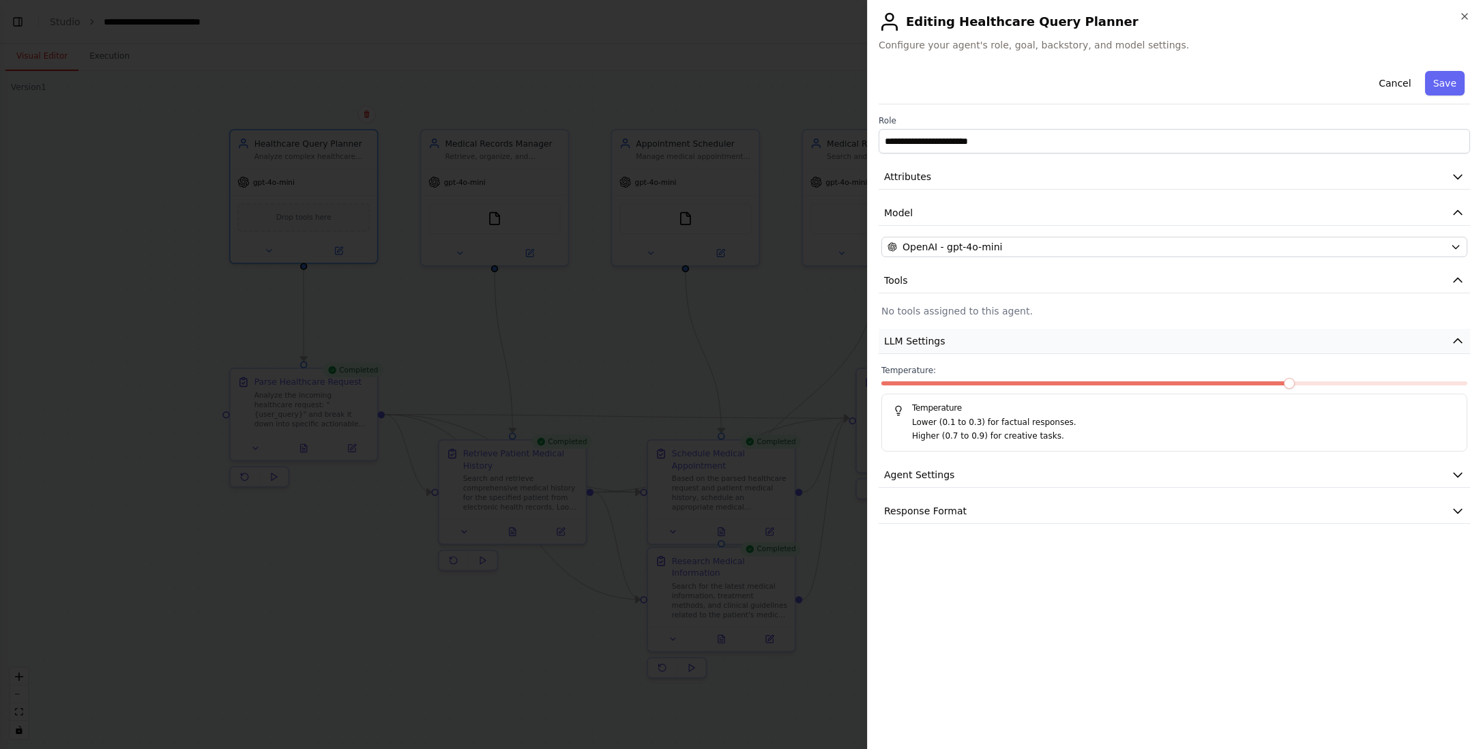
click at [1461, 341] on icon "button" at bounding box center [1458, 341] width 14 height 14
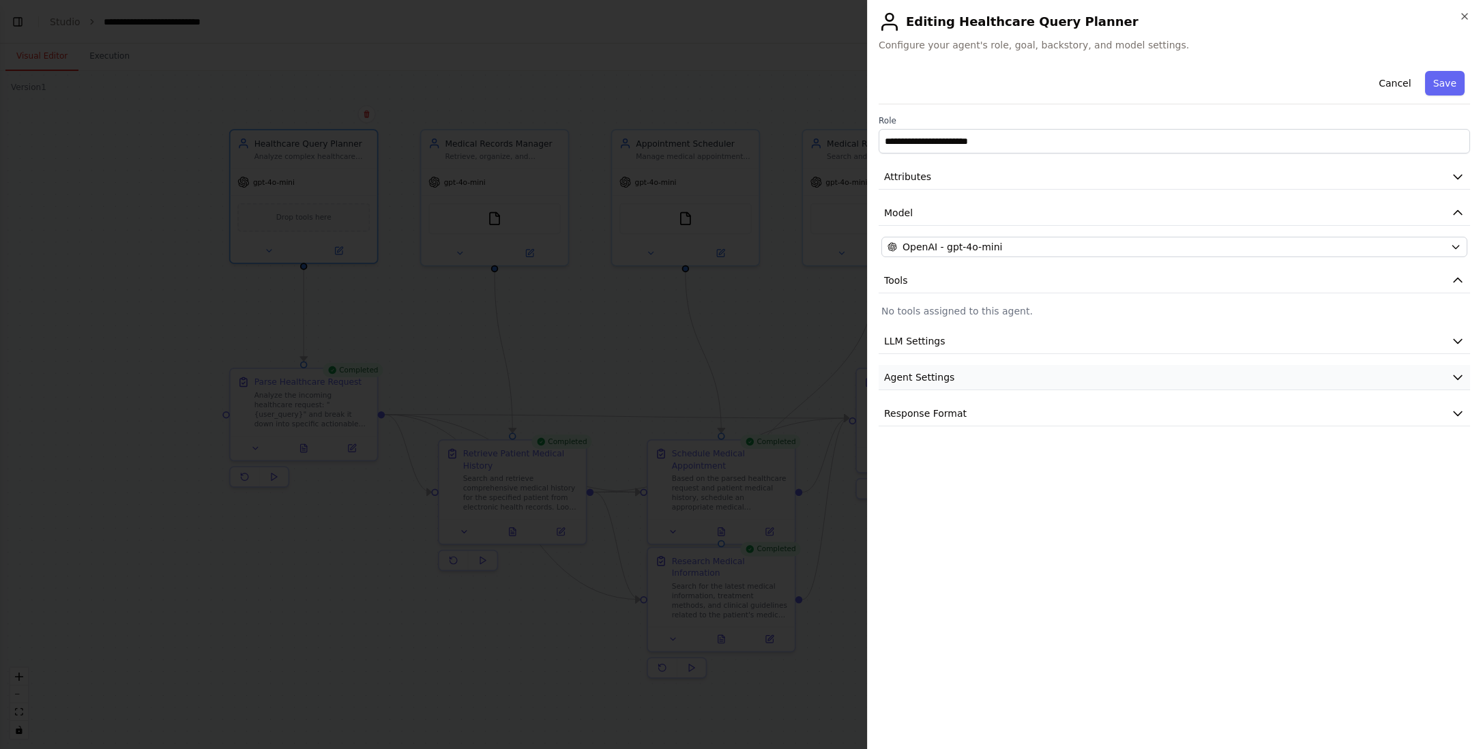
click at [1459, 378] on icon "button" at bounding box center [1457, 378] width 8 height 4
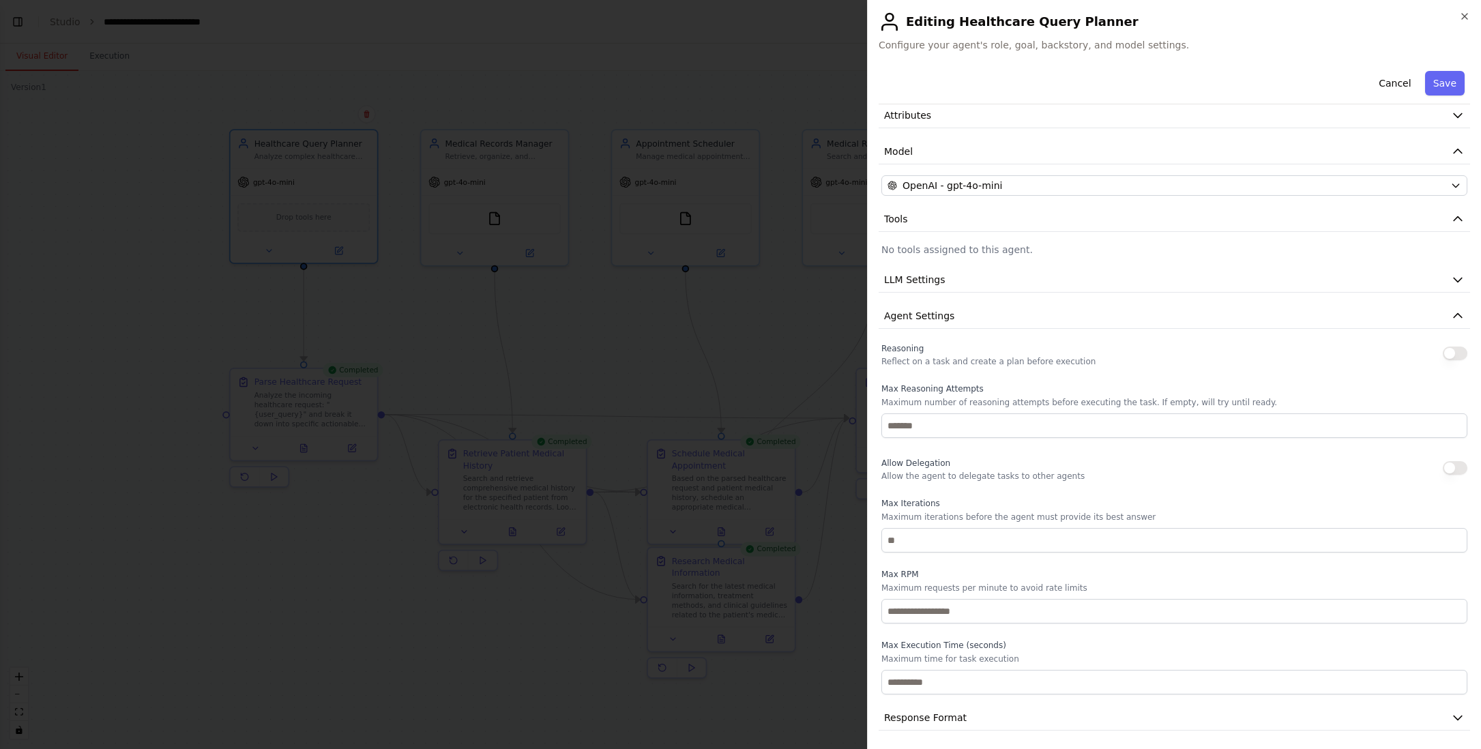
scroll to position [65, 0]
click at [1451, 310] on icon "button" at bounding box center [1458, 313] width 14 height 14
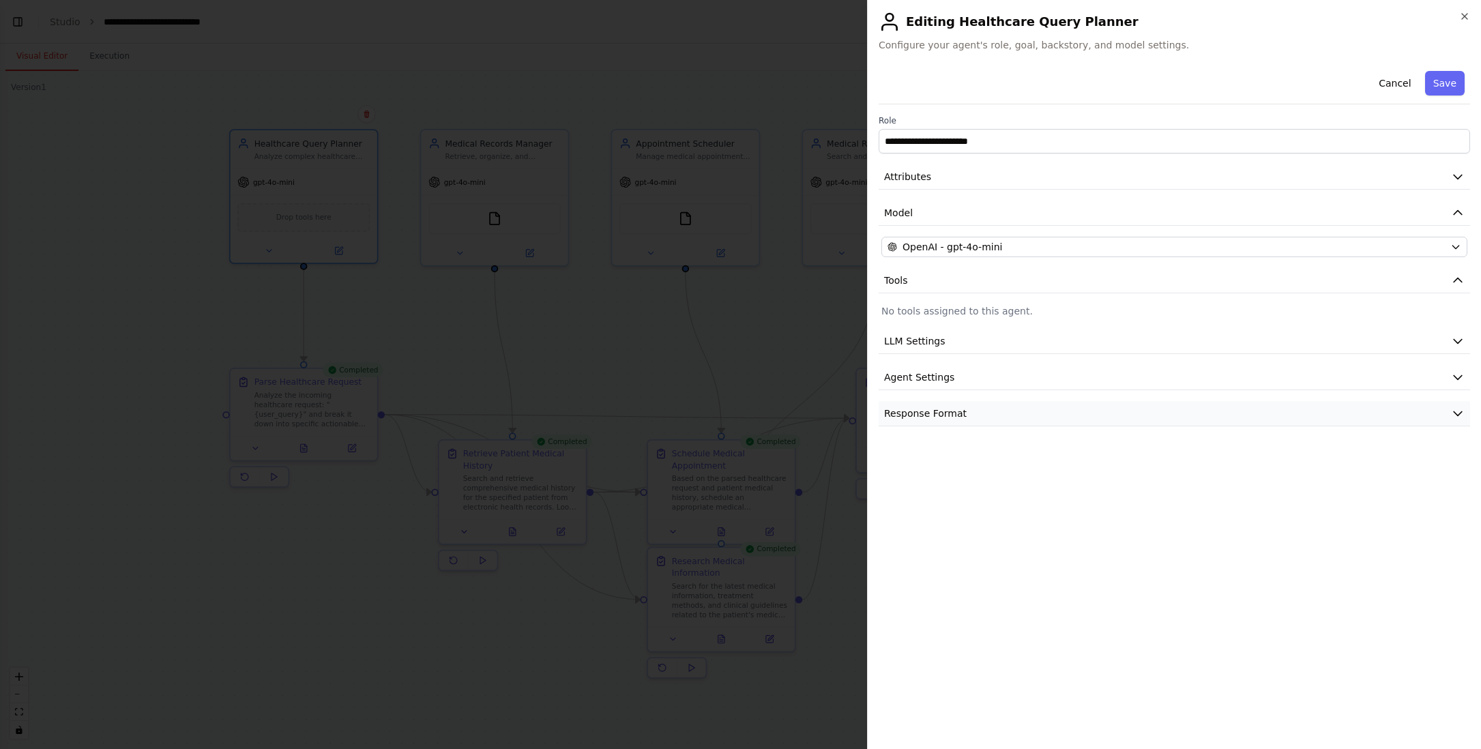
click at [1460, 413] on icon "button" at bounding box center [1457, 414] width 8 height 4
click at [1459, 413] on icon "button" at bounding box center [1457, 413] width 8 height 4
click at [1397, 85] on button "Cancel" at bounding box center [1394, 83] width 48 height 25
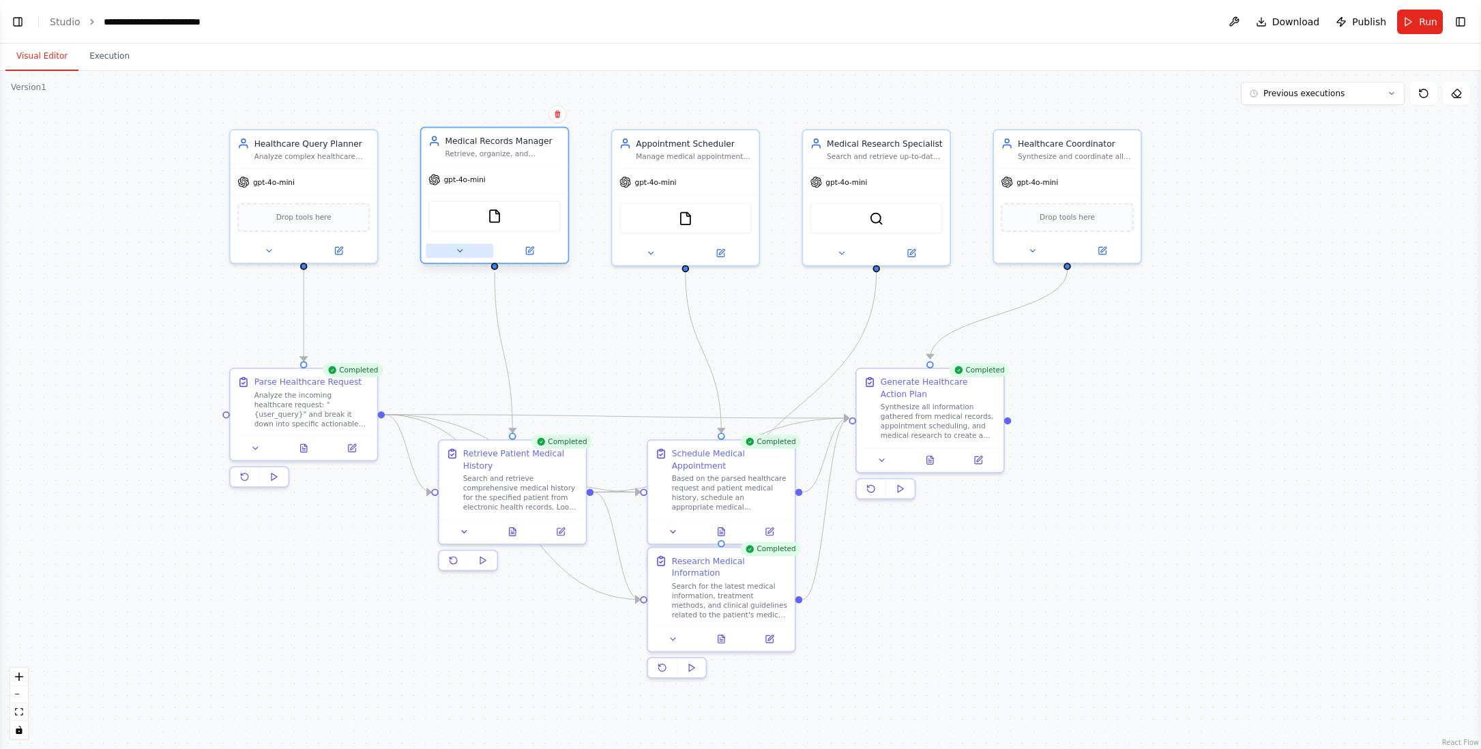
click at [460, 250] on icon at bounding box center [459, 251] width 5 height 2
click at [533, 250] on icon at bounding box center [529, 250] width 7 height 7
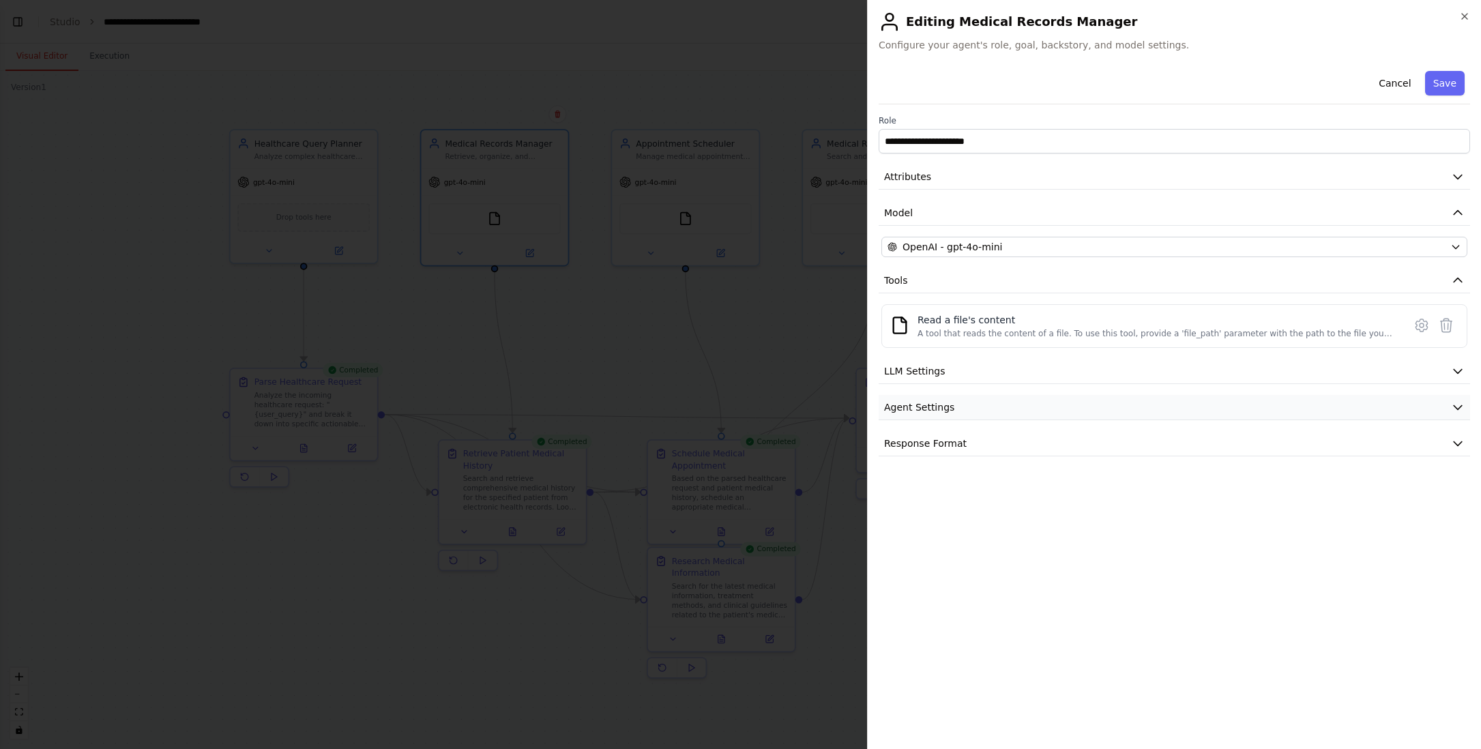
click at [1458, 406] on icon "button" at bounding box center [1458, 407] width 14 height 14
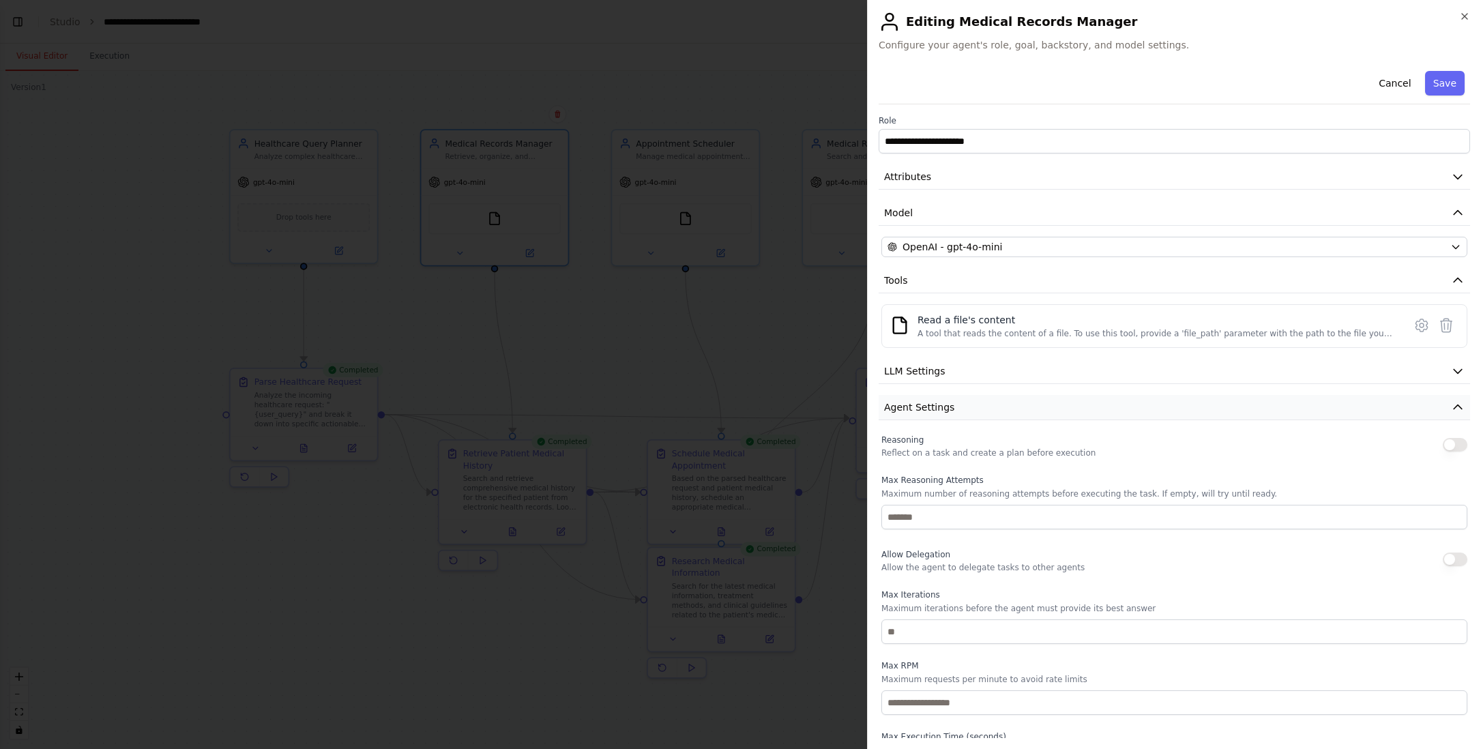
click at [1451, 405] on icon "button" at bounding box center [1458, 407] width 14 height 14
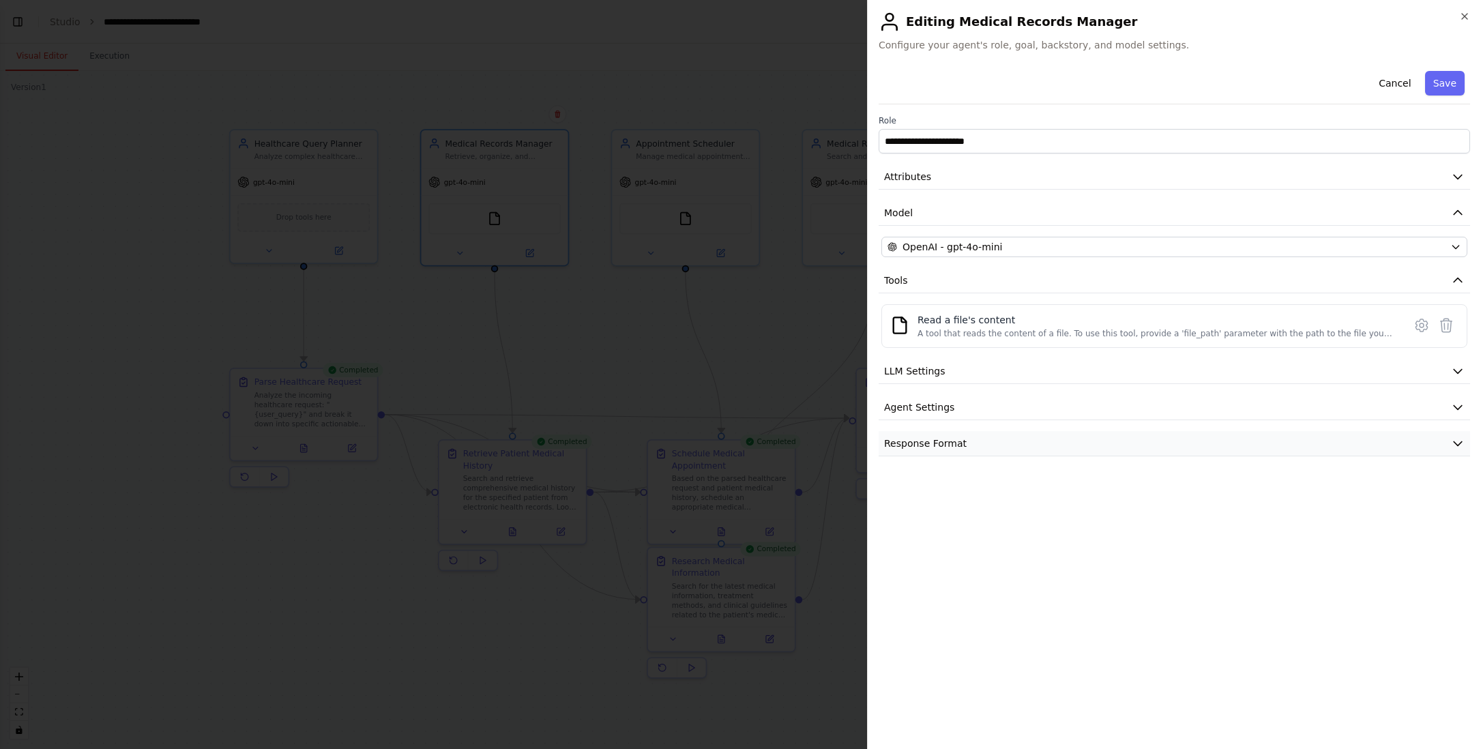
click at [1458, 441] on icon "button" at bounding box center [1458, 443] width 14 height 14
click at [1458, 441] on icon "button" at bounding box center [1457, 443] width 8 height 4
click at [1466, 14] on icon "button" at bounding box center [1464, 16] width 5 height 5
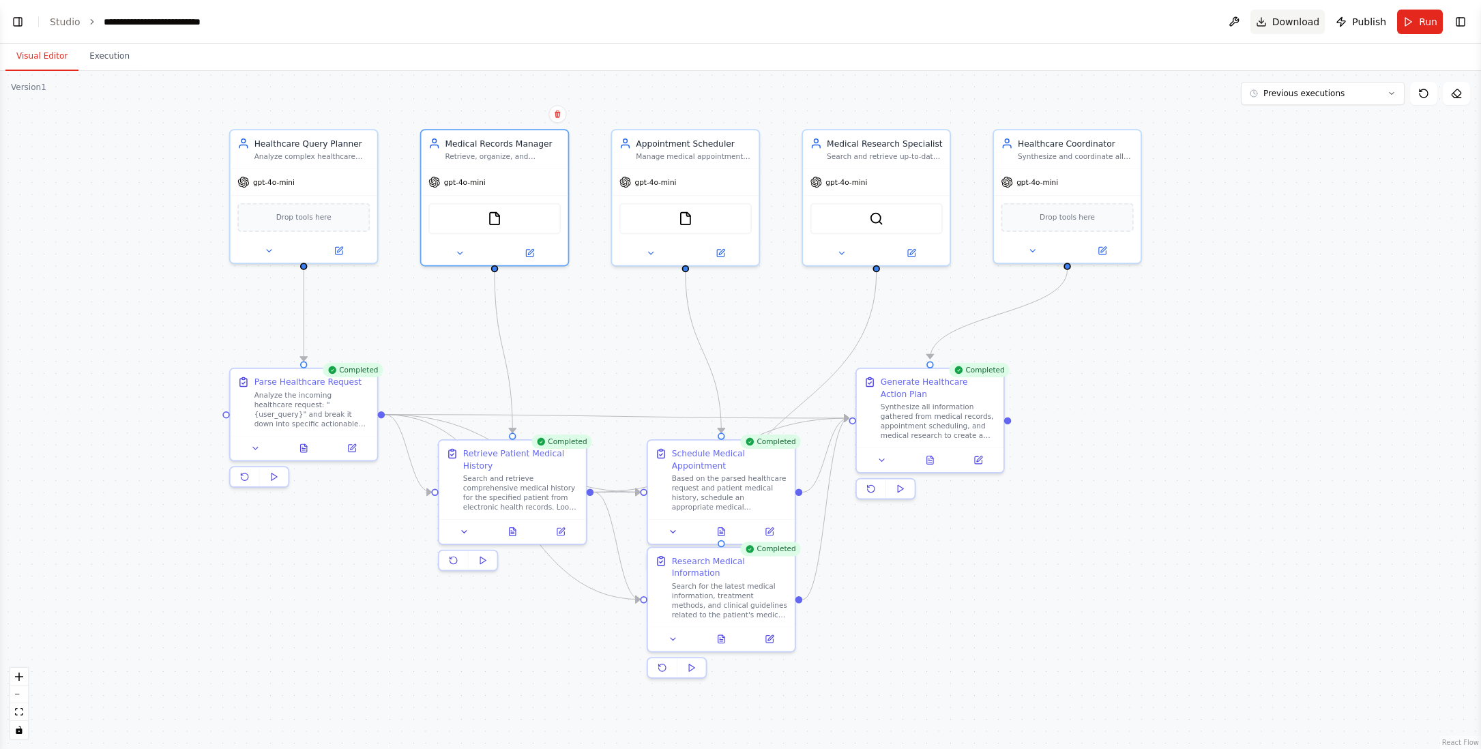
click at [1291, 20] on span "Download" at bounding box center [1296, 22] width 48 height 14
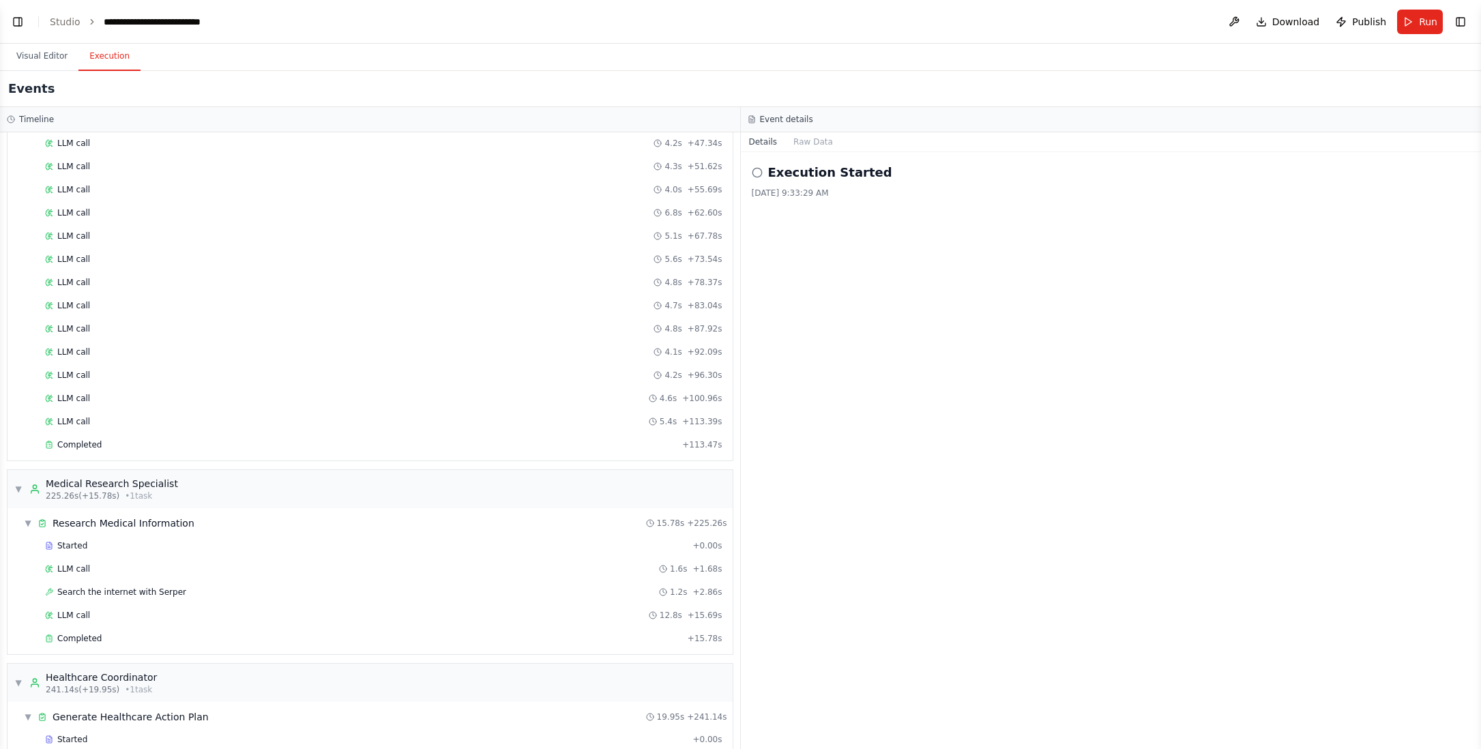
click at [111, 54] on button "Execution" at bounding box center [109, 56] width 62 height 29
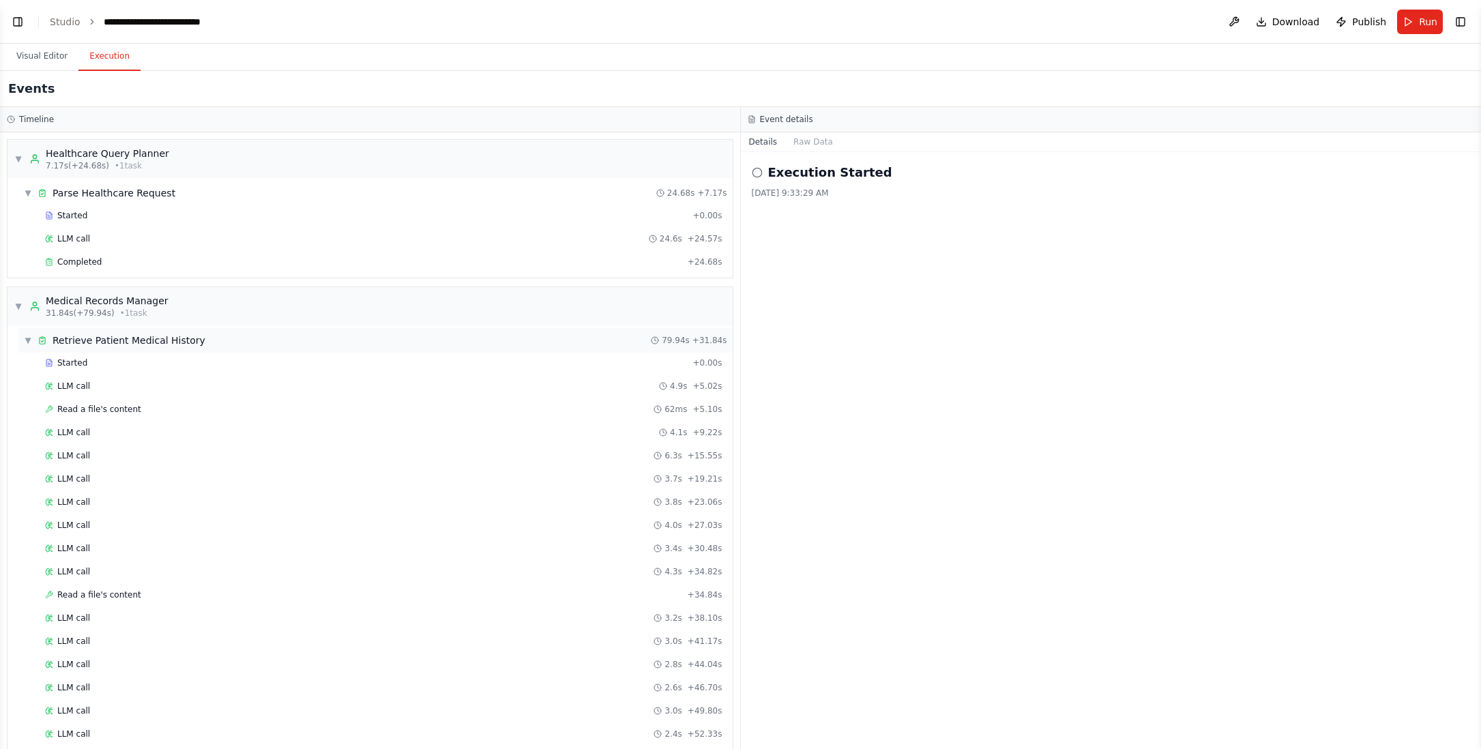
click at [29, 339] on span "▼" at bounding box center [28, 340] width 8 height 11
click at [29, 416] on span "▼" at bounding box center [28, 418] width 8 height 11
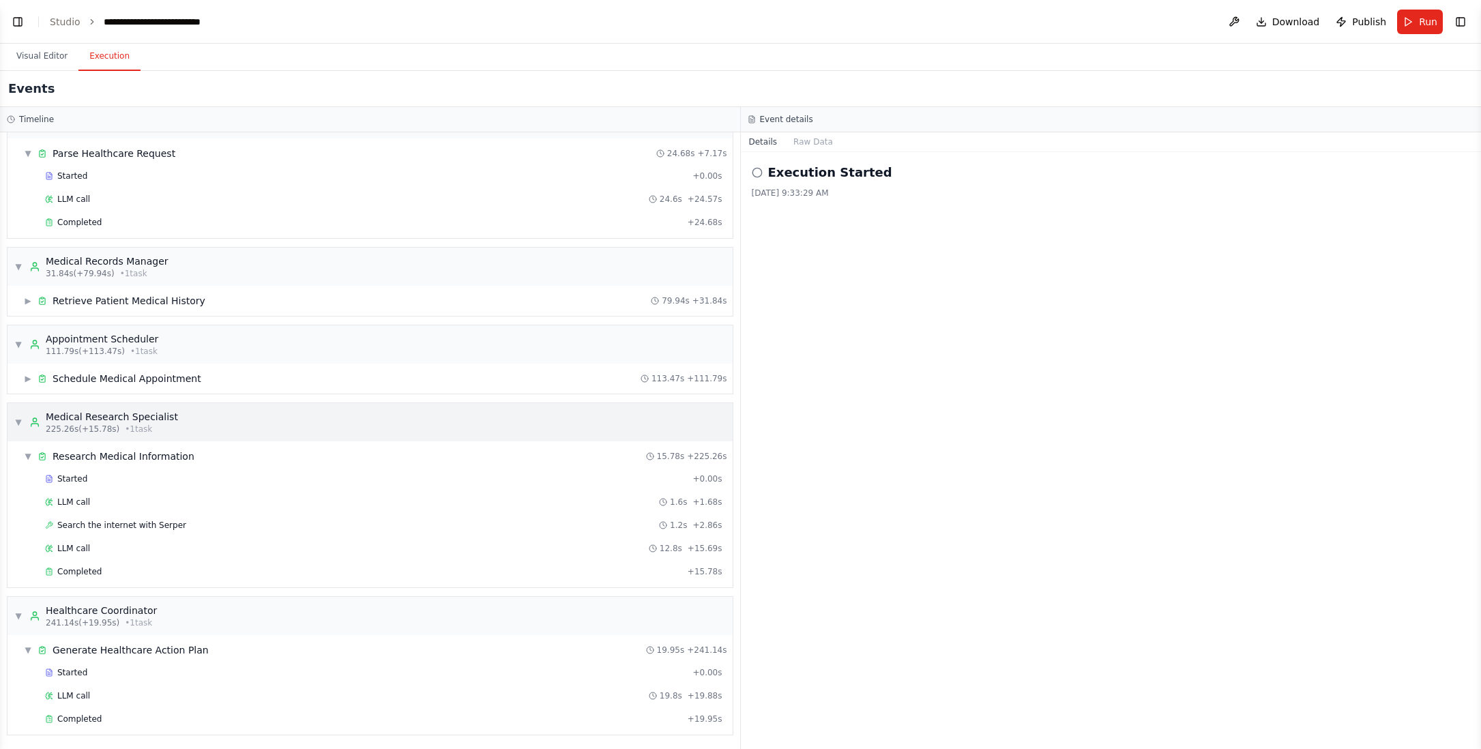
scroll to position [41, 0]
click at [28, 450] on span "▼" at bounding box center [28, 454] width 8 height 11
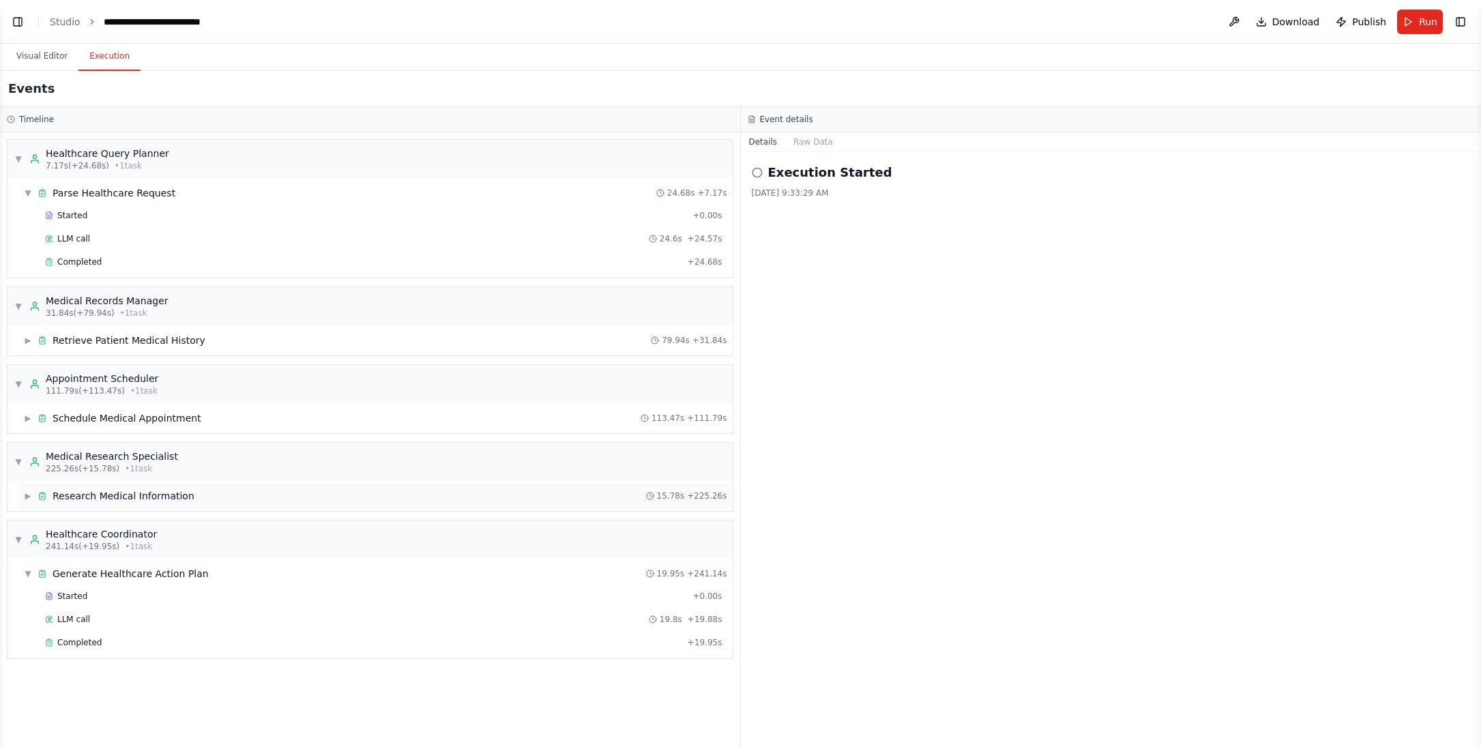
scroll to position [0, 0]
click at [29, 573] on span "▼" at bounding box center [28, 573] width 8 height 11
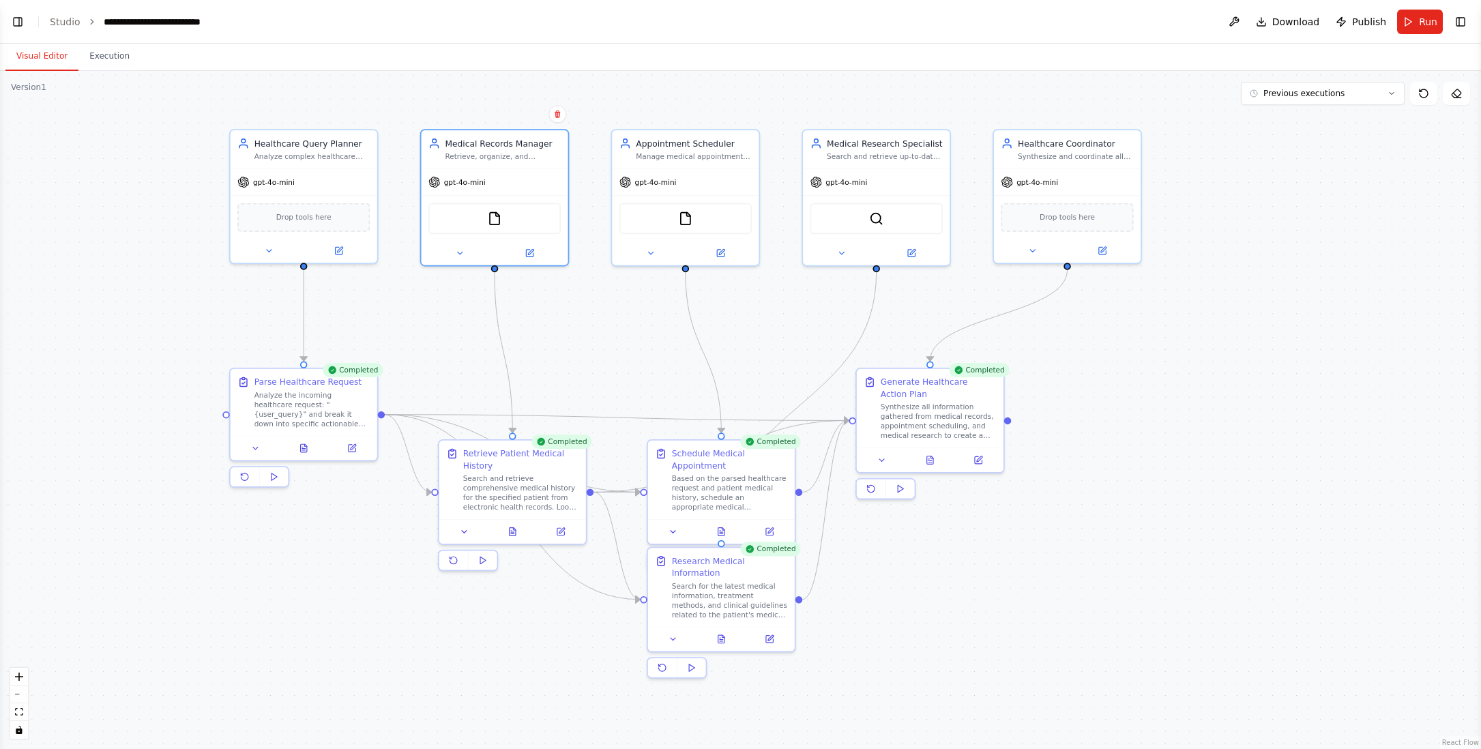
click at [56, 55] on button "Visual Editor" at bounding box center [41, 56] width 73 height 29
click at [884, 460] on icon at bounding box center [882, 458] width 10 height 10
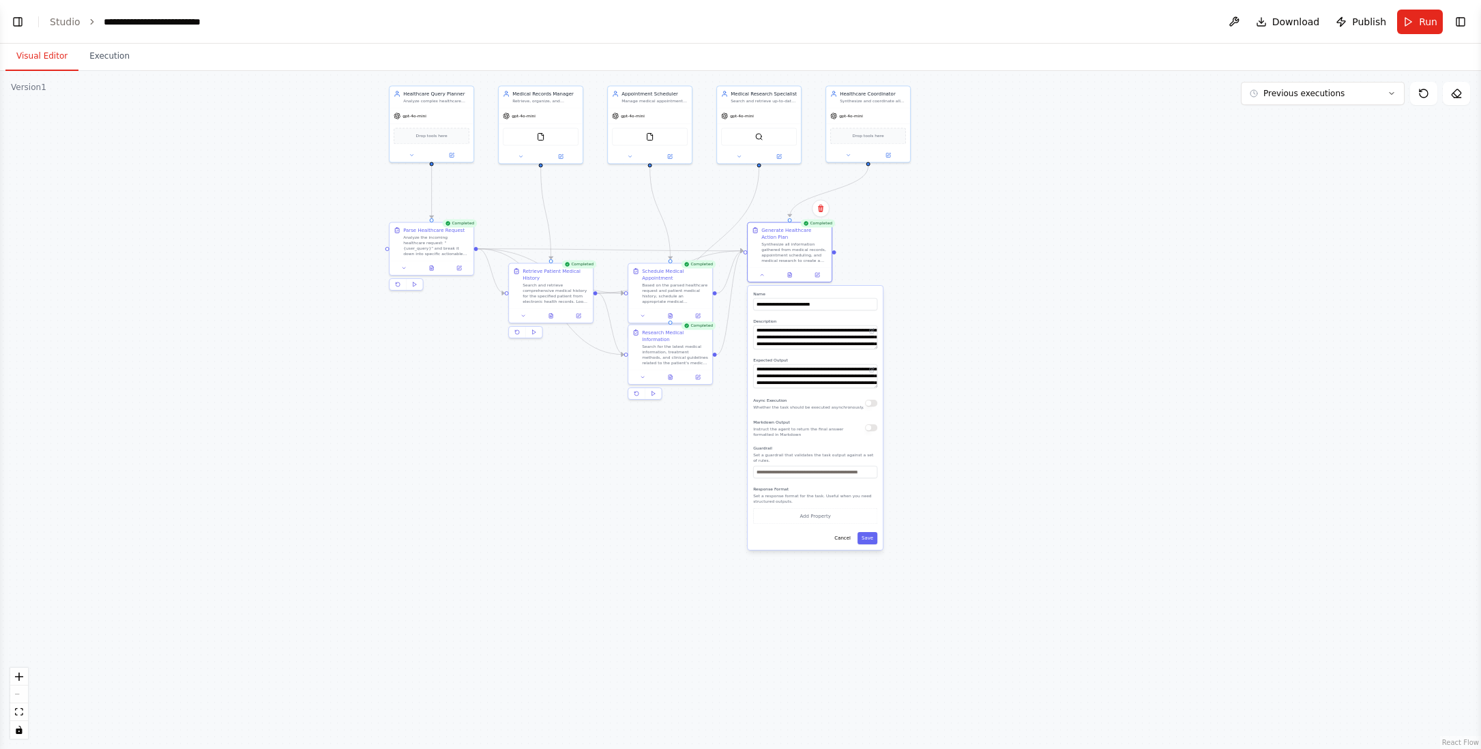
drag, startPoint x: 1175, startPoint y: 564, endPoint x: 936, endPoint y: 342, distance: 325.7
click at [936, 342] on div ".deletable-edge-delete-btn { width: 20px; height: 20px; border: 0px solid #ffff…" at bounding box center [740, 410] width 1481 height 678
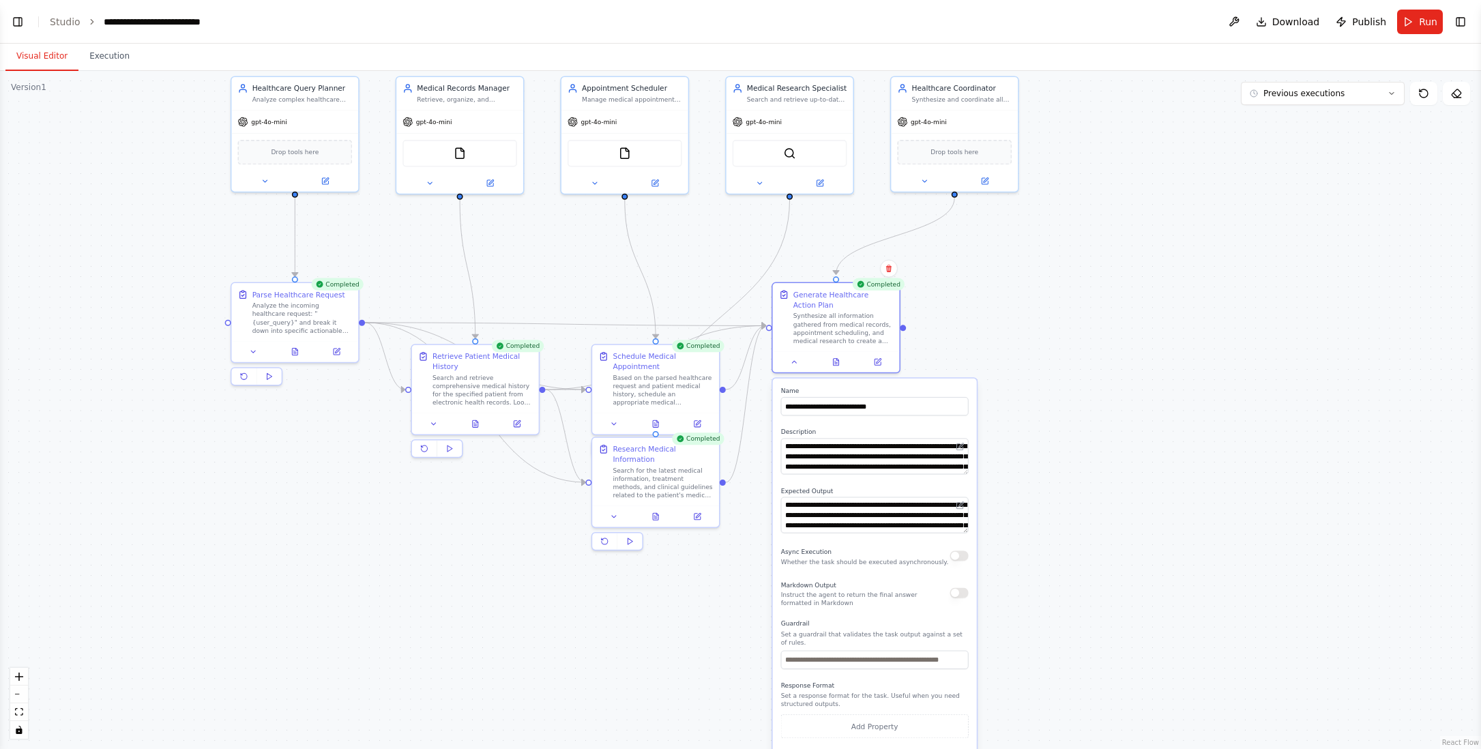
drag, startPoint x: 923, startPoint y: 344, endPoint x: 1045, endPoint y: 474, distance: 177.6
click at [1045, 474] on div ".deletable-edge-delete-btn { width: 20px; height: 20px; border: 0px solid #ffff…" at bounding box center [740, 410] width 1481 height 678
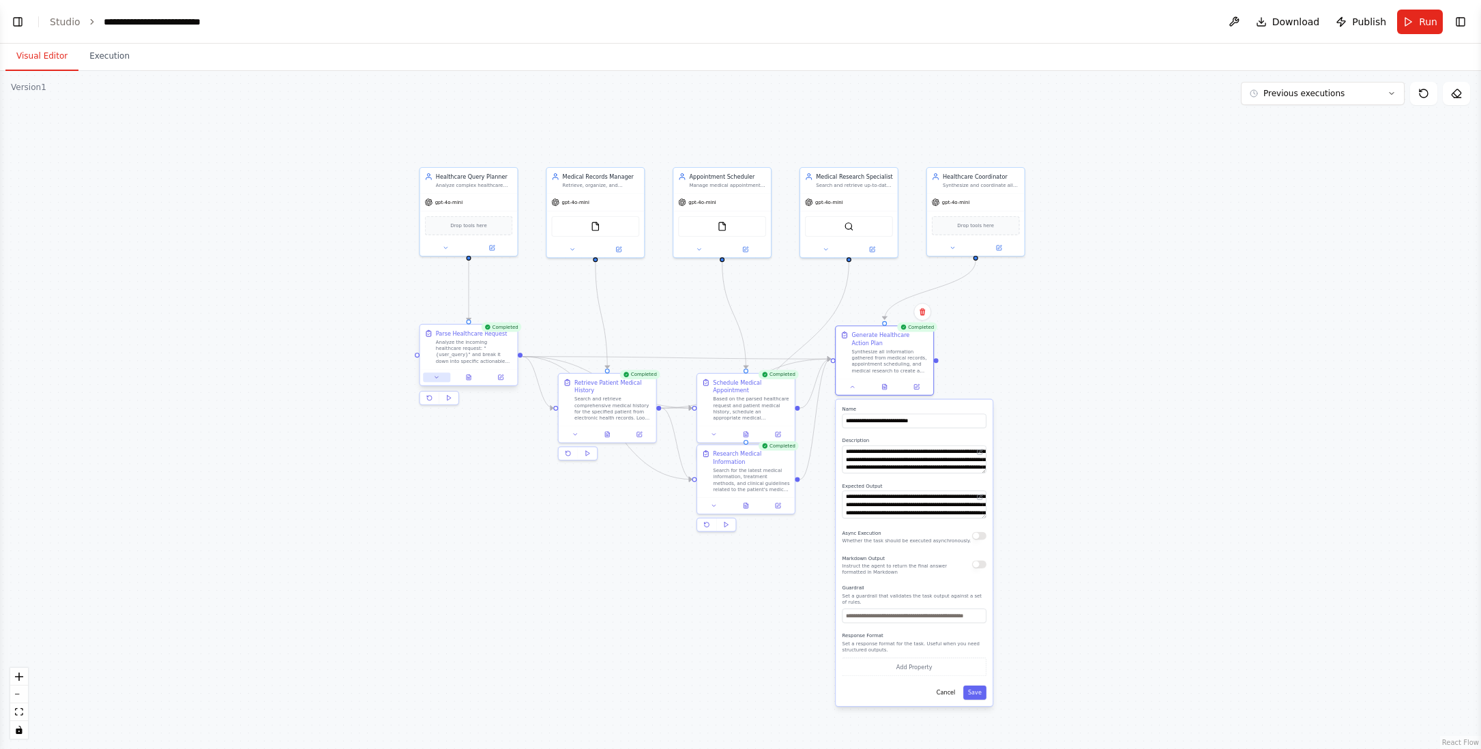
click at [439, 378] on icon at bounding box center [437, 377] width 6 height 6
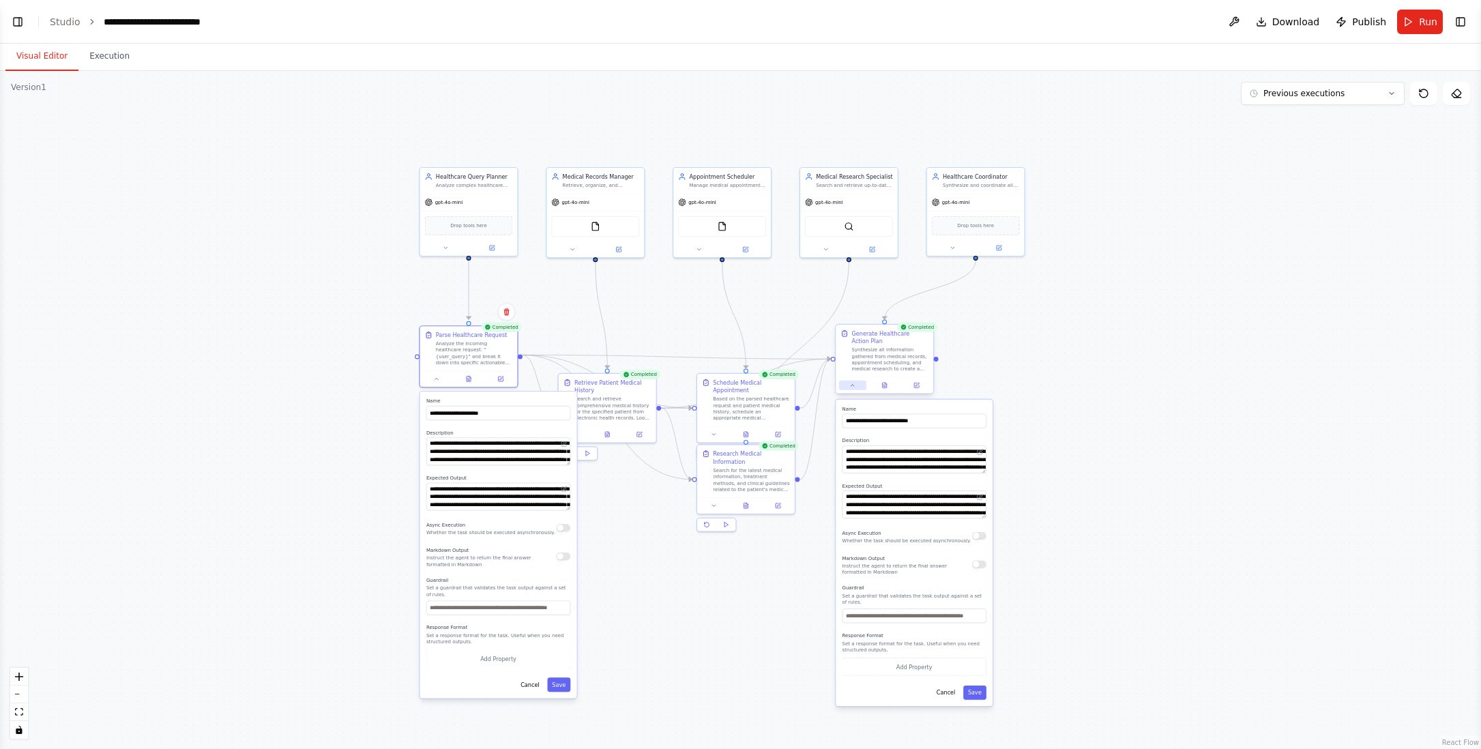
click at [852, 384] on icon at bounding box center [852, 385] width 6 height 6
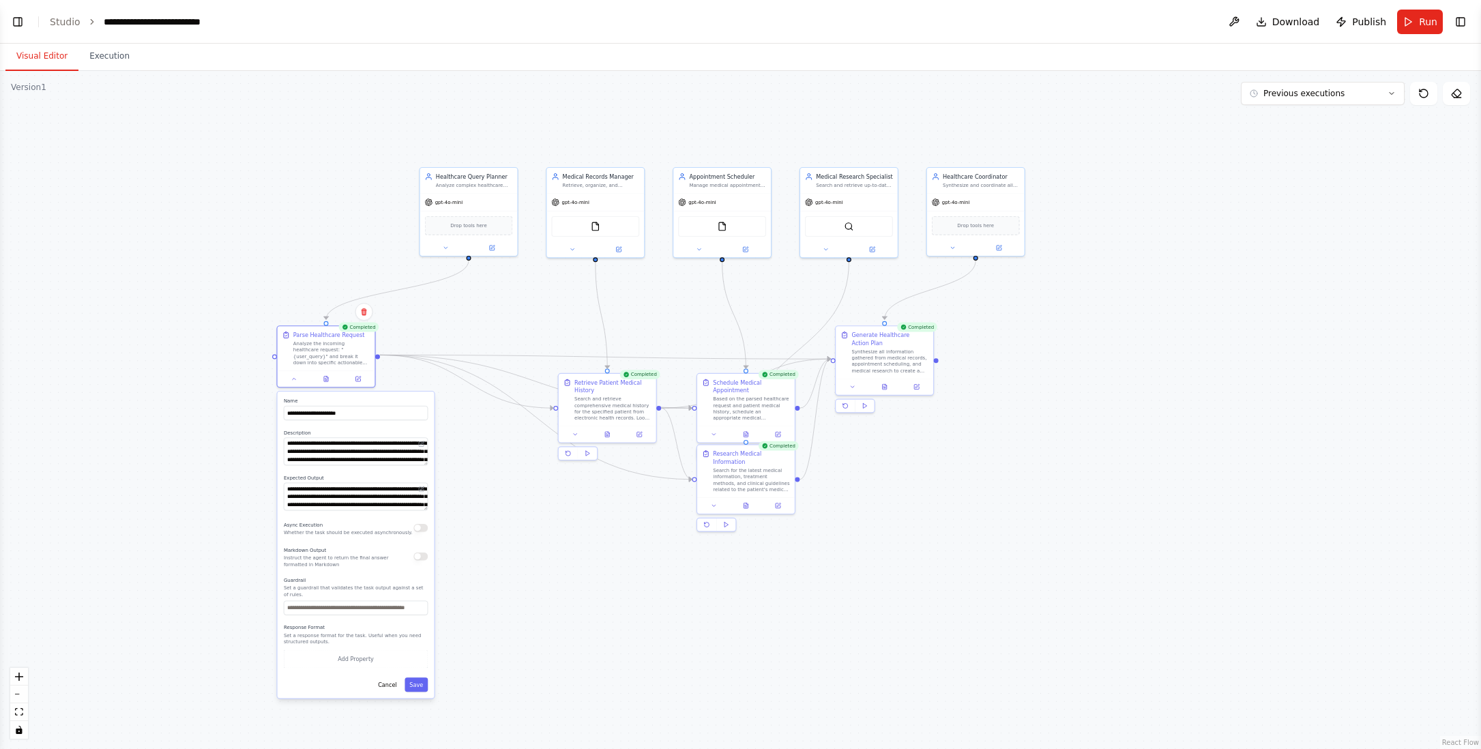
drag, startPoint x: 532, startPoint y: 394, endPoint x: 392, endPoint y: 396, distance: 139.8
click at [392, 396] on div "**********" at bounding box center [356, 544] width 157 height 306
drag, startPoint x: 923, startPoint y: 348, endPoint x: 1174, endPoint y: 353, distance: 250.3
click at [1174, 353] on div "Generate Healthcare Action Plan Synthesize all information gathered from medica…" at bounding box center [1139, 359] width 77 height 43
drag, startPoint x: 756, startPoint y: 489, endPoint x: 951, endPoint y: 503, distance: 195.5
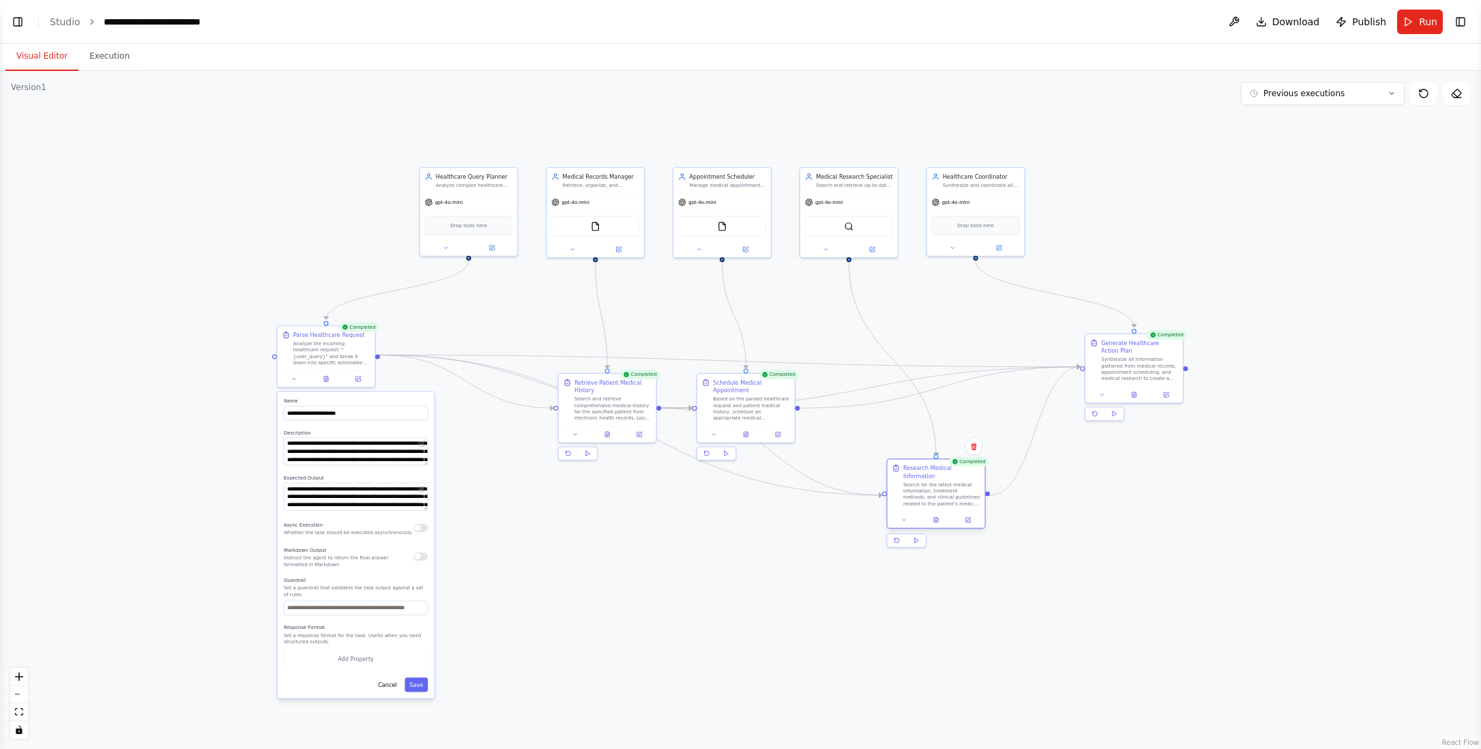
click at [951, 503] on div "Search for the latest medical information, treatment methods, and clinical guid…" at bounding box center [941, 493] width 77 height 25
drag, startPoint x: 620, startPoint y: 423, endPoint x: 550, endPoint y: 342, distance: 107.3
click at [550, 342] on div "Retrieve Patient Medical History Search and retrieve comprehensive medical hist…" at bounding box center [540, 319] width 98 height 53
drag, startPoint x: 730, startPoint y: 404, endPoint x: 717, endPoint y: 312, distance: 93.1
click at [717, 312] on div "Based on the parsed healthcare request and patient medical history, schedule an…" at bounding box center [735, 311] width 77 height 25
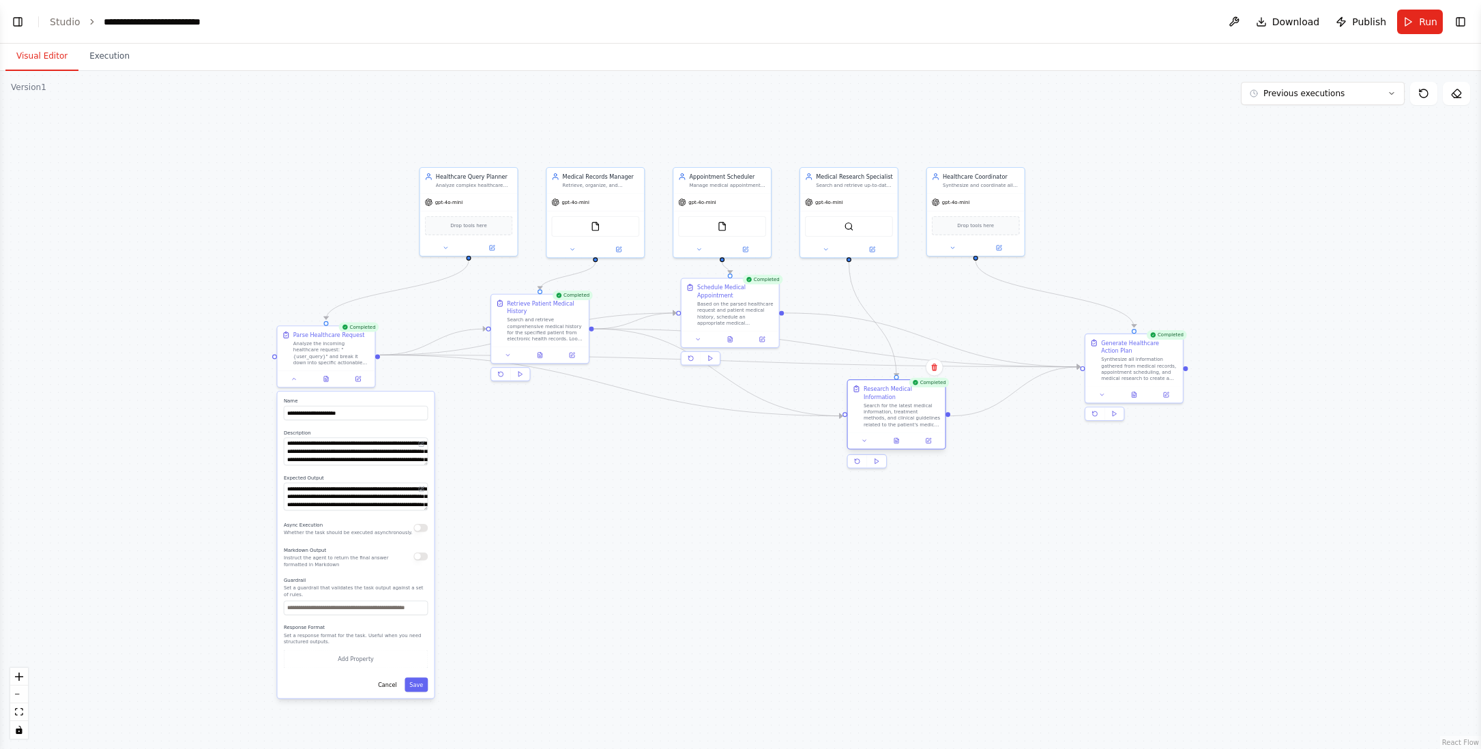
drag, startPoint x: 932, startPoint y: 461, endPoint x: 891, endPoint y: 406, distance: 68.6
click at [891, 406] on div "Search for the latest medical information, treatment methods, and clinical guid…" at bounding box center [901, 414] width 77 height 25
drag, startPoint x: 736, startPoint y: 308, endPoint x: 723, endPoint y: 420, distance: 113.3
click at [732, 421] on div "Based on the parsed healthcare request and patient medical history, schedule an…" at bounding box center [727, 422] width 77 height 25
drag, startPoint x: 558, startPoint y: 329, endPoint x: 554, endPoint y: 425, distance: 96.2
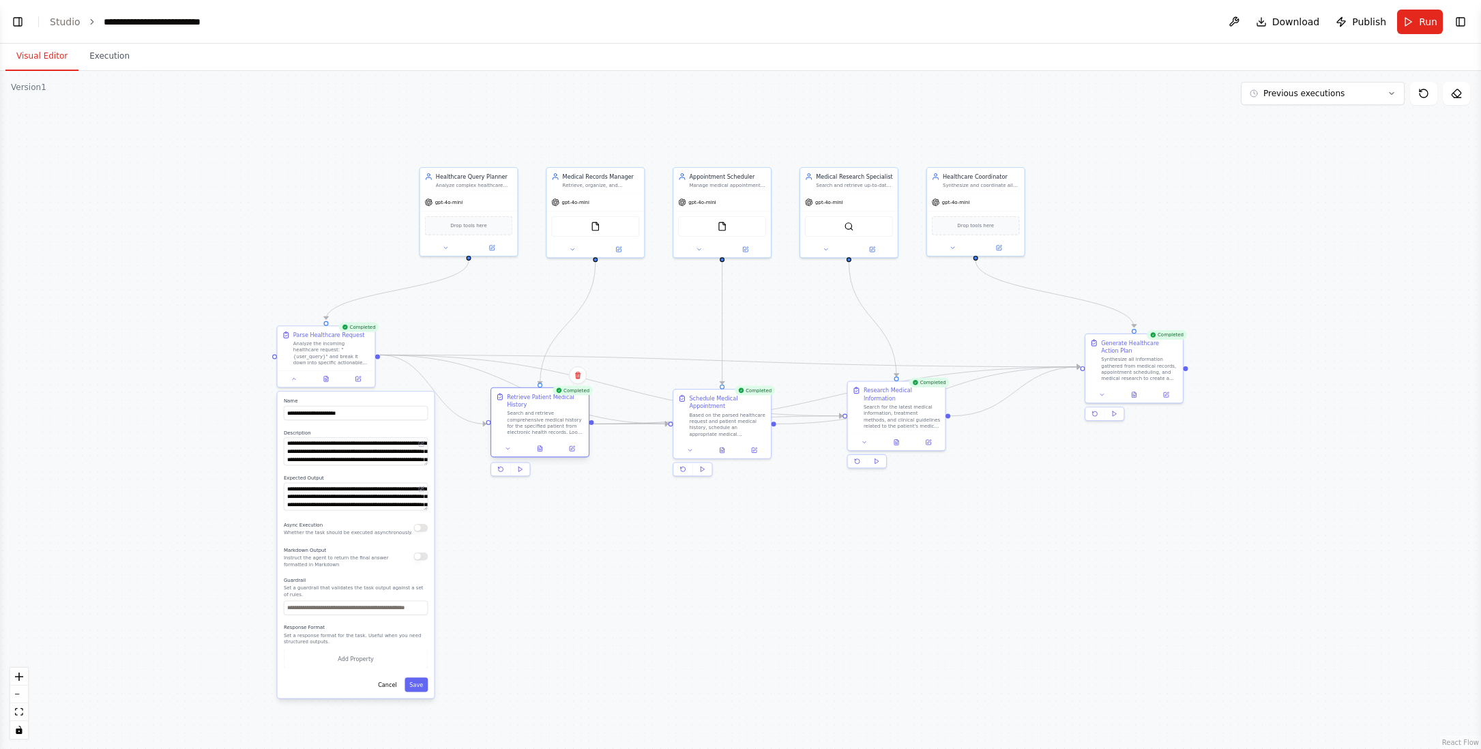
click at [554, 425] on div "Search and retrieve comprehensive medical history for the specified patient fro…" at bounding box center [545, 422] width 77 height 25
drag, startPoint x: 1144, startPoint y: 372, endPoint x: 1063, endPoint y: 336, distance: 88.2
click at [1063, 336] on div "Synthesize all information gathered from medical records, appointment schedulin…" at bounding box center [1060, 327] width 77 height 25
click at [508, 449] on icon at bounding box center [508, 448] width 6 height 6
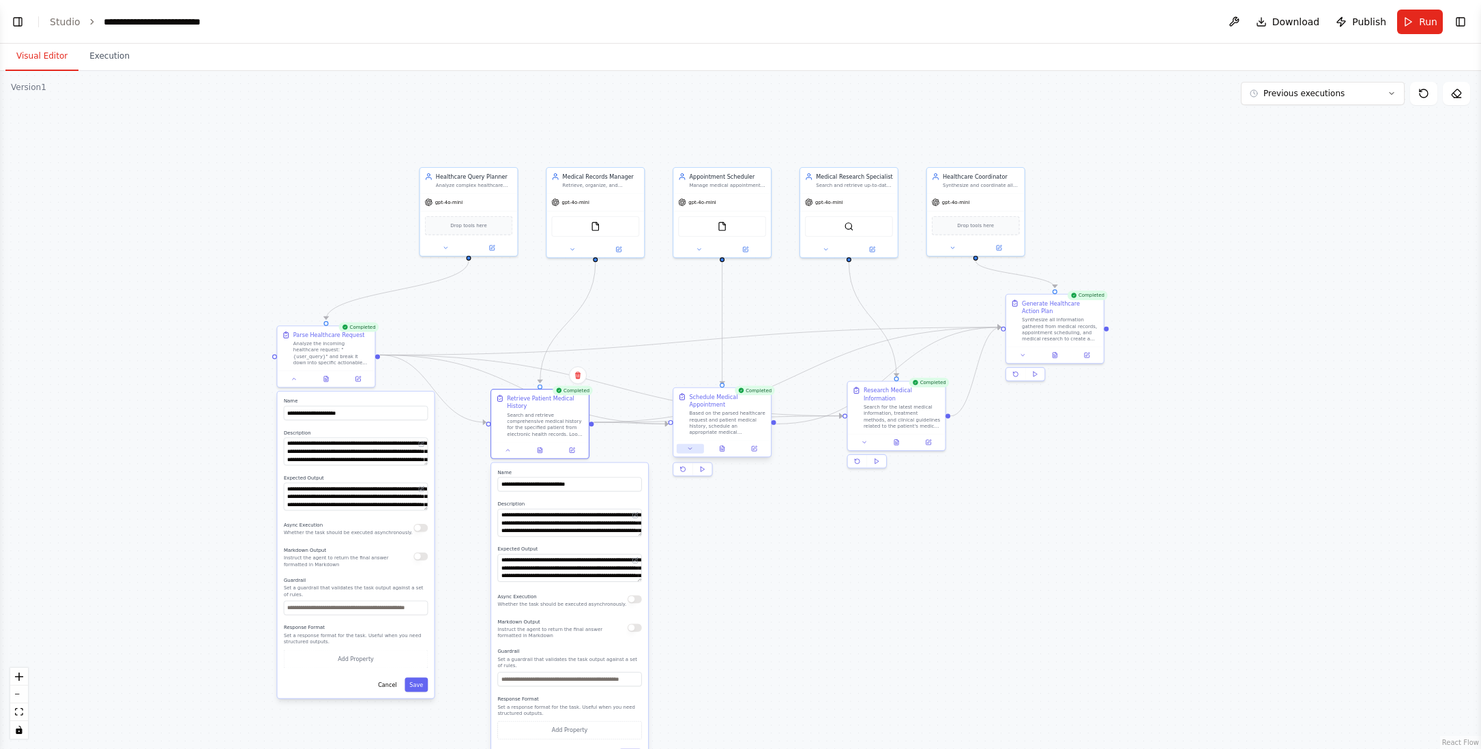
click at [692, 451] on button at bounding box center [690, 449] width 27 height 10
click at [865, 440] on icon at bounding box center [864, 440] width 3 height 1
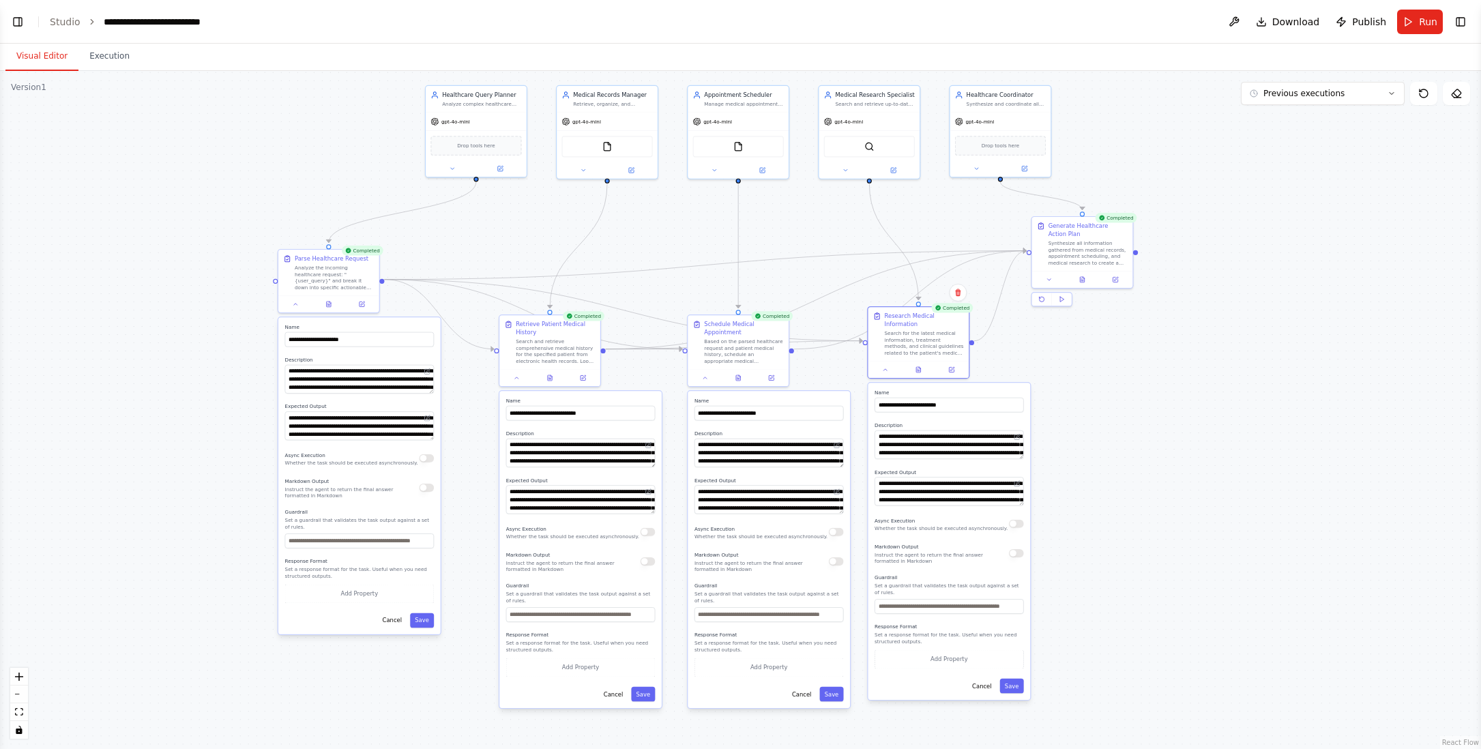
drag, startPoint x: 1084, startPoint y: 488, endPoint x: 1114, endPoint y: 419, distance: 74.9
click at [1114, 419] on div ".deletable-edge-delete-btn { width: 20px; height: 20px; border: 0px solid #ffff…" at bounding box center [740, 410] width 1481 height 678
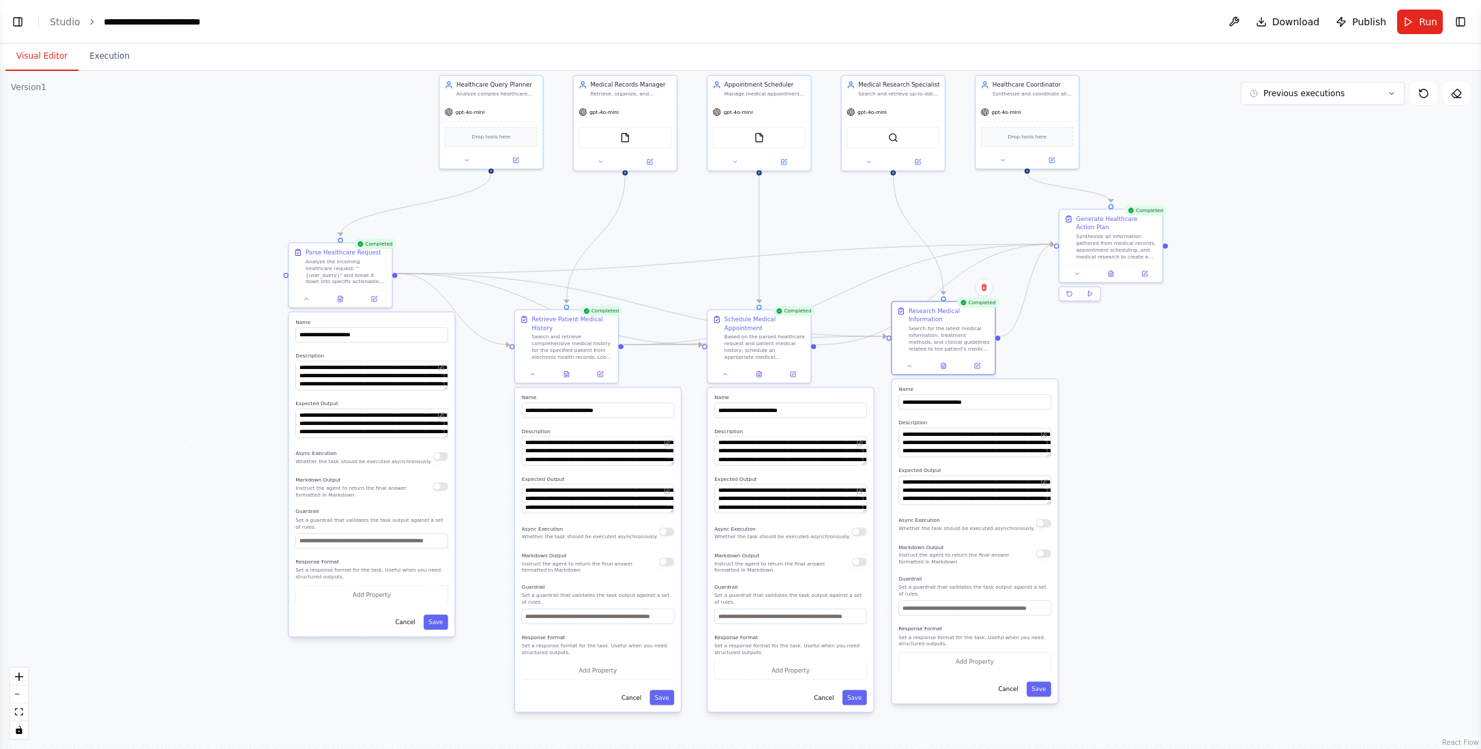
drag, startPoint x: 1113, startPoint y: 421, endPoint x: 1142, endPoint y: 418, distance: 29.5
click at [1142, 418] on div ".deletable-edge-delete-btn { width: 20px; height: 20px; border: 0px solid #ffff…" at bounding box center [740, 410] width 1481 height 678
click at [18, 21] on button "Toggle Left Sidebar" at bounding box center [17, 21] width 19 height 19
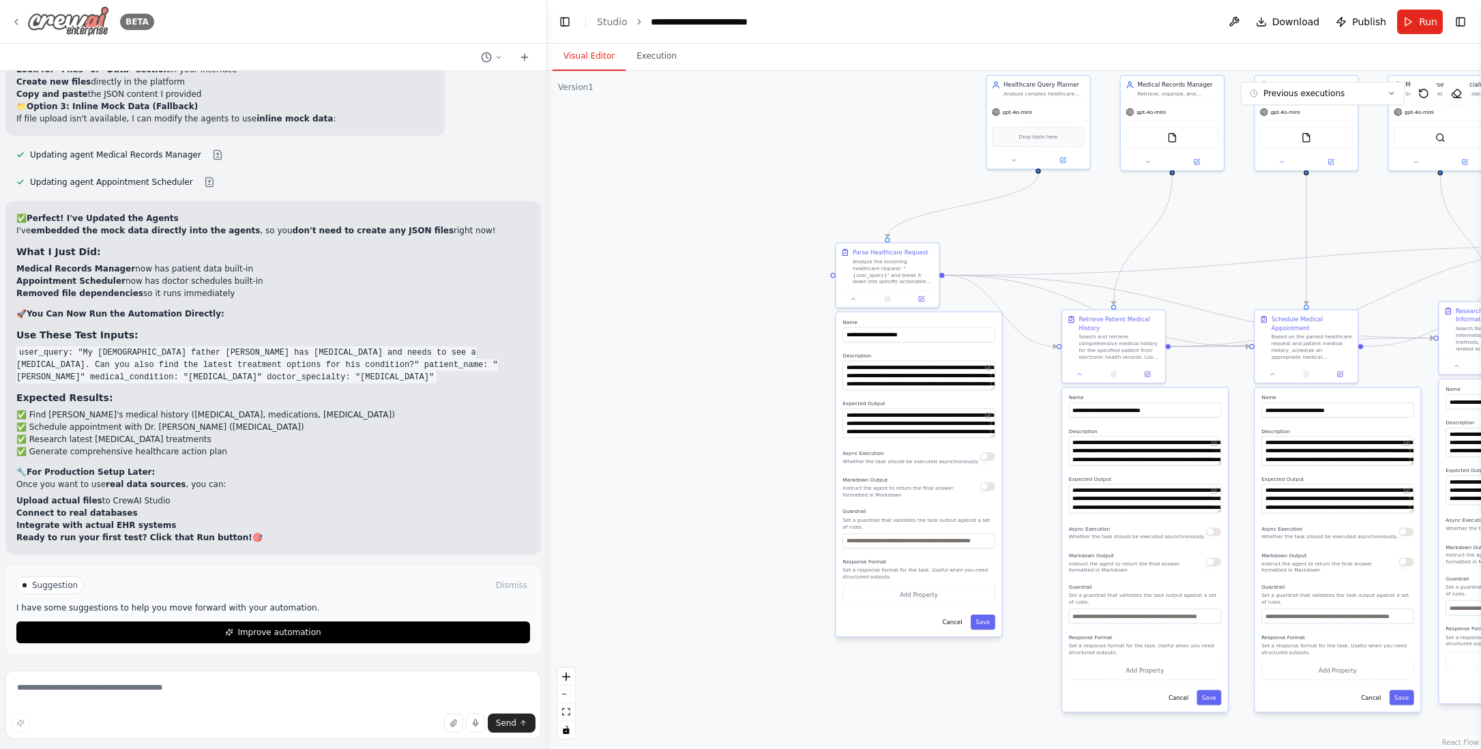
click at [18, 21] on icon at bounding box center [16, 21] width 11 height 11
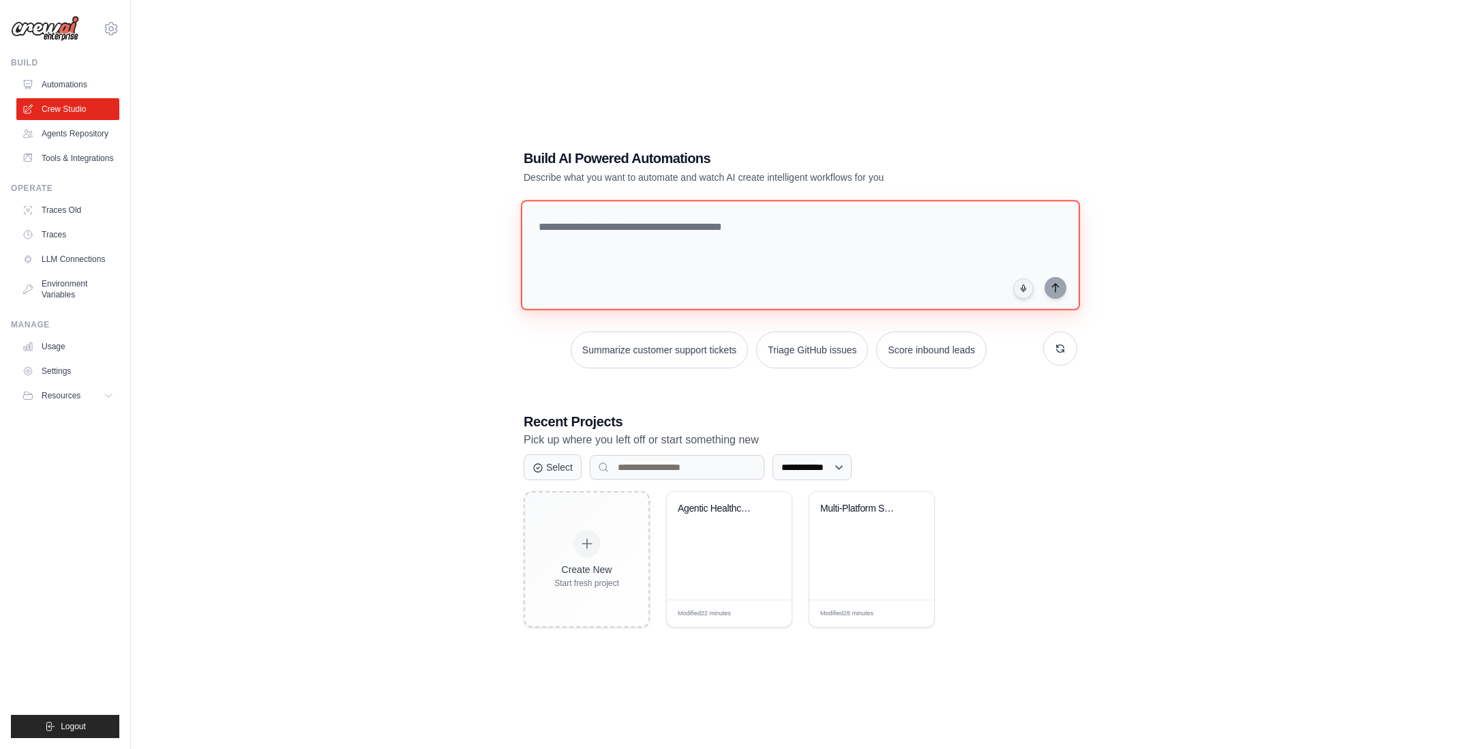
click at [679, 228] on textarea at bounding box center [800, 255] width 559 height 110
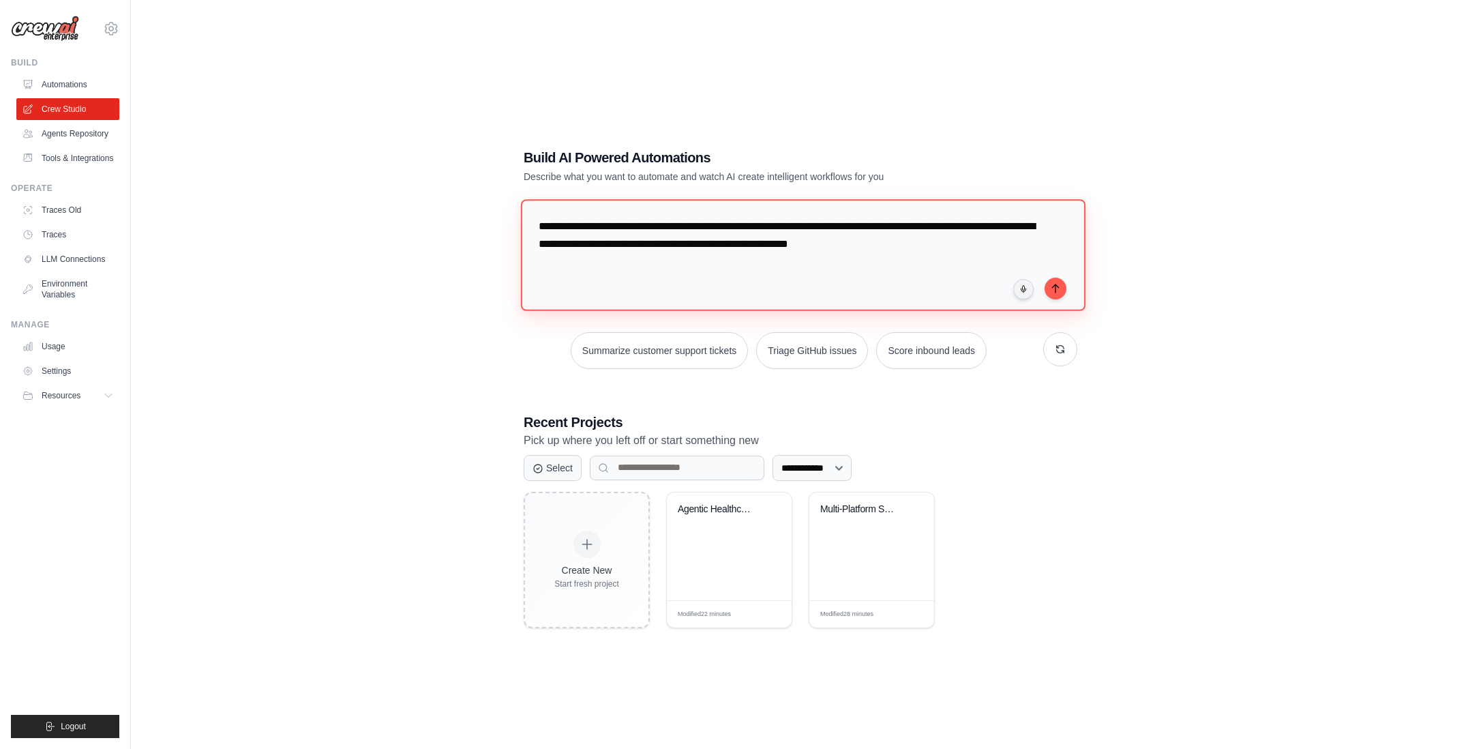
click at [805, 242] on textarea "**********" at bounding box center [803, 254] width 565 height 111
click at [979, 245] on textarea "**********" at bounding box center [803, 254] width 565 height 111
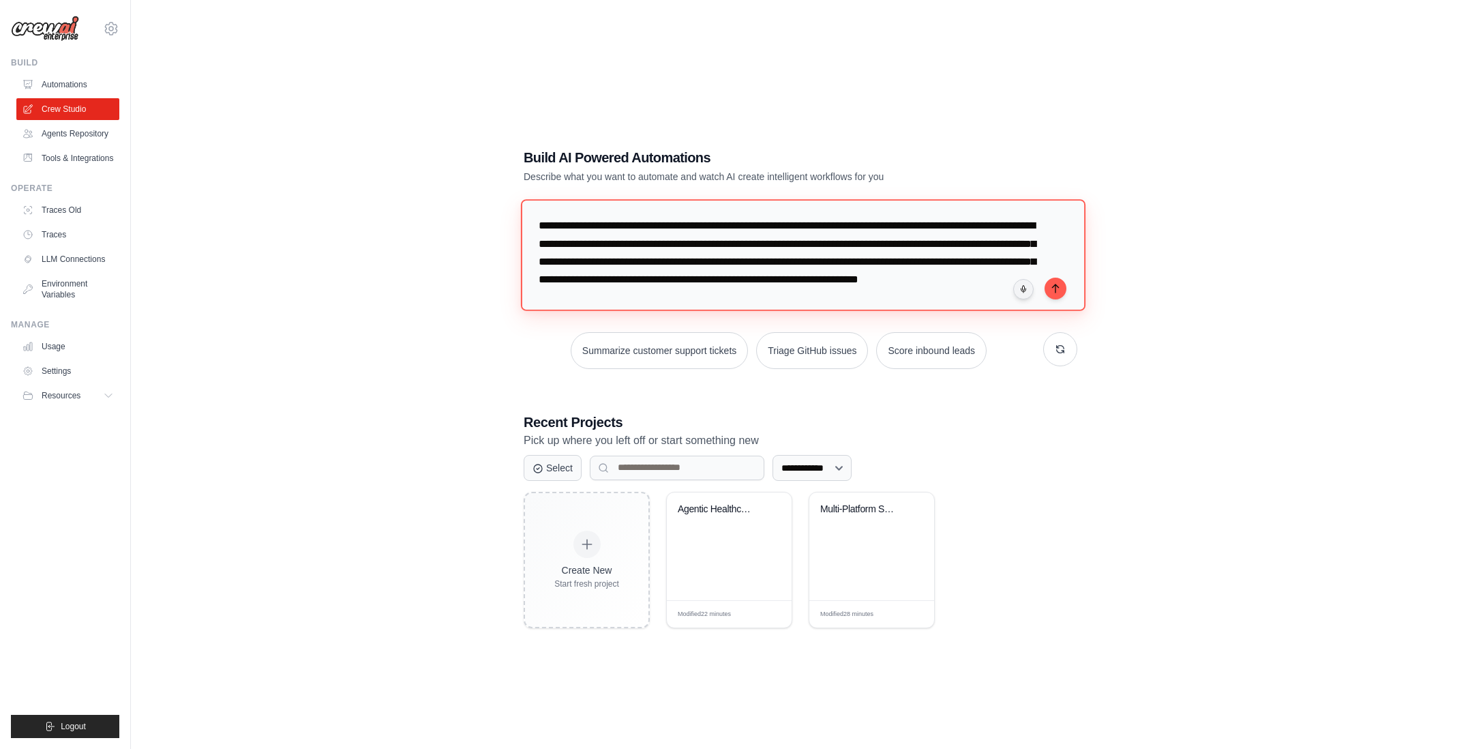
click at [737, 281] on textarea "**********" at bounding box center [803, 254] width 565 height 111
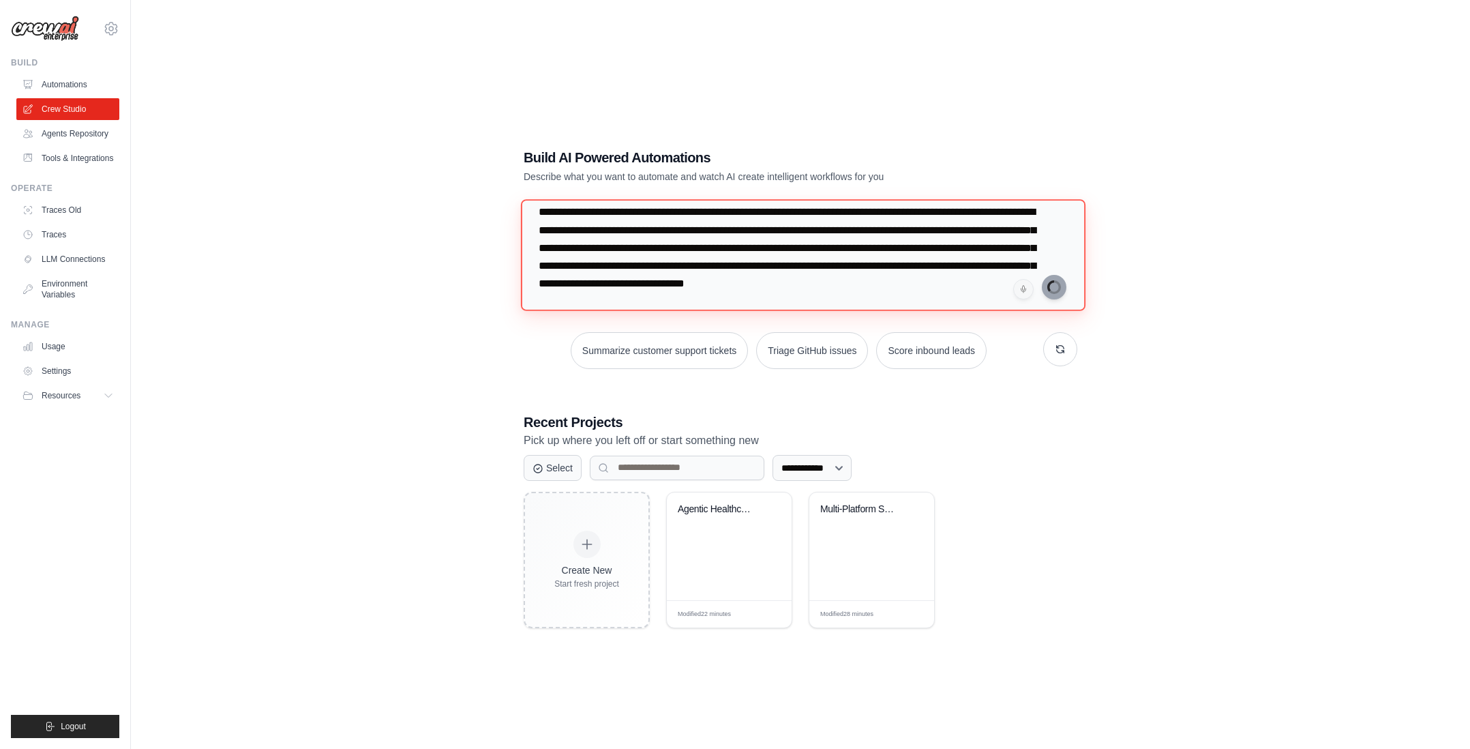
type textarea "**********"
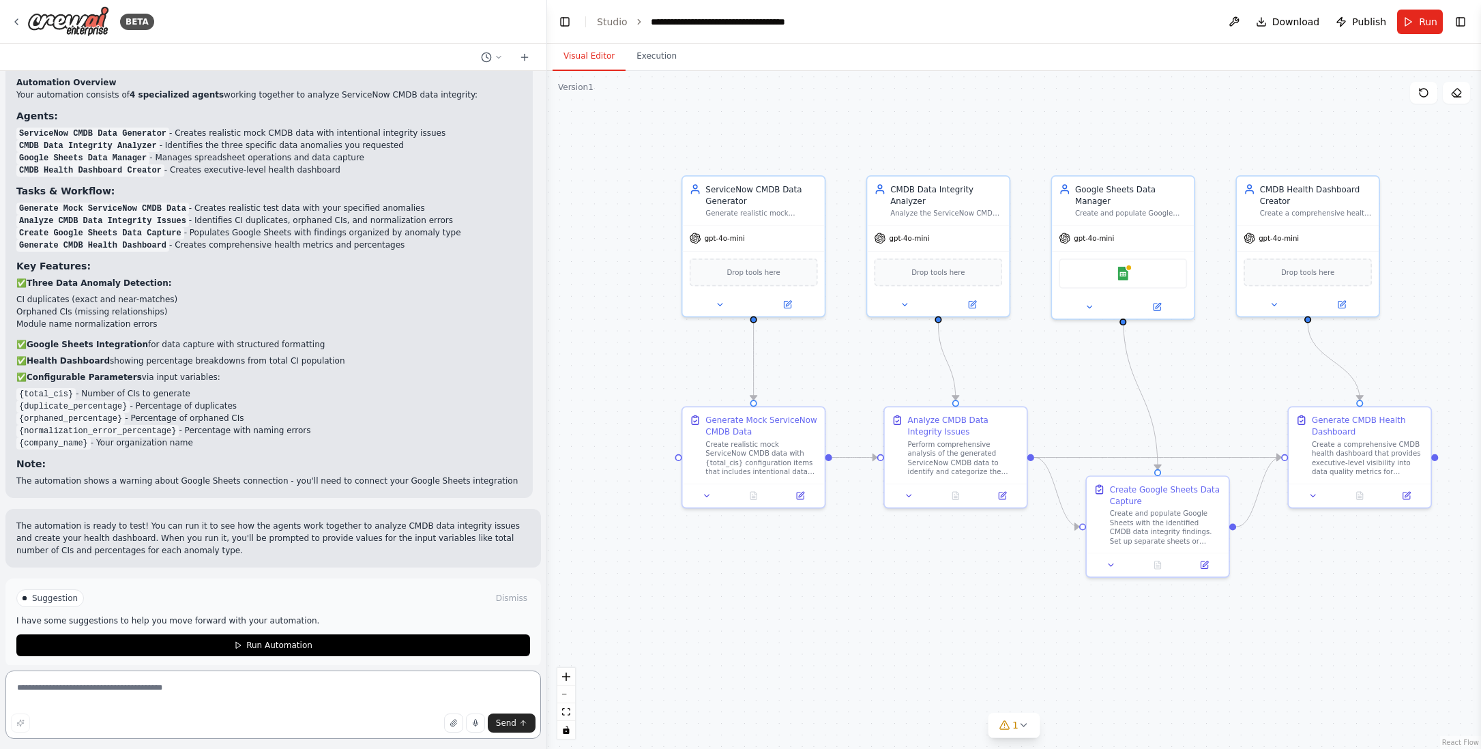
scroll to position [1094, 0]
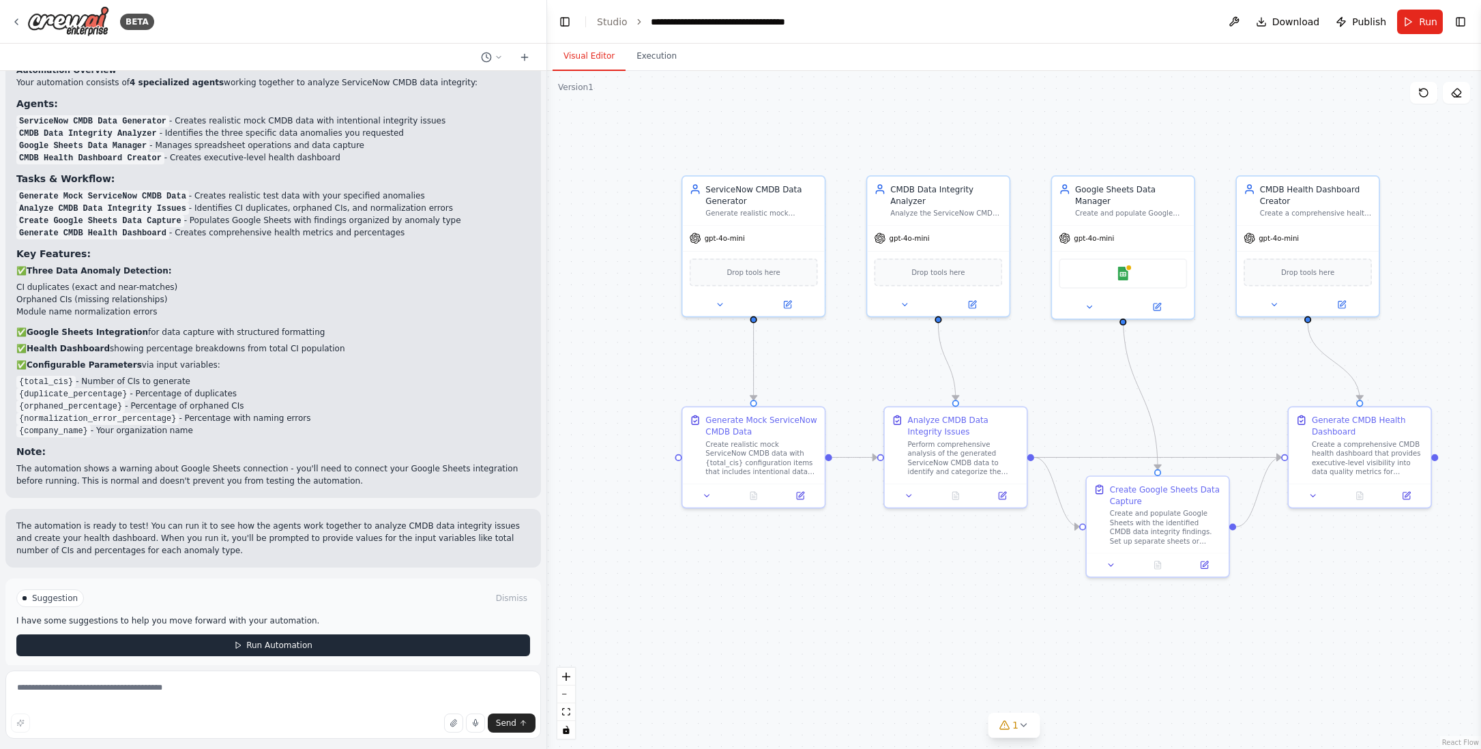
click at [276, 640] on span "Run Automation" at bounding box center [279, 645] width 66 height 11
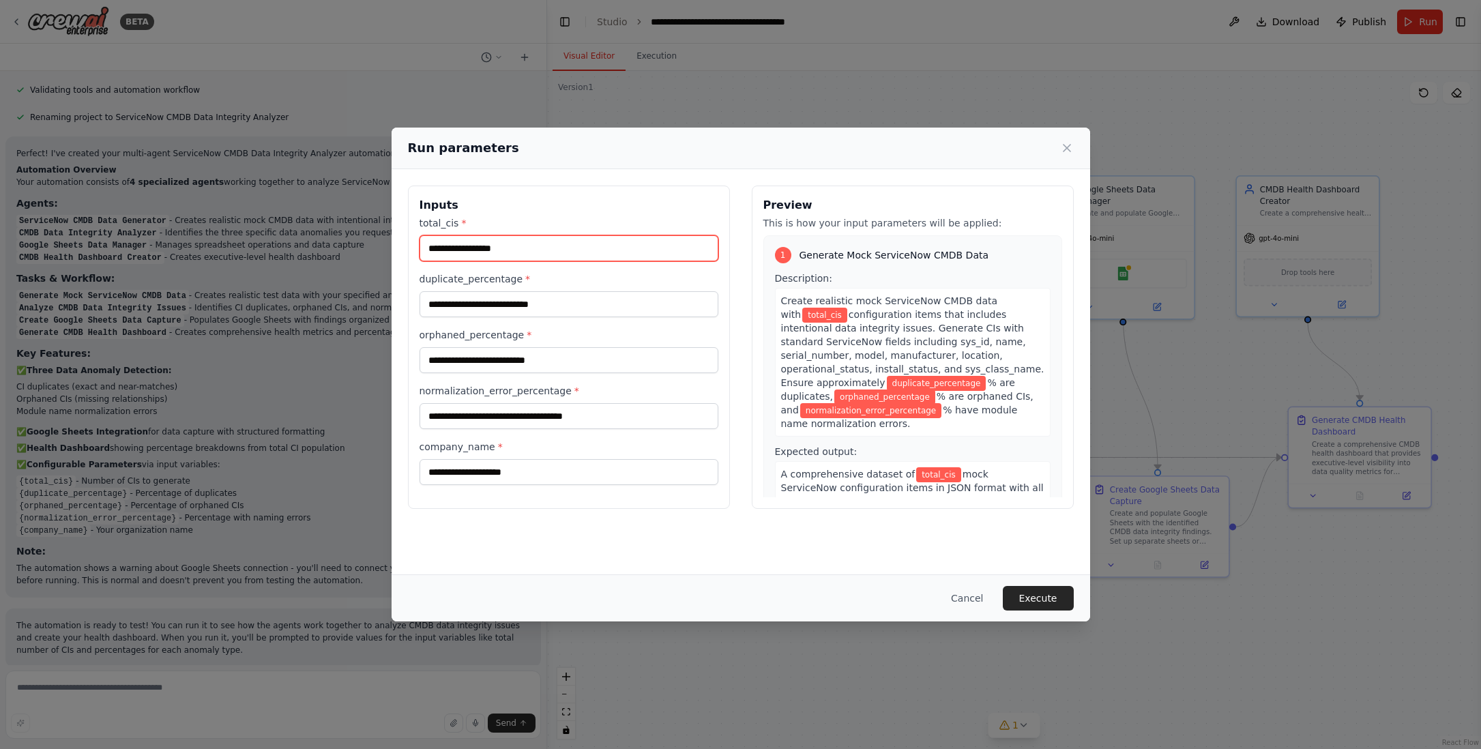
click at [507, 249] on input "total_cis *" at bounding box center [568, 248] width 299 height 26
type input "****"
click at [496, 304] on input "duplicate_percentage *" at bounding box center [568, 304] width 299 height 26
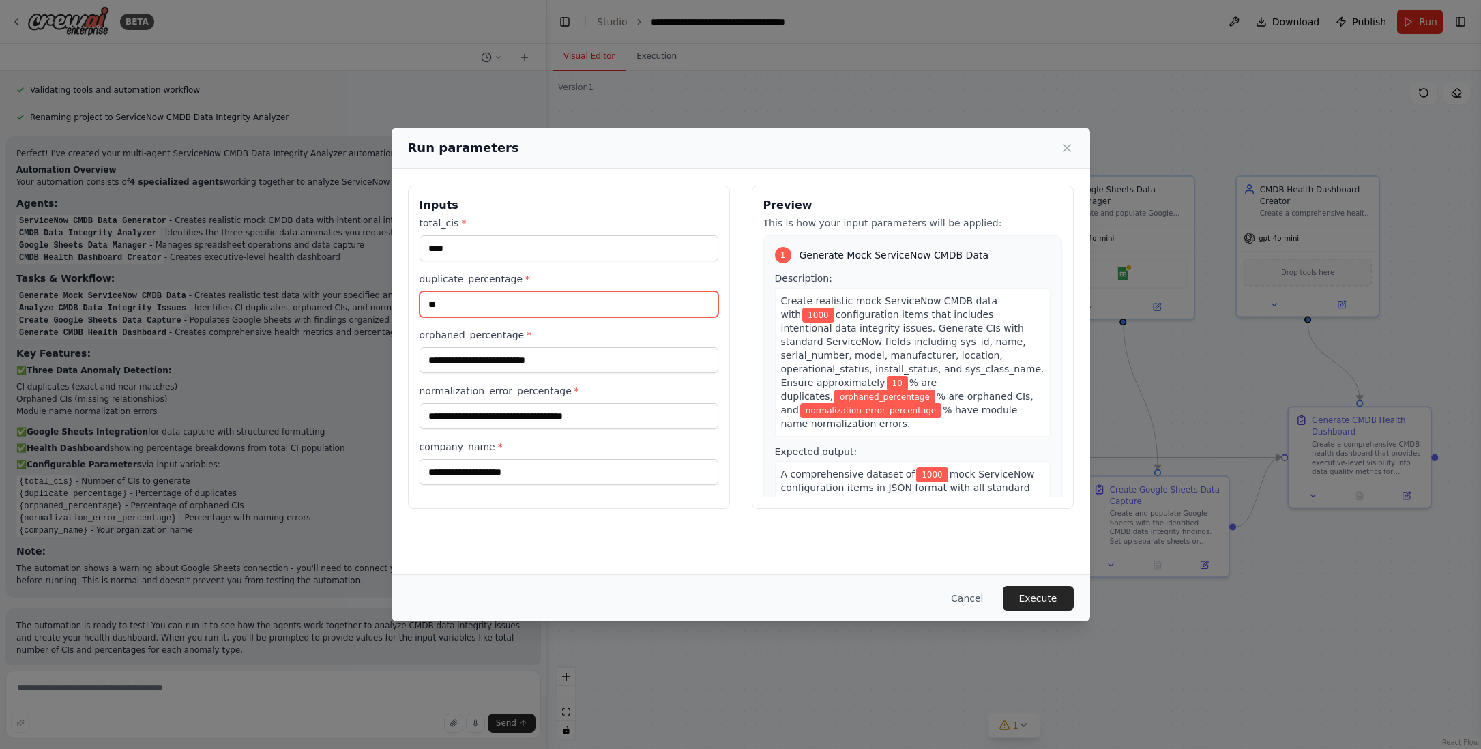
type input "**"
click at [474, 361] on input "orphaned_percentage *" at bounding box center [568, 360] width 299 height 26
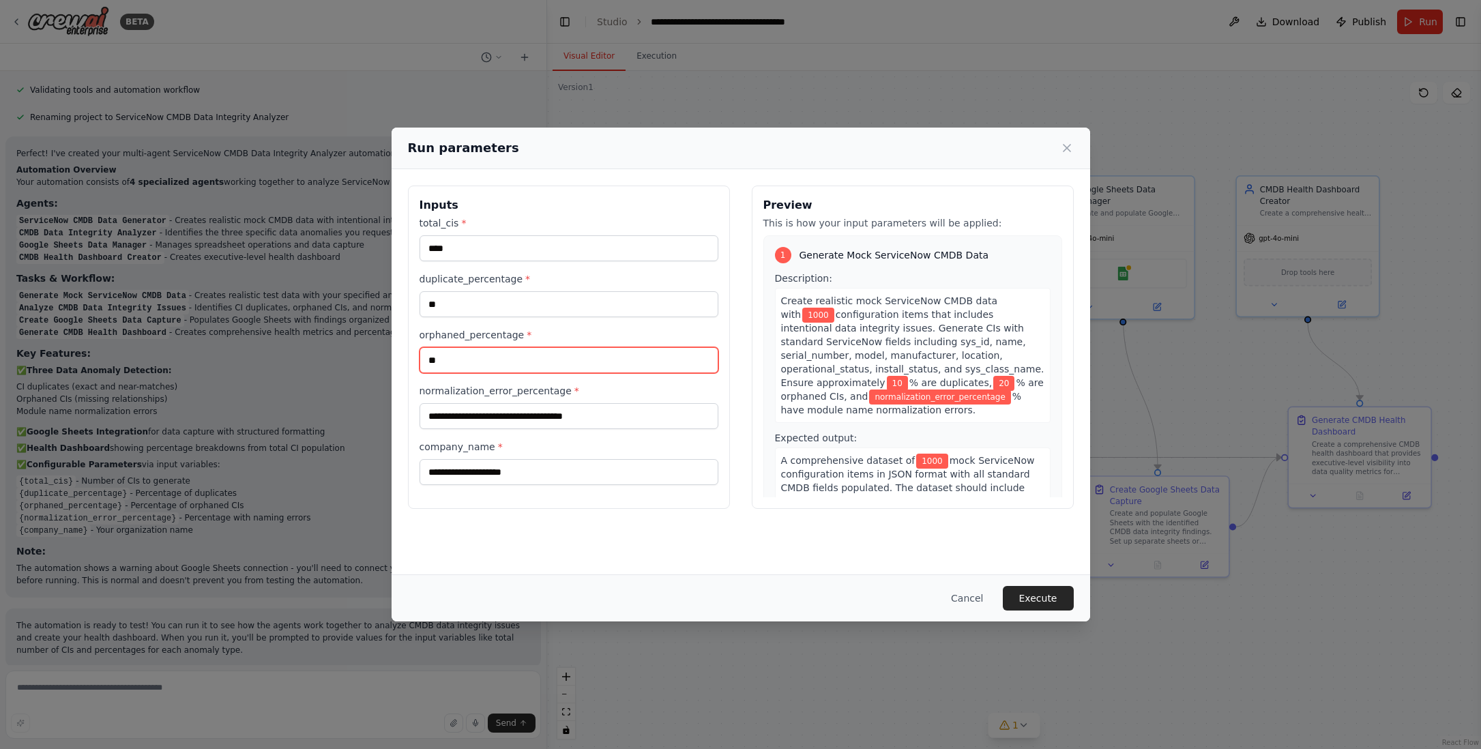
type input "**"
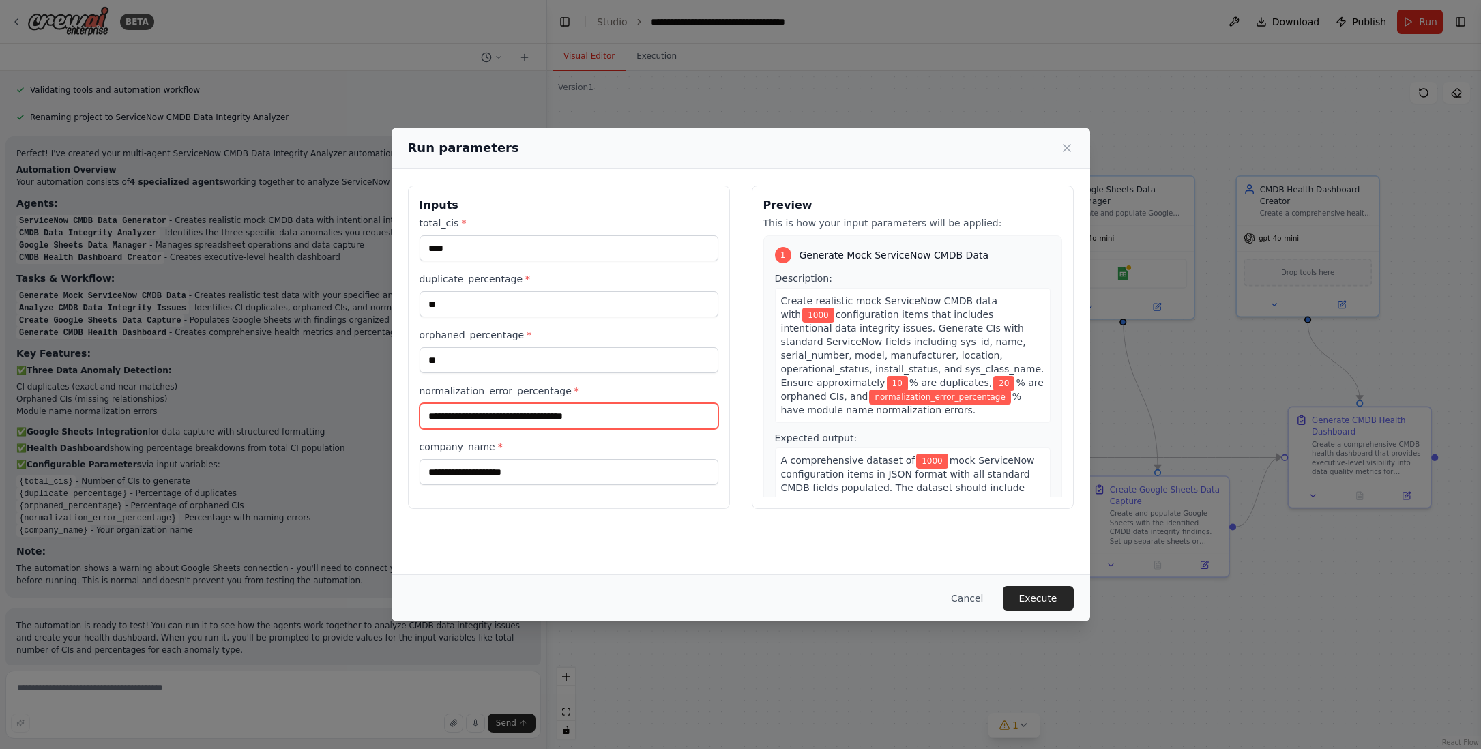
click at [454, 416] on input "normalization_error_percentage *" at bounding box center [568, 416] width 299 height 26
type input "**"
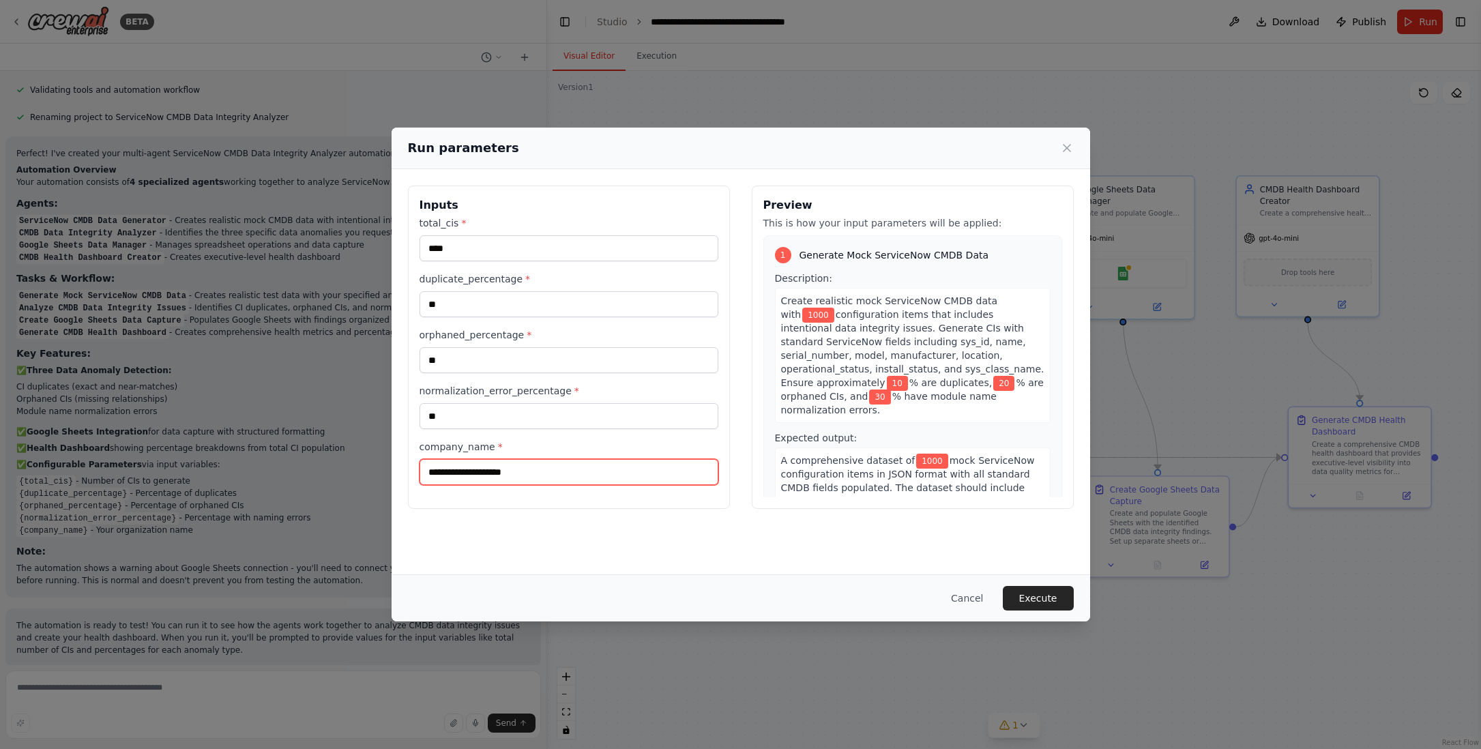
click at [454, 474] on input "company_name *" at bounding box center [568, 472] width 299 height 26
type input "**********"
click at [1029, 598] on button "Execute" at bounding box center [1038, 598] width 71 height 25
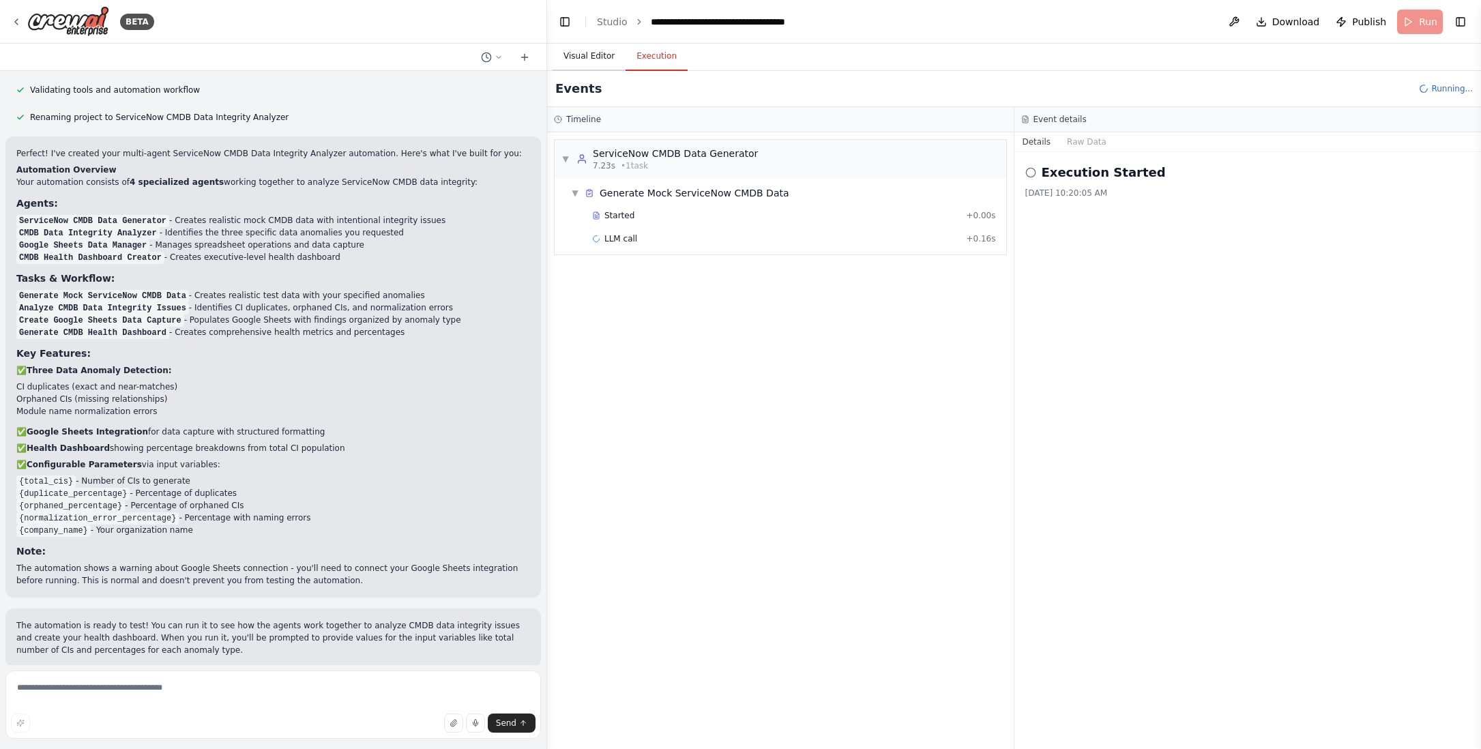
click at [593, 53] on button "Visual Editor" at bounding box center [588, 56] width 73 height 29
click at [656, 57] on button "Execution" at bounding box center [656, 56] width 62 height 29
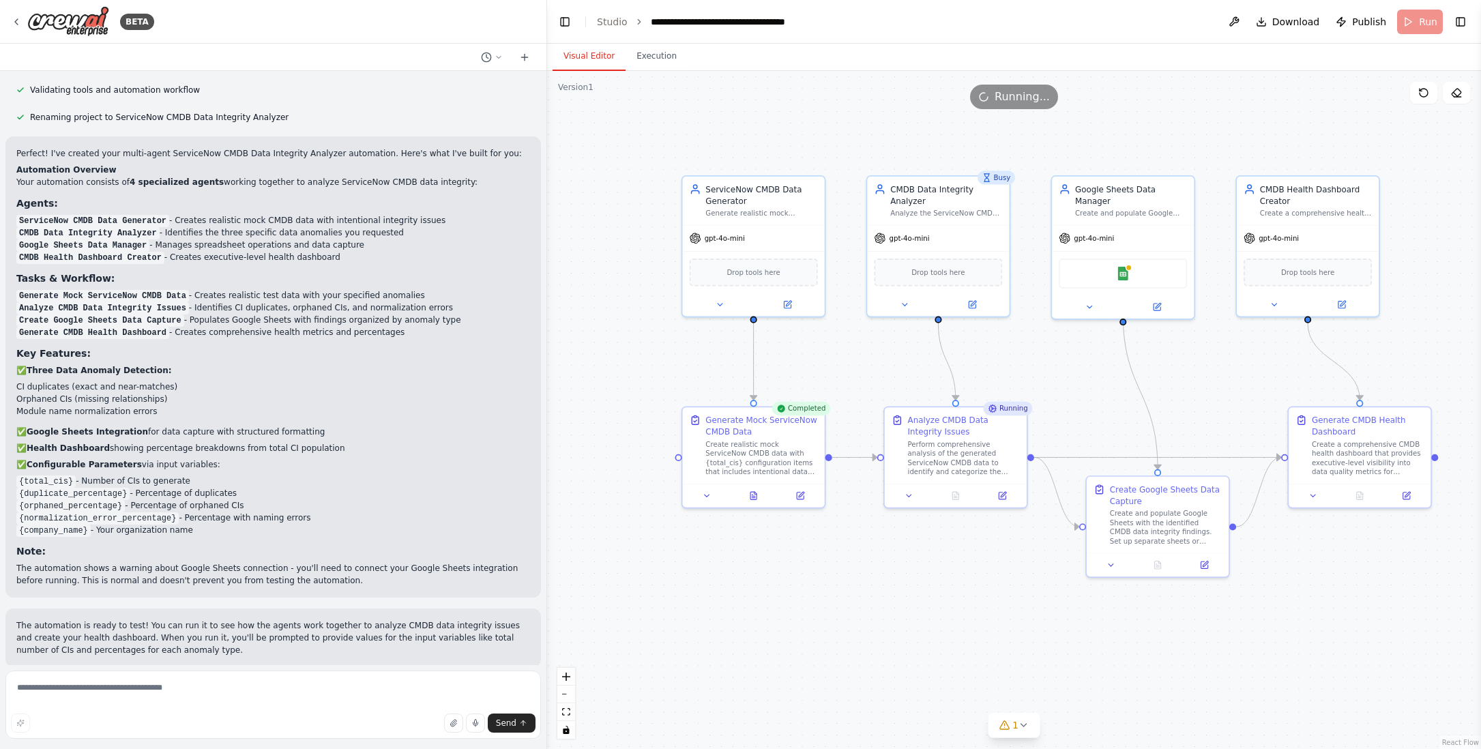
click at [606, 57] on button "Visual Editor" at bounding box center [588, 56] width 73 height 29
click at [708, 493] on icon at bounding box center [706, 493] width 5 height 2
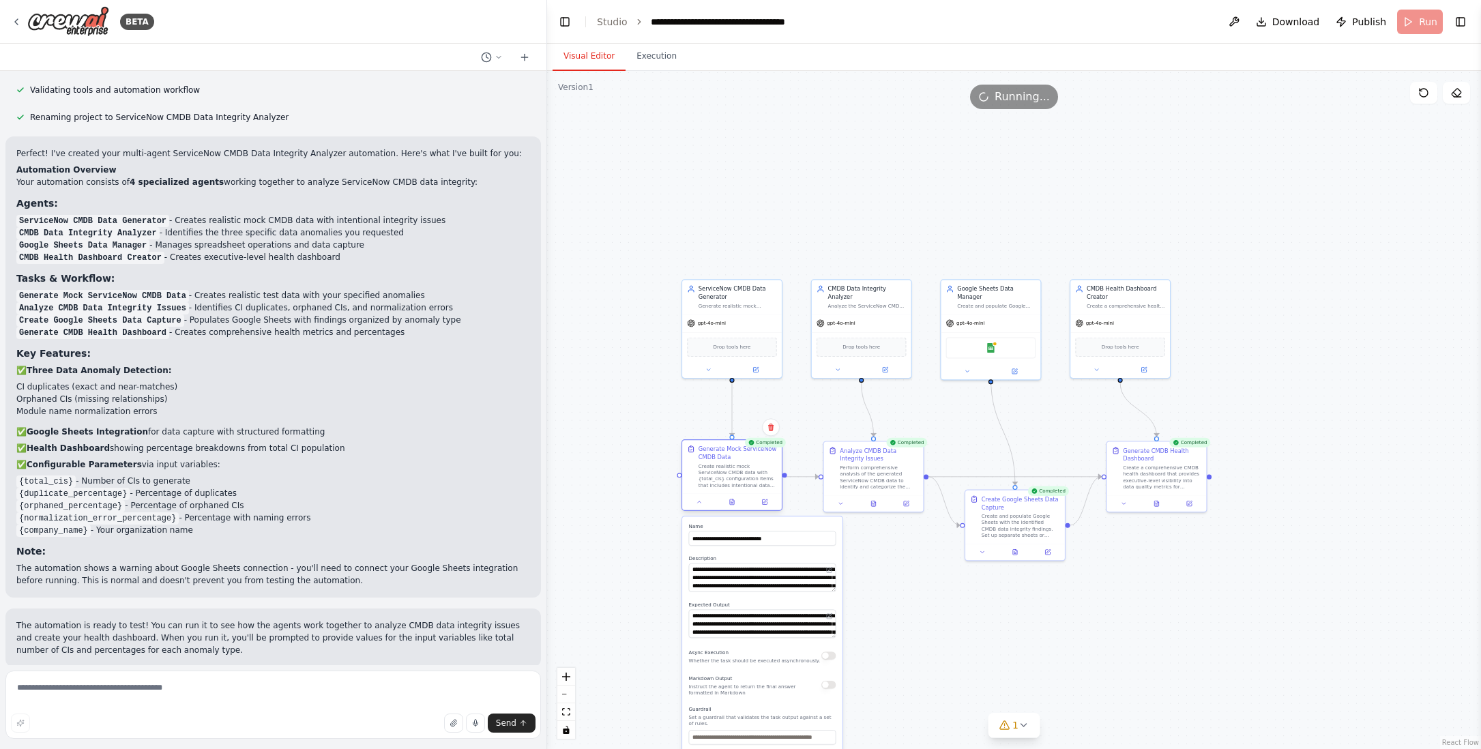
scroll to position [1094, 0]
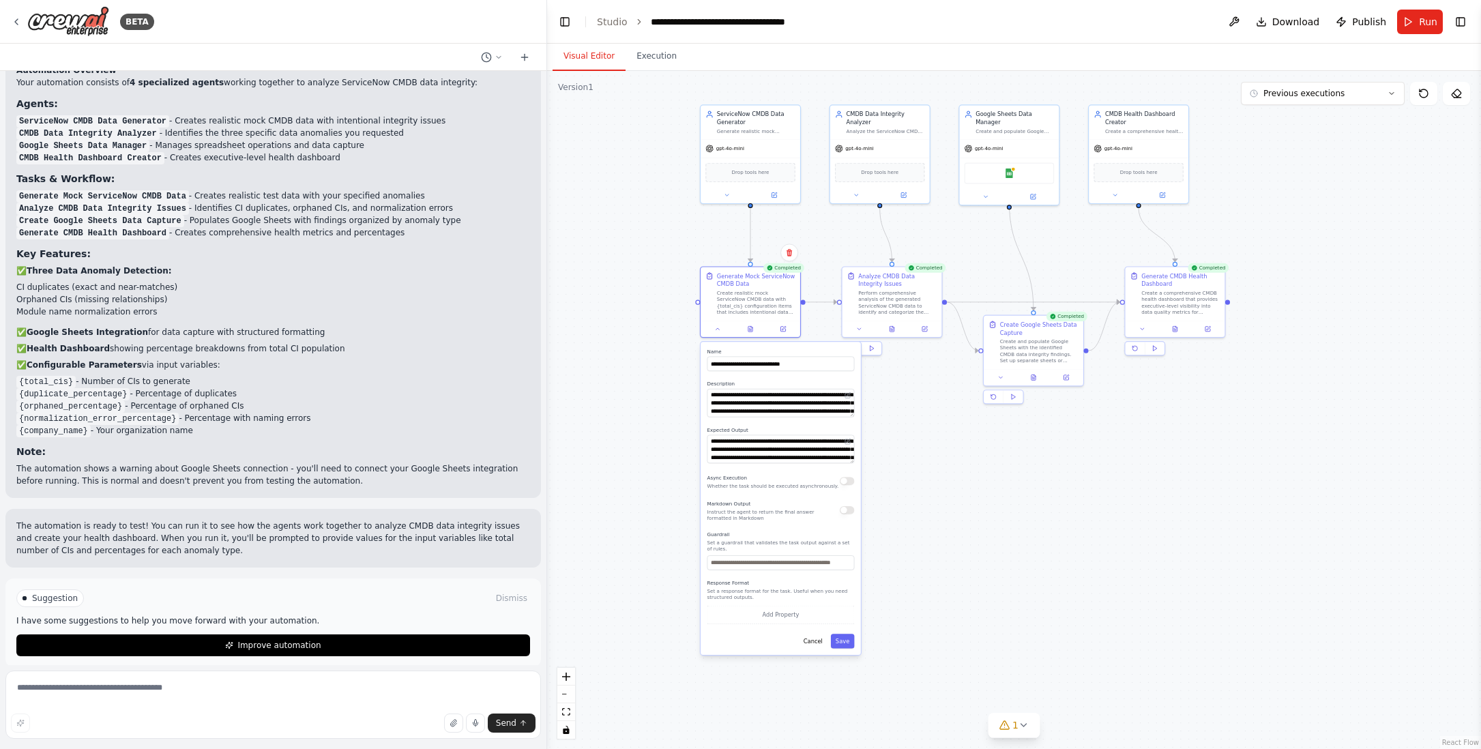
drag, startPoint x: 953, startPoint y: 433, endPoint x: 951, endPoint y: 286, distance: 147.3
click at [971, 258] on div ".deletable-edge-delete-btn { width: 20px; height: 20px; border: 0px solid #ffff…" at bounding box center [1014, 410] width 934 height 678
click at [719, 327] on icon at bounding box center [717, 327] width 6 height 6
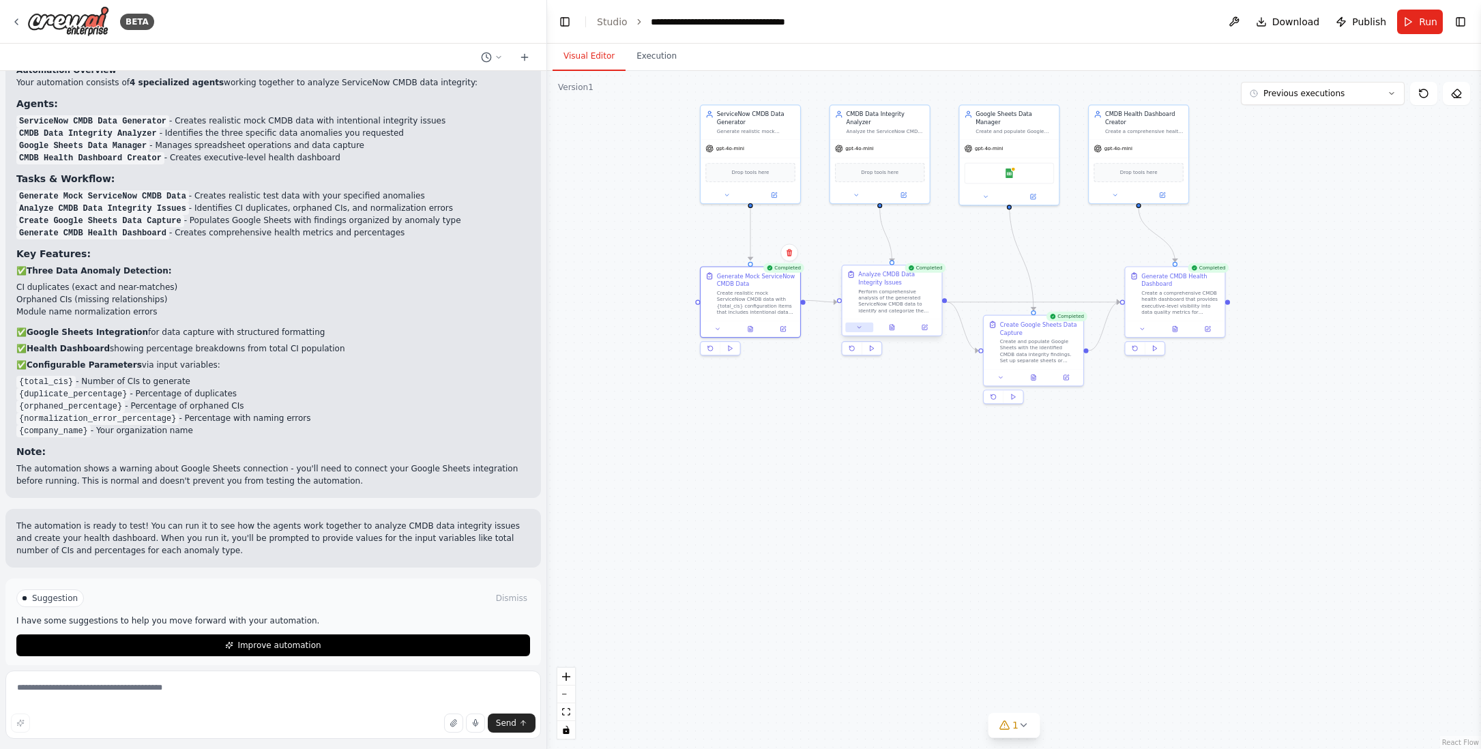
click at [860, 327] on icon at bounding box center [859, 327] width 6 height 6
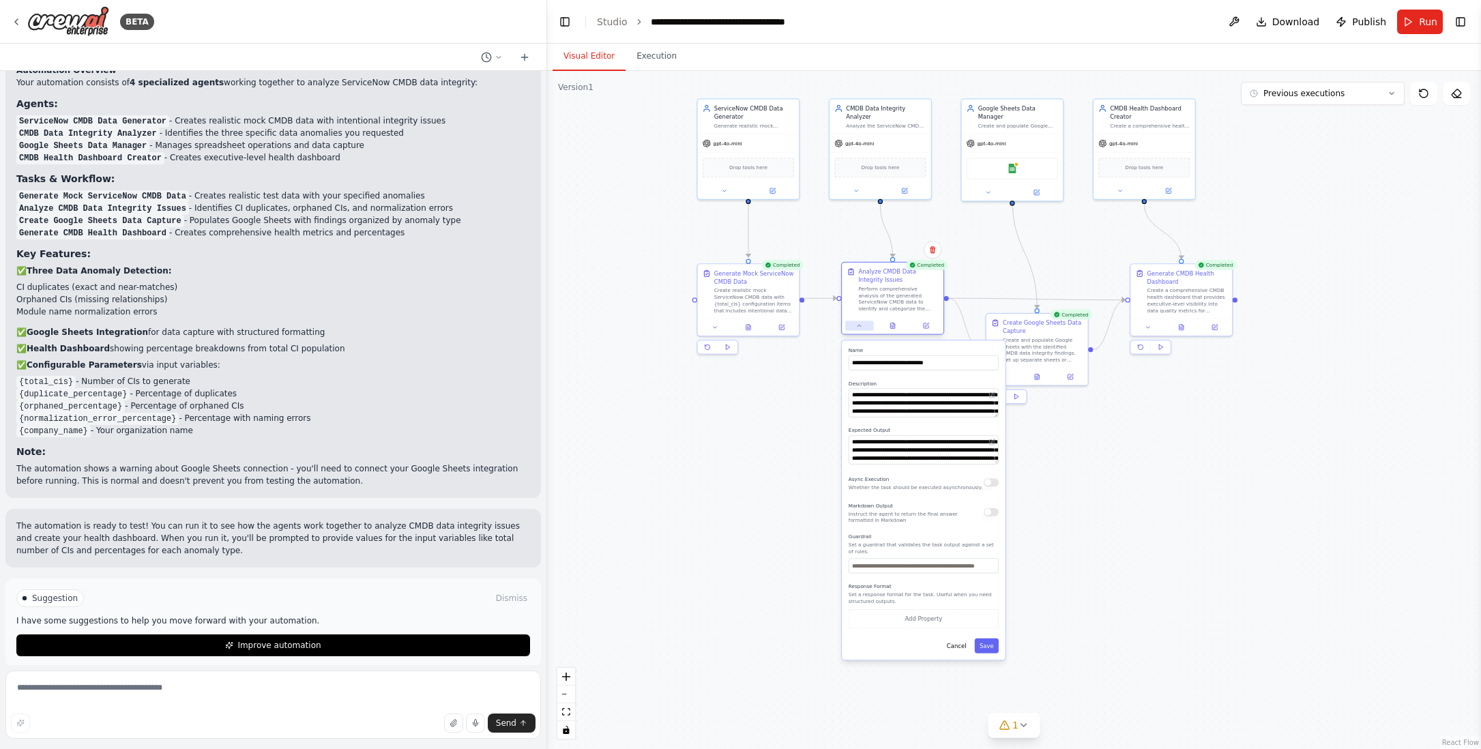
click at [861, 327] on icon at bounding box center [859, 326] width 7 height 7
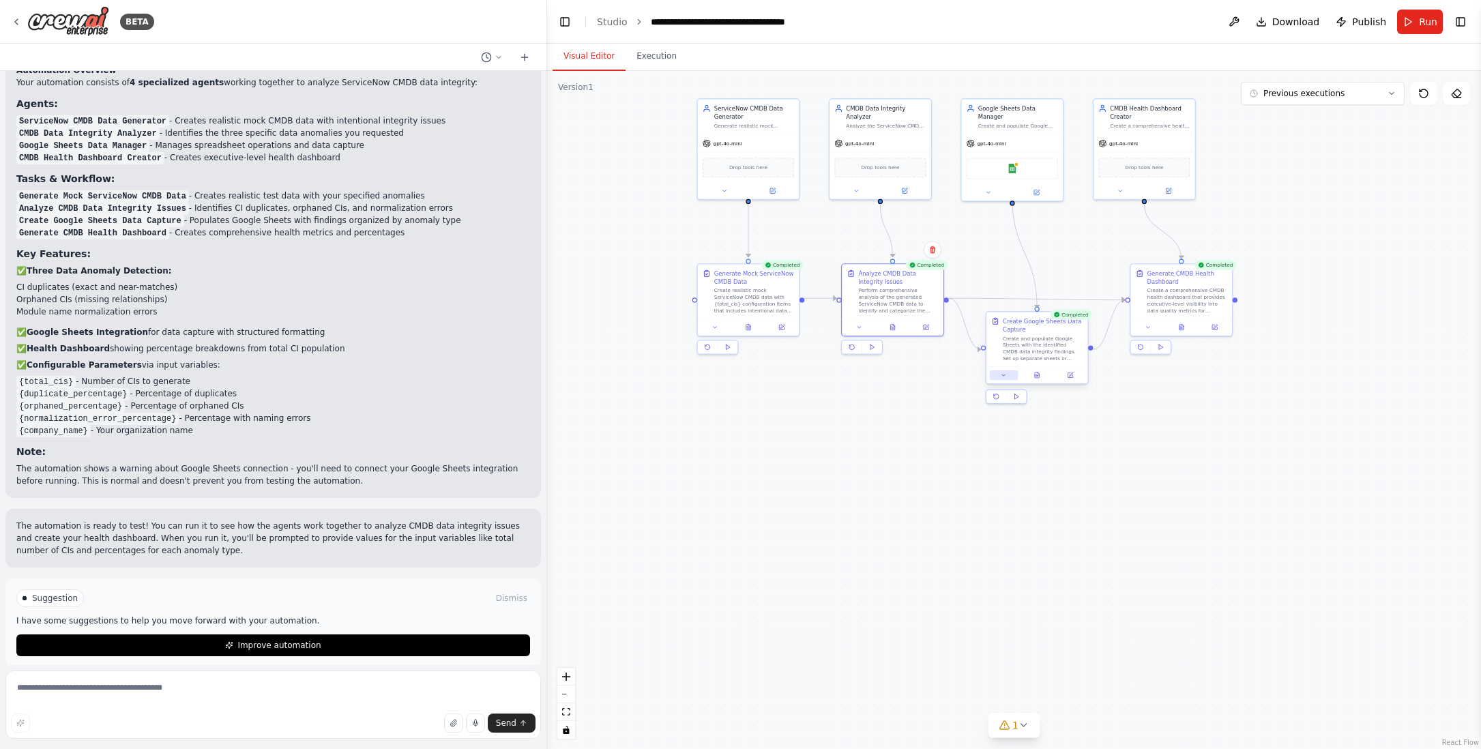
click at [1002, 374] on icon at bounding box center [1003, 375] width 7 height 7
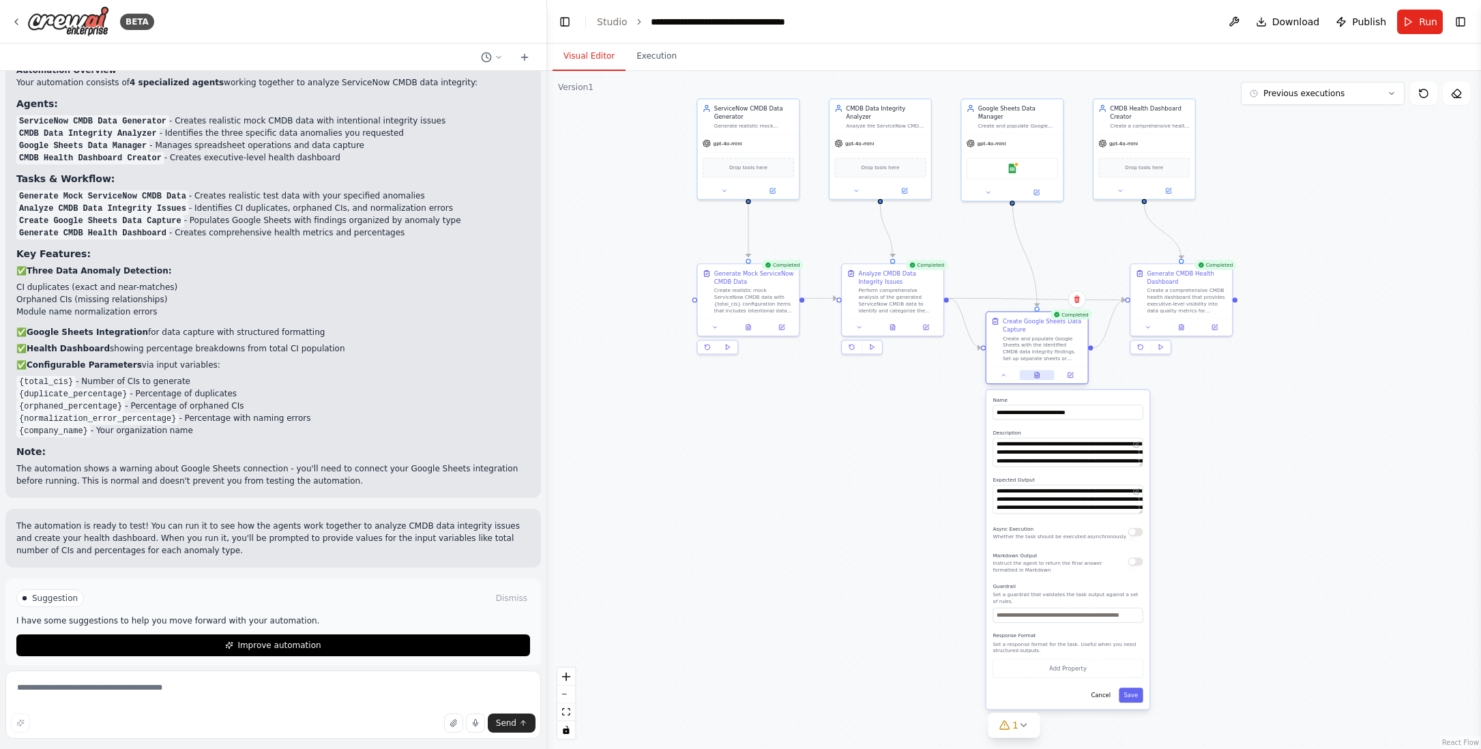
click at [1037, 374] on icon at bounding box center [1037, 374] width 4 height 5
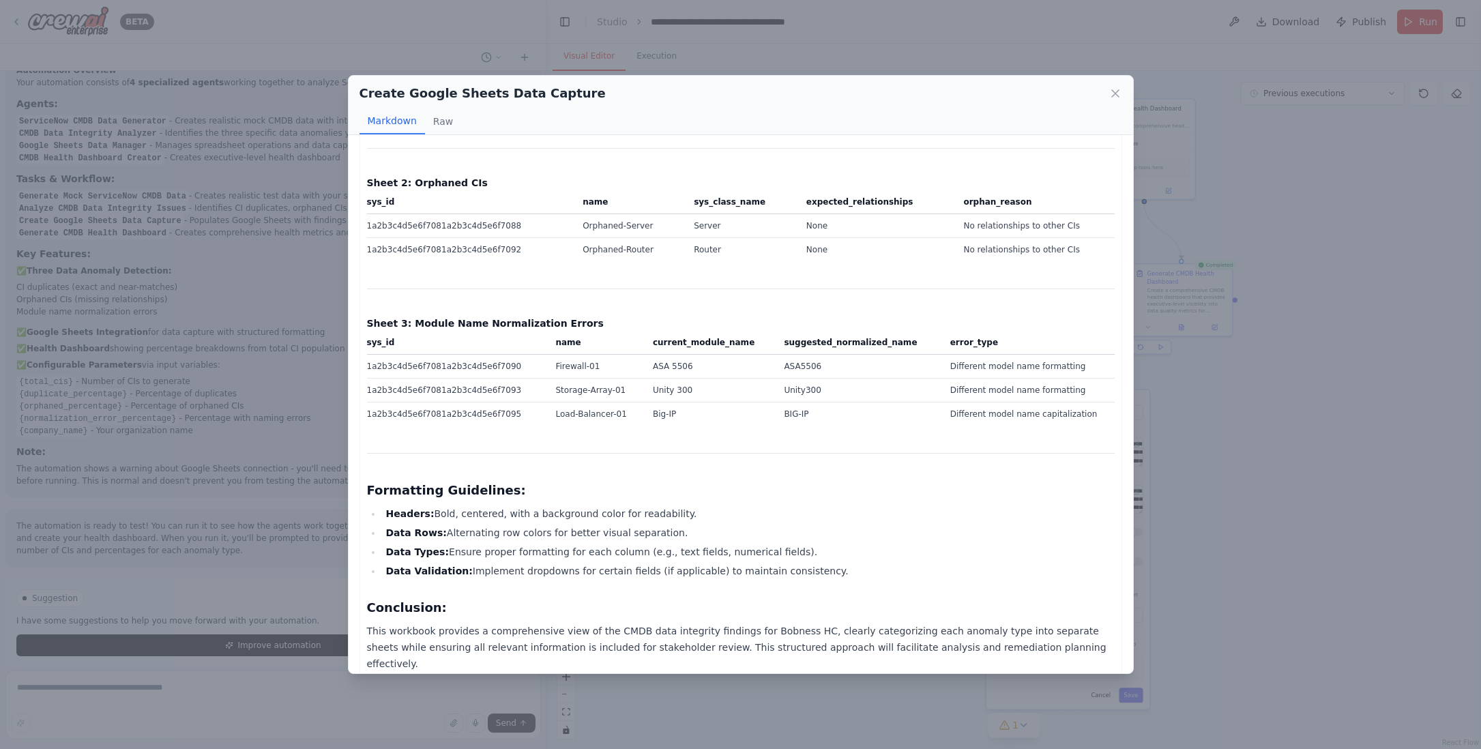
scroll to position [0, 0]
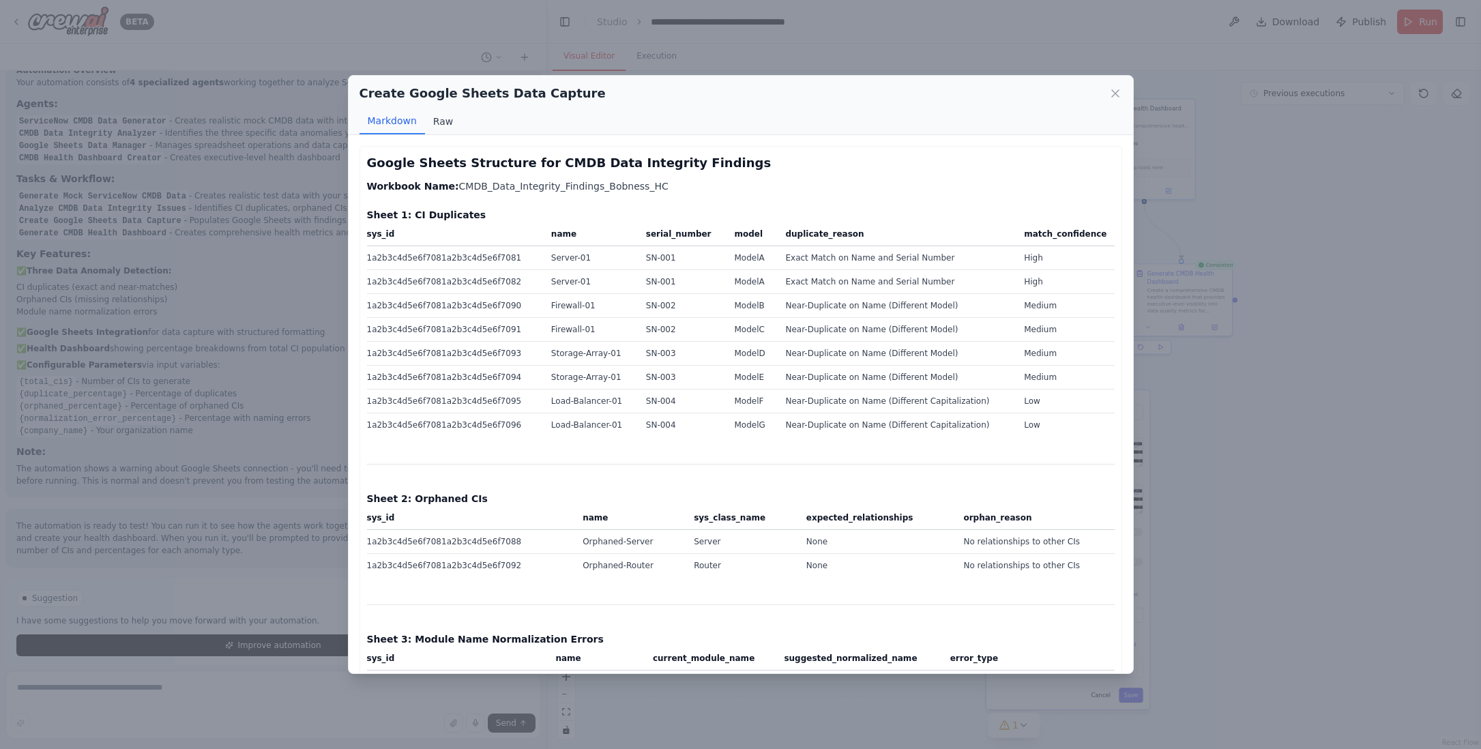
click at [443, 121] on button "Raw" at bounding box center [443, 121] width 36 height 26
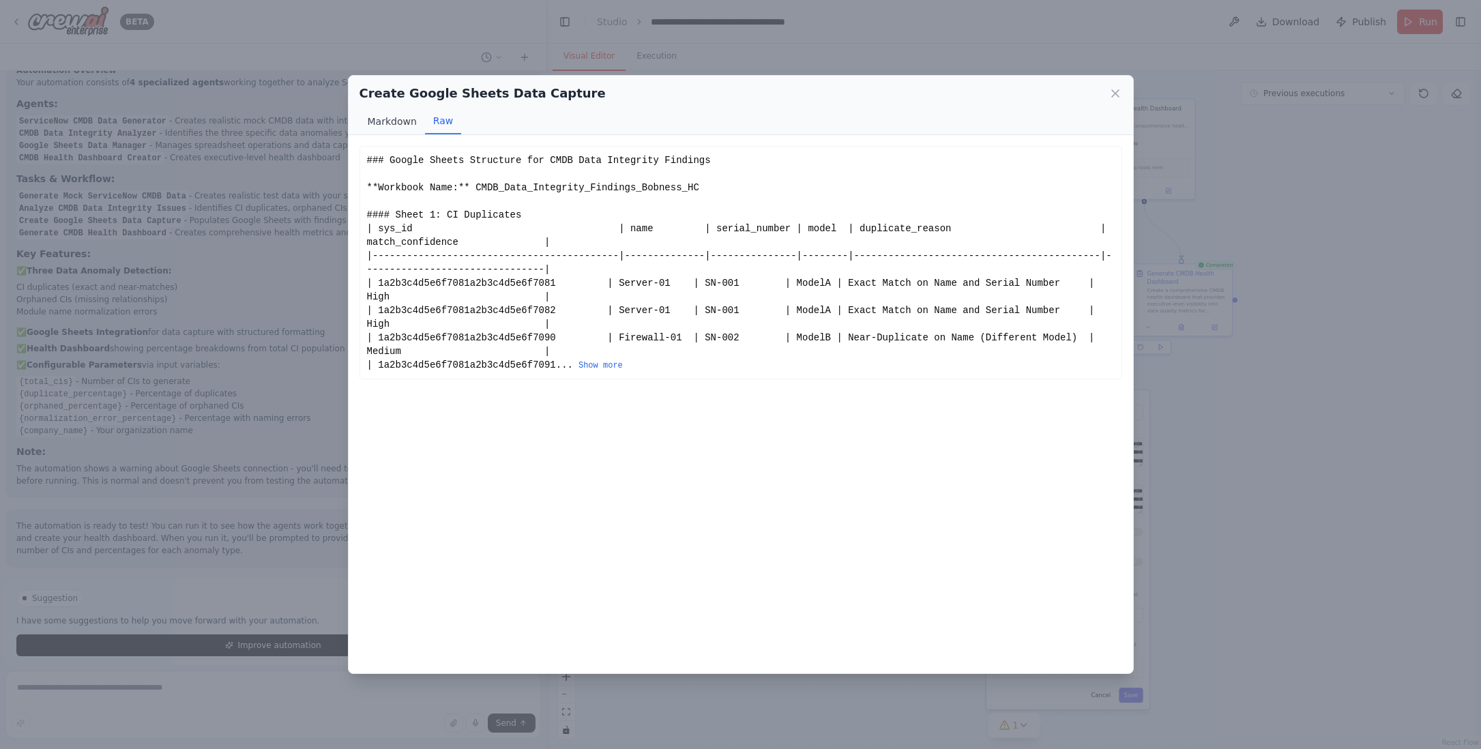
click at [395, 122] on button "Markdown" at bounding box center [391, 121] width 65 height 26
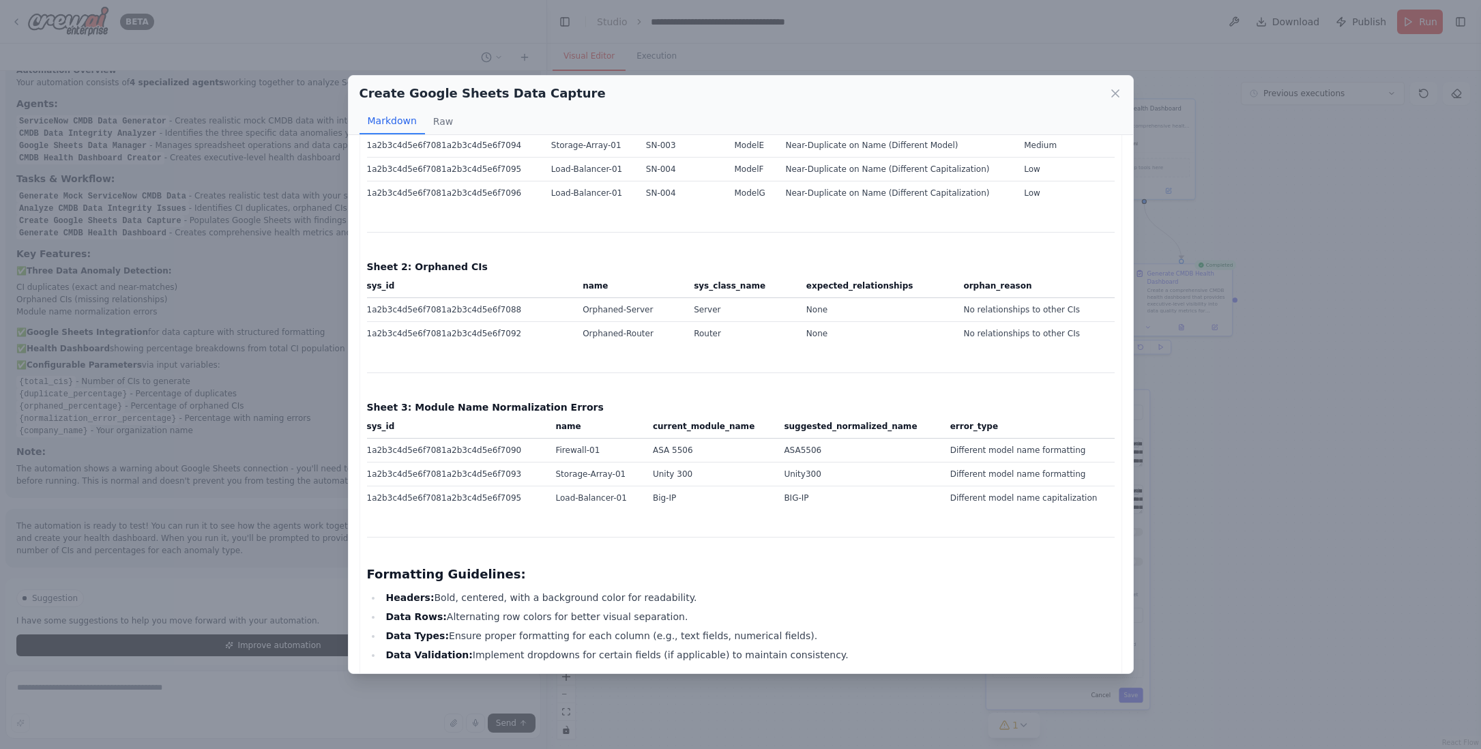
scroll to position [316, 0]
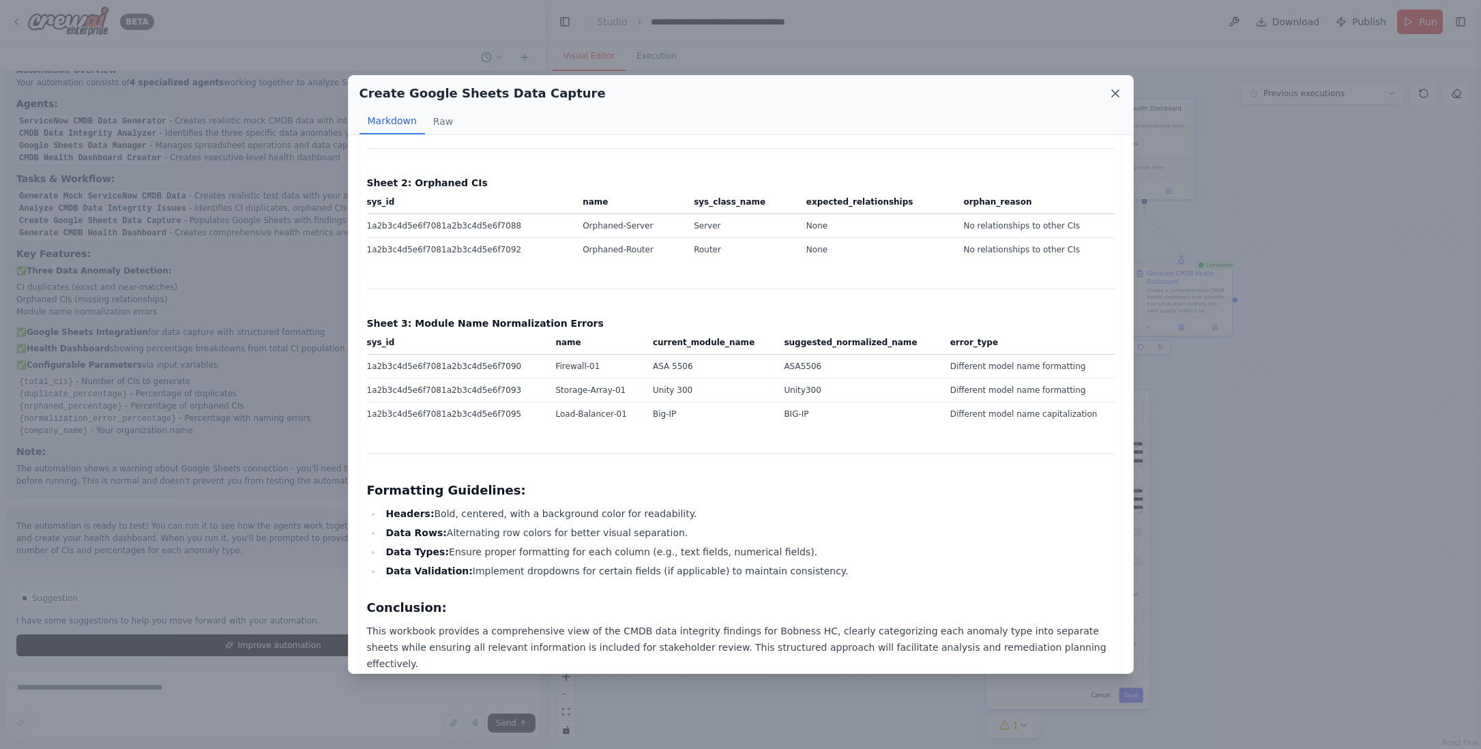
click at [1114, 91] on icon at bounding box center [1115, 94] width 14 height 14
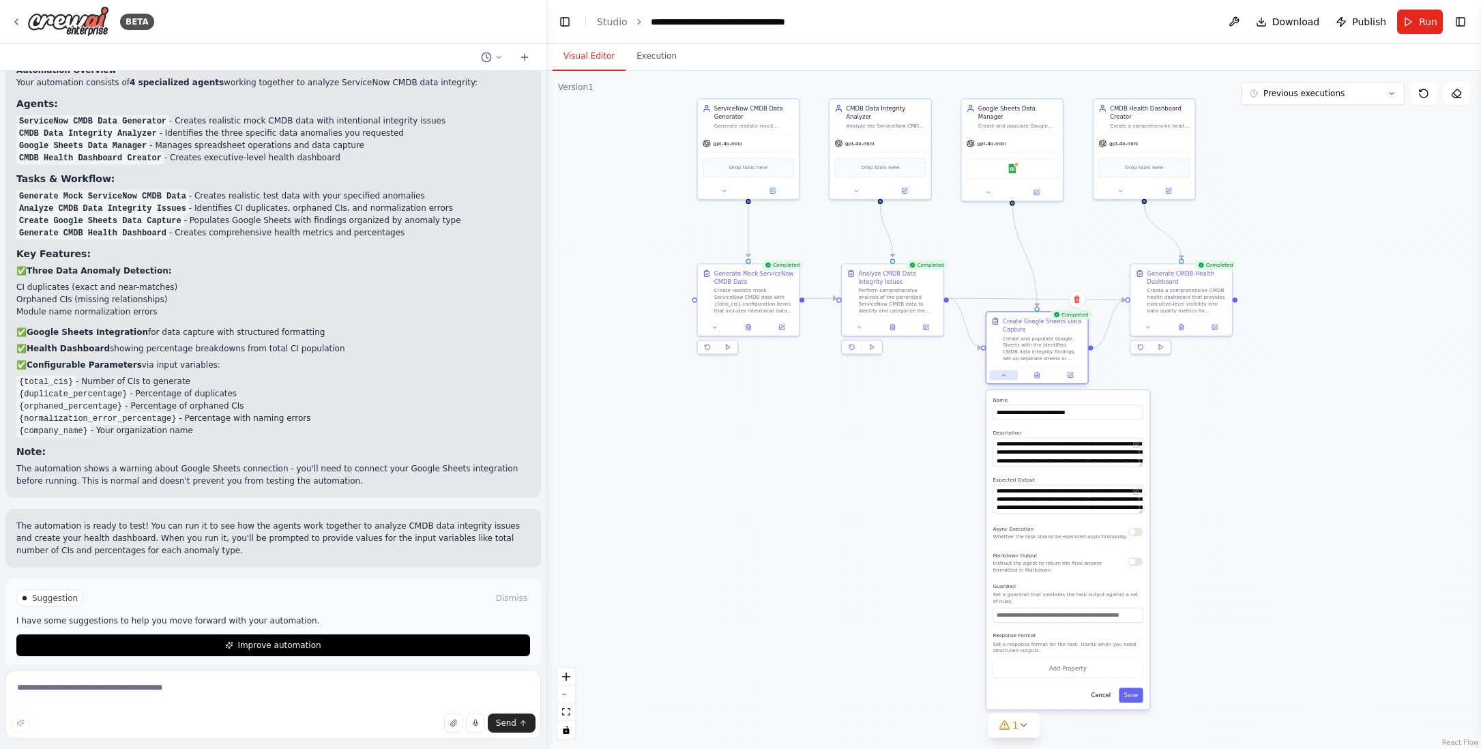
click at [1003, 372] on icon at bounding box center [1003, 375] width 7 height 7
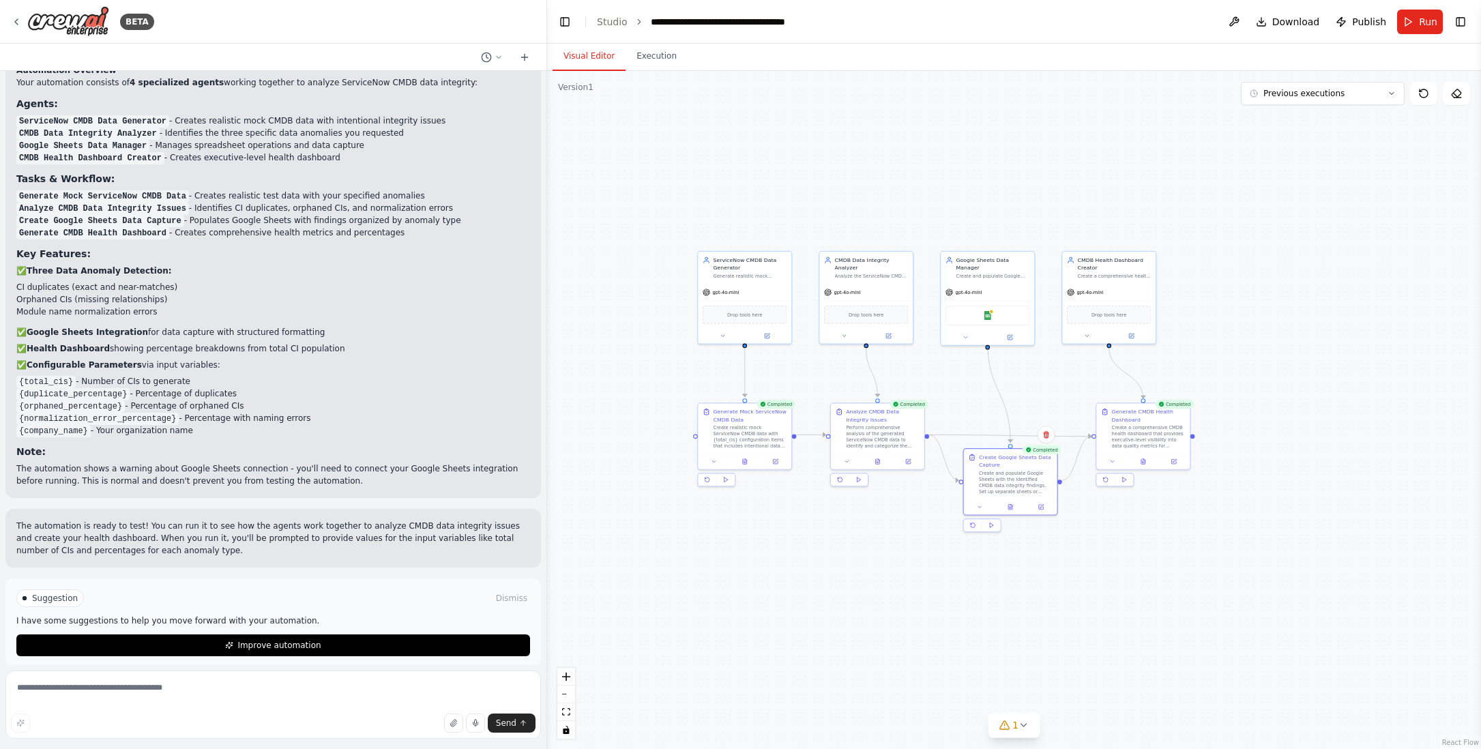
drag, startPoint x: 868, startPoint y: 391, endPoint x: 858, endPoint y: 520, distance: 128.6
click at [858, 520] on div ".deletable-edge-delete-btn { width: 20px; height: 20px; border: 0px solid #ffff…" at bounding box center [1014, 410] width 934 height 678
click at [766, 337] on icon at bounding box center [767, 334] width 6 height 6
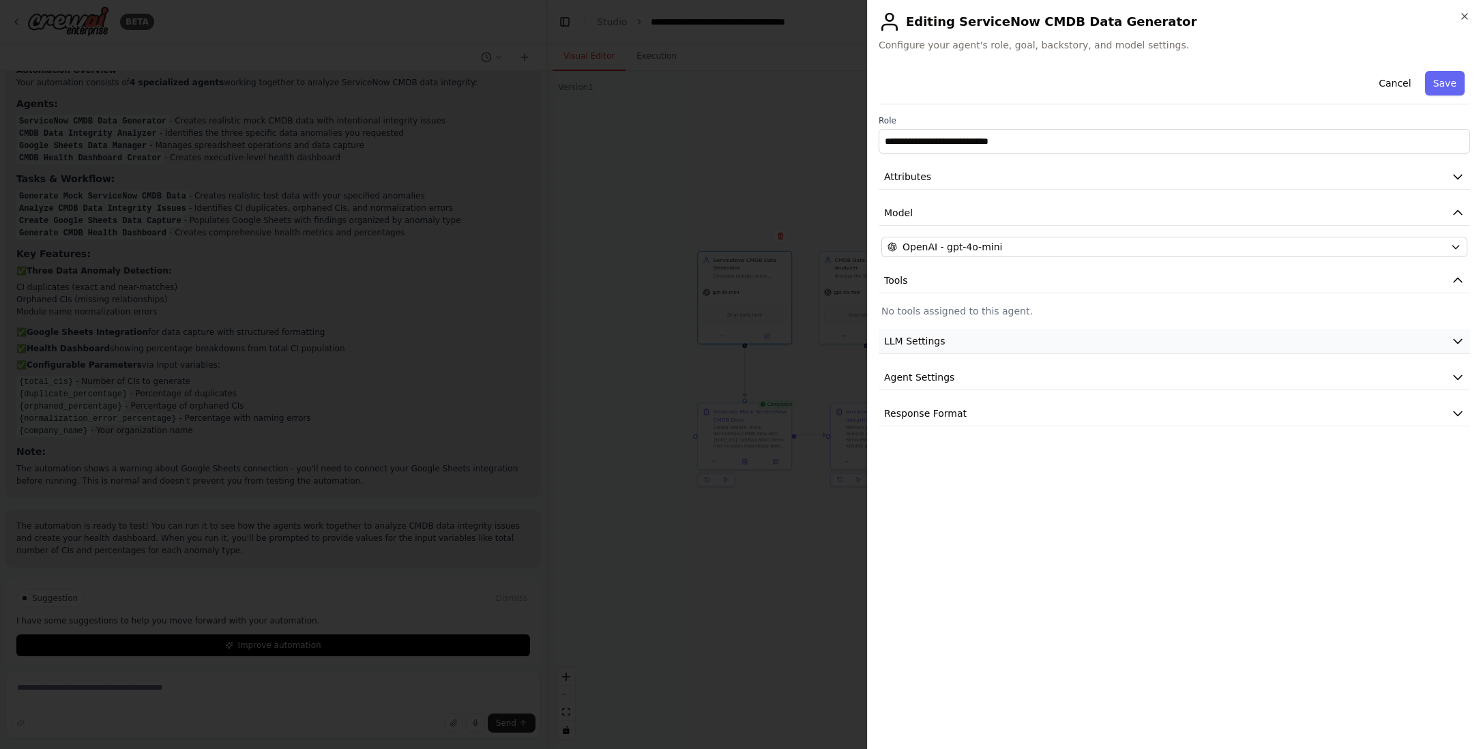
click at [1456, 340] on icon "button" at bounding box center [1458, 341] width 14 height 14
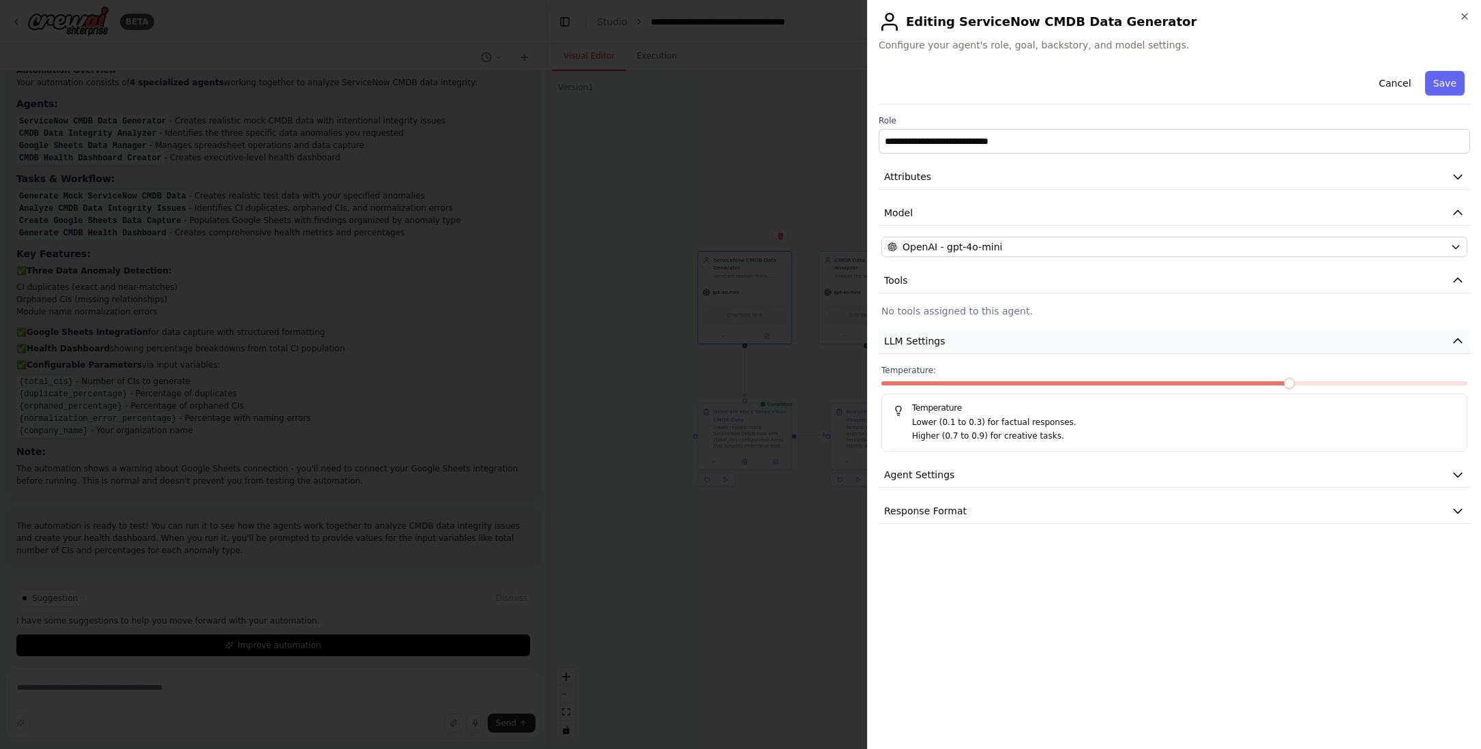
click at [1456, 340] on icon "button" at bounding box center [1458, 341] width 14 height 14
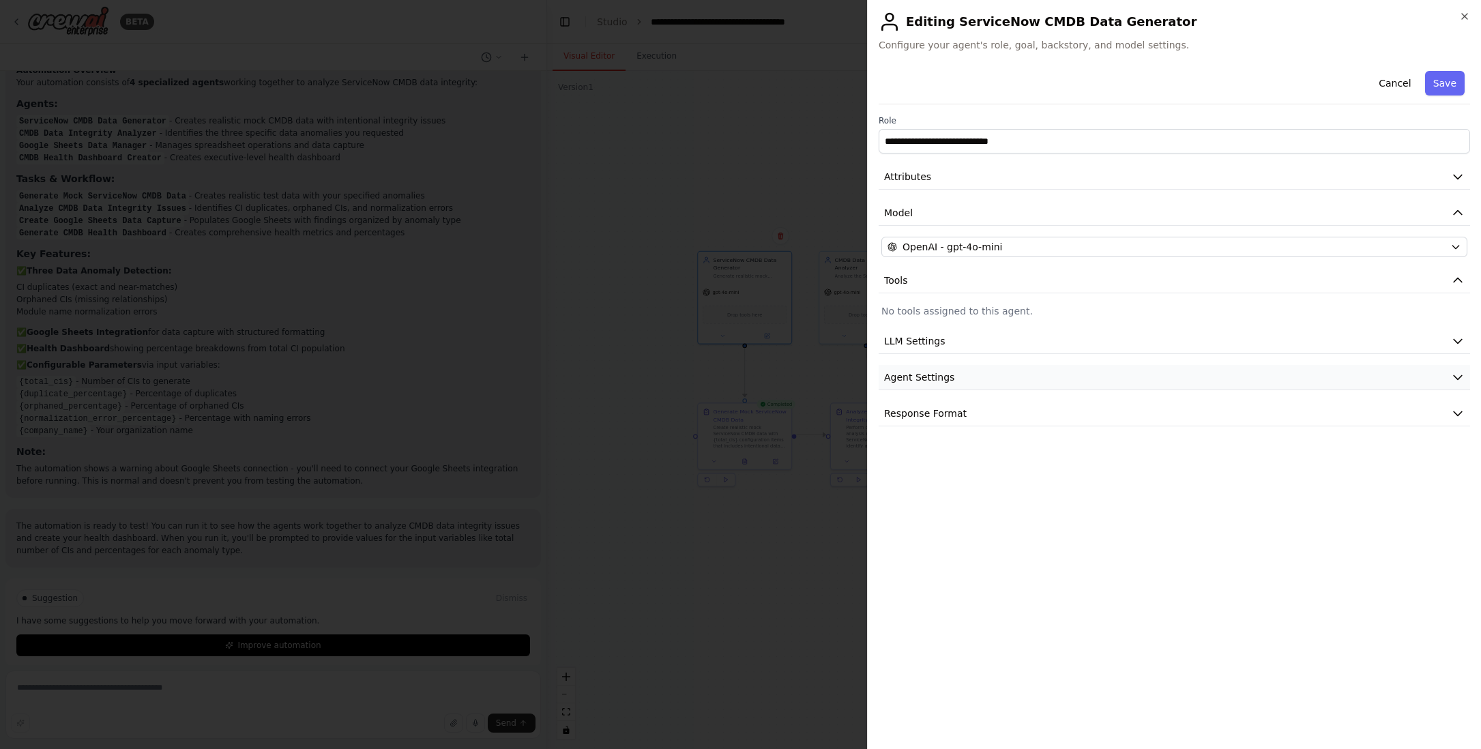
click at [1457, 379] on icon "button" at bounding box center [1457, 378] width 8 height 4
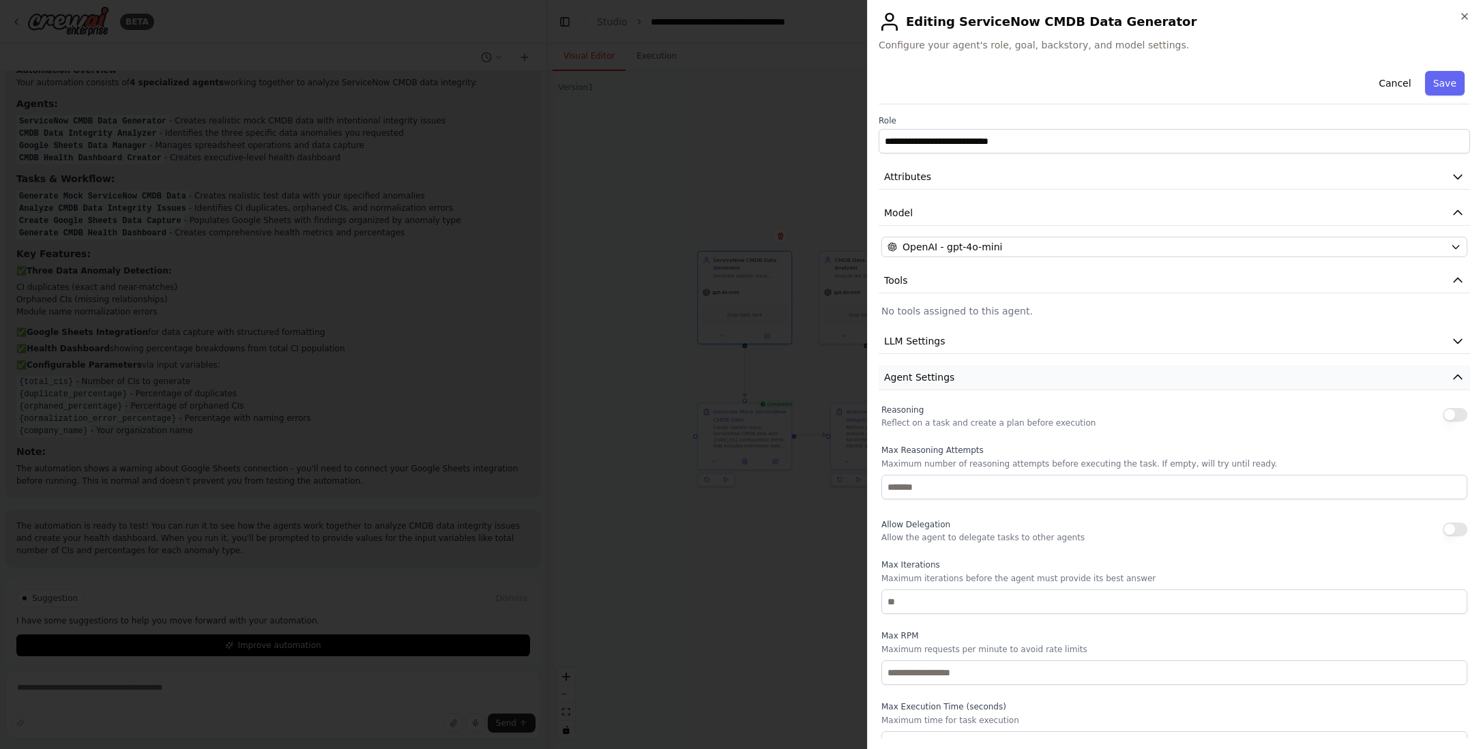
click at [1457, 379] on button "Agent Settings" at bounding box center [1173, 377] width 591 height 25
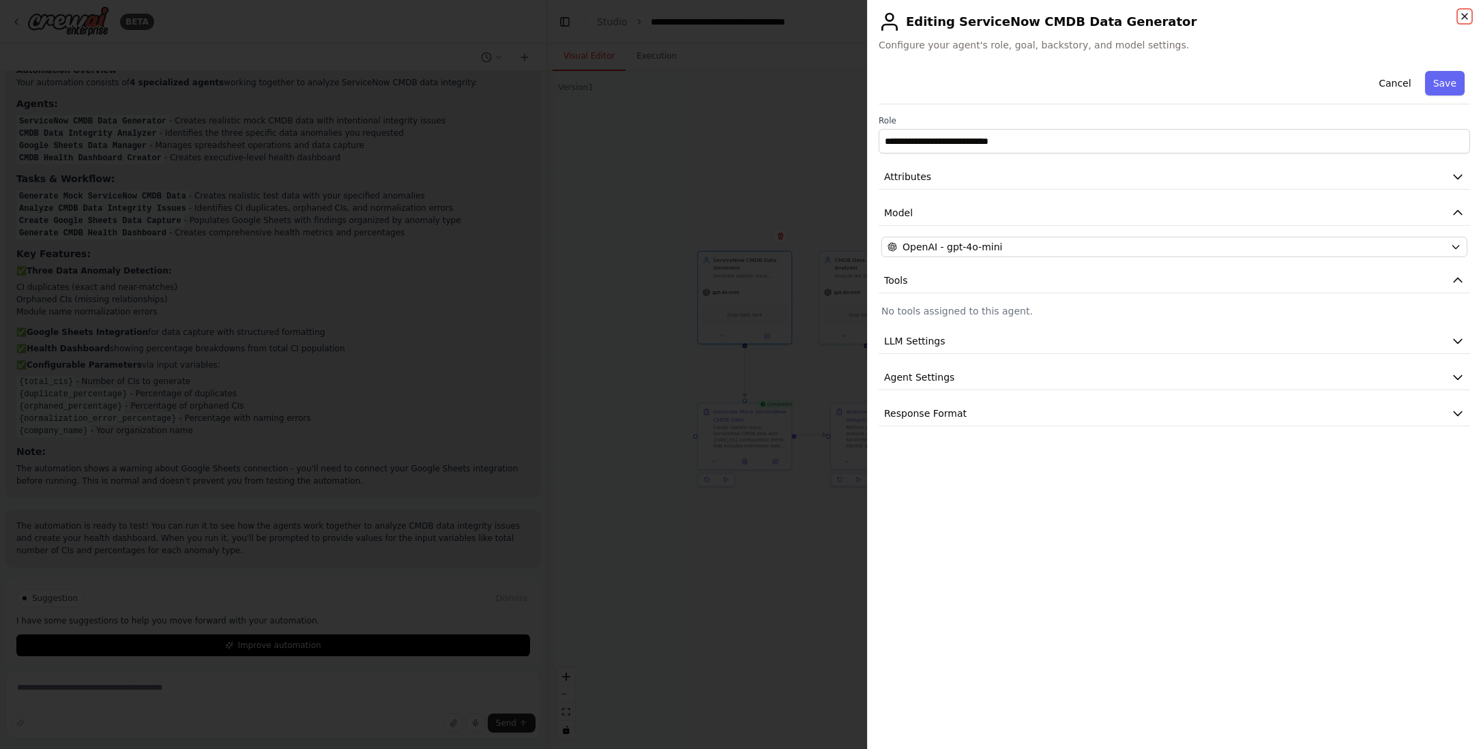
click at [1463, 14] on icon "button" at bounding box center [1464, 16] width 11 height 11
